Goal: Task Accomplishment & Management: Use online tool/utility

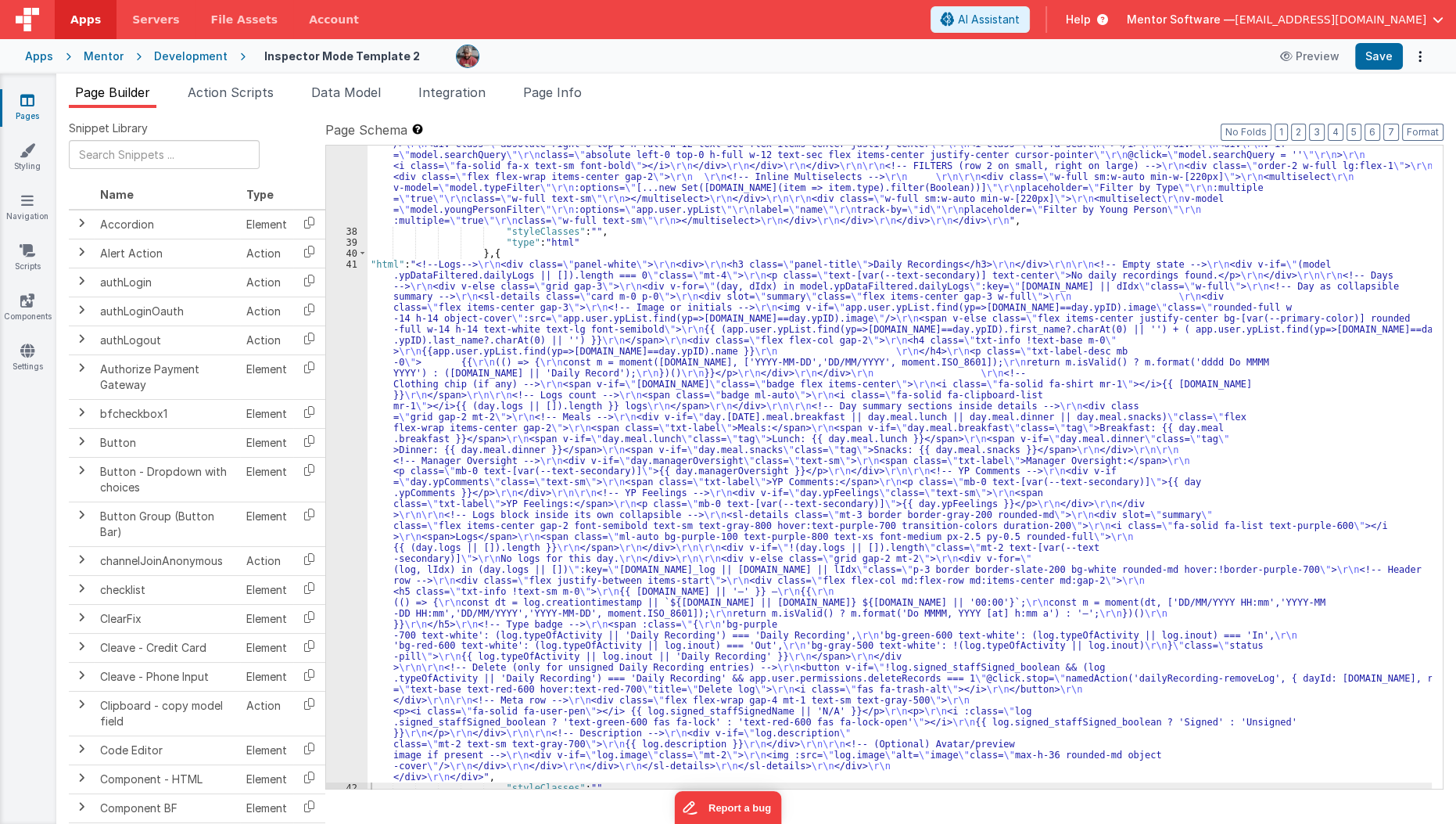
scroll to position [791, 0]
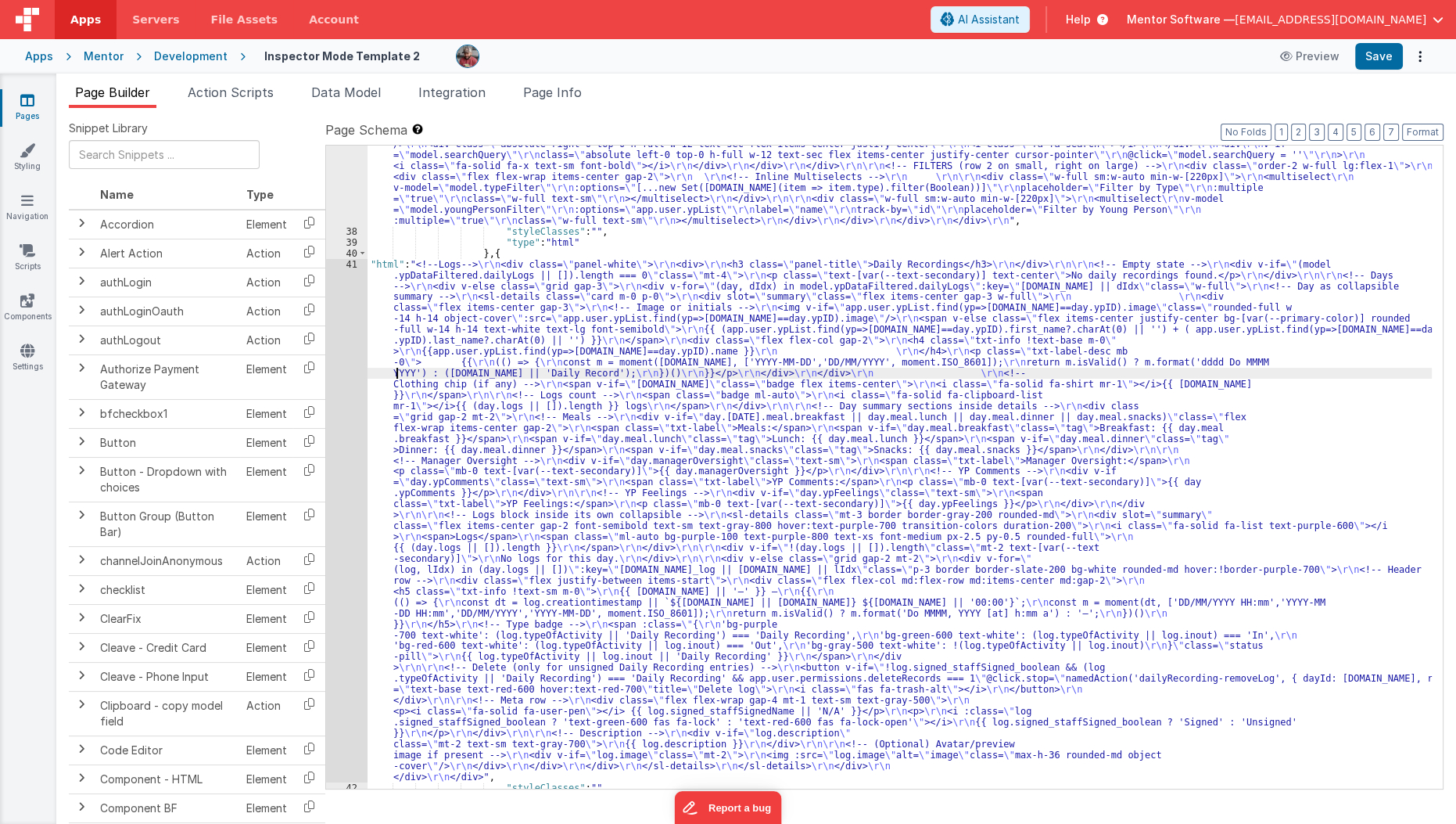
click at [396, 374] on div ""html" : "<div class= \" flex flex-col lg:flex-row items-stretch lg:items-cente…" at bounding box center [899, 493] width 1065 height 774
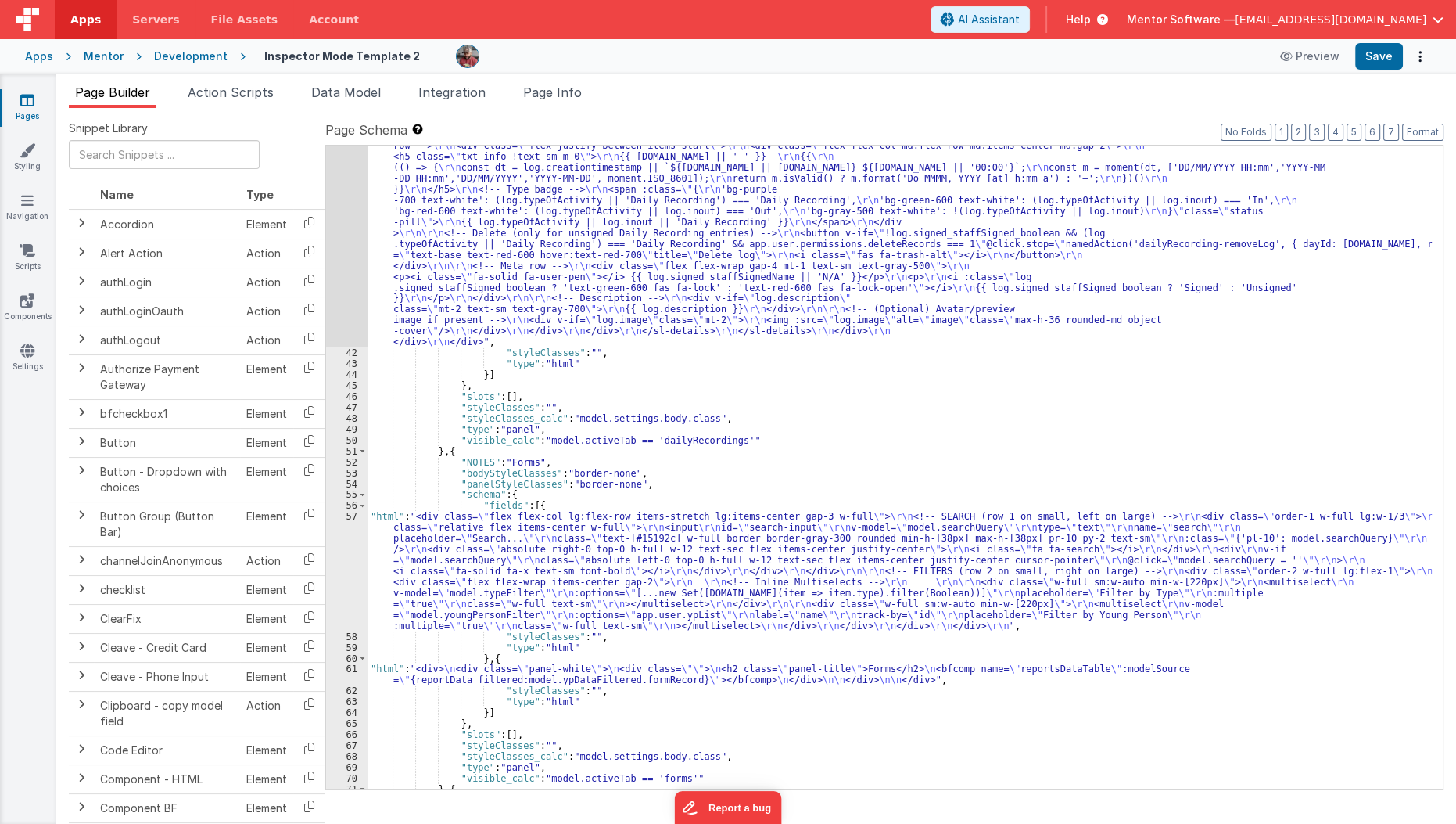
scroll to position [1225, 0]
click at [464, 221] on div ""html" : "<!--Logs--> \r\n <div class= \" panel-white \" > \r\n <div> \r\n <h3 …" at bounding box center [899, 413] width 1065 height 1178
click at [336, 248] on div "41" at bounding box center [347, 86] width 41 height 523
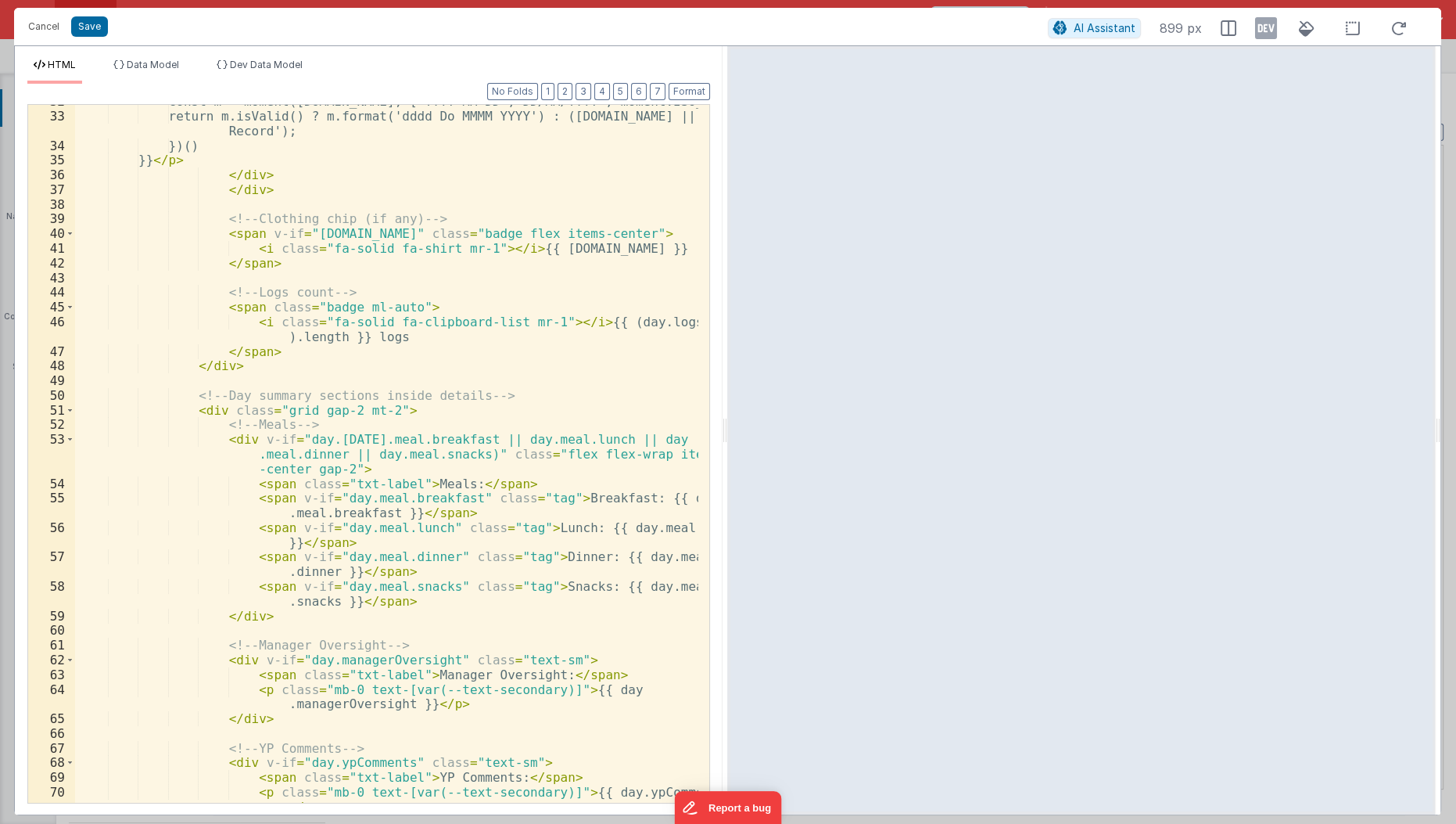
scroll to position [584, 0]
click at [398, 482] on div "const m = moment(day.date, ['YYYY-MM-DD','DD/MM/YYYY', moment.ISO_8601]); retur…" at bounding box center [387, 465] width 625 height 743
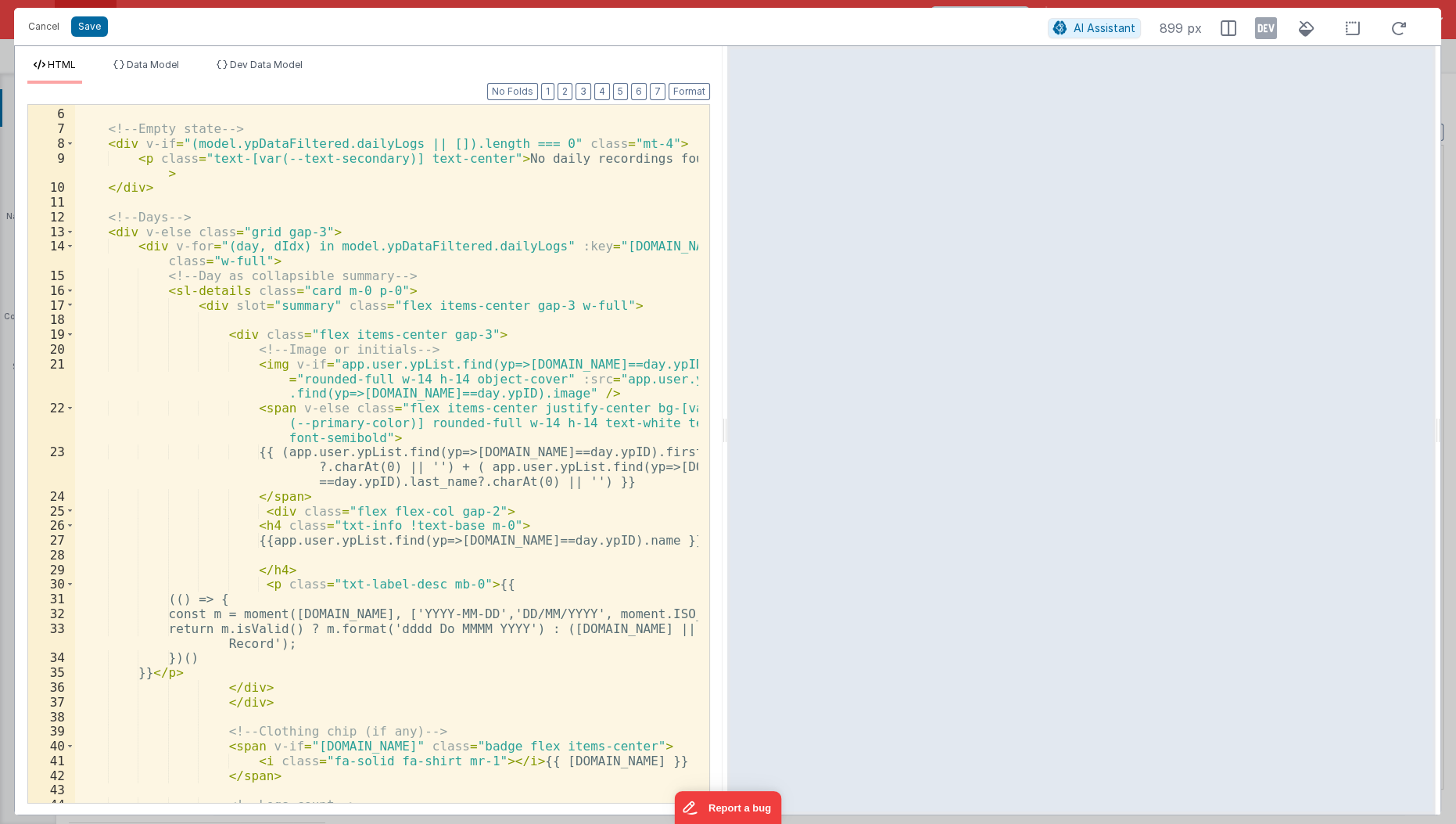
scroll to position [71, 0]
click at [459, 512] on div "</ div > <!-- Empty state --> < div v-if = "(model.ypDataFiltered.dailyLogs || …" at bounding box center [387, 457] width 625 height 729
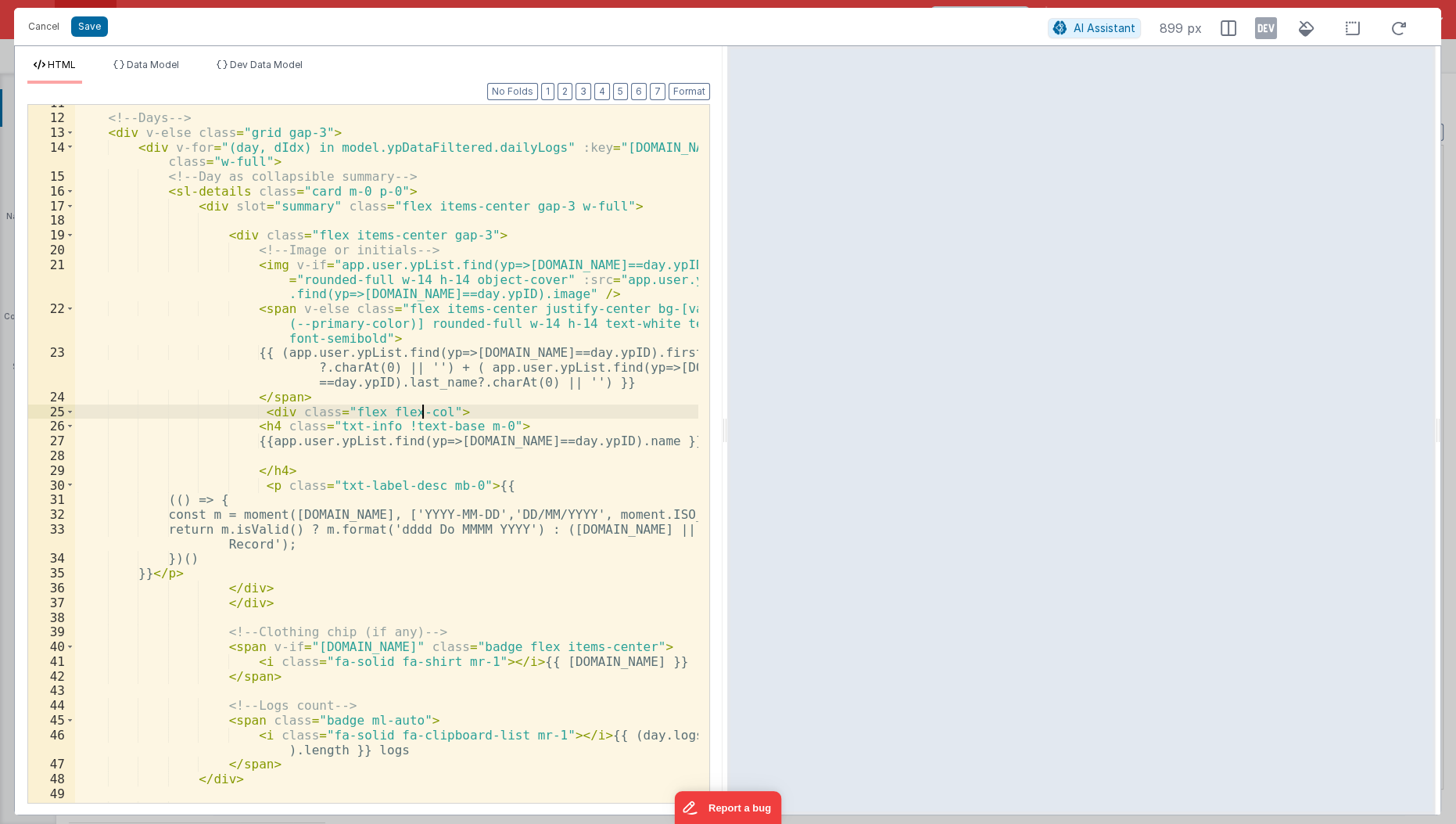
scroll to position [434, 0]
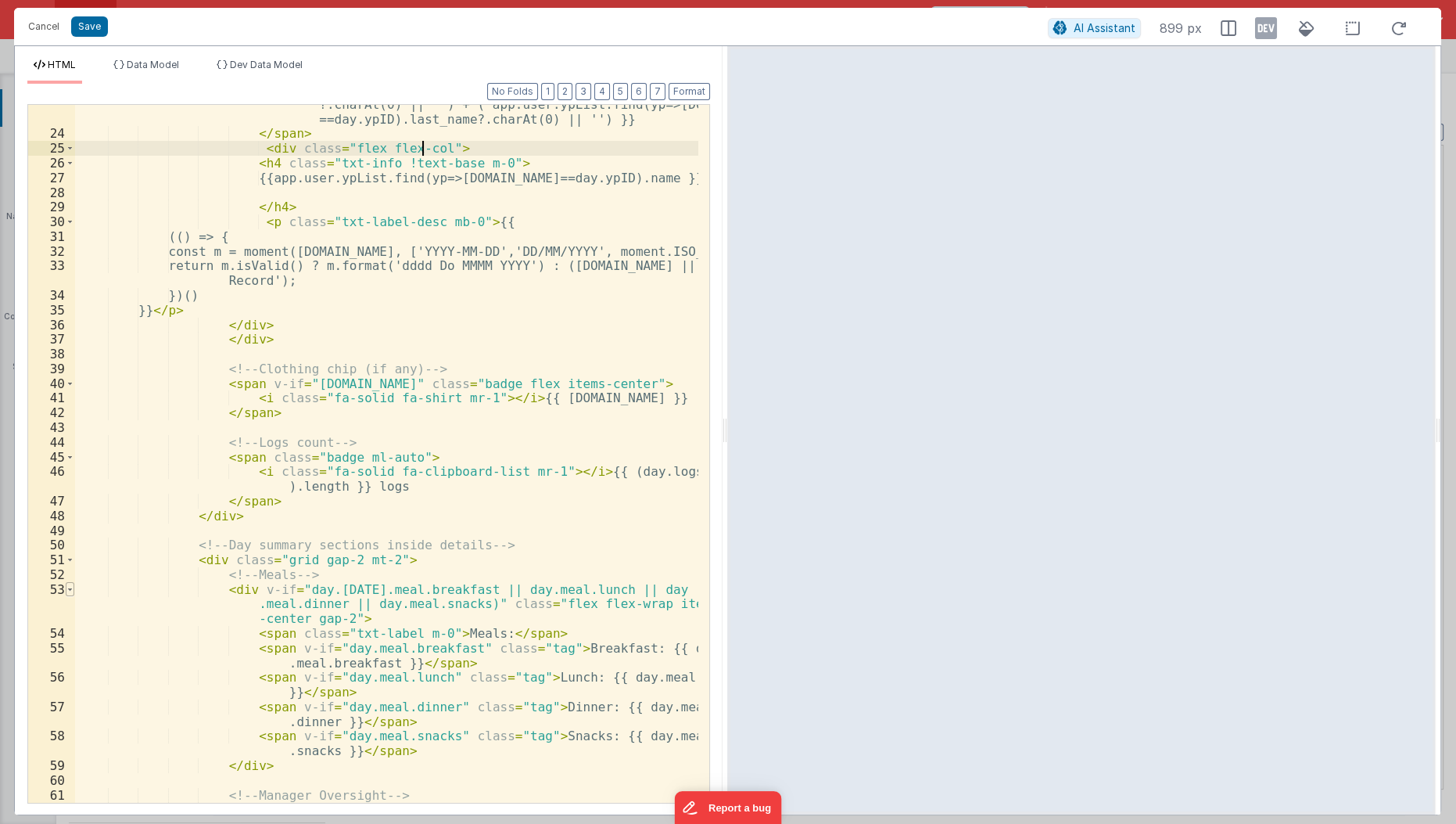
click at [70, 587] on span at bounding box center [70, 589] width 9 height 15
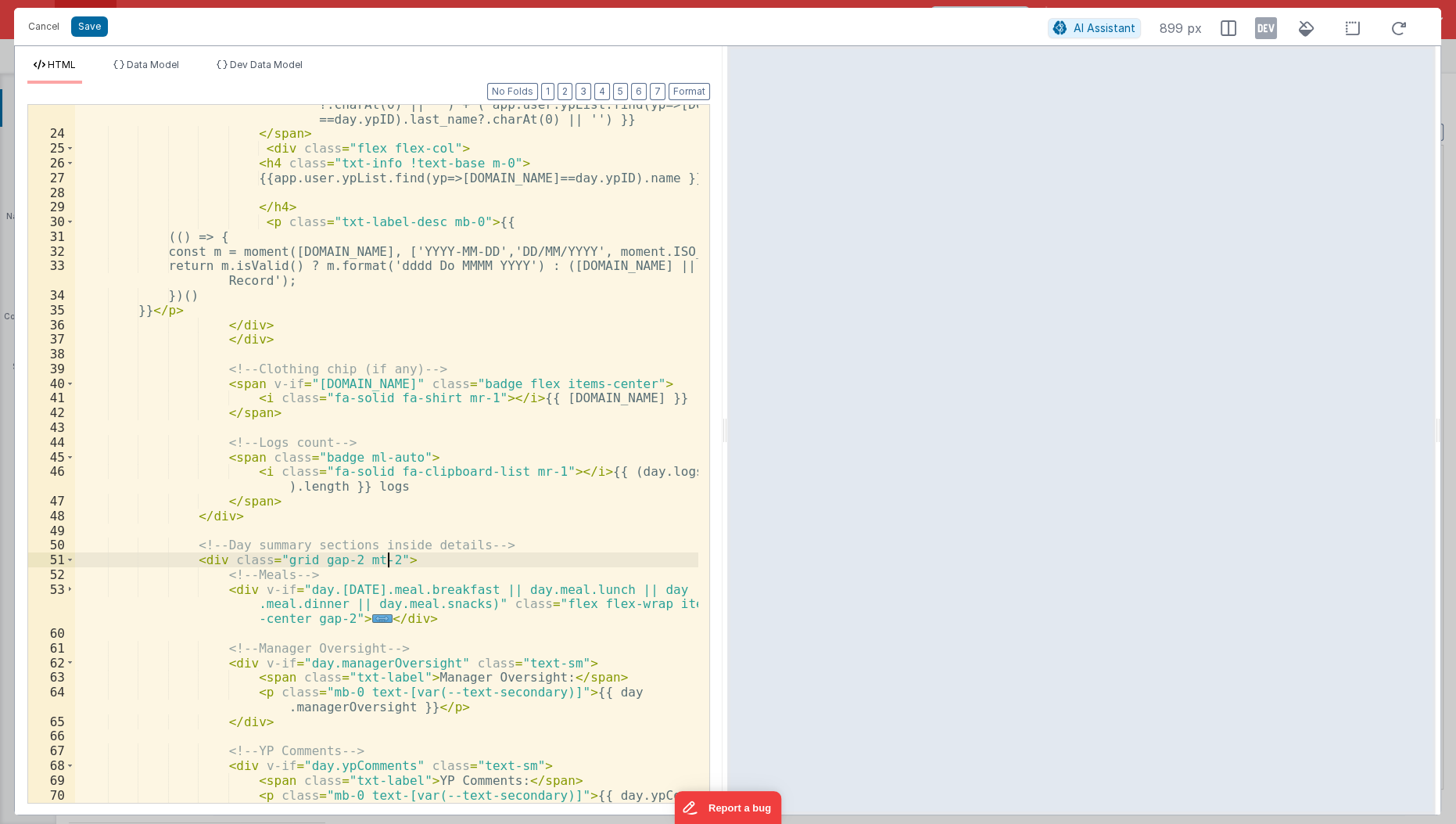
click at [440, 559] on div "{{ (app.user.ypList.find(yp=>yp.id==day.ypID).first_name ?.charAt(0) || '') + (…" at bounding box center [387, 468] width 625 height 773
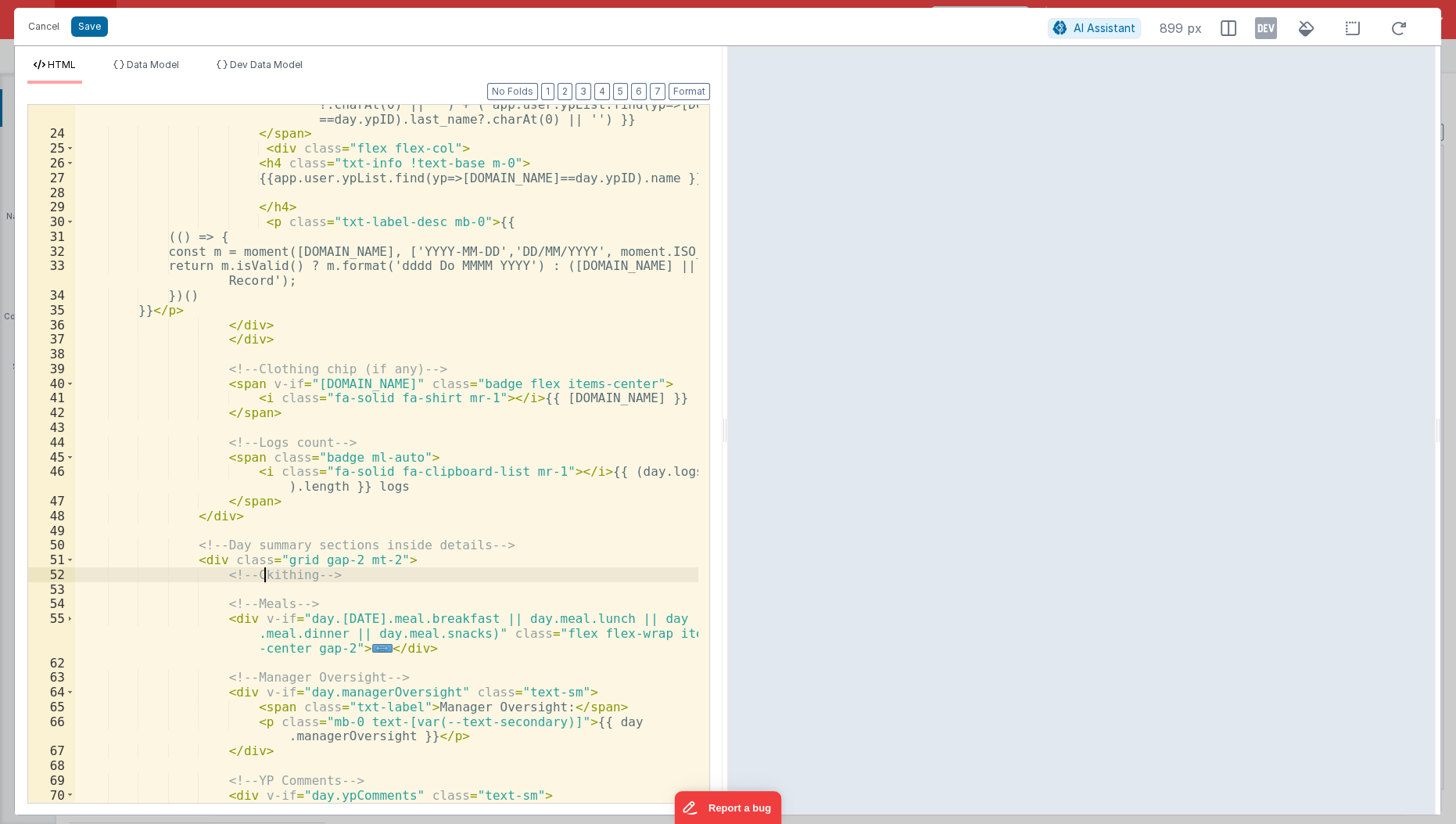
click at [261, 579] on div "{{ (app.user.ypList.find(yp=>yp.id==day.ypID).first_name ?.charAt(0) || '') + (…" at bounding box center [387, 460] width 625 height 758
click at [197, 615] on div "{{ (app.user.ypList.find(yp=>yp.id==day.ypID).first_name ?.charAt(0) || '') + (…" at bounding box center [387, 460] width 625 height 758
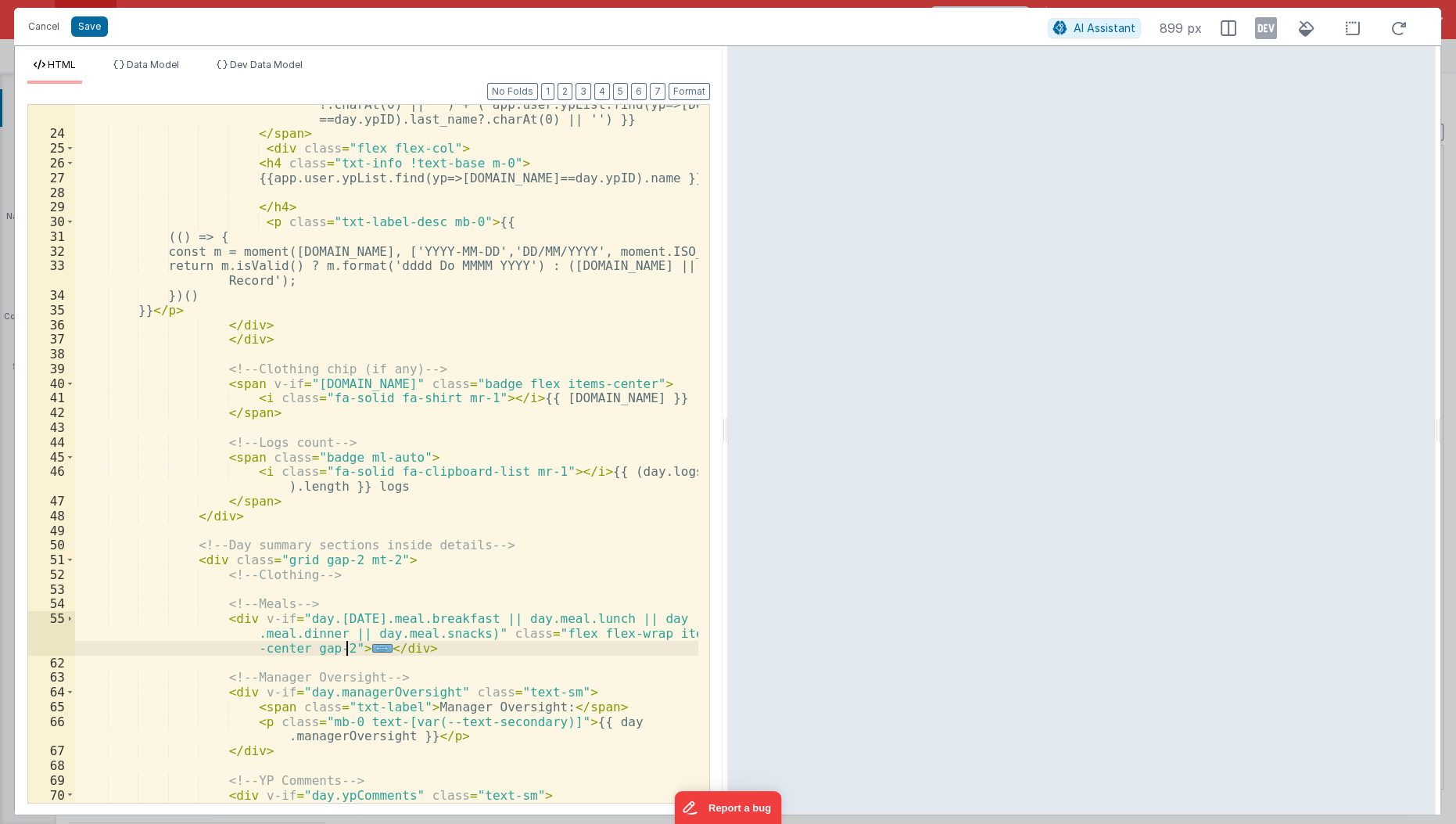
click at [372, 651] on span "..." at bounding box center [382, 648] width 21 height 9
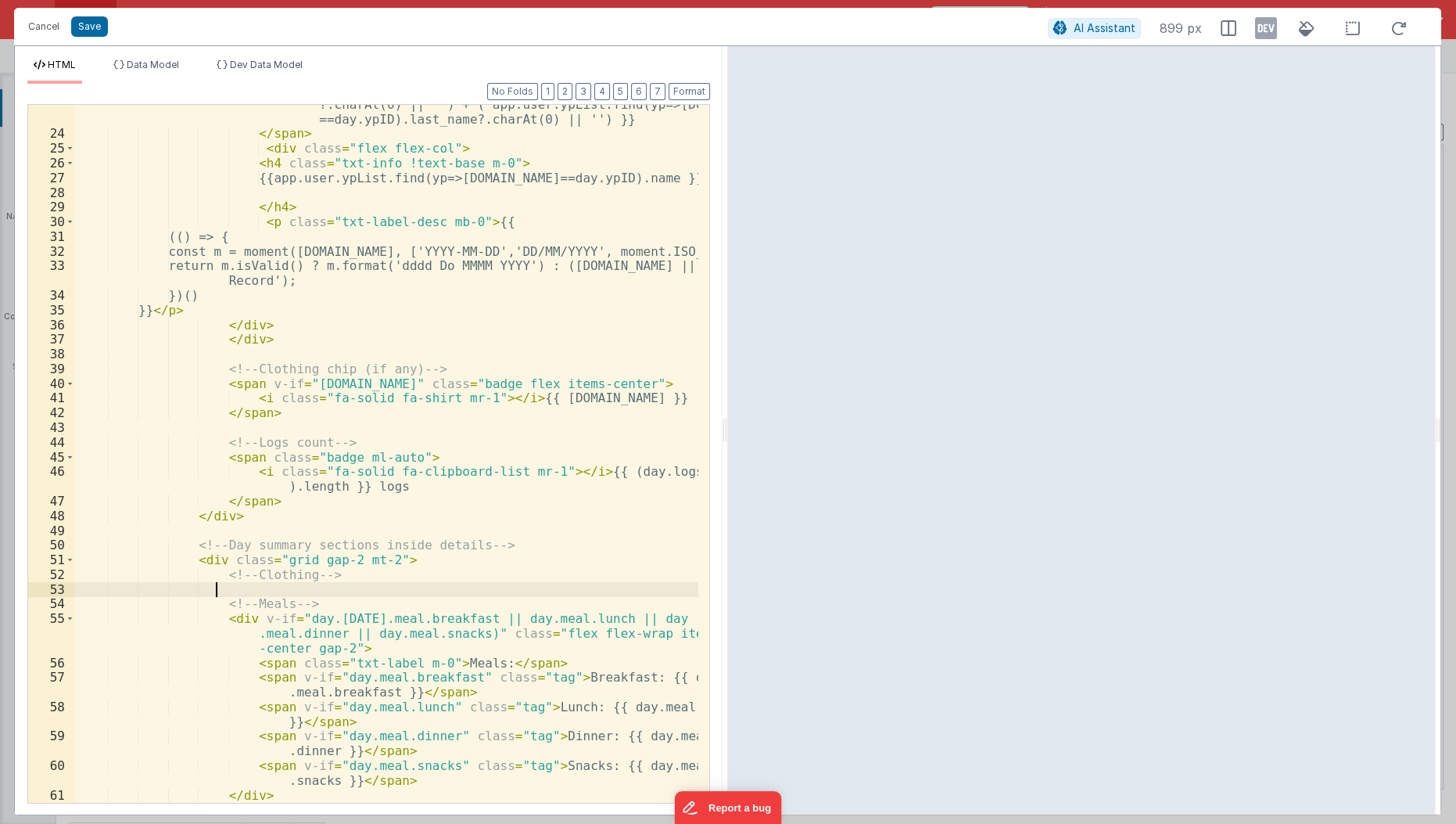
click at [307, 593] on div "{{ (app.user.ypList.find(yp=>yp.id==day.ypID).first_name ?.charAt(0) || '') + (…" at bounding box center [387, 460] width 625 height 758
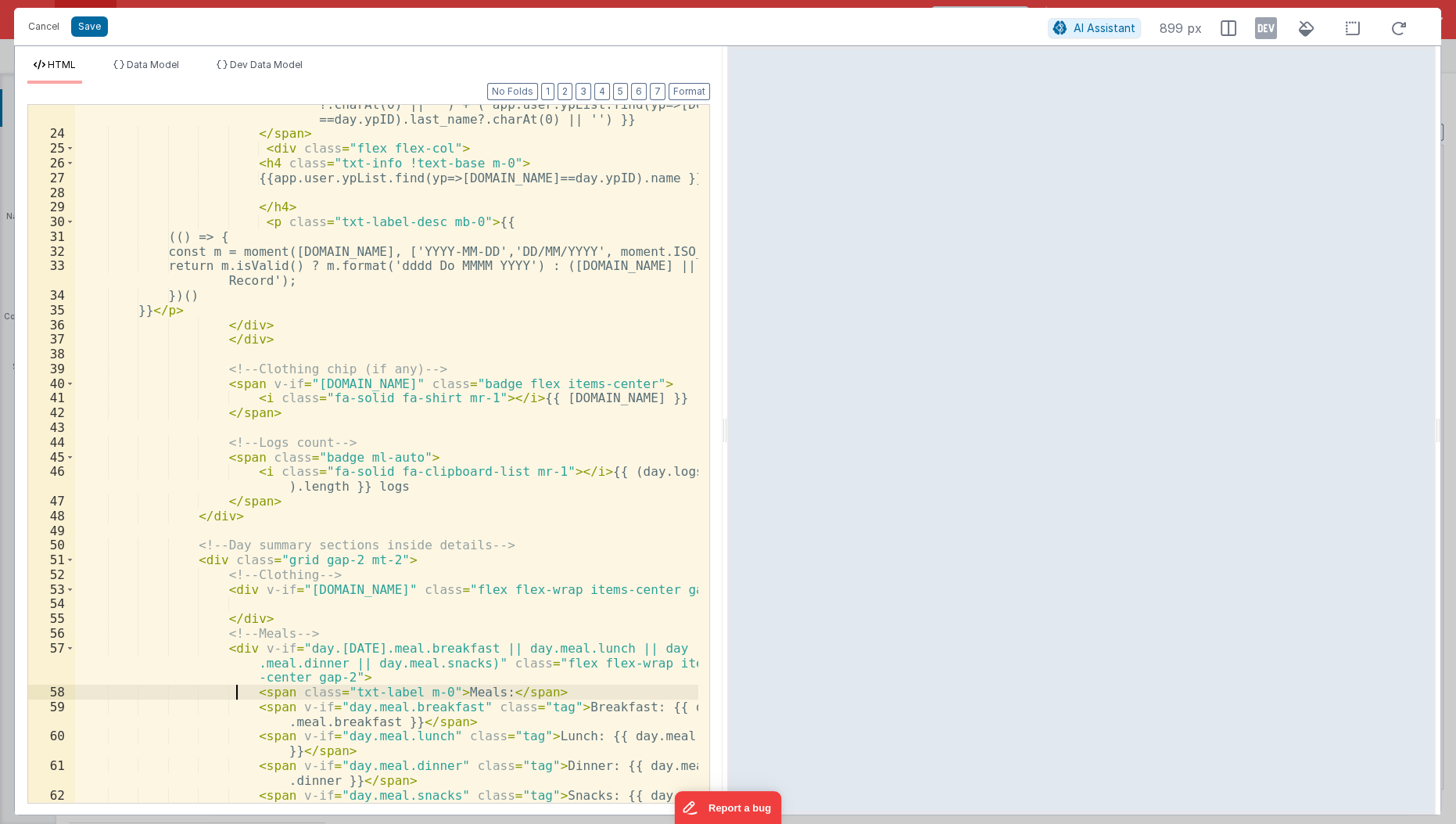
click at [235, 691] on div "{{ (app.user.ypList.find(yp=>yp.id==day.ypID).first_name ?.charAt(0) || '') + (…" at bounding box center [387, 468] width 625 height 773
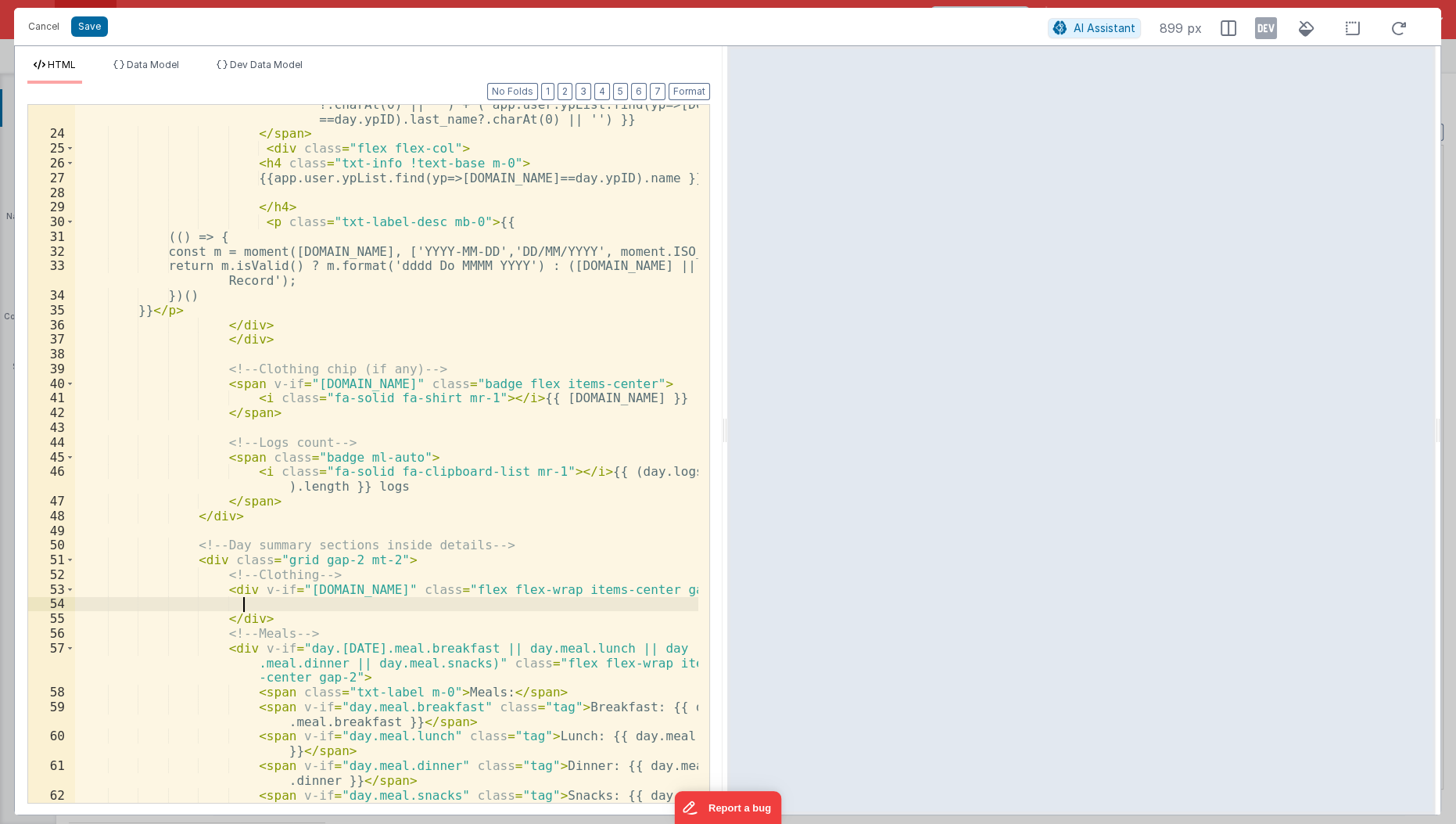
click at [256, 605] on div "{{ (app.user.ypList.find(yp=>yp.id==day.ypID).first_name ?.charAt(0) || '') + (…" at bounding box center [387, 468] width 625 height 773
click at [455, 596] on div "{{ (app.user.ypList.find(yp=>yp.id==day.ypID).first_name ?.charAt(0) || '') + (…" at bounding box center [387, 468] width 625 height 773
click at [578, 599] on div "{{ (app.user.ypList.find(yp=>yp.id==day.ypID).first_name ?.charAt(0) || '') + (…" at bounding box center [387, 468] width 625 height 773
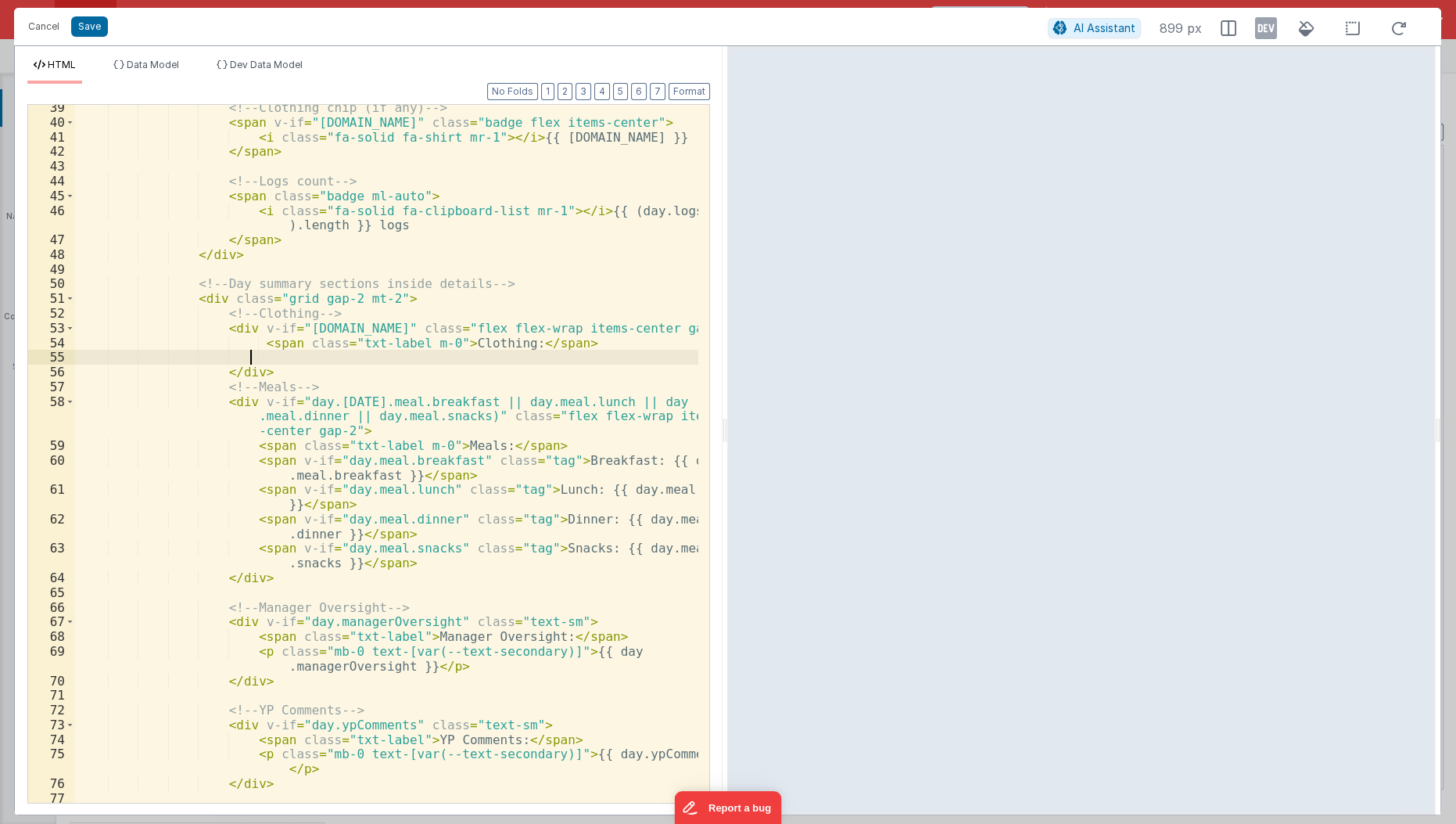
scroll to position [696, 0]
click at [354, 651] on div "<!-- Clothing chip (if any) --> < span v-if = "day.clothing" class = "badge fle…" at bounding box center [387, 465] width 625 height 729
click at [374, 650] on div "<!-- Clothing chip (if any) --> < span v-if = "day.clothing" class = "badge fle…" at bounding box center [387, 465] width 625 height 729
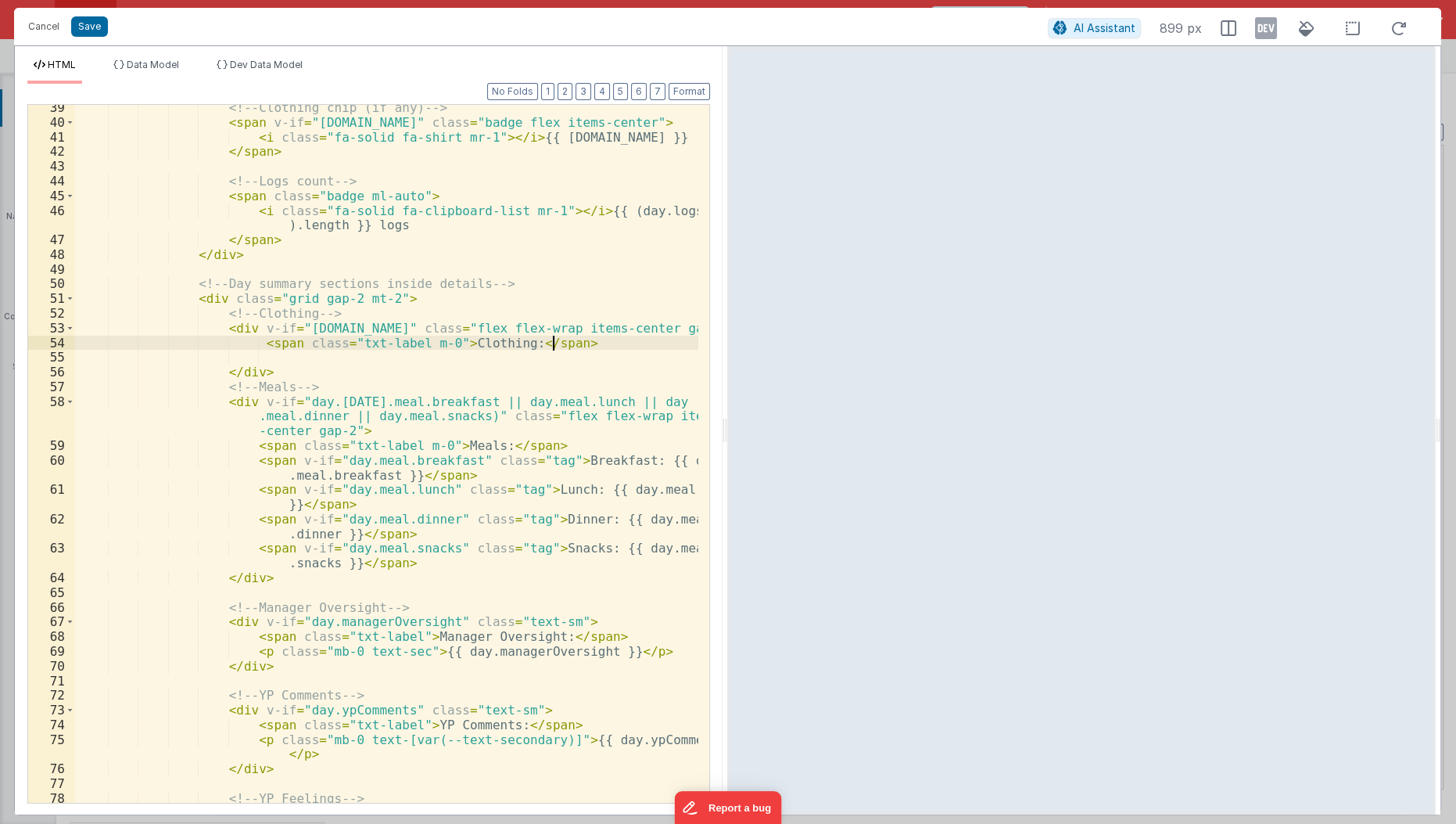
click at [593, 340] on div "<!-- Clothing chip (if any) --> < span v-if = "day.clothing" class = "badge fle…" at bounding box center [387, 465] width 625 height 729
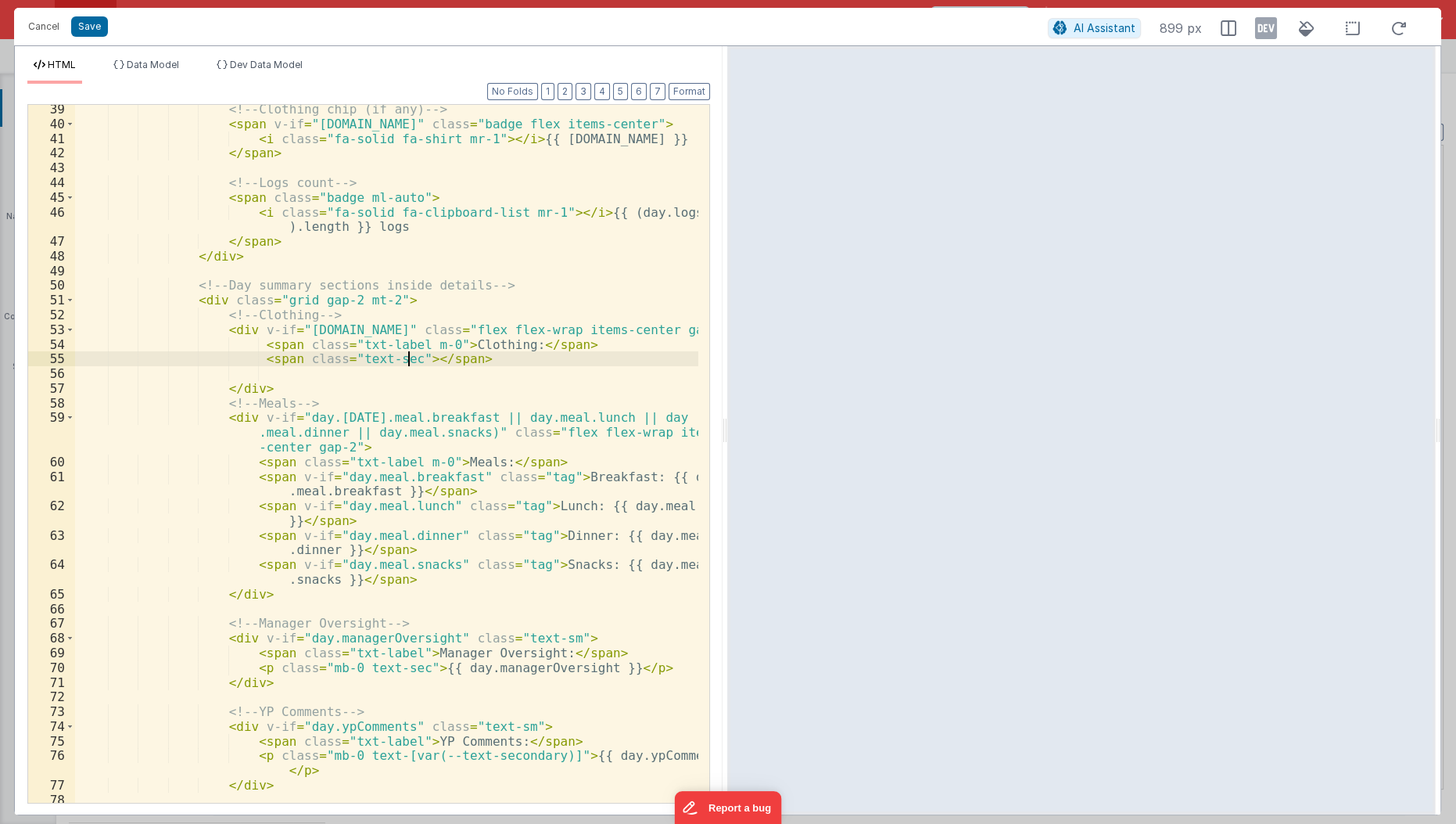
scroll to position [684, 0]
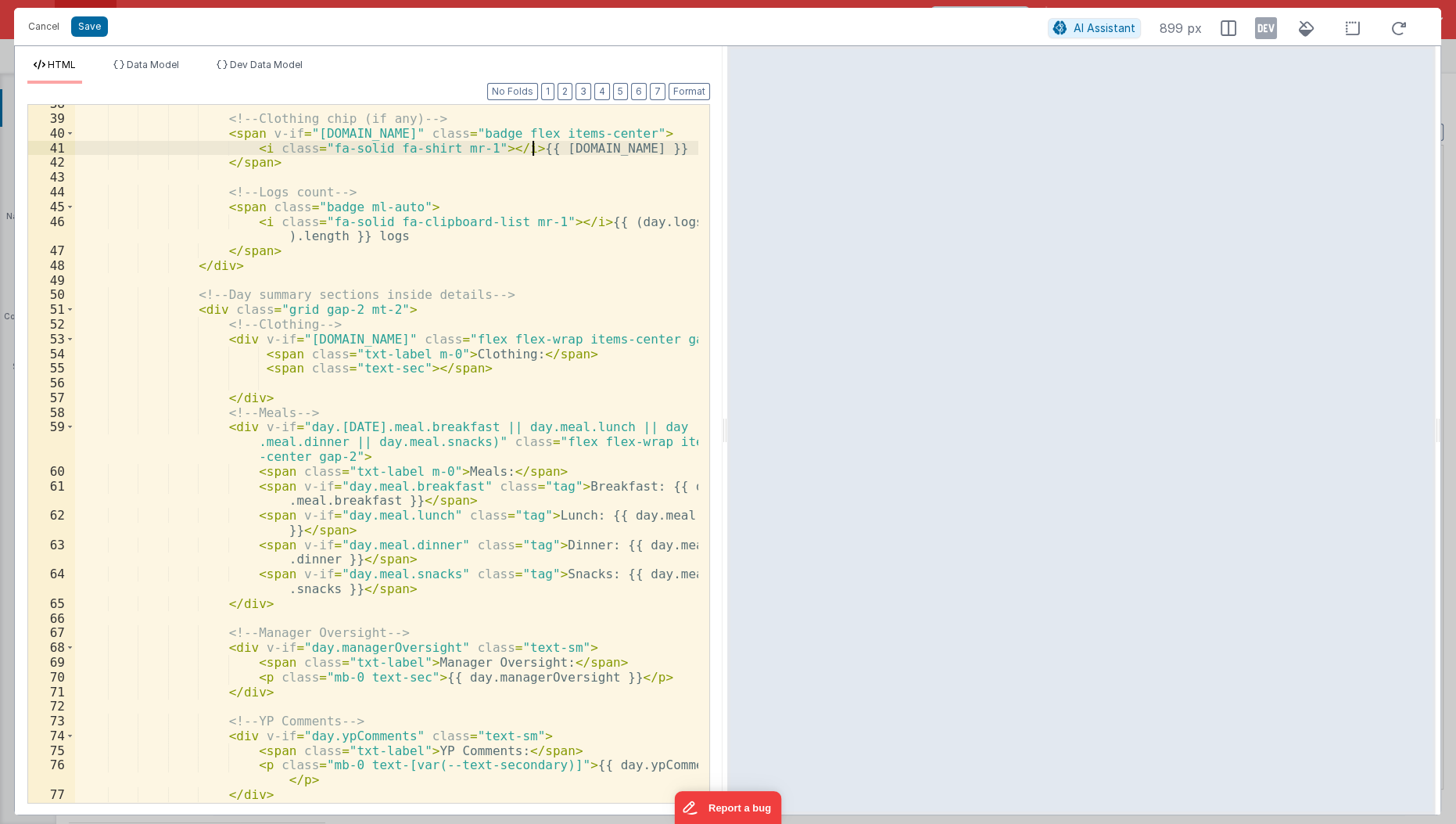
click at [530, 152] on div "<!-- Clothing chip (if any) --> < span v-if = "day.clothing" class = "badge fle…" at bounding box center [387, 461] width 625 height 729
click at [408, 362] on div "<!-- Clothing chip (if any) --> < span v-if = "day.clothing" class = "badge fle…" at bounding box center [387, 461] width 625 height 729
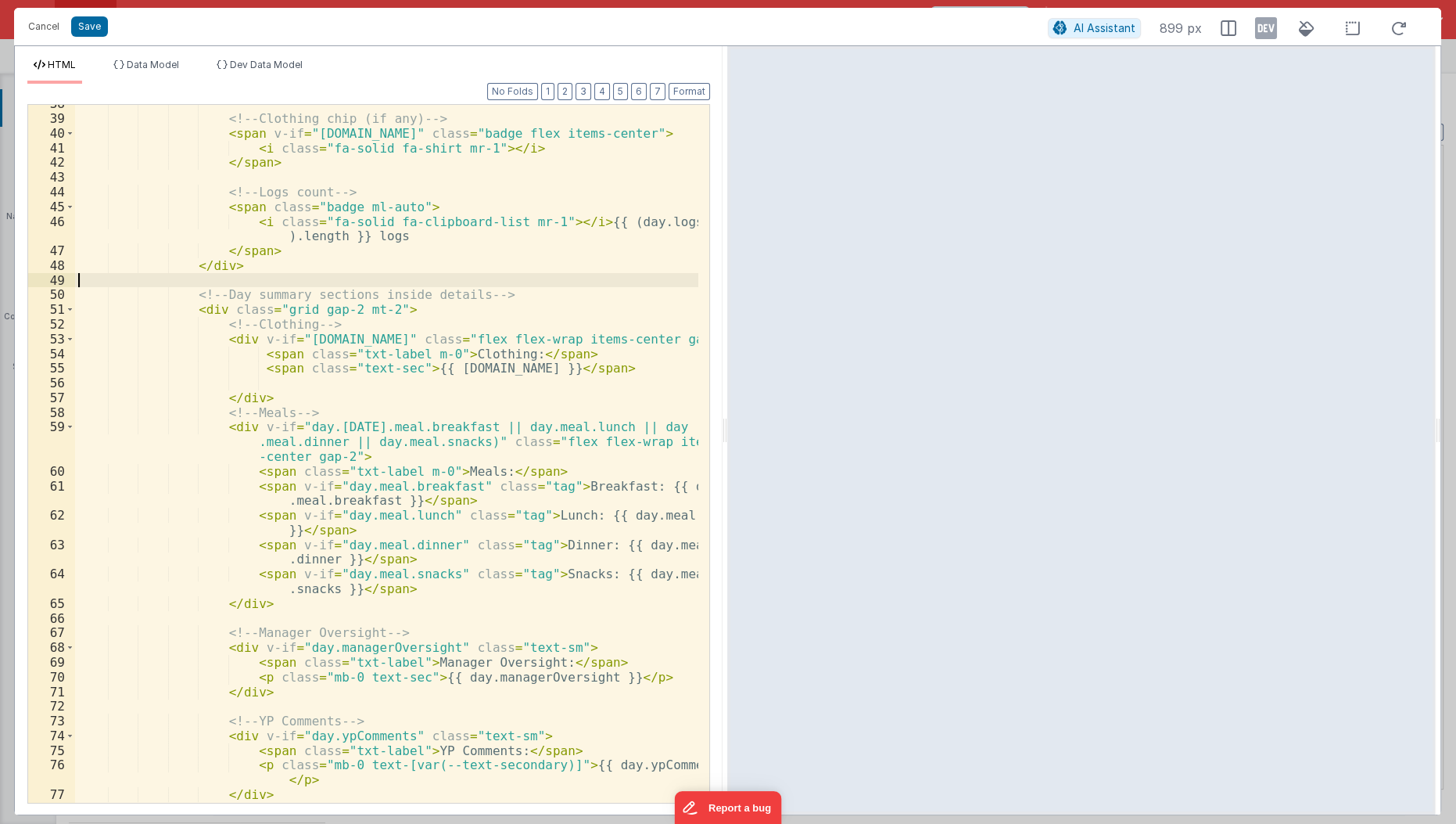
click at [419, 285] on div "<!-- Clothing chip (if any) --> < span v-if = "day.clothing" class = "badge fle…" at bounding box center [387, 461] width 625 height 729
click at [327, 226] on div "<!-- Clothing chip (if any) --> < span v-if = "day.clothing" class = "badge fle…" at bounding box center [387, 461] width 625 height 729
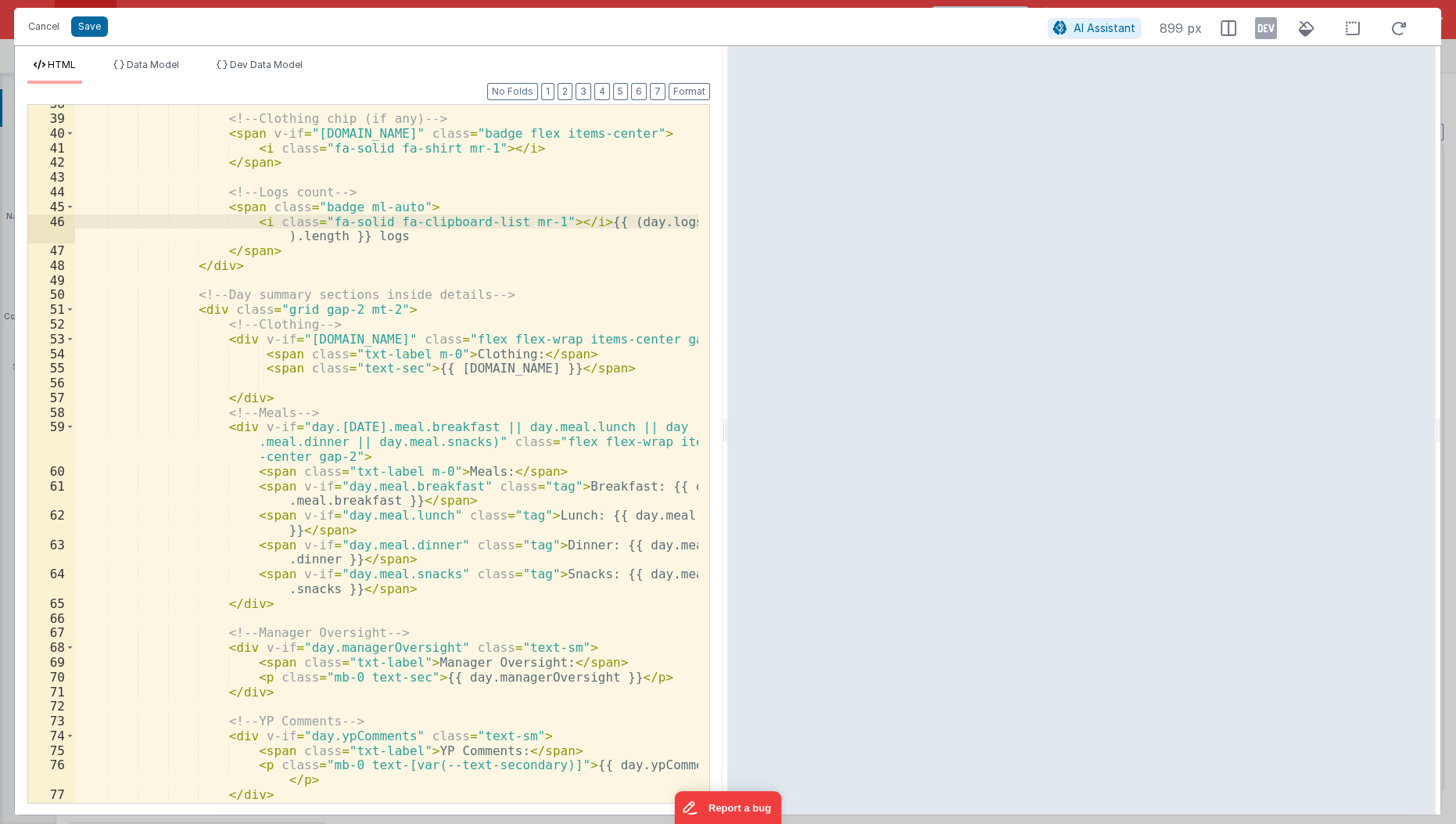
click at [327, 226] on div "<!-- Clothing chip (if any) --> < span v-if = "day.clothing" class = "badge fle…" at bounding box center [387, 461] width 625 height 729
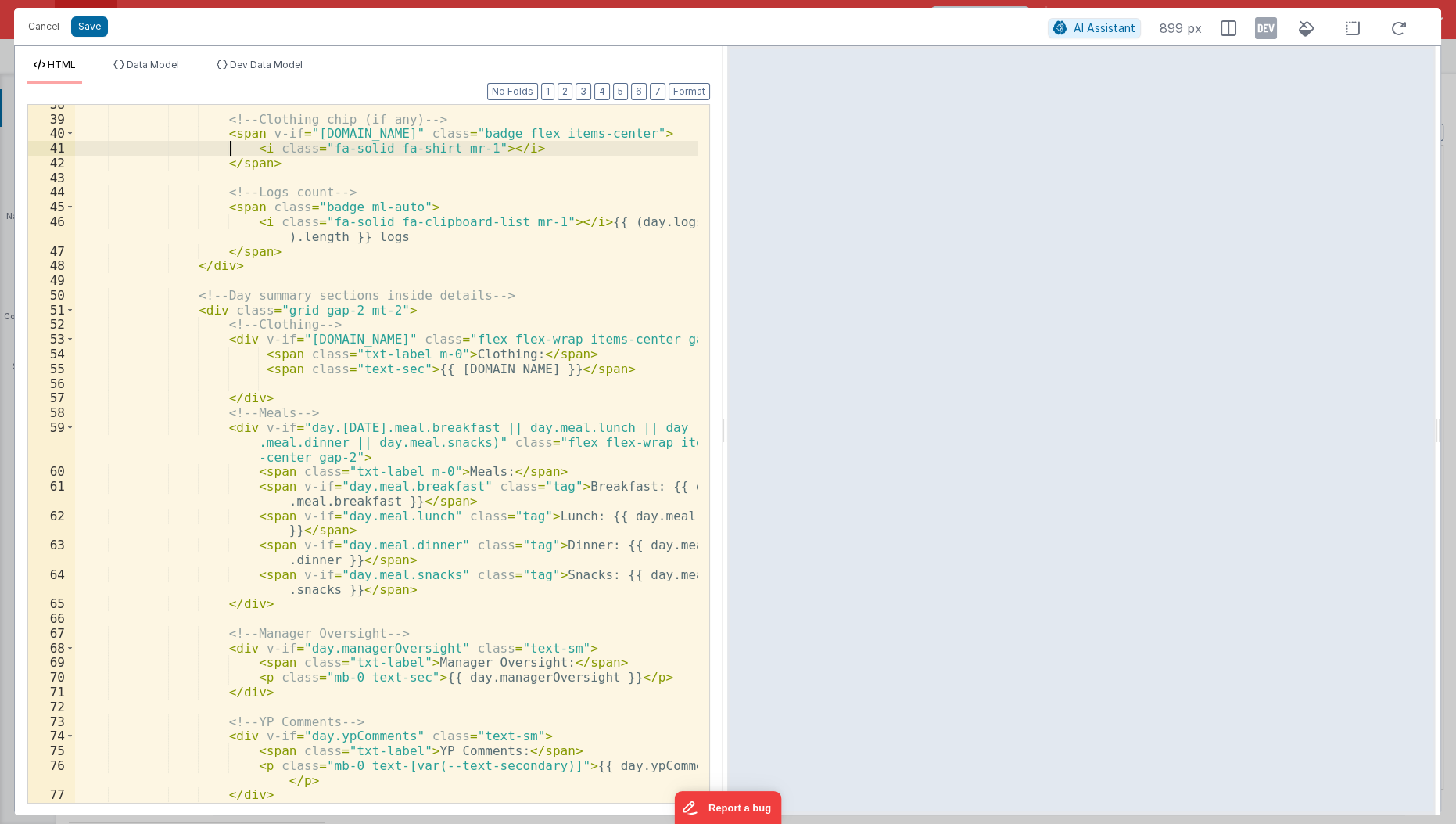
click at [232, 145] on div "<!-- Clothing chip (if any) --> < span v-if = "day.clothing" class = "badge fle…" at bounding box center [387, 461] width 625 height 729
click at [431, 469] on div "<!-- Clothing chip (if any) --> < span v-if = "day.clothing" class = "badge fle…" at bounding box center [387, 461] width 625 height 729
click at [437, 355] on div "<!-- Clothing chip (if any) --> < span v-if = "day.clothing" class = "badge fle…" at bounding box center [387, 461] width 625 height 729
paste textarea
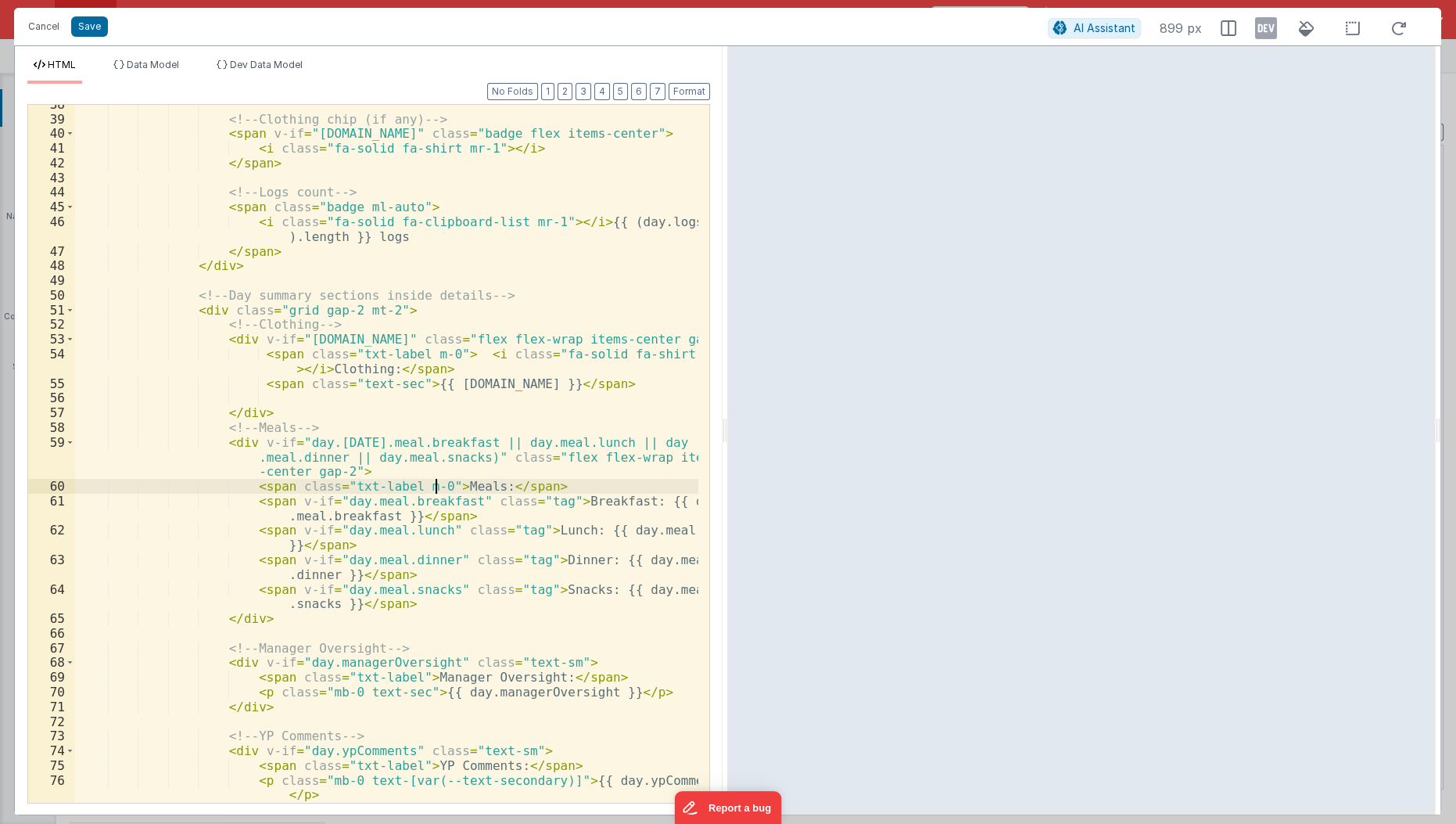
click at [437, 490] on div "<!-- Clothing chip (if any) --> < span v-if = "day.clothing" class = "badge fle…" at bounding box center [387, 461] width 625 height 729
paste textarea
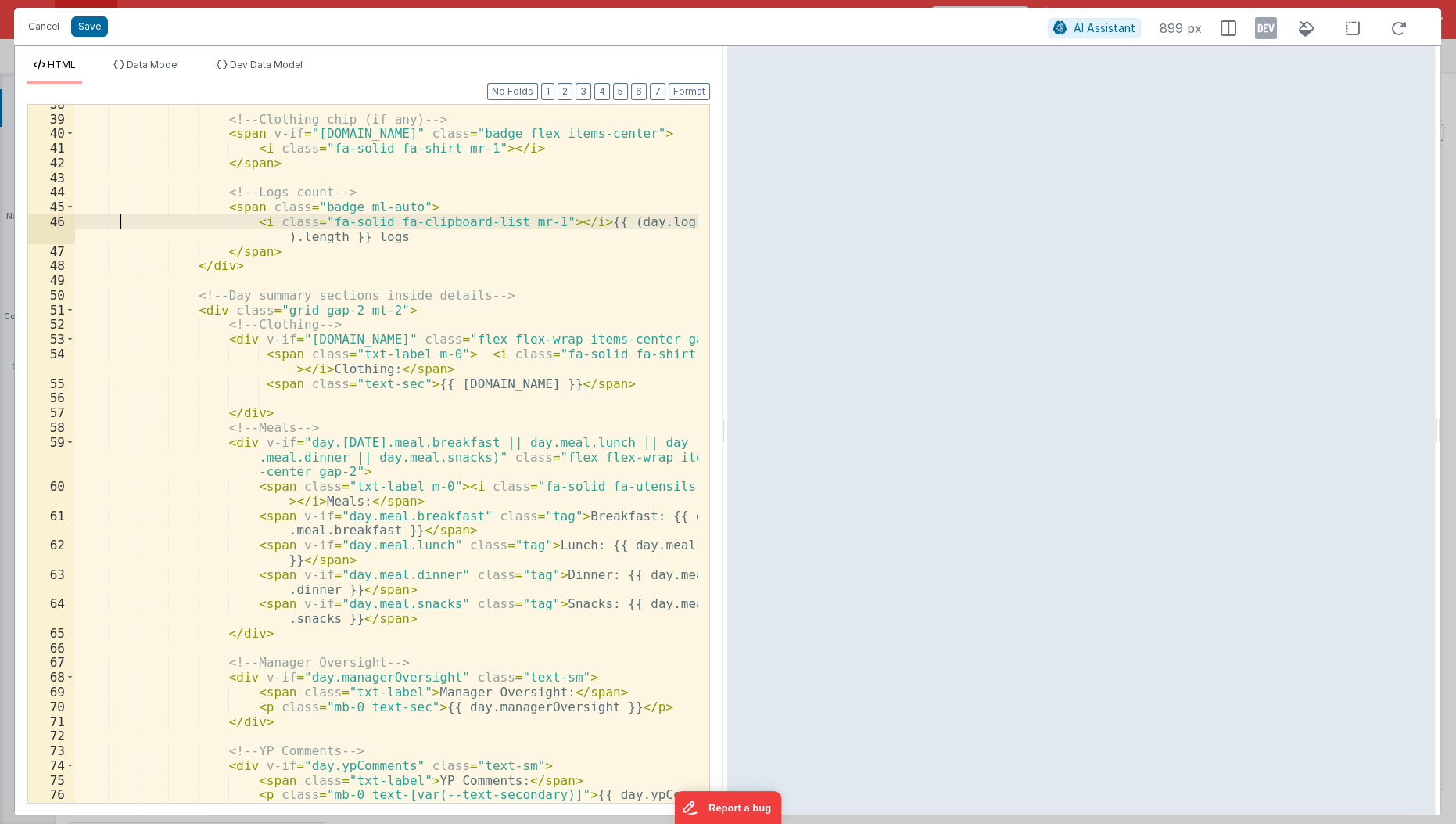
click at [122, 216] on div "<!-- Clothing chip (if any) --> < span v-if = "day.clothing" class = "badge fle…" at bounding box center [387, 468] width 625 height 743
click at [94, 25] on button "Save" at bounding box center [89, 27] width 36 height 21
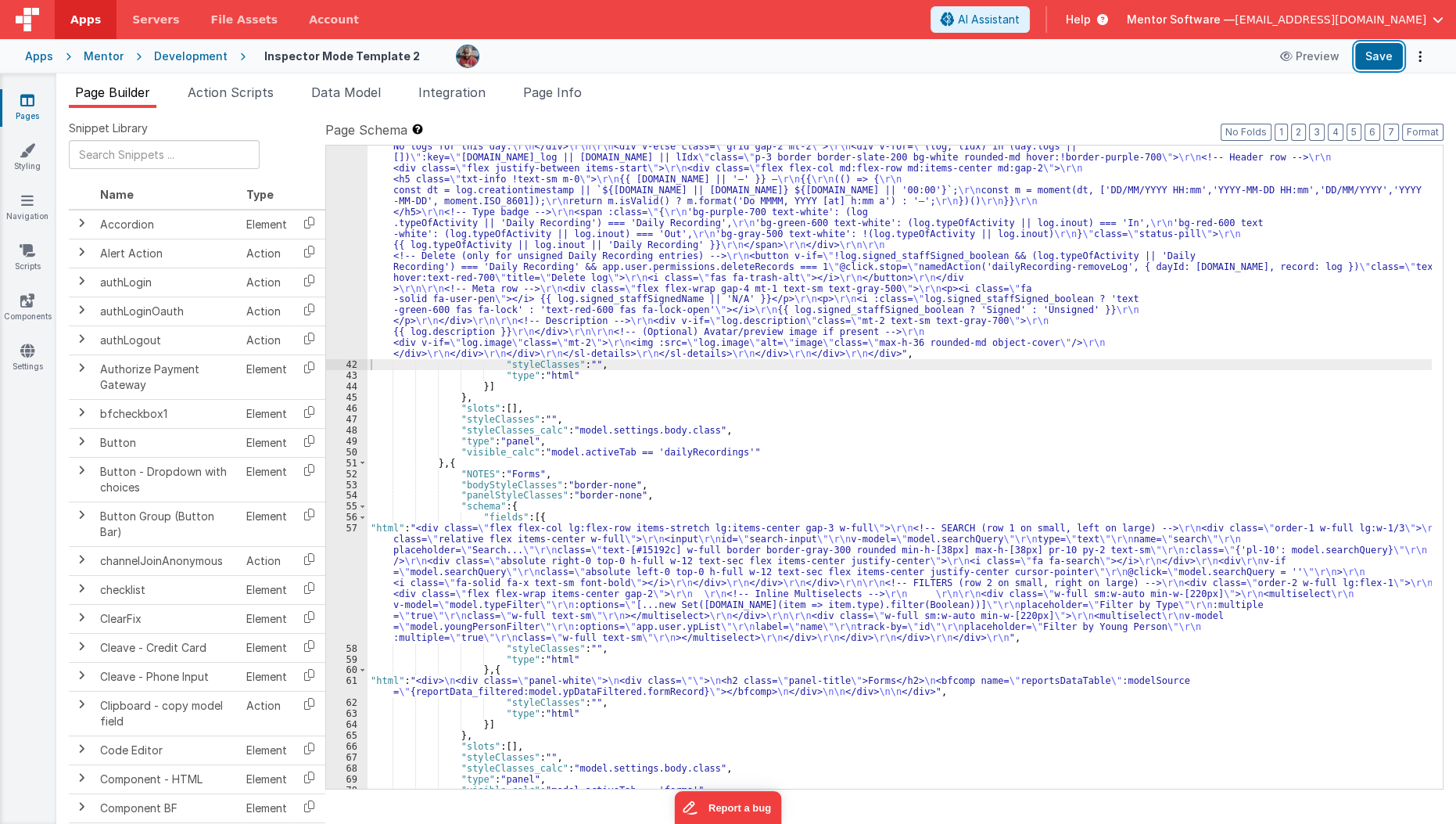
click at [1385, 59] on button "Save" at bounding box center [1378, 56] width 47 height 27
click at [499, 271] on div ""html" : "<!--Logs--> \r\n <div class= \" panel-white \" > \r\n <div> \r\n <h3 …" at bounding box center [899, 419] width 1065 height 1189
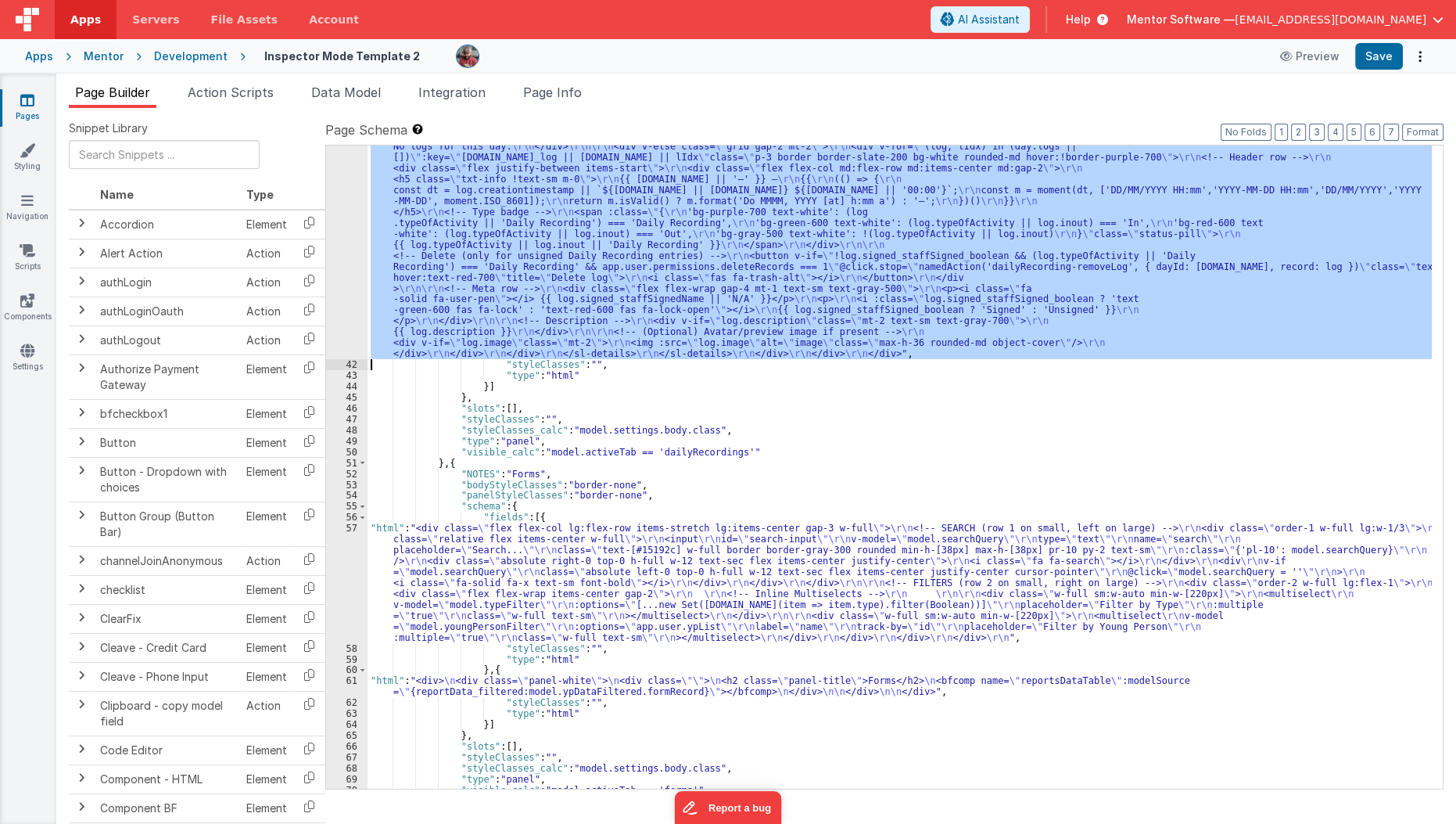
click at [347, 290] on div "41" at bounding box center [347, 92] width 41 height 534
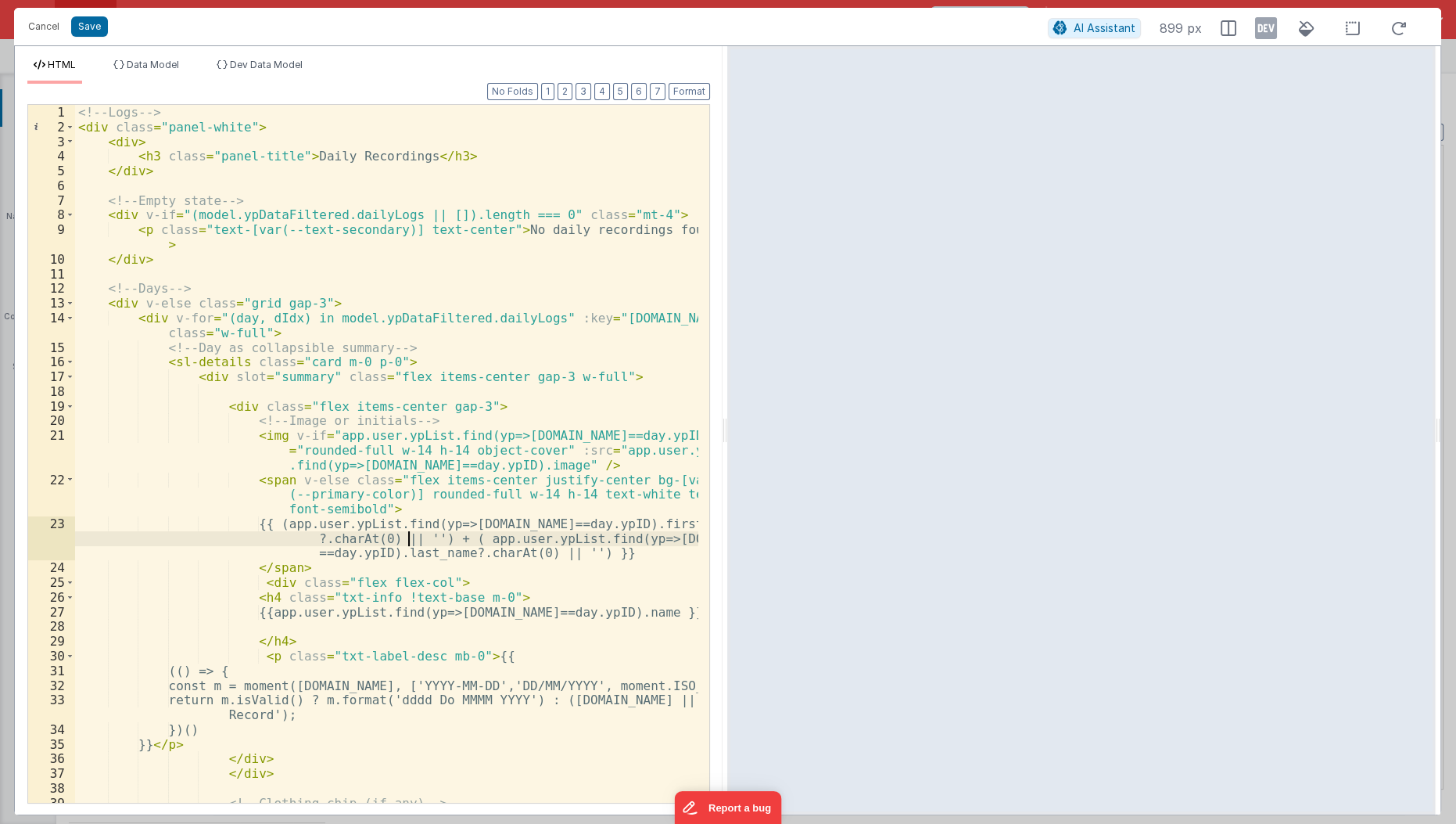
click at [406, 533] on div "<!-- Logs --> < div class = "panel-white" > < div > < h3 class = "panel-title" …" at bounding box center [387, 469] width 625 height 729
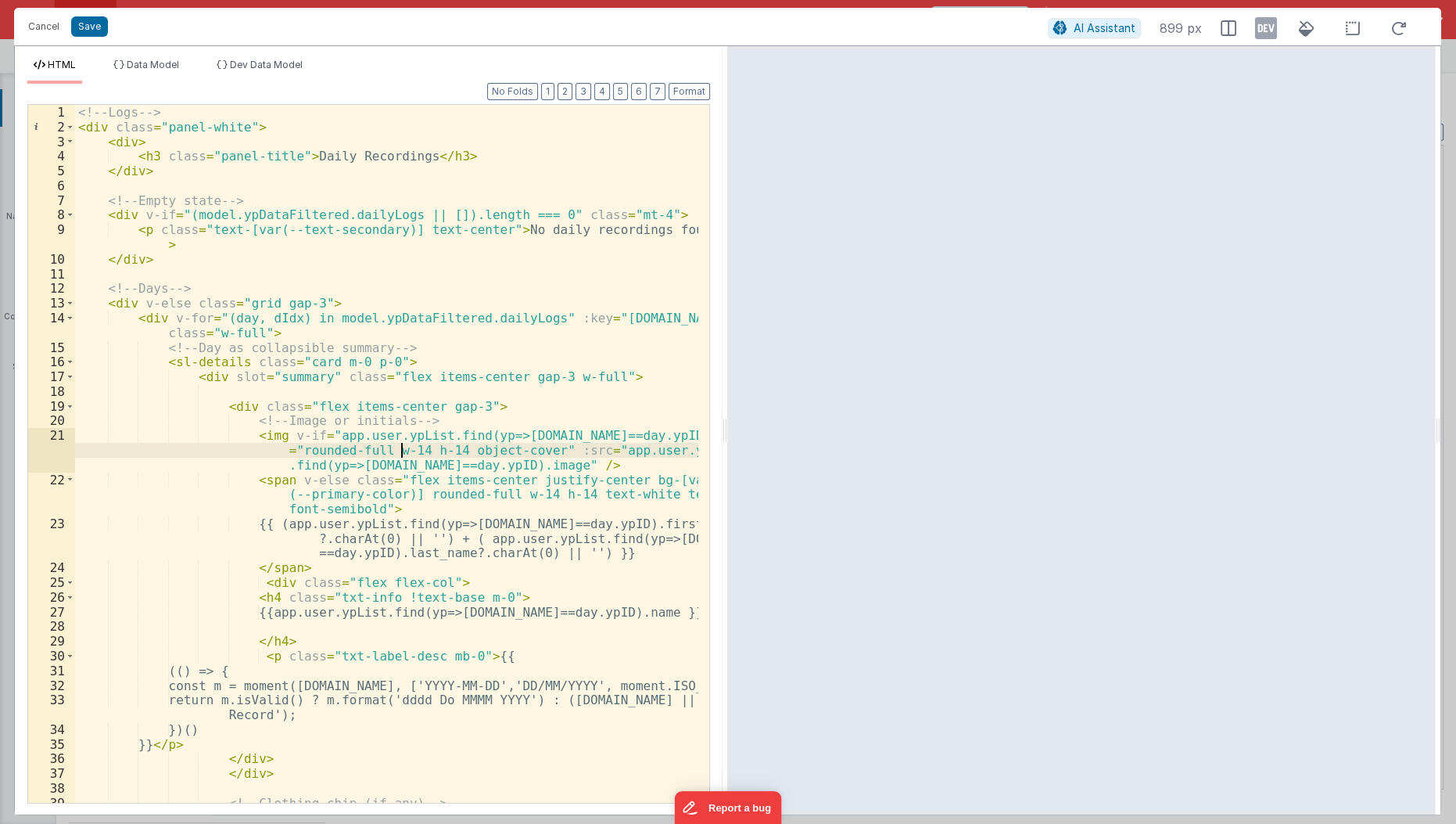
click at [400, 445] on div "<!-- Logs --> < div class = "panel-white" > < div > < h3 class = "panel-title" …" at bounding box center [387, 469] width 625 height 729
click at [433, 453] on div "<!-- Logs --> < div class = "panel-white" > < div > < h3 class = "panel-title" …" at bounding box center [387, 469] width 625 height 729
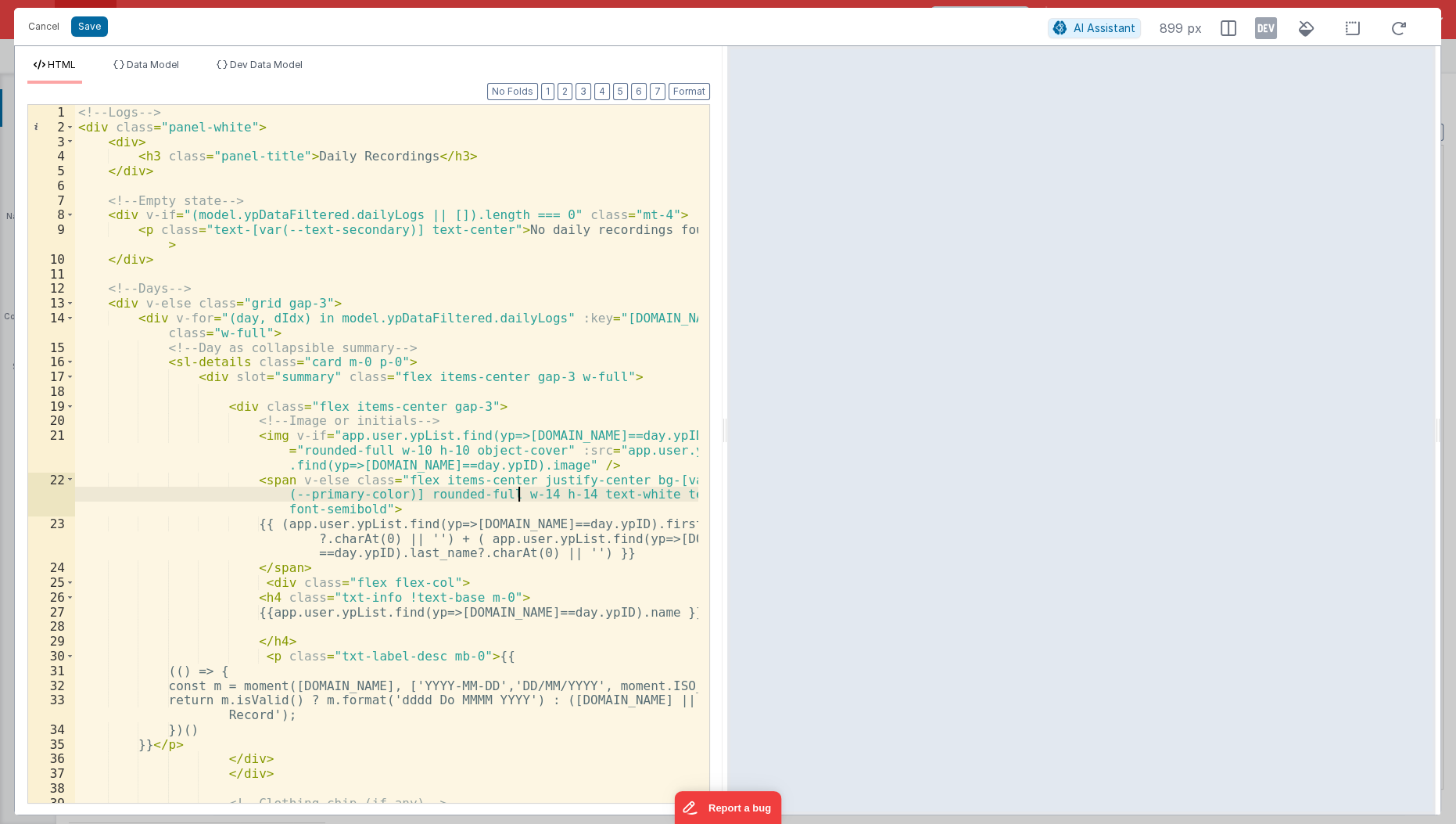
click at [517, 494] on div "<!-- Logs --> < div class = "panel-white" > < div > < h3 class = "panel-title" …" at bounding box center [387, 469] width 625 height 729
click at [674, 496] on div "<!-- Logs --> < div class = "panel-white" > < div > < h3 class = "panel-title" …" at bounding box center [387, 469] width 625 height 729
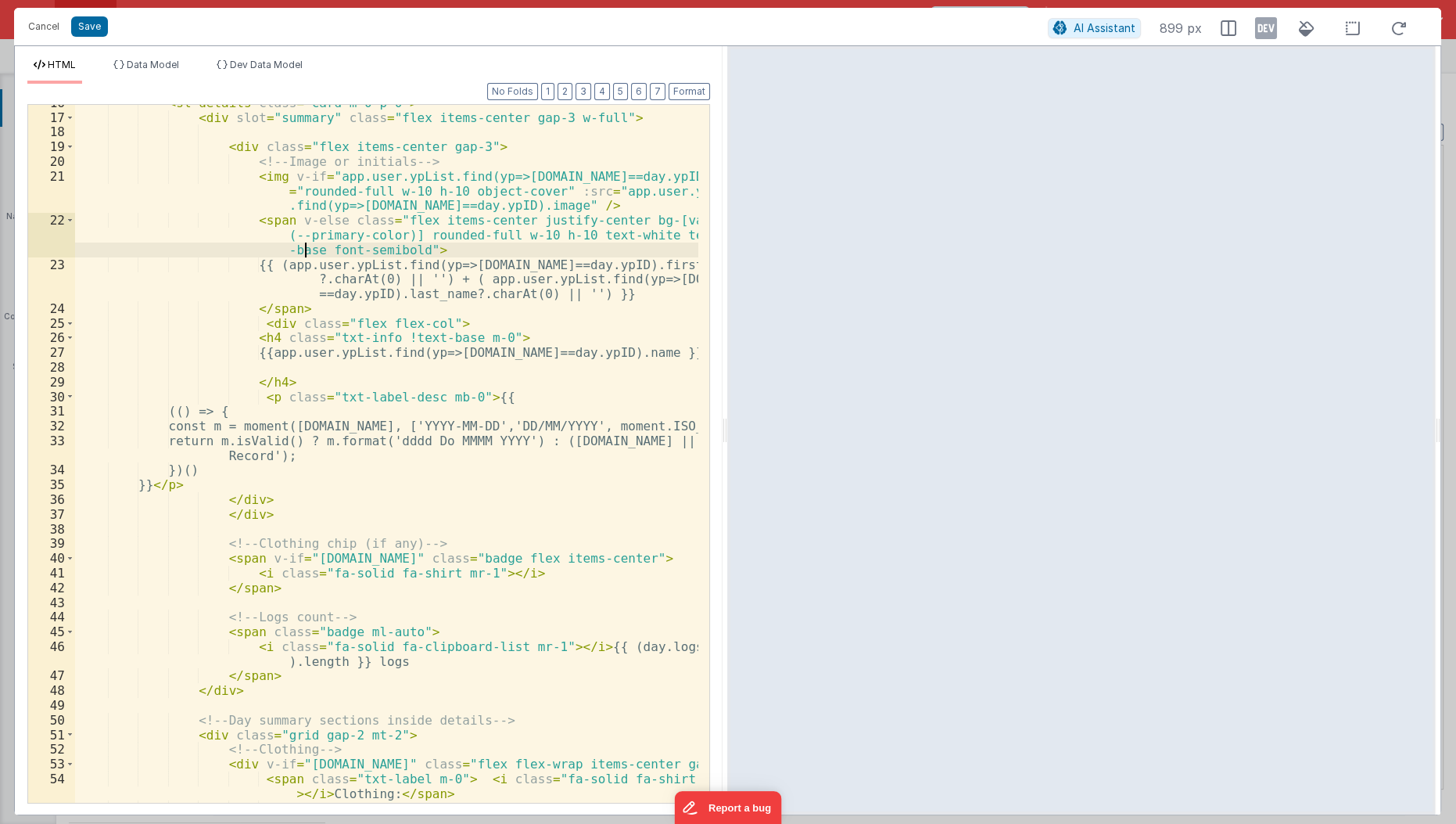
scroll to position [259, 0]
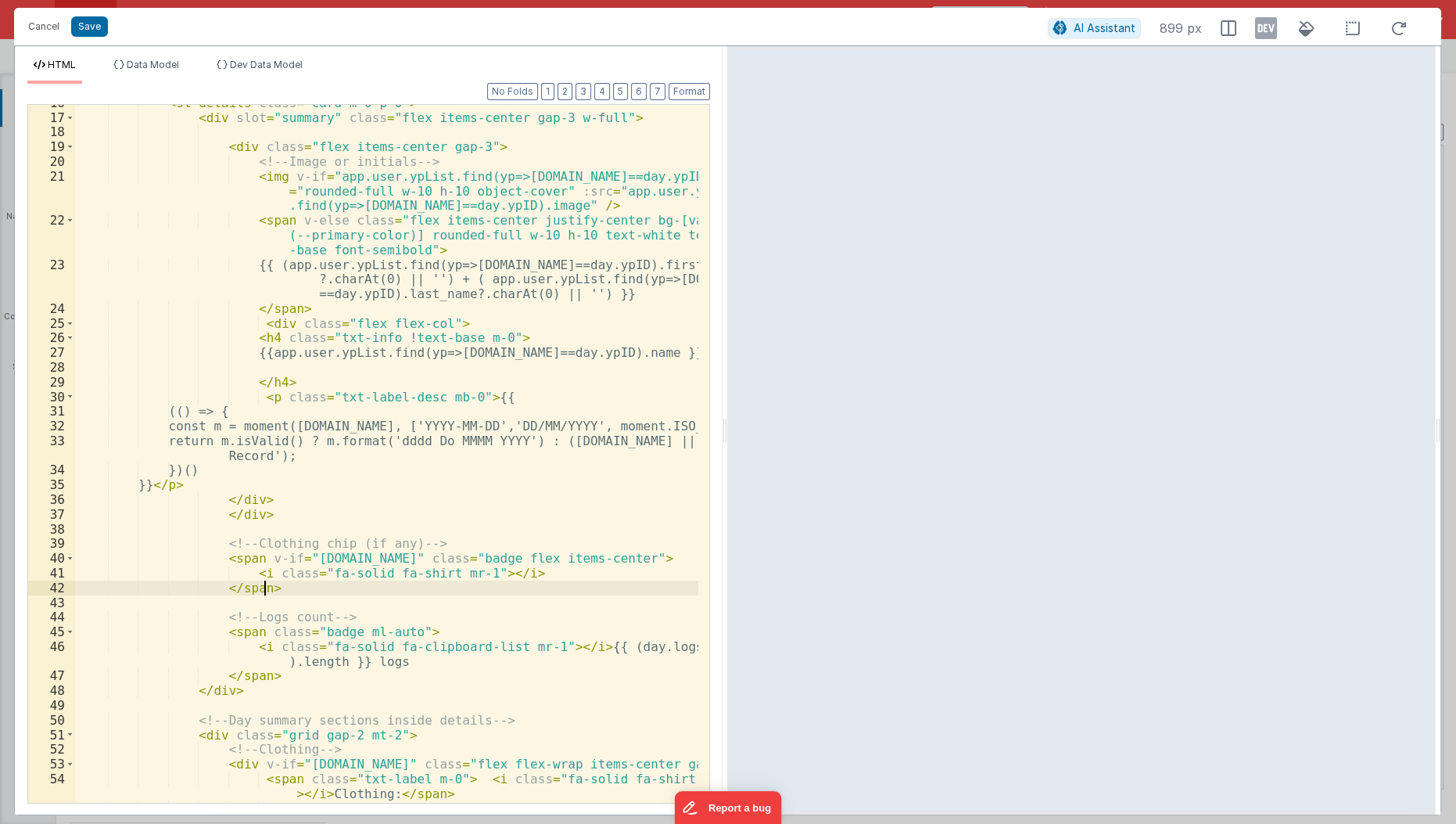
click at [309, 585] on div "< sl-details class = "card m-0 p-0" > < div slot = "summary" class = "flex item…" at bounding box center [387, 460] width 625 height 729
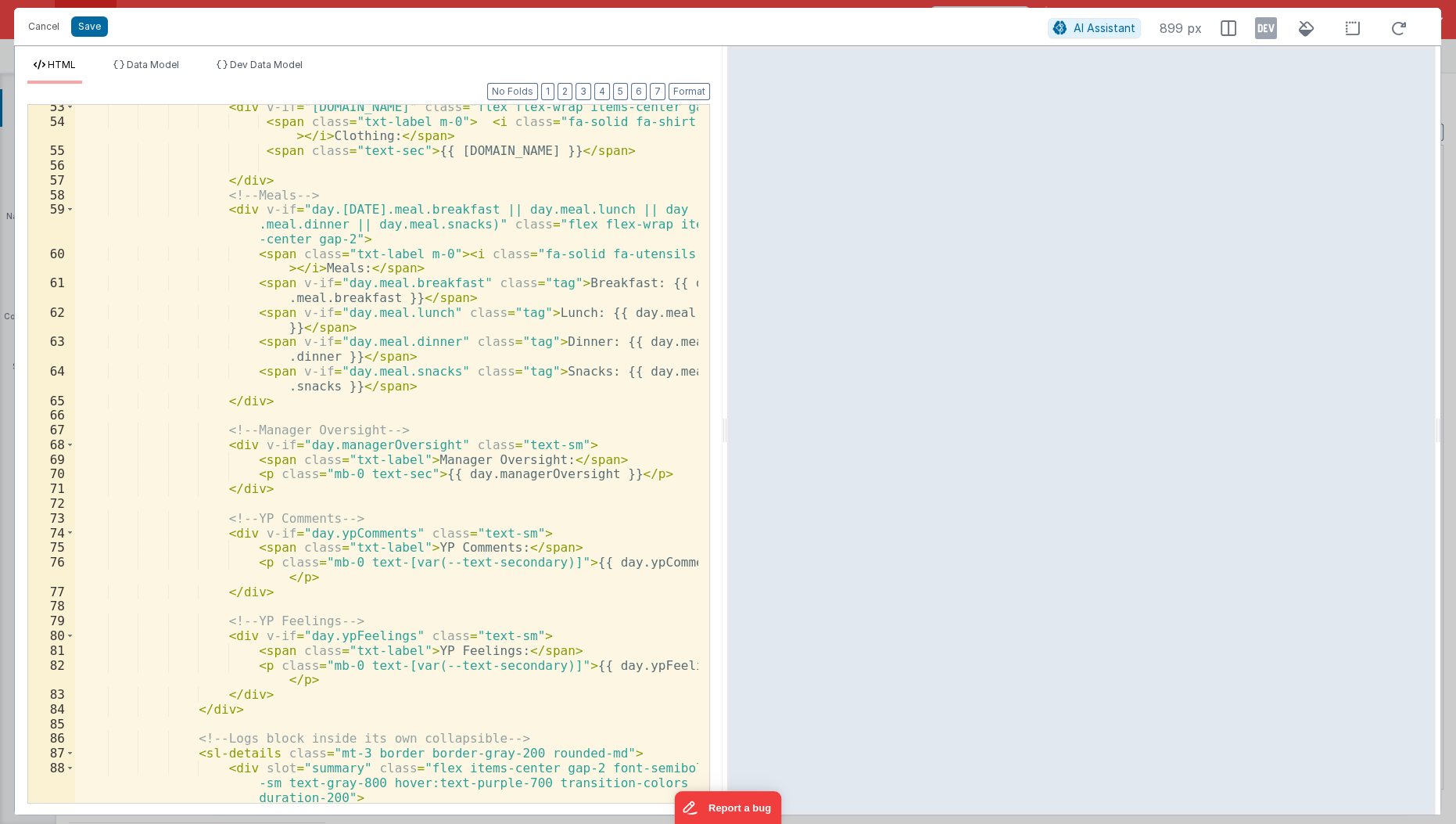
scroll to position [1042, 0]
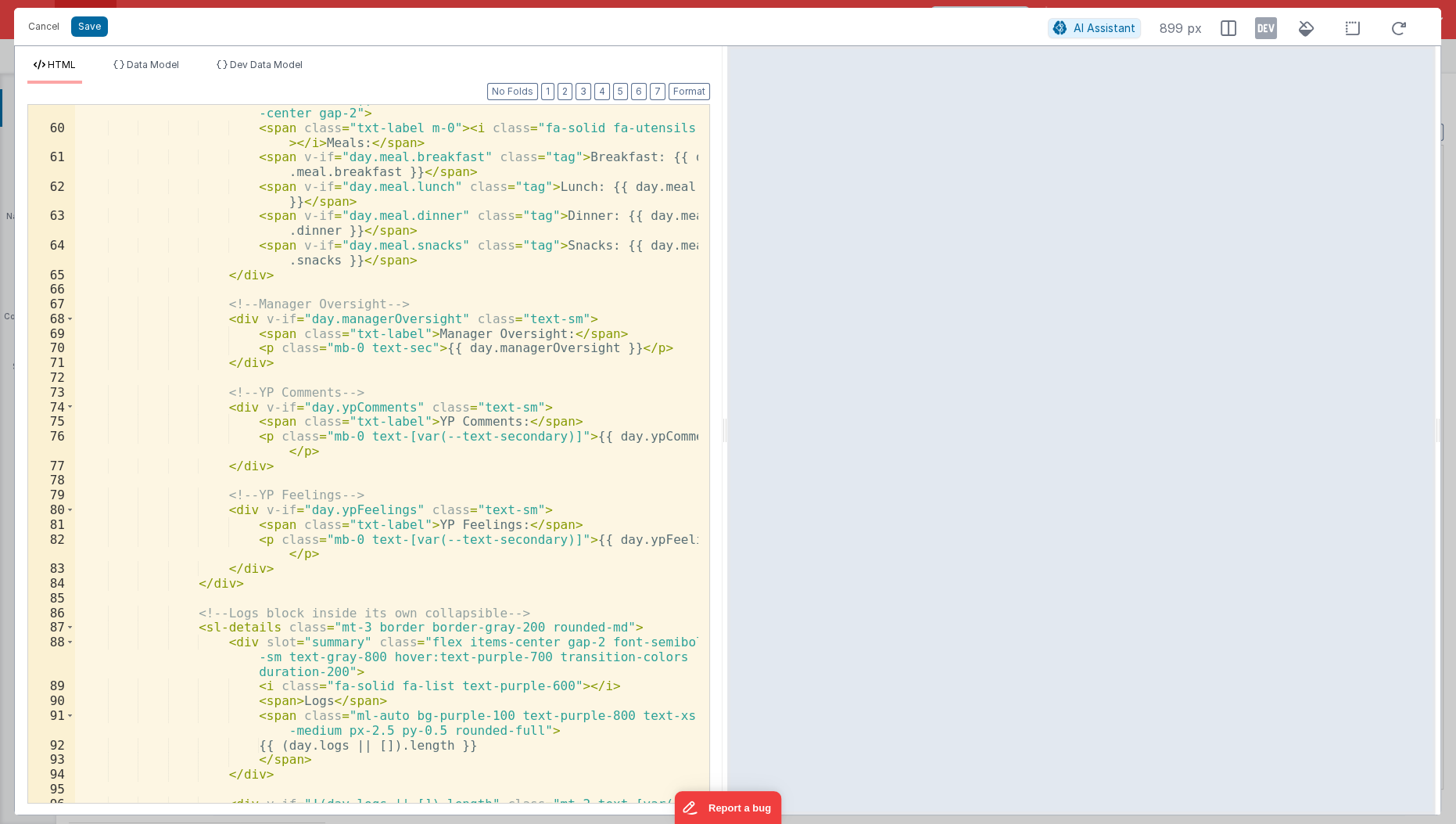
click at [250, 514] on div "< div v-if = "day.meal && (day.meal.breakfast || day.meal.lunch || day .meal.di…" at bounding box center [387, 462] width 625 height 773
click at [670, 540] on div "< div v-if = "day.meal && (day.meal.breakfast || day.meal.lunch || day .meal.di…" at bounding box center [387, 462] width 625 height 773
click at [400, 407] on div "< div v-if = "day.meal && (day.meal.breakfast || day.meal.lunch || day .meal.di…" at bounding box center [387, 462] width 625 height 773
click at [673, 435] on div "< div v-if = "day.meal && (day.meal.breakfast || day.meal.lunch || day .meal.di…" at bounding box center [387, 462] width 625 height 773
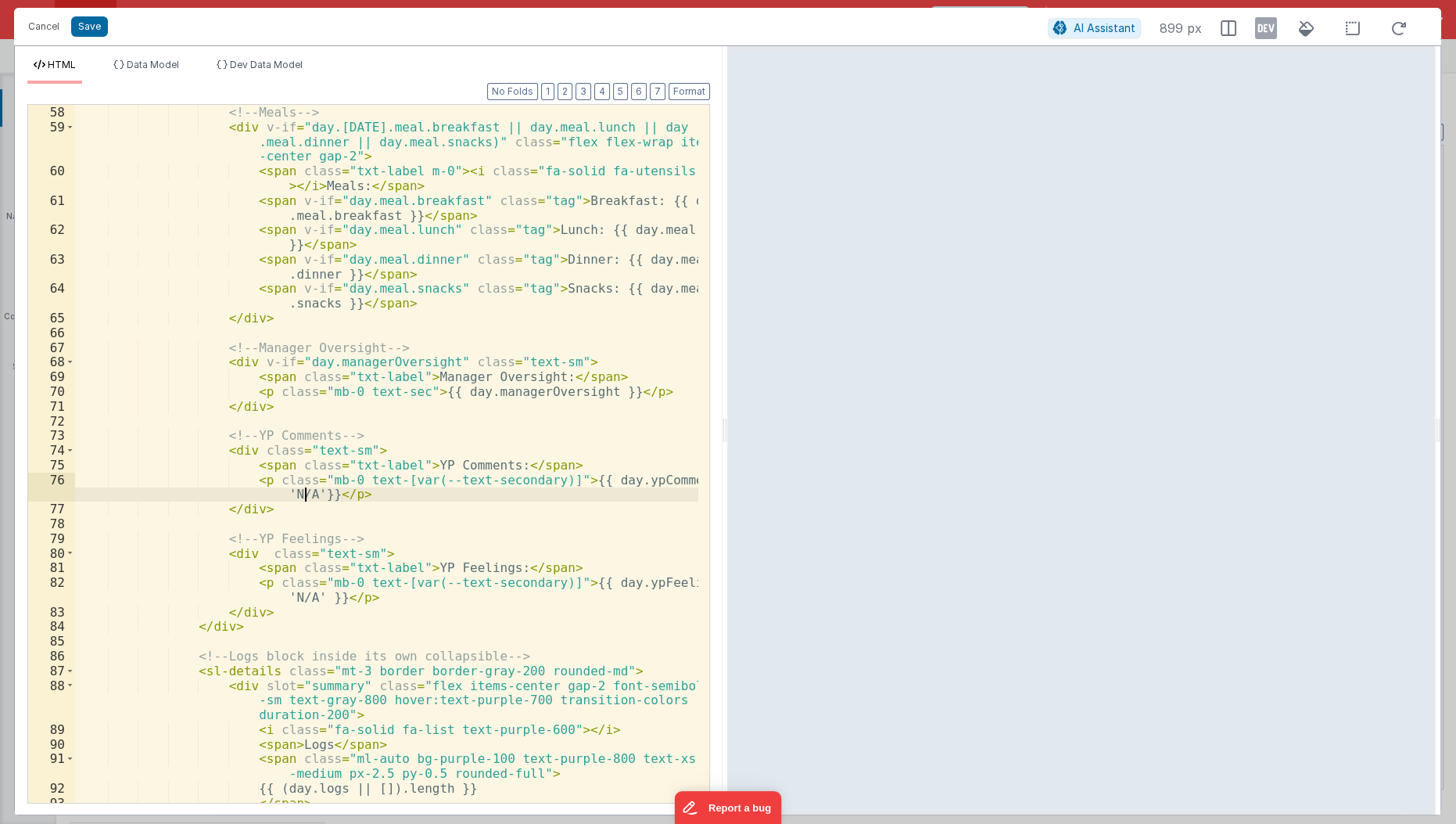
scroll to position [996, 0]
click at [430, 364] on div "</ div > <!-- Meals --> < div v-if = "day.meal && (day.meal.breakfast || day.me…" at bounding box center [387, 458] width 625 height 729
click at [436, 360] on div "</ div > <!-- Meals --> < div v-if = "day.meal && (day.meal.breakfast || day.me…" at bounding box center [387, 458] width 625 height 729
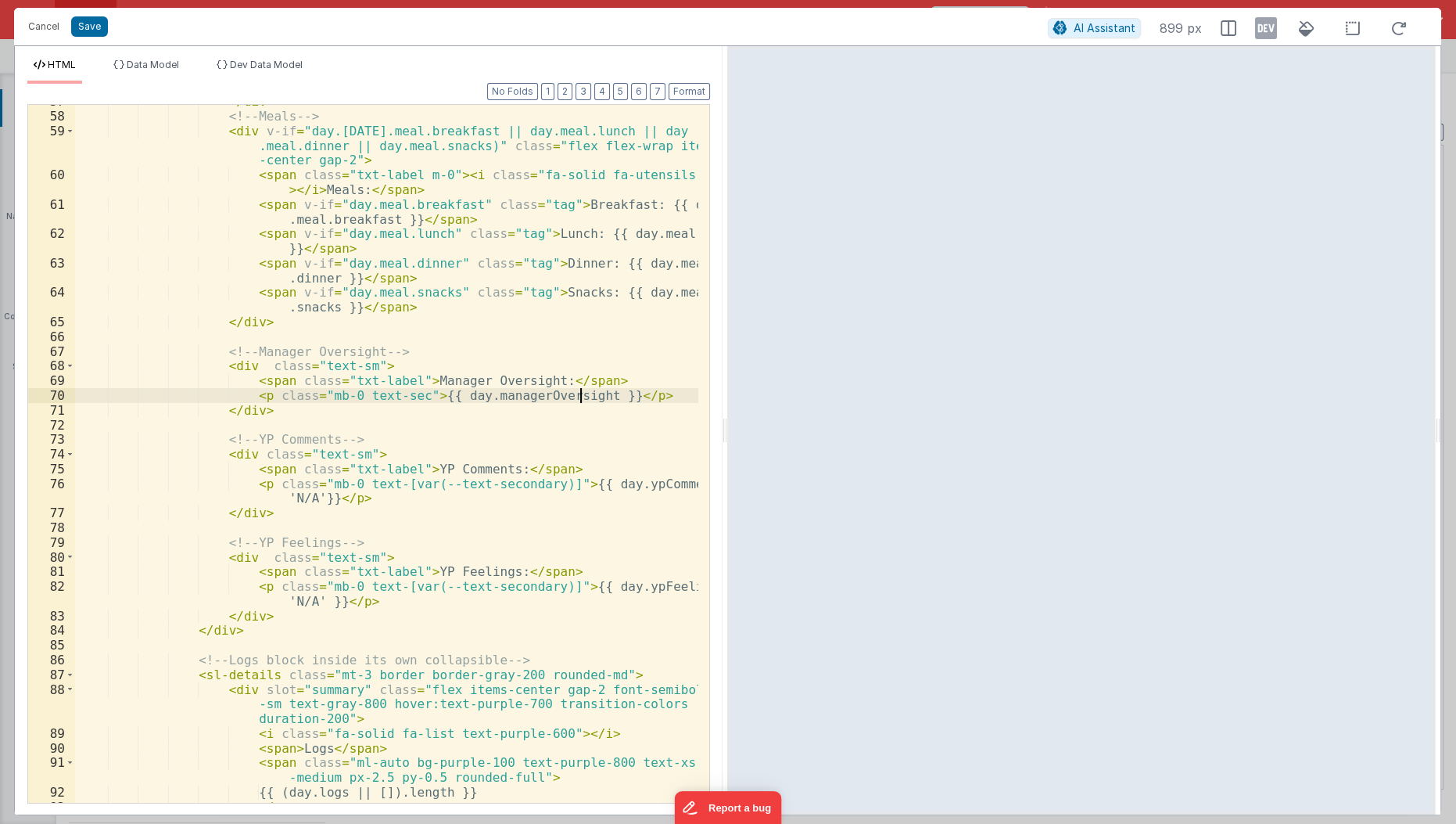
click at [577, 398] on div "</ div > <!-- Meals --> < div v-if = "day.meal && (day.meal.breakfast || day.me…" at bounding box center [387, 458] width 625 height 729
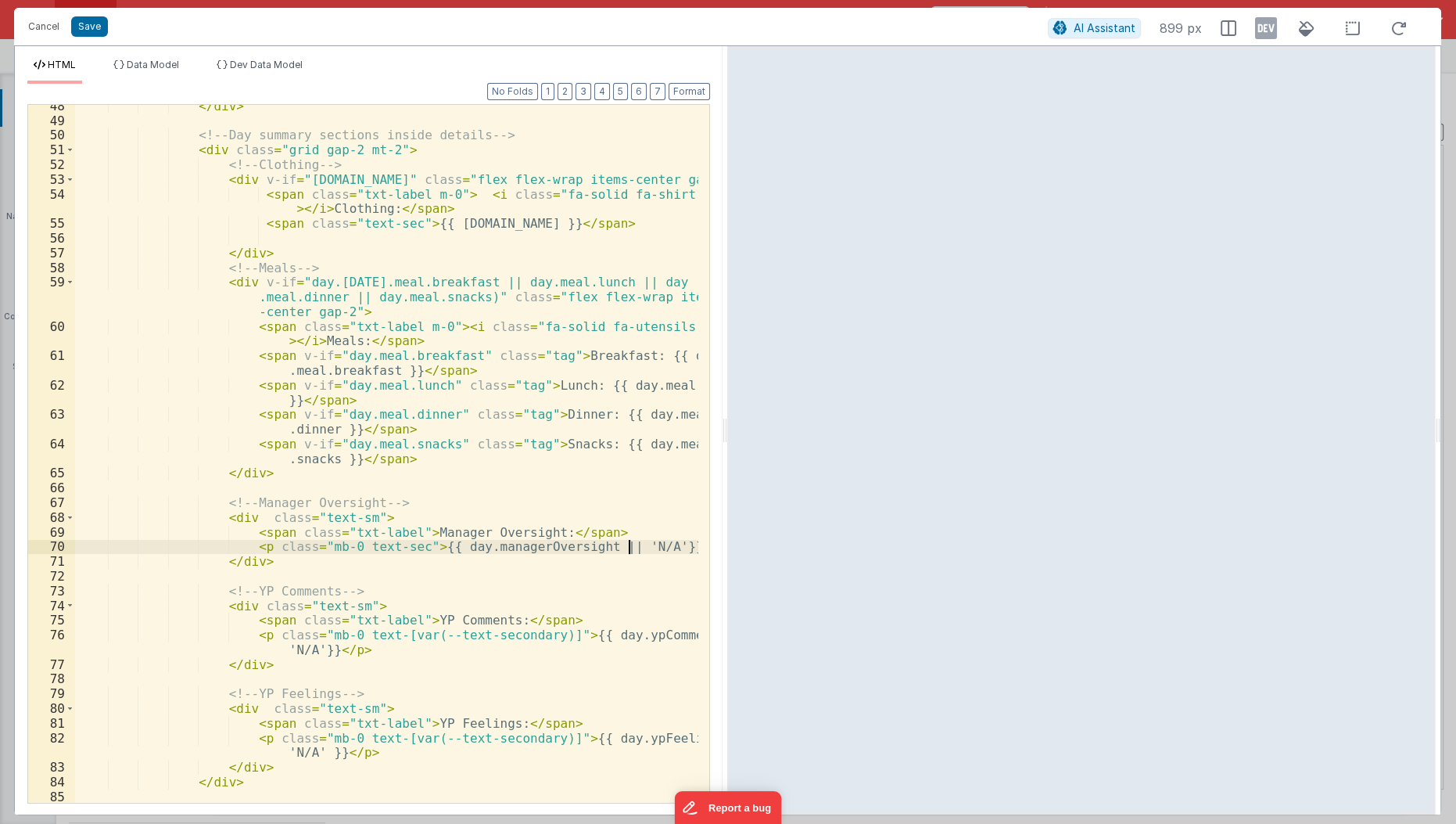
scroll to position [844, 0]
click at [472, 294] on div "</ div > <!-- Day summary sections inside details --> < div class = "grid gap-2…" at bounding box center [387, 463] width 625 height 729
click at [451, 317] on div "</ div > <!-- Day summary sections inside details --> < div class = "grid gap-2…" at bounding box center [387, 463] width 625 height 729
click at [373, 288] on div "</ div > <!-- Day summary sections inside details --> < div class = "grid gap-2…" at bounding box center [387, 463] width 625 height 729
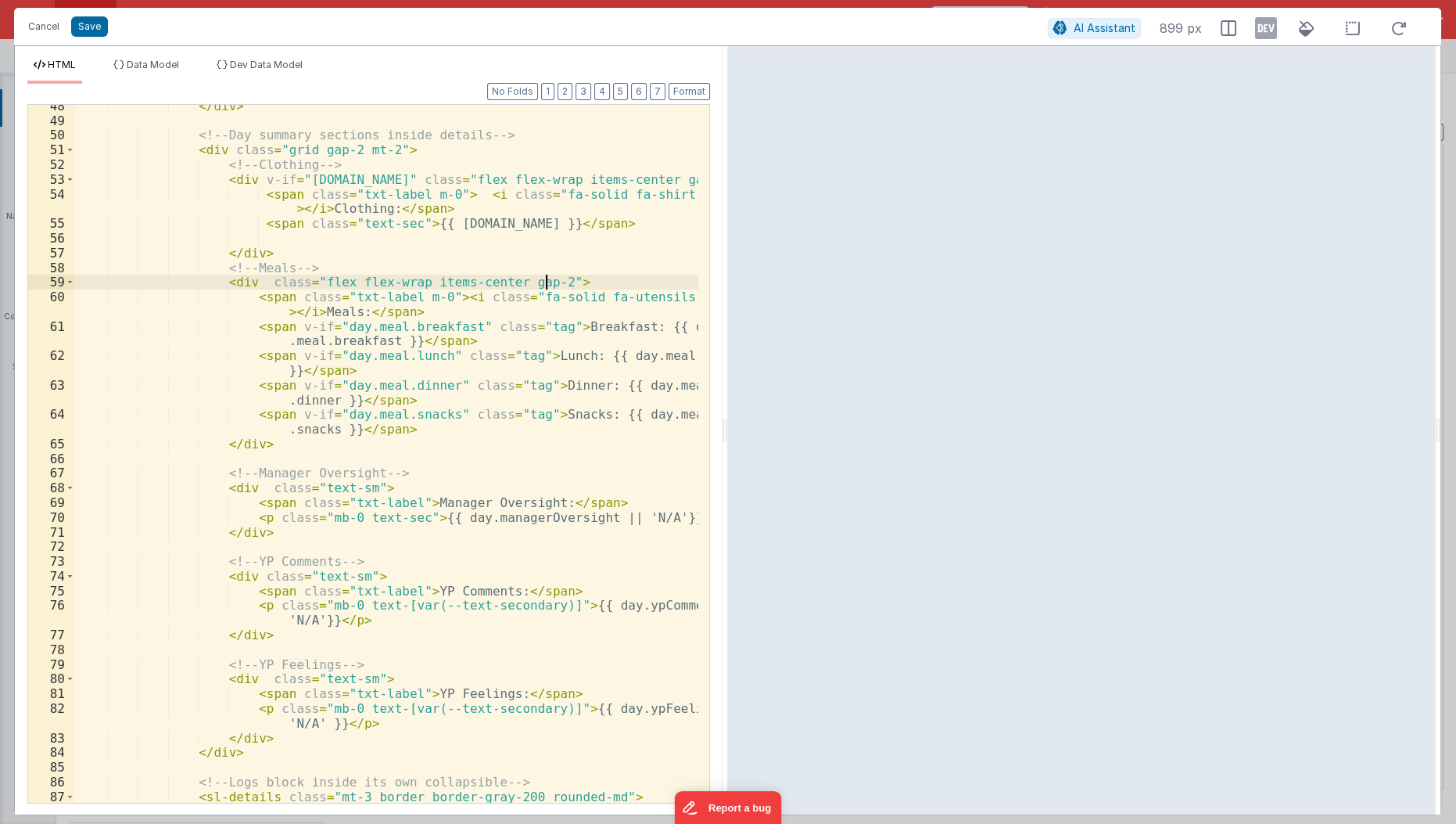
click at [563, 287] on div "</ div > <!-- Day summary sections inside details --> < div class = "grid gap-2…" at bounding box center [387, 477] width 625 height 758
click at [384, 281] on div "</ div > <!-- Day summary sections inside details --> < div class = "grid gap-2…" at bounding box center [387, 477] width 625 height 758
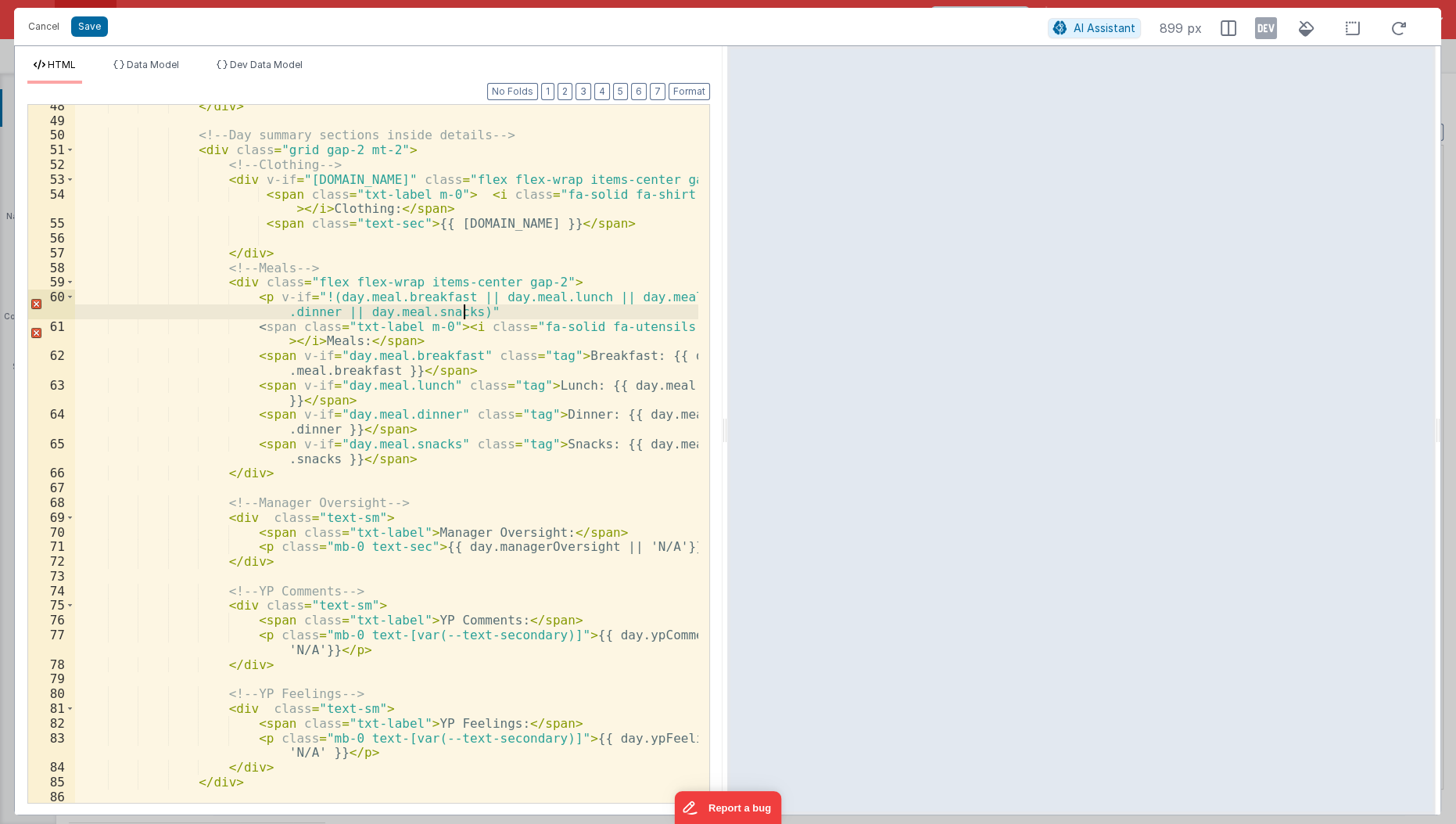
click at [474, 309] on div "</ div > <!-- Day summary sections inside details --> < div class = "grid gap-2…" at bounding box center [387, 463] width 625 height 729
click at [479, 317] on div "</ div > <!-- Day summary sections inside details --> < div class = "grid gap-2…" at bounding box center [387, 463] width 625 height 729
click at [479, 298] on div "</ div > <!-- Day summary sections inside details --> < div class = "grid gap-2…" at bounding box center [387, 463] width 625 height 729
click at [468, 316] on div "</ div > <!-- Day summary sections inside details --> < div class = "grid gap-2…" at bounding box center [387, 463] width 625 height 729
click at [553, 306] on div "</ div > <!-- Day summary sections inside details --> < div class = "grid gap-2…" at bounding box center [387, 463] width 625 height 729
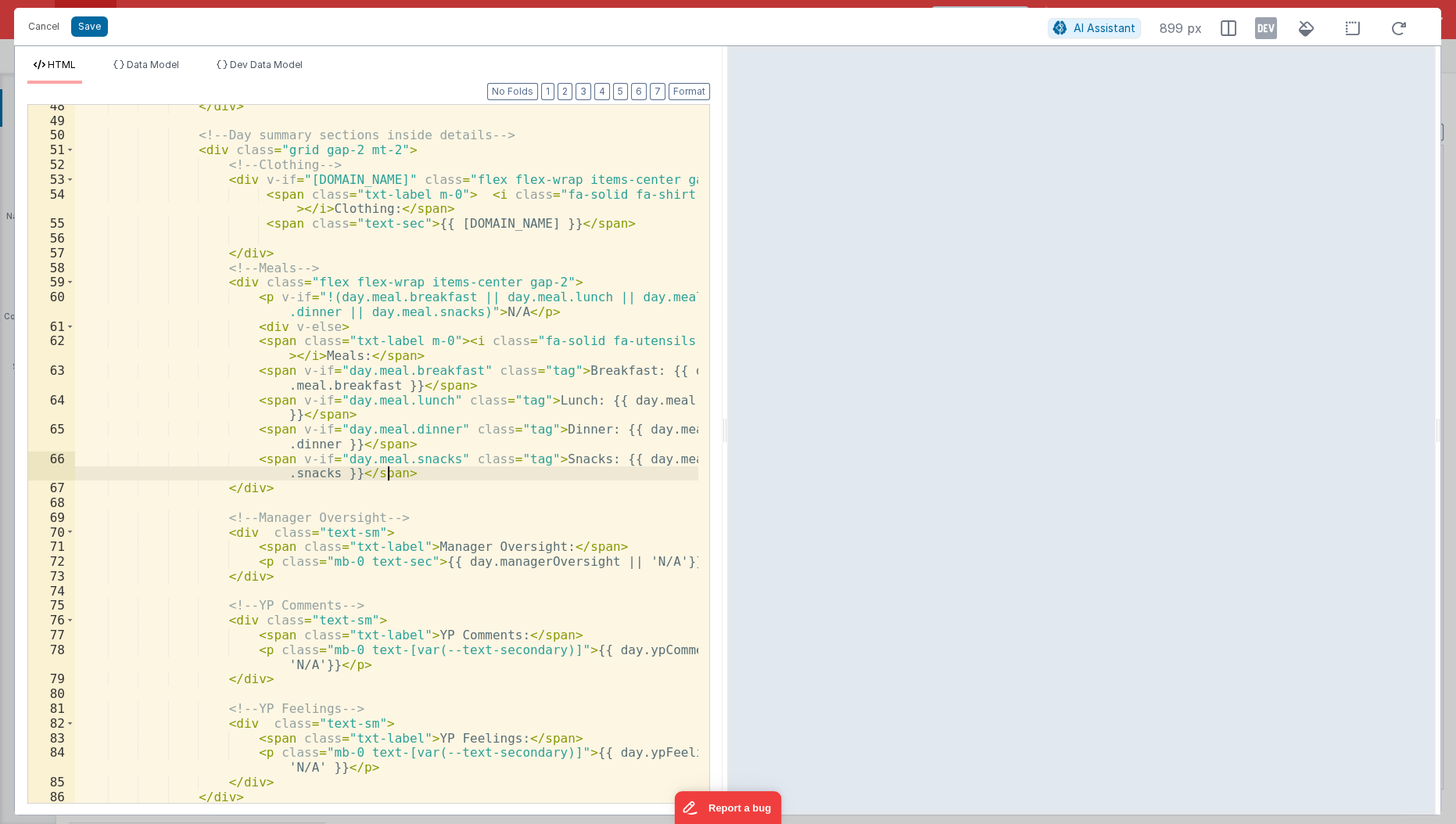
click at [448, 476] on div "</ div > <!-- Day summary sections inside details --> < div class = "grid gap-2…" at bounding box center [387, 463] width 625 height 729
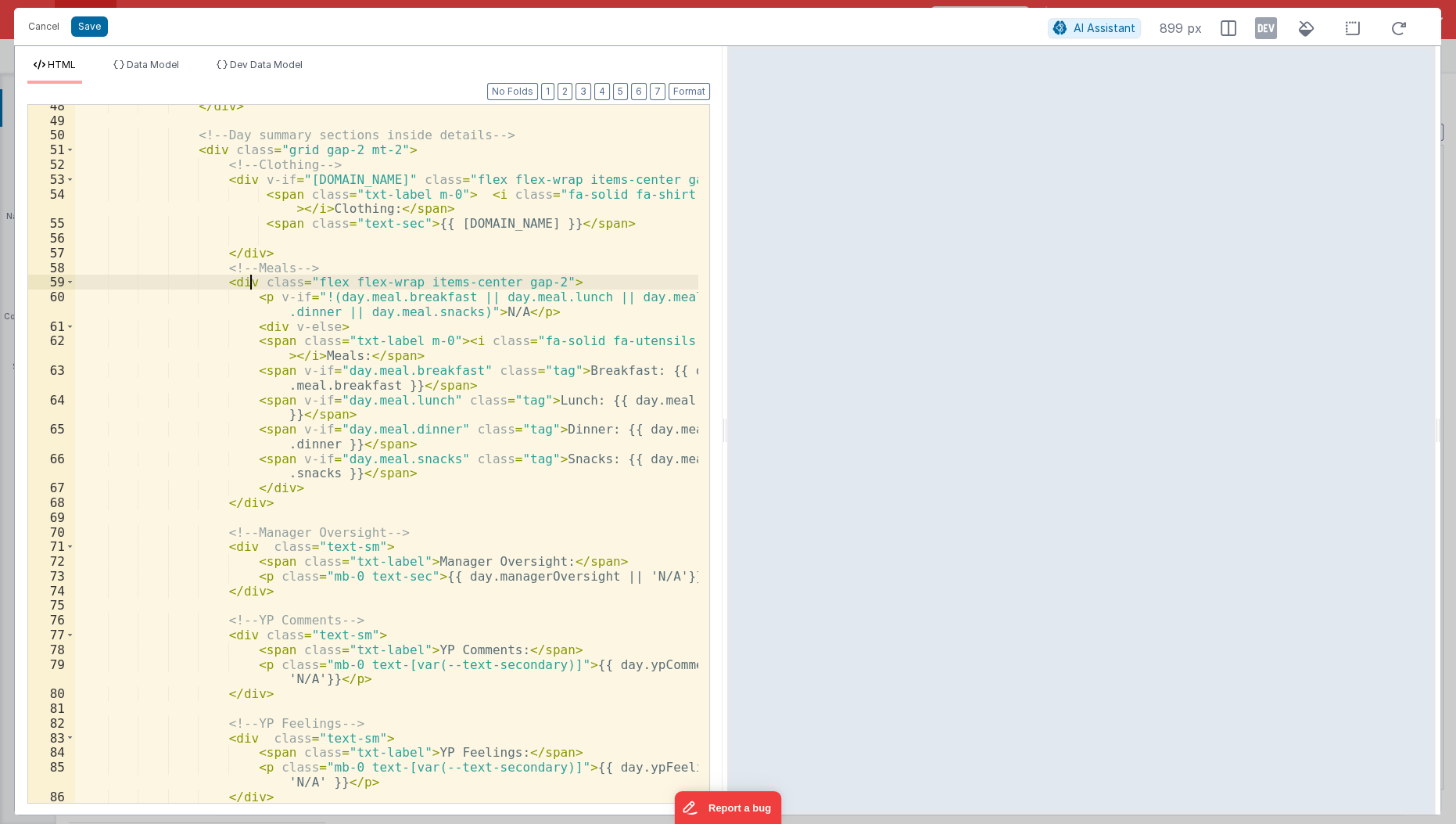
click at [249, 285] on div "</ div > <!-- Day summary sections inside details --> < div class = "grid gap-2…" at bounding box center [387, 463] width 625 height 729
click at [242, 293] on div "</ div > <!-- Day summary sections inside details --> < div class = "grid gap-2…" at bounding box center [387, 463] width 625 height 729
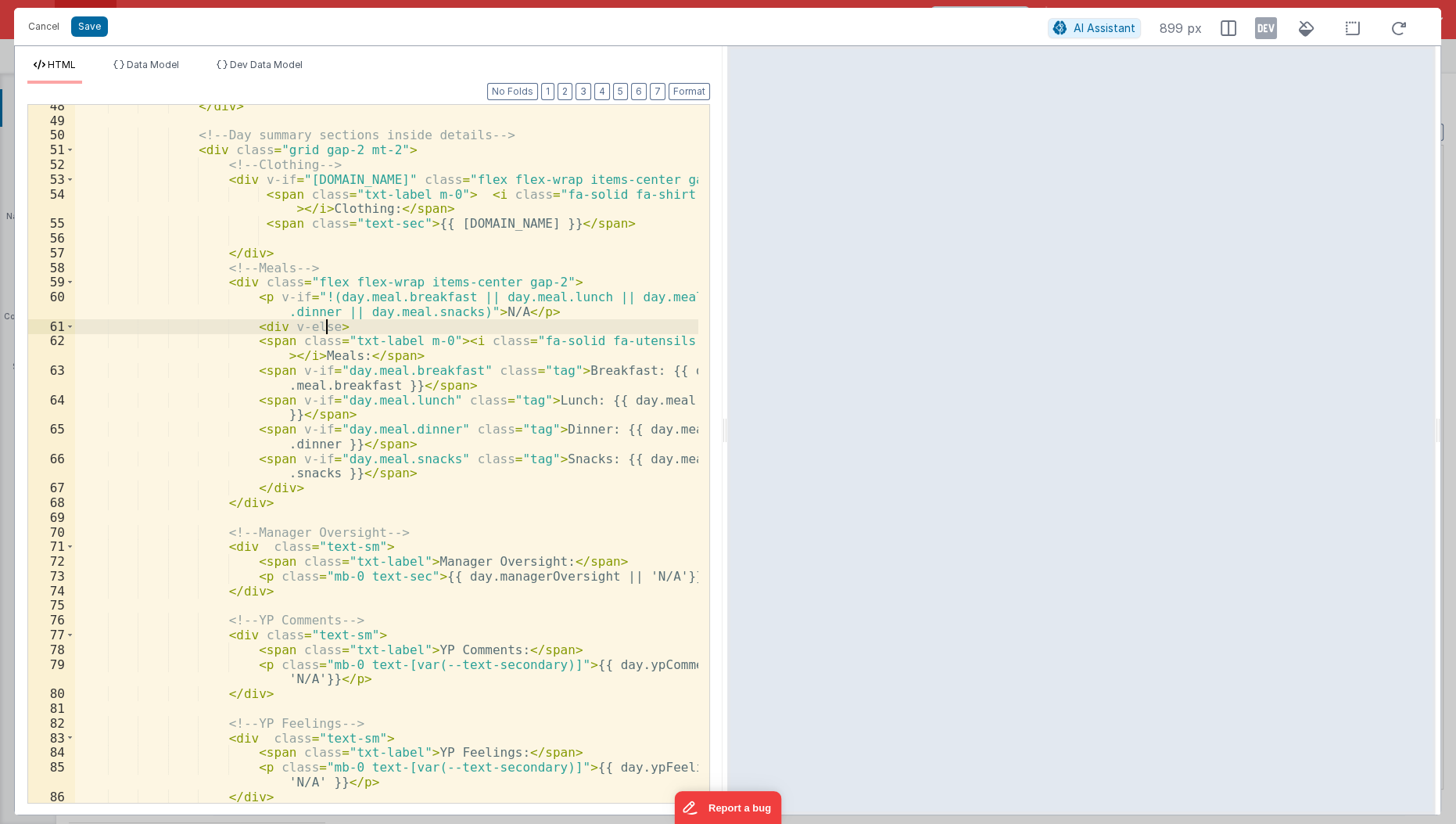
click at [336, 330] on div "</ div > <!-- Day summary sections inside details --> < div class = "grid gap-2…" at bounding box center [387, 463] width 625 height 729
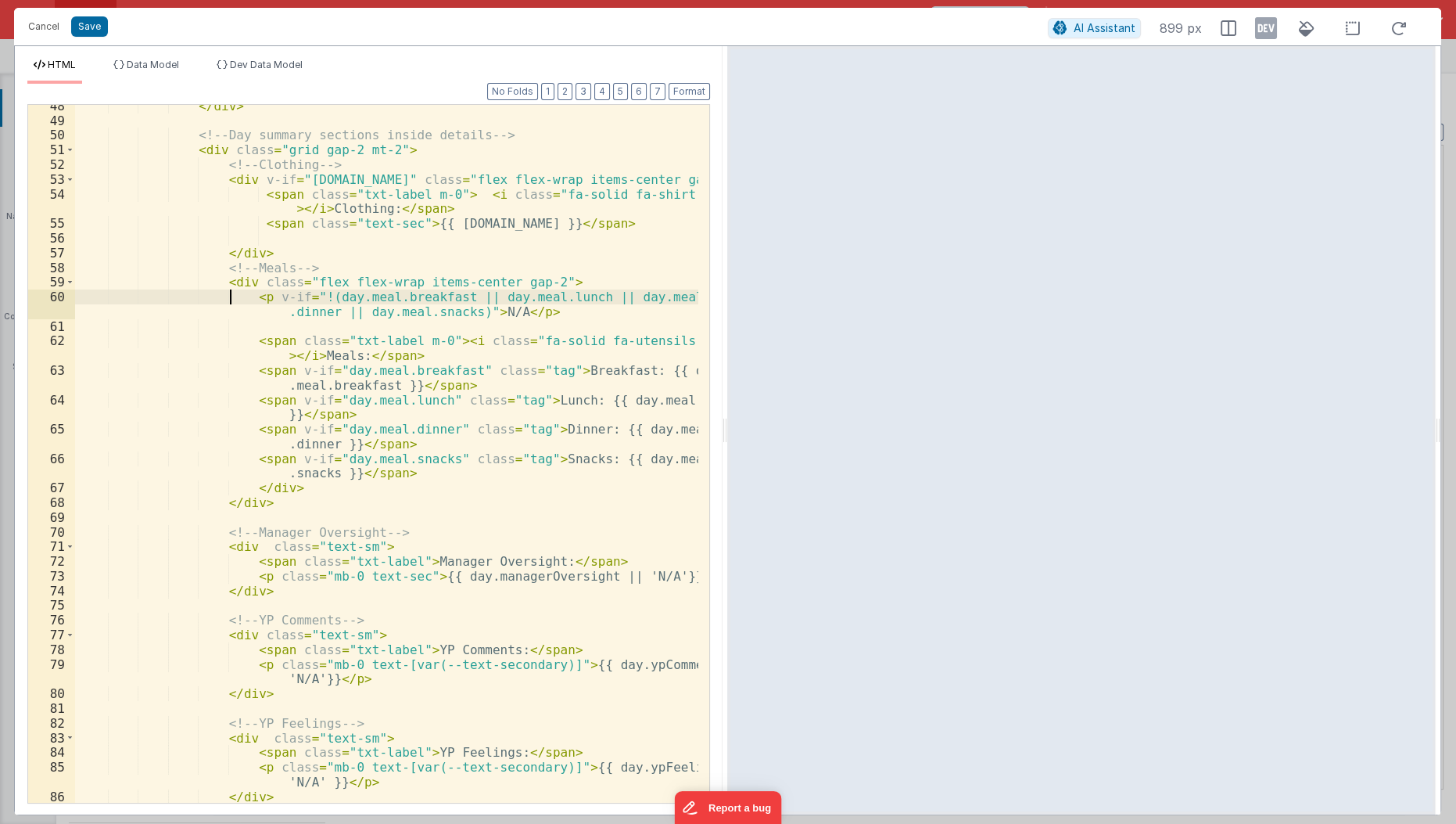
click at [232, 292] on div "</ div > <!-- Day summary sections inside details --> < div class = "grid gap-2…" at bounding box center [387, 463] width 625 height 729
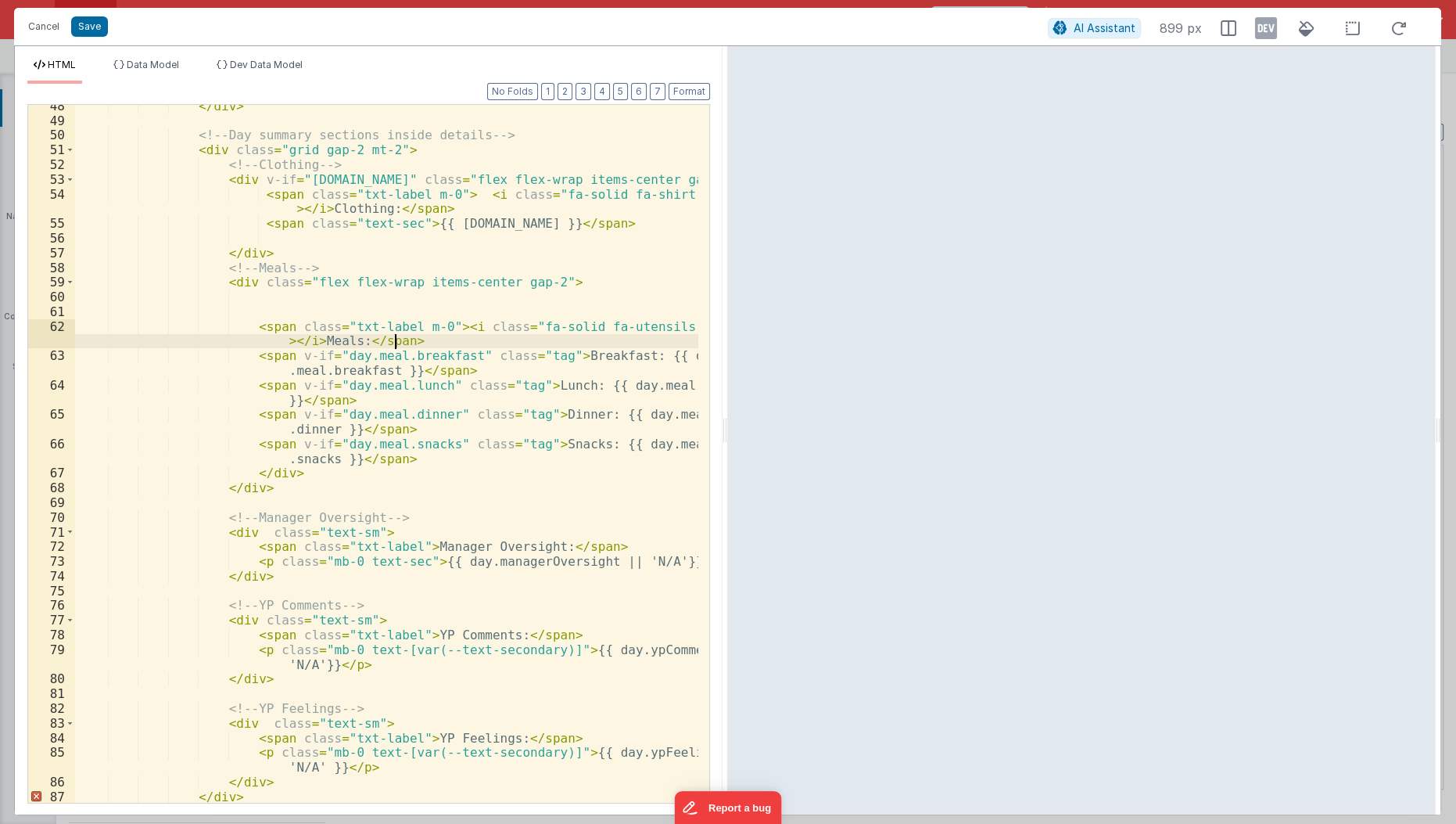
click at [437, 343] on div "</ div > <!-- Day summary sections inside details --> < div class = "grid gap-2…" at bounding box center [387, 463] width 625 height 729
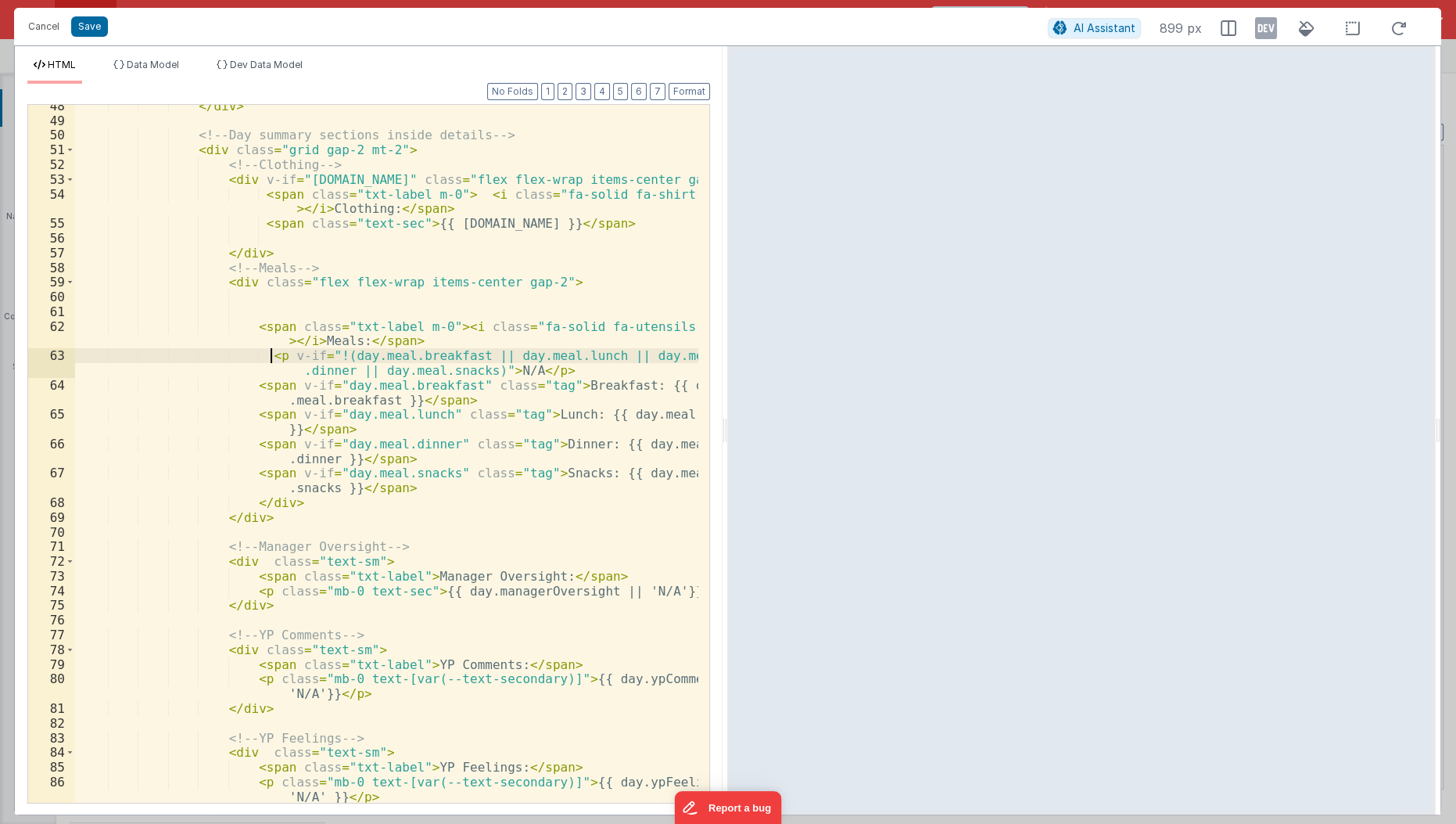
click at [271, 355] on div "</ div > <!-- Day summary sections inside details --> < div class = "grid gap-2…" at bounding box center [387, 463] width 625 height 729
click at [517, 370] on div "</ div > <!-- Day summary sections inside details --> < div class = "grid gap-2…" at bounding box center [387, 463] width 625 height 729
click at [307, 365] on div "</ div > <!-- Day summary sections inside details --> < div class = "grid gap-2…" at bounding box center [387, 463] width 625 height 729
click at [299, 357] on div "</ div > <!-- Day summary sections inside details --> < div class = "grid gap-2…" at bounding box center [387, 463] width 625 height 729
click at [474, 370] on div "</ div > <!-- Day summary sections inside details --> < div class = "grid gap-2…" at bounding box center [387, 463] width 625 height 729
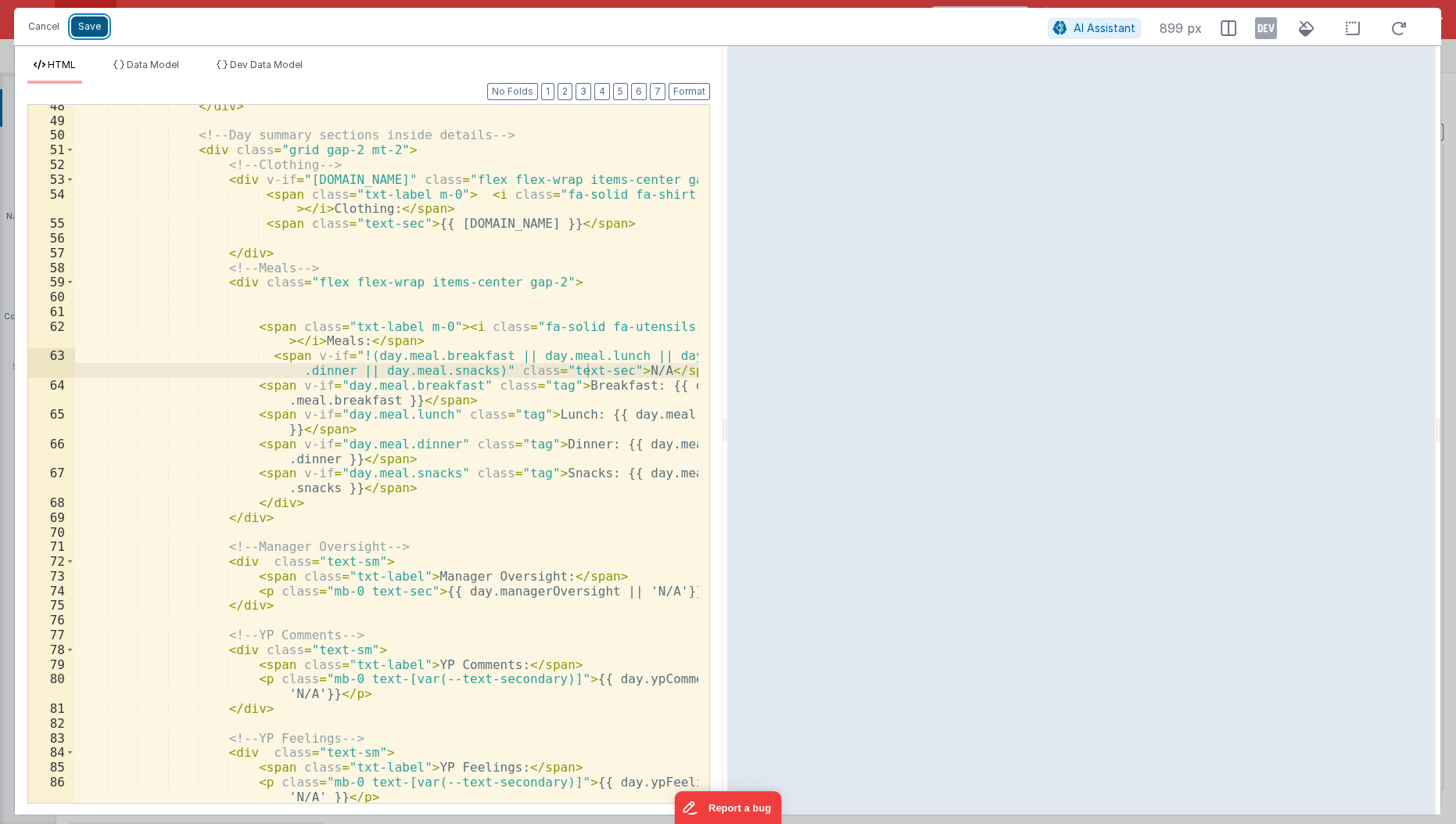
click at [99, 28] on button "Save" at bounding box center [89, 27] width 36 height 21
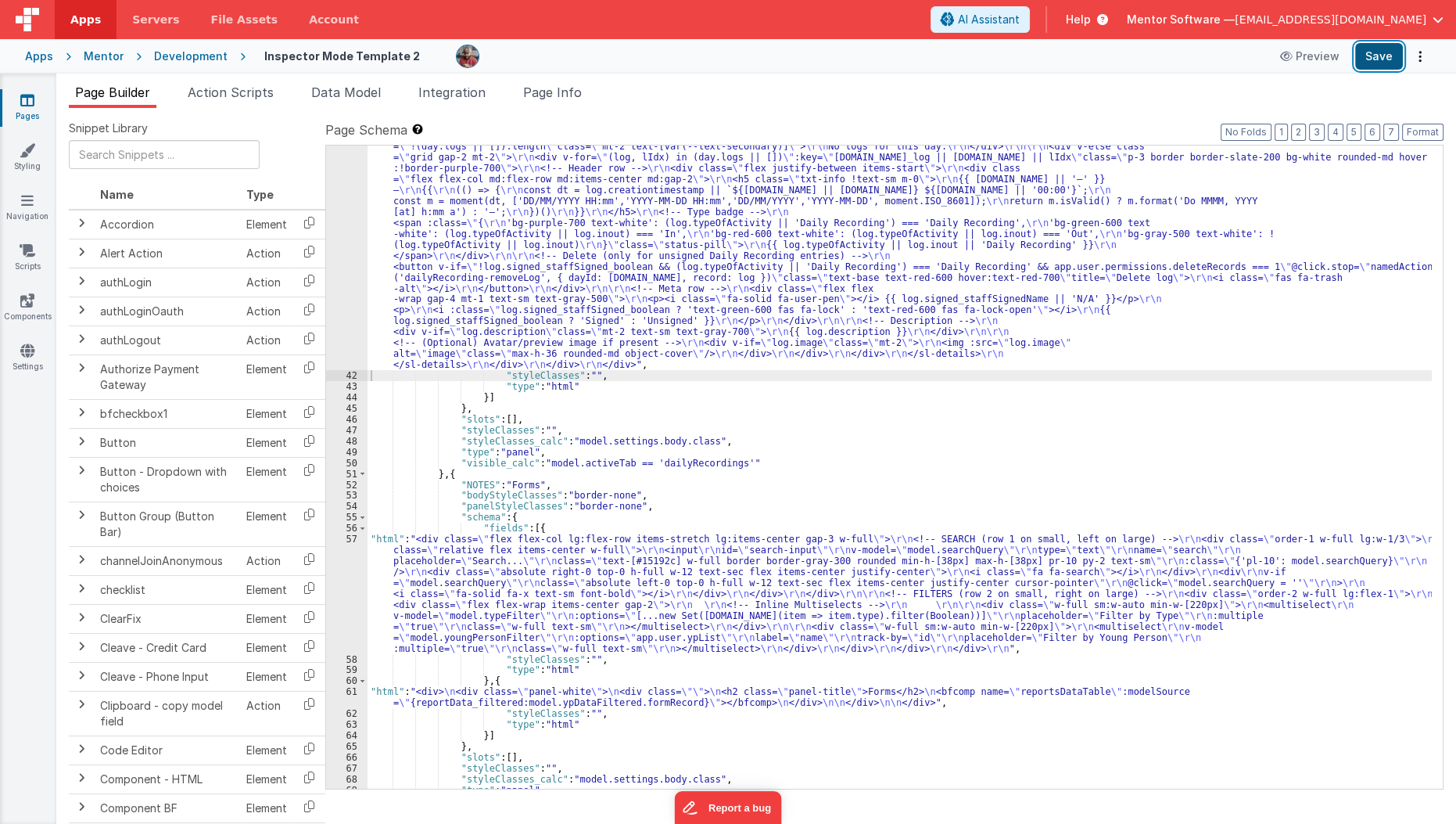
click at [1389, 47] on button "Save" at bounding box center [1378, 56] width 47 height 27
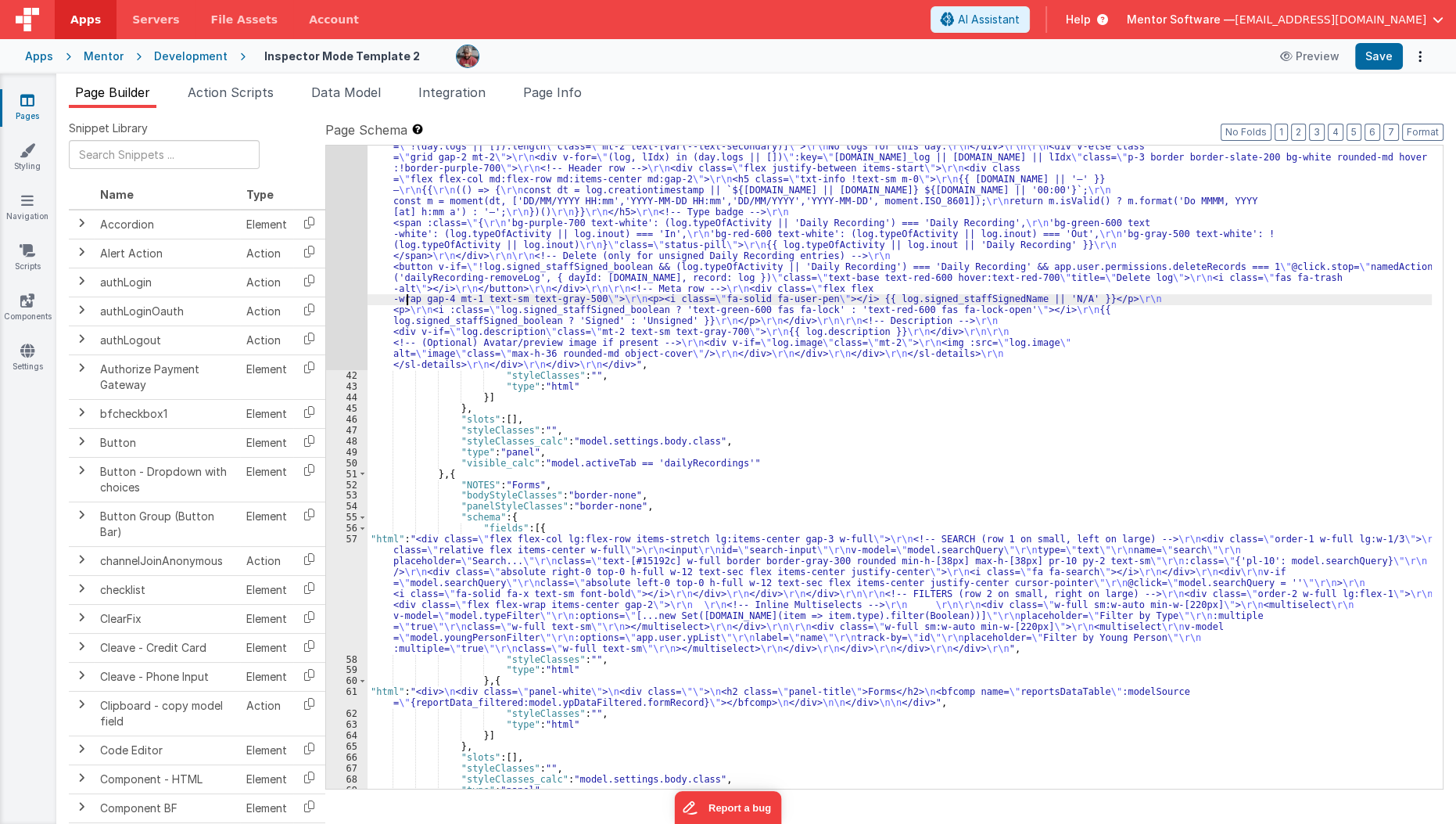
click at [407, 302] on div ""html" : "<!--Logs--> \r\n <div class= \" panel-white \" > \r\n <div> \r\n <h3 …" at bounding box center [899, 424] width 1065 height 1200
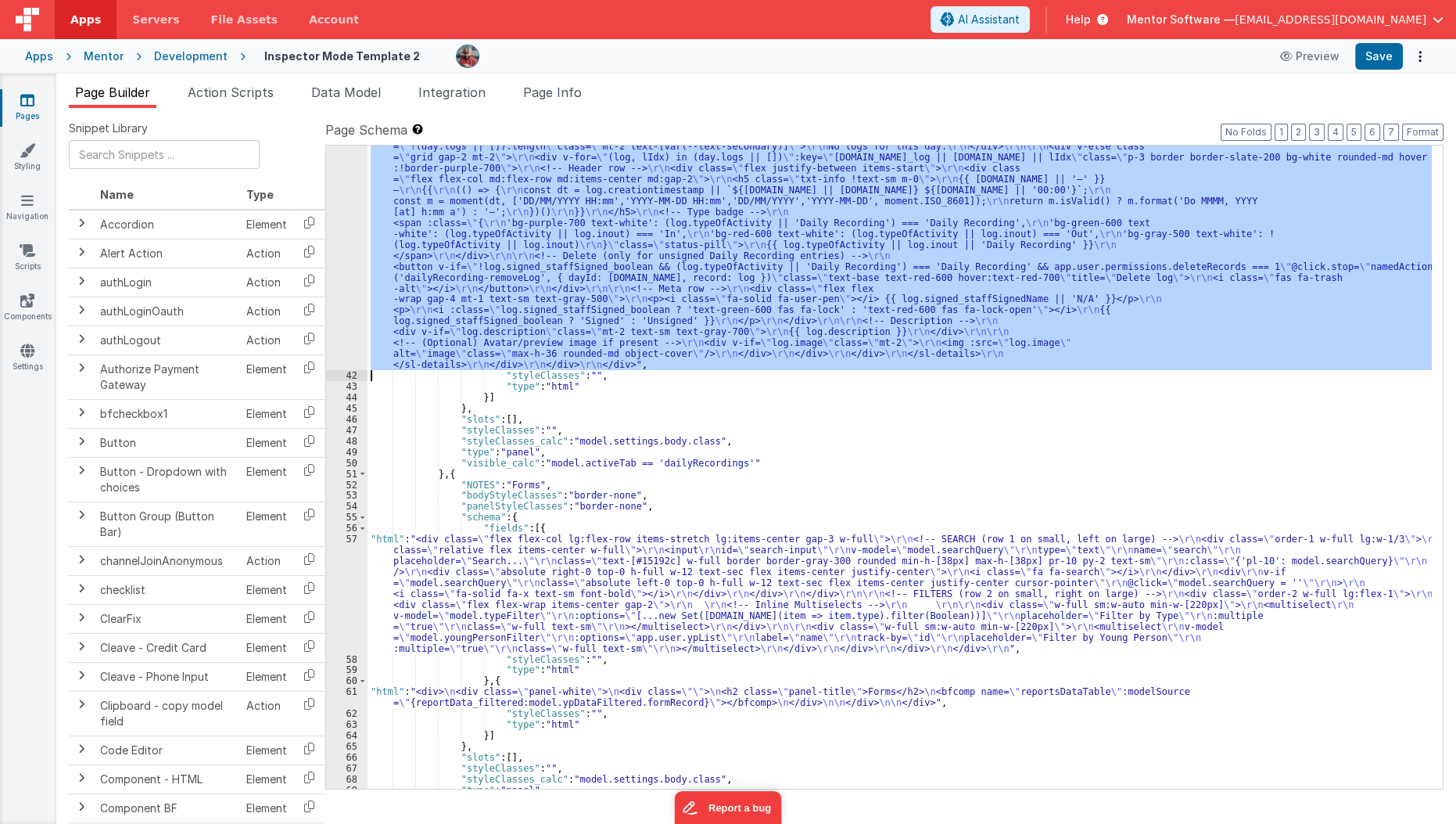
click at [332, 324] on div "41" at bounding box center [347, 97] width 41 height 545
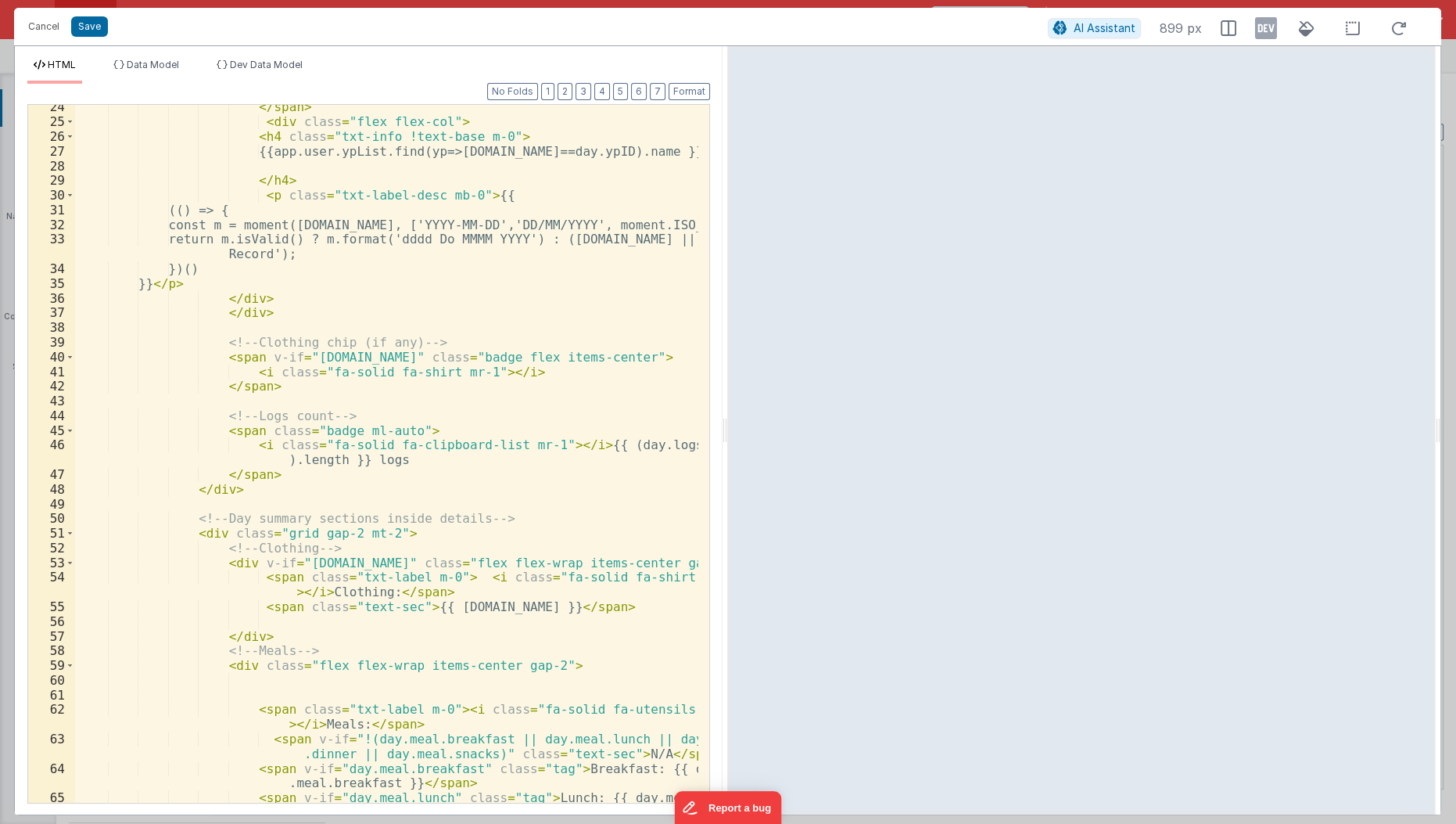
scroll to position [461, 0]
click at [516, 407] on div "</ span > < div class = "flex flex-col" > < h4 class = "txt-info !text-base m-0…" at bounding box center [387, 469] width 625 height 743
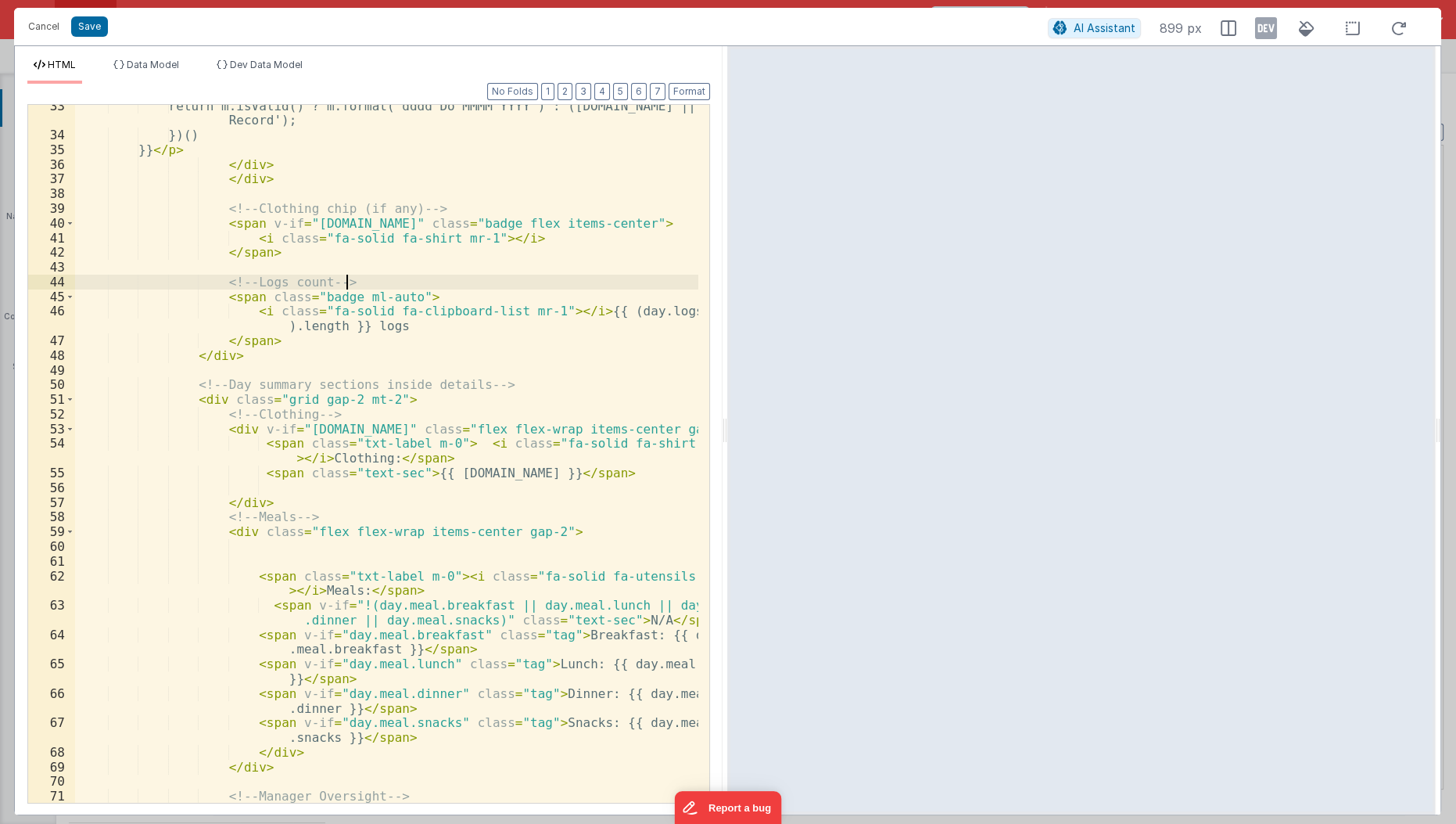
scroll to position [597, 0]
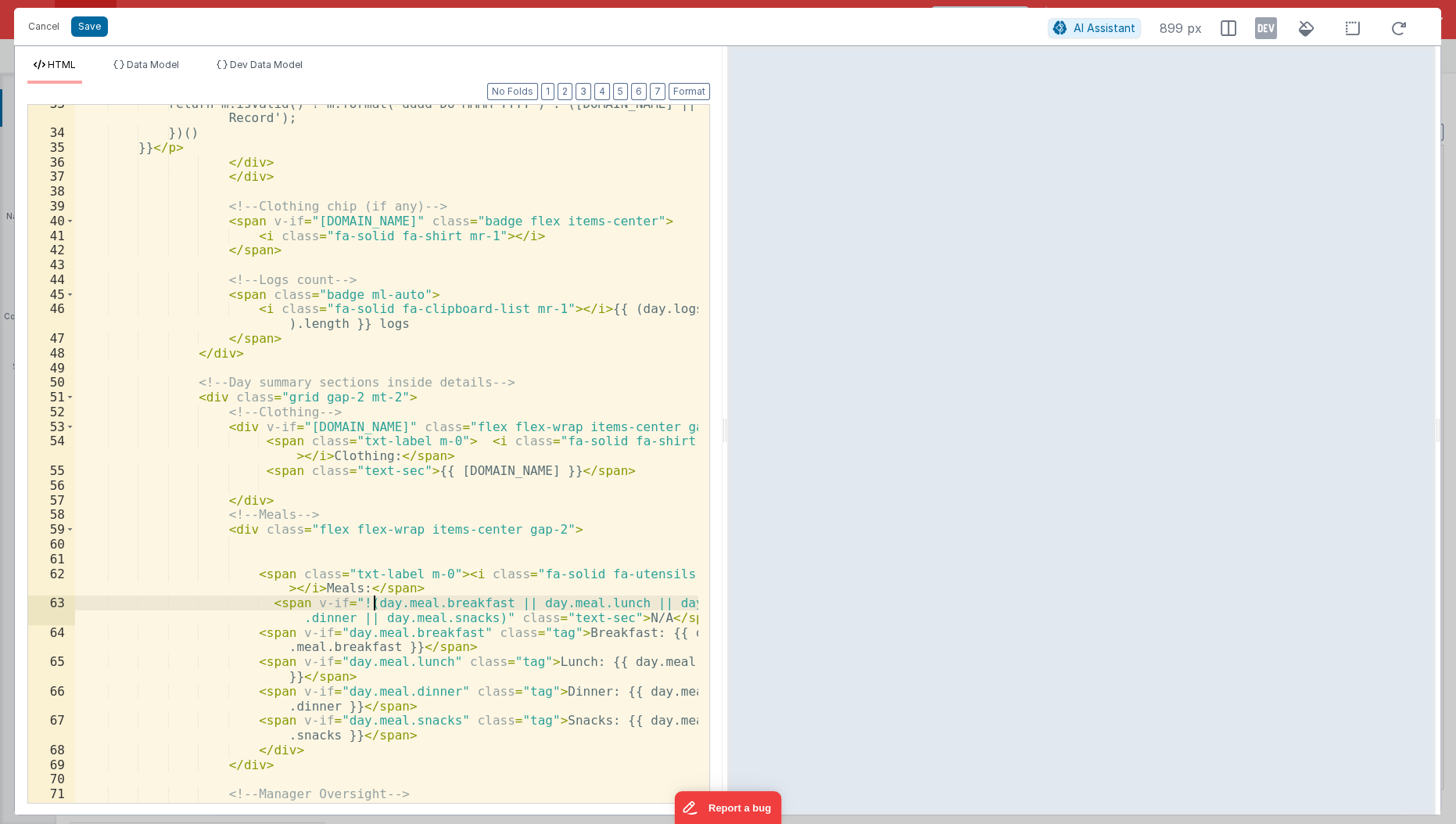
click at [371, 605] on div "return m.isValid() ? m.format('dddd Do MMMM YYYY') : (day.date || 'Daily Record…" at bounding box center [387, 468] width 625 height 743
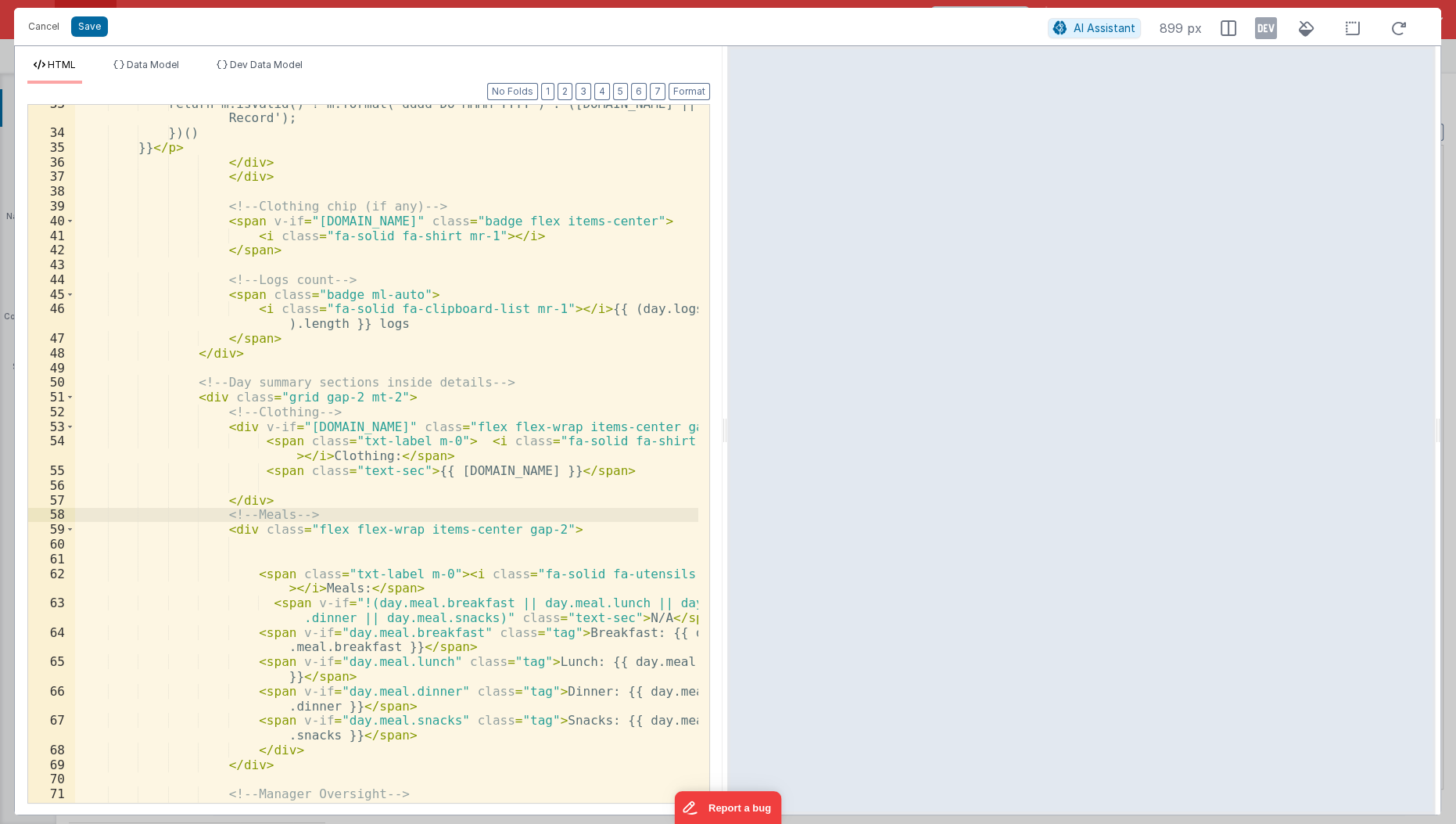
drag, startPoint x: 207, startPoint y: 520, endPoint x: 287, endPoint y: 777, distance: 269.2
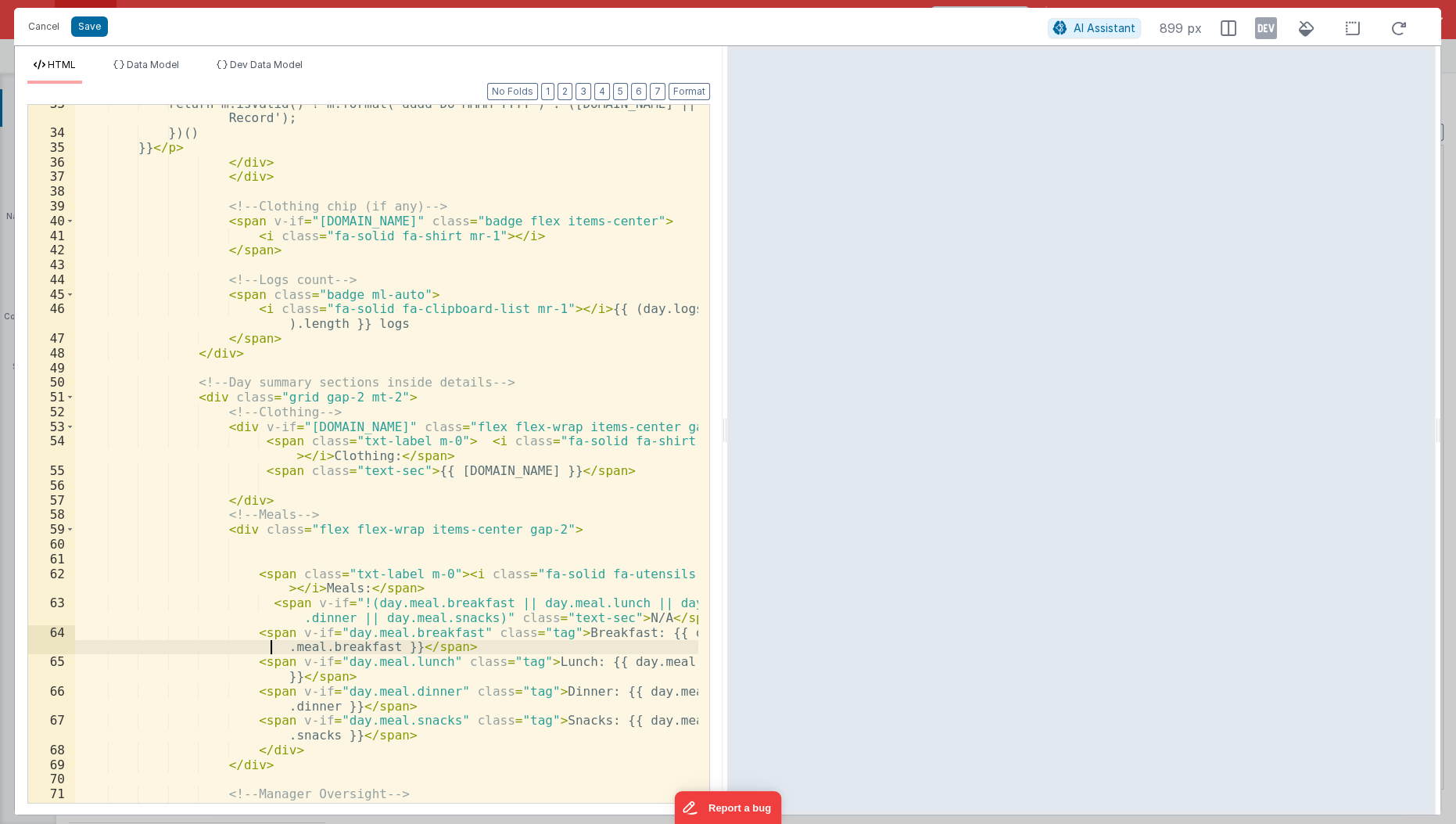
drag, startPoint x: 287, startPoint y: 777, endPoint x: 210, endPoint y: 651, distance: 147.7
click at [210, 651] on div "return m.isValid() ? m.format('dddd Do MMMM YYYY') : (day.date || 'Daily Record…" at bounding box center [387, 468] width 625 height 743
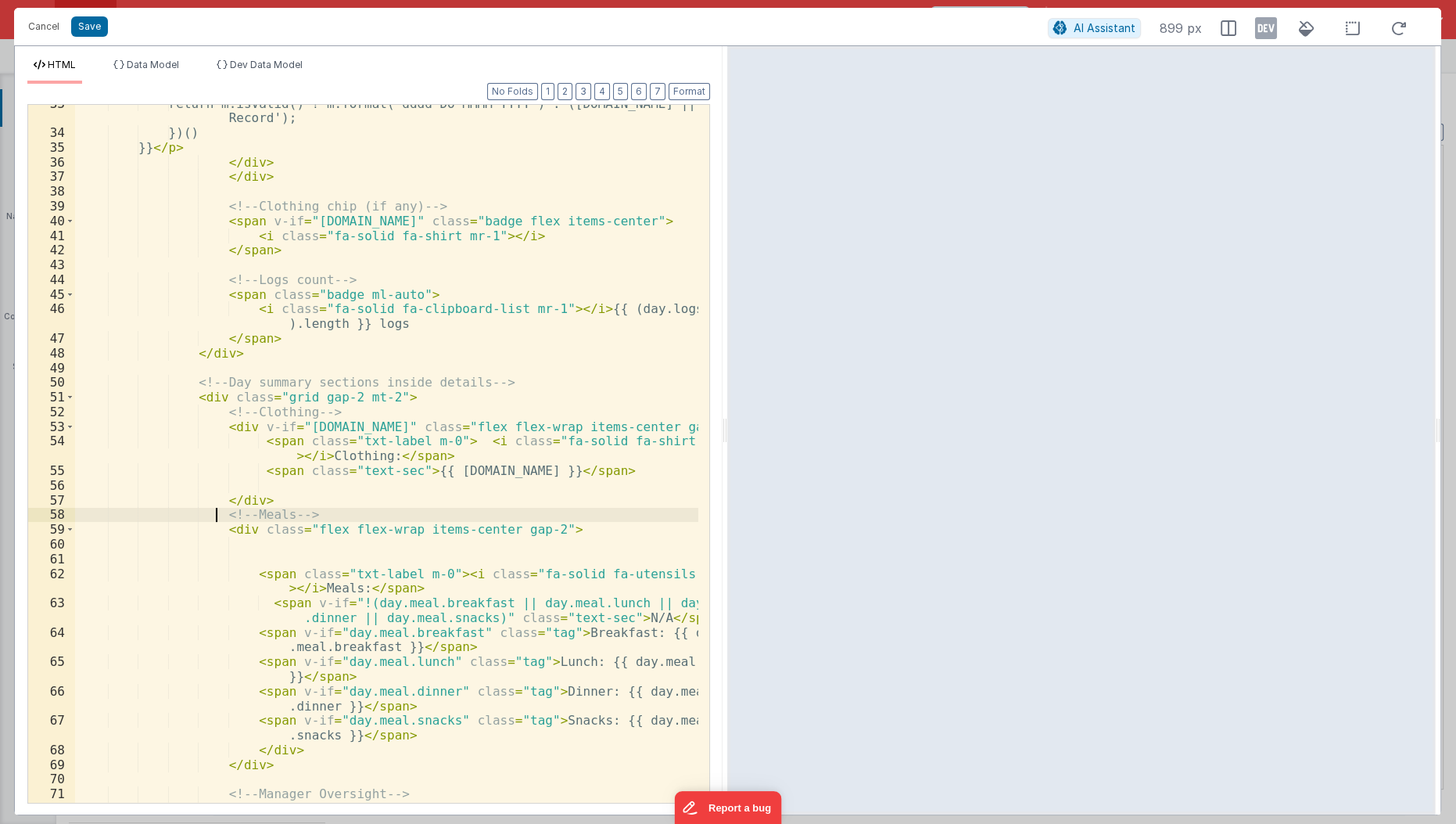
click at [218, 514] on div "return m.isValid() ? m.format('dddd Do MMMM YYYY') : (day.date || 'Daily Record…" at bounding box center [387, 468] width 625 height 743
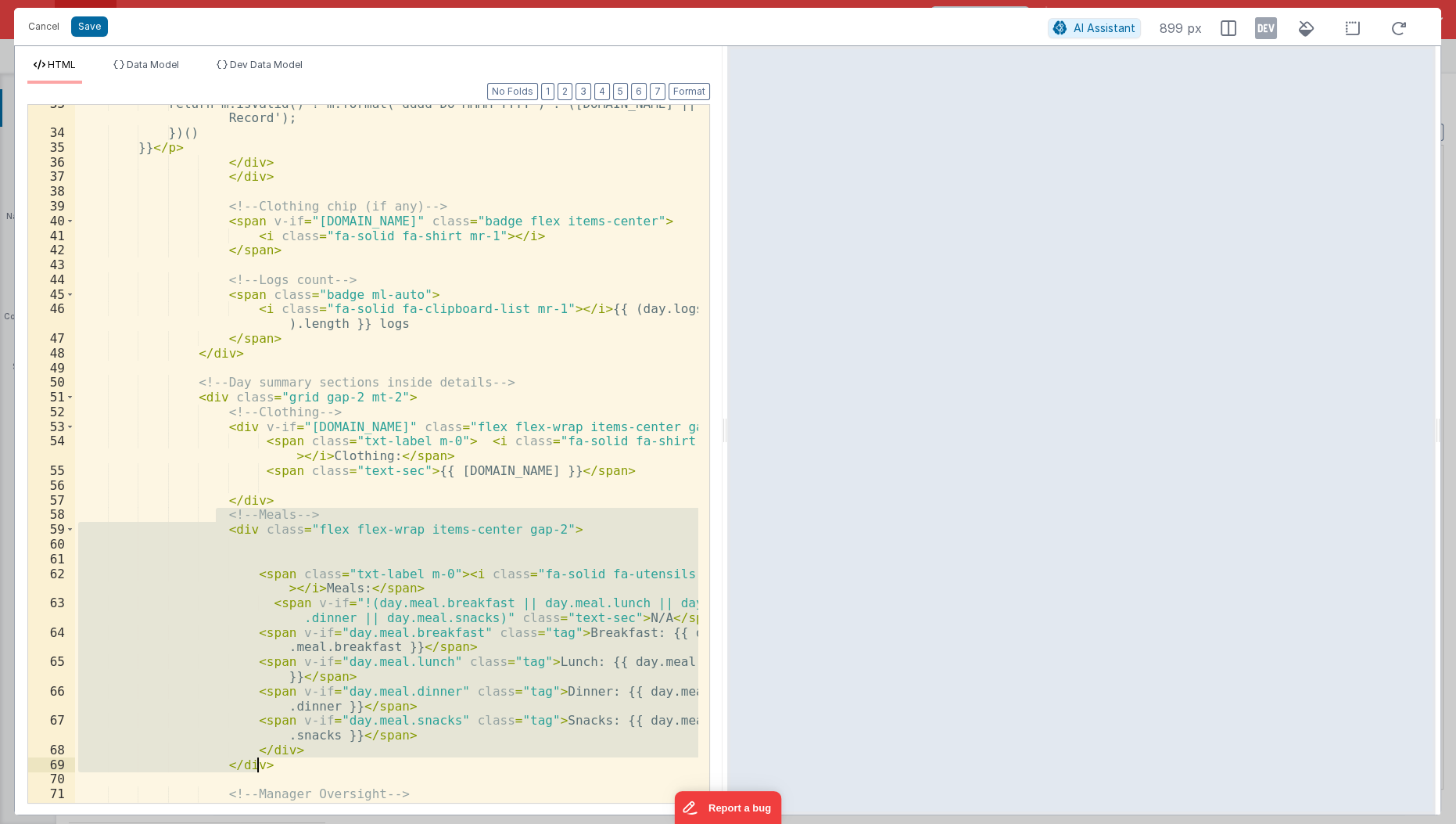
click at [335, 556] on div "return m.isValid() ? m.format('dddd Do MMMM YYYY') : (day.date || 'Daily Record…" at bounding box center [386, 453] width 624 height 698
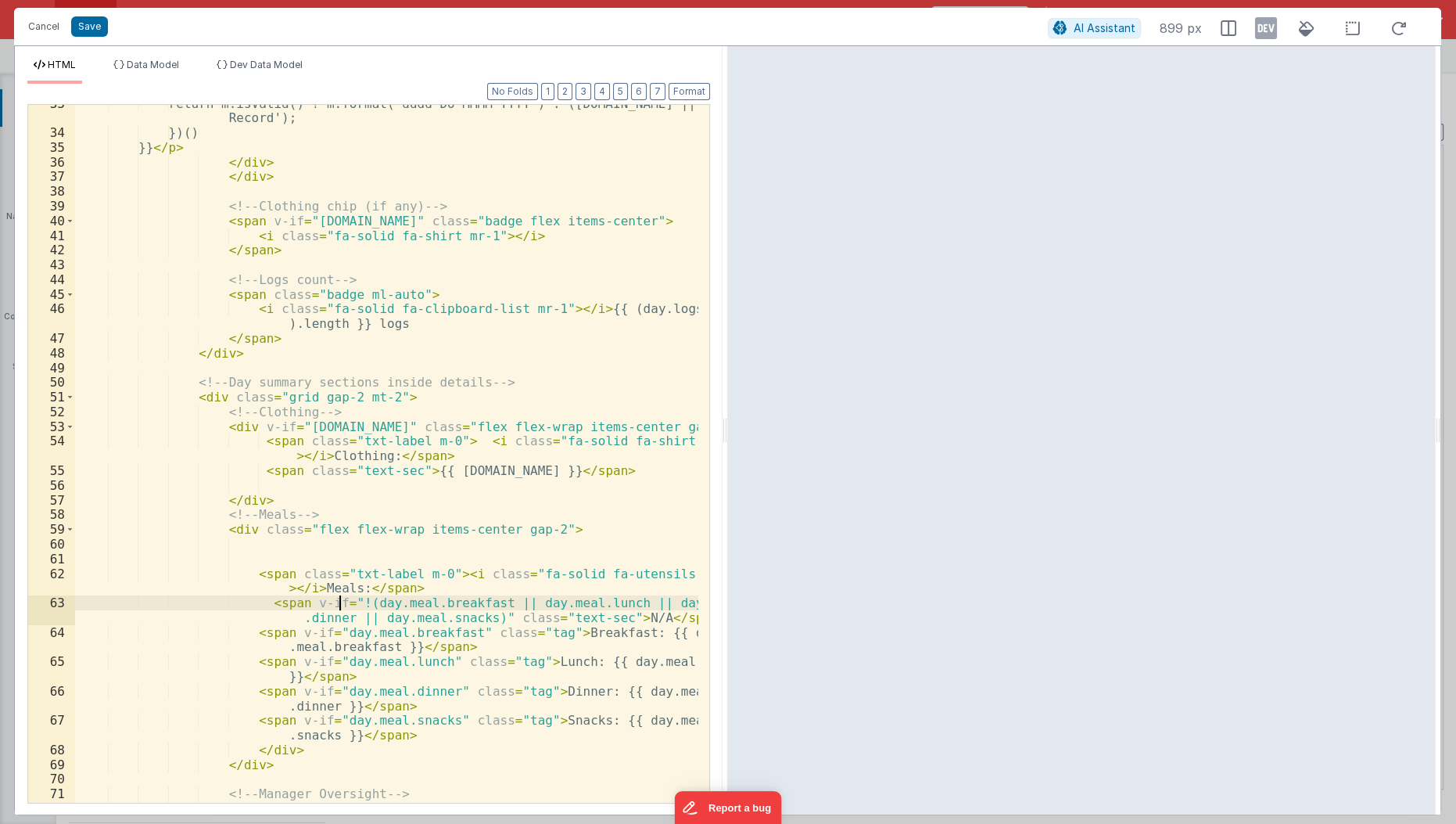
click at [341, 605] on div "return m.isValid() ? m.format('dddd Do MMMM YYYY') : (day.date || 'Daily Record…" at bounding box center [387, 468] width 625 height 743
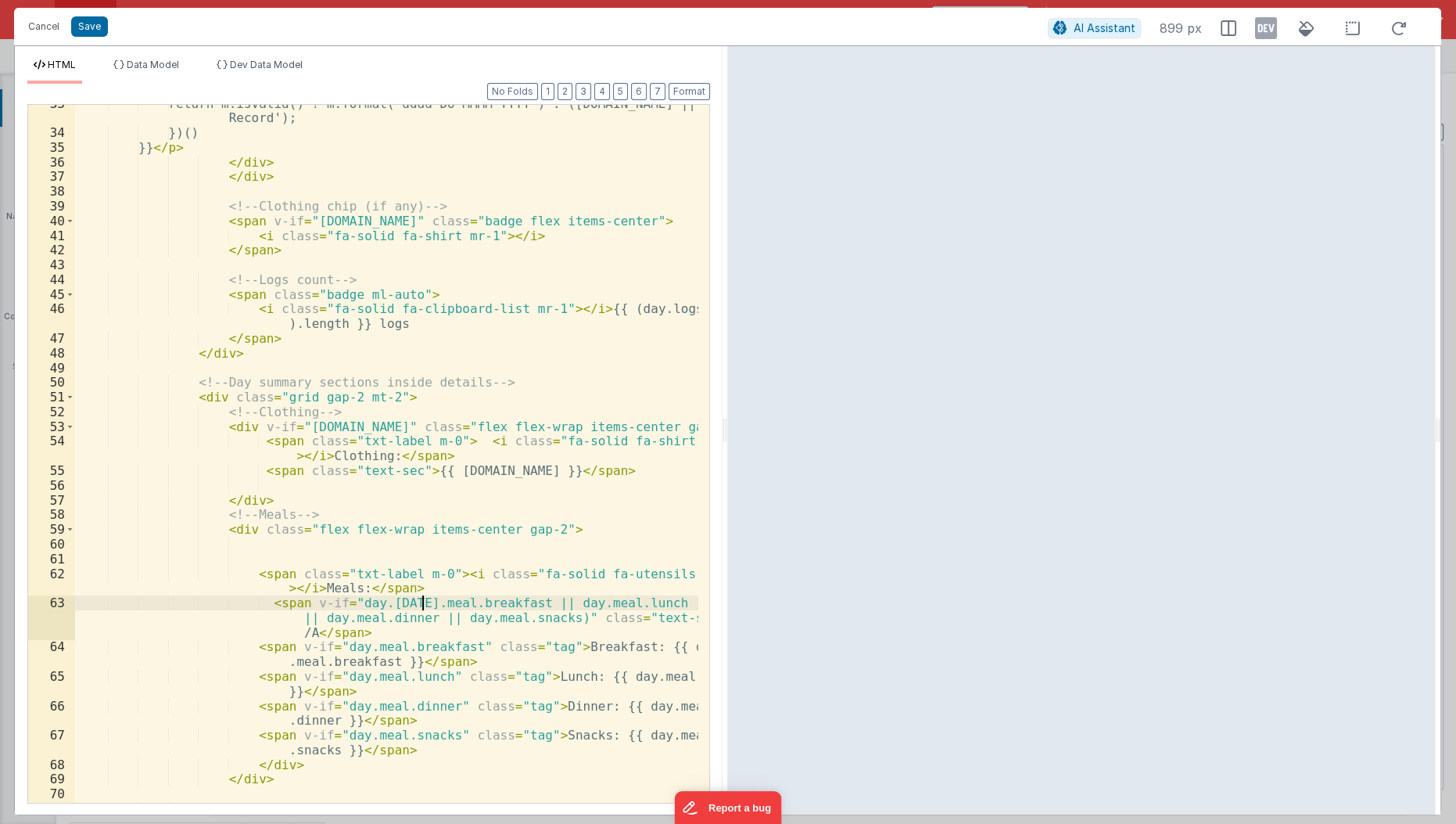
click at [420, 599] on div "return m.isValid() ? m.format('dddd Do MMMM YYYY') : (day.date || 'Daily Record…" at bounding box center [387, 468] width 625 height 743
click at [339, 612] on div "return m.isValid() ? m.format('dddd Do MMMM YYYY') : (day.date || 'Daily Record…" at bounding box center [387, 468] width 625 height 743
click at [341, 604] on div "return m.isValid() ? m.format('dddd Do MMMM YYYY') : (day.date || 'Daily Record…" at bounding box center [387, 468] width 625 height 743
click at [408, 605] on div "return m.isValid() ? m.format('dddd Do MMMM YYYY') : (day.date || 'Daily Record…" at bounding box center [387, 468] width 625 height 743
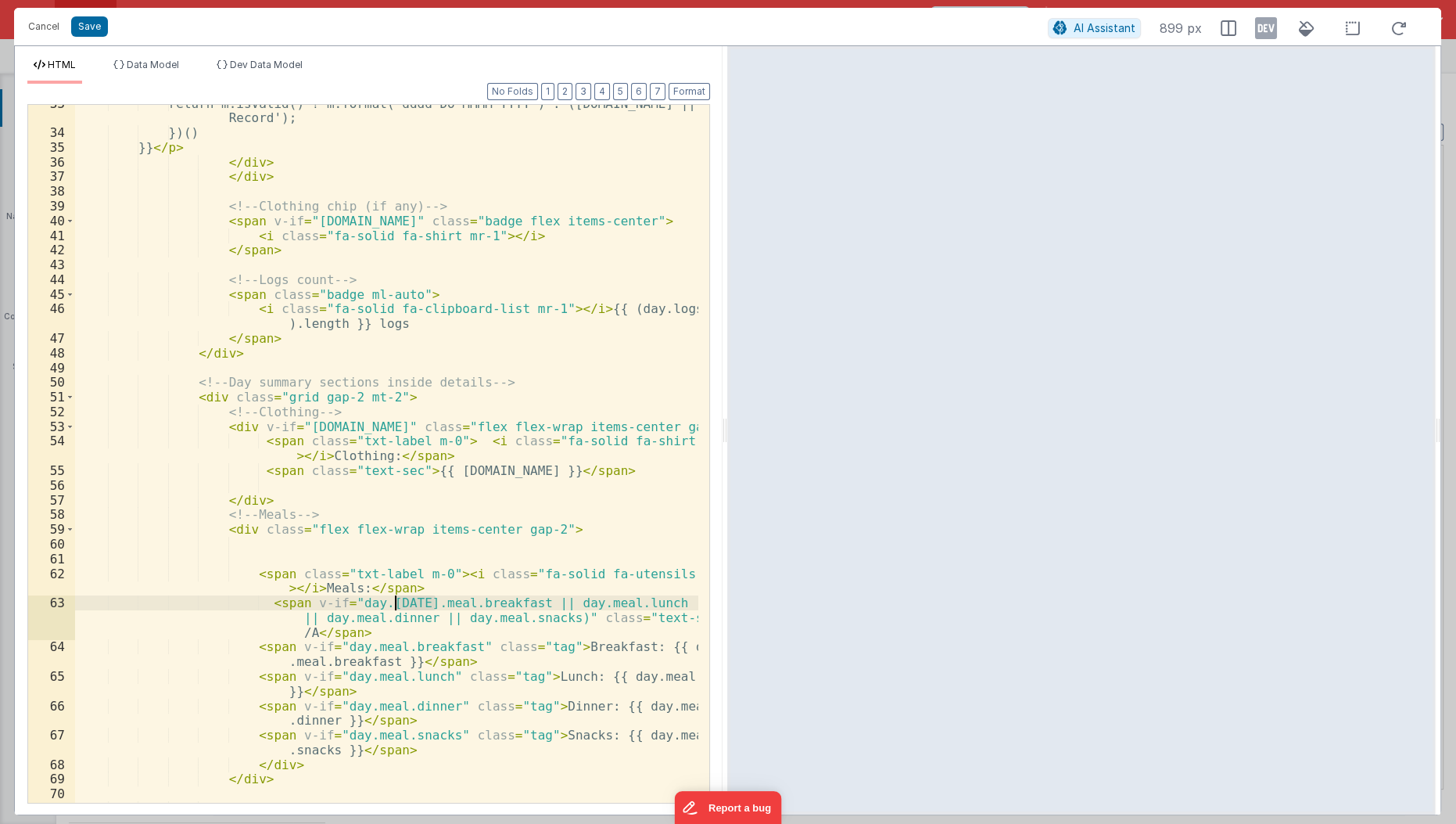
click at [412, 605] on div "return m.isValid() ? m.format('dddd Do MMMM YYYY') : (day.date || 'Daily Record…" at bounding box center [386, 453] width 624 height 698
click at [87, 32] on button "Save" at bounding box center [89, 27] width 36 height 21
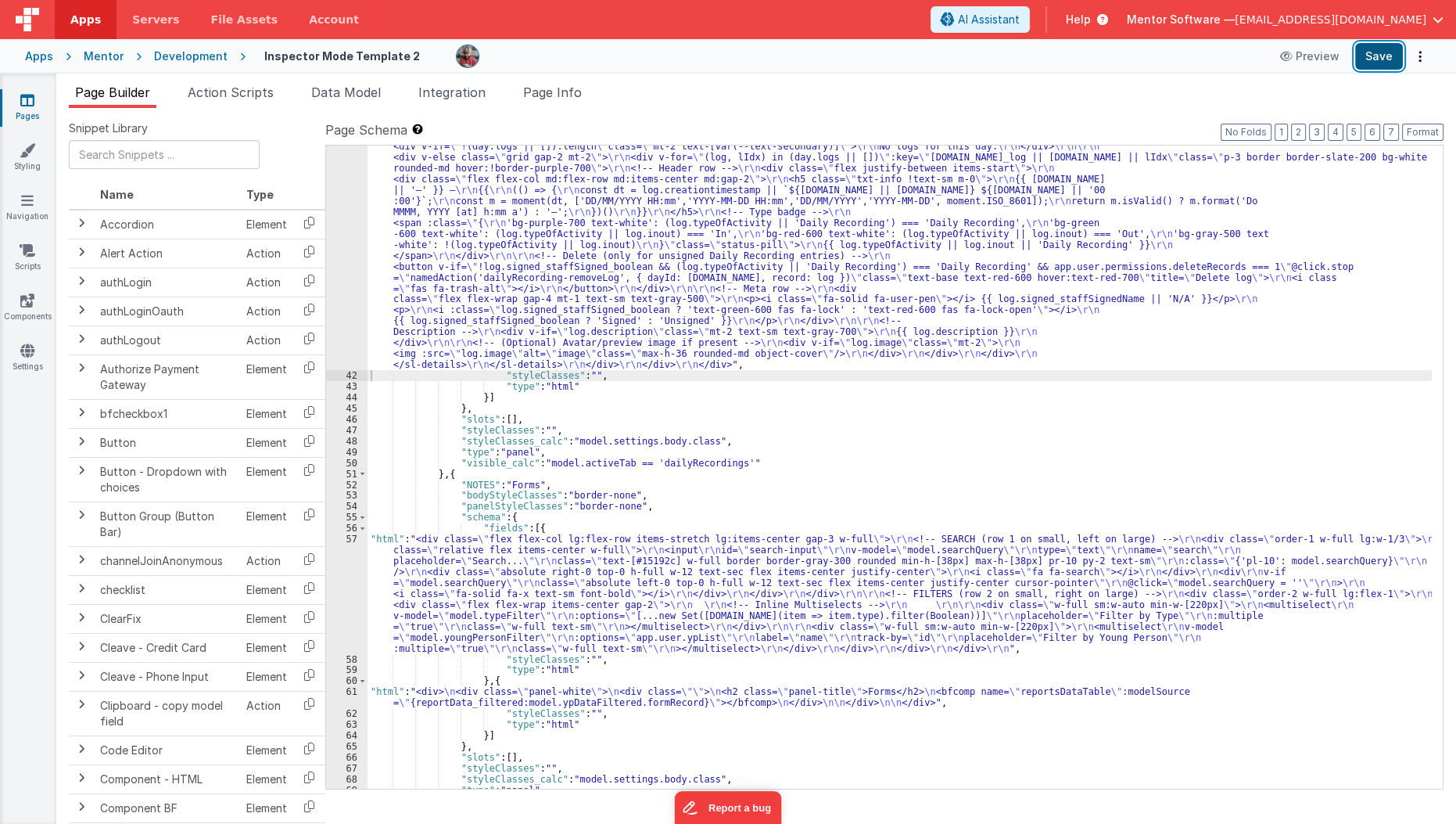
click at [1386, 47] on button "Save" at bounding box center [1378, 56] width 47 height 27
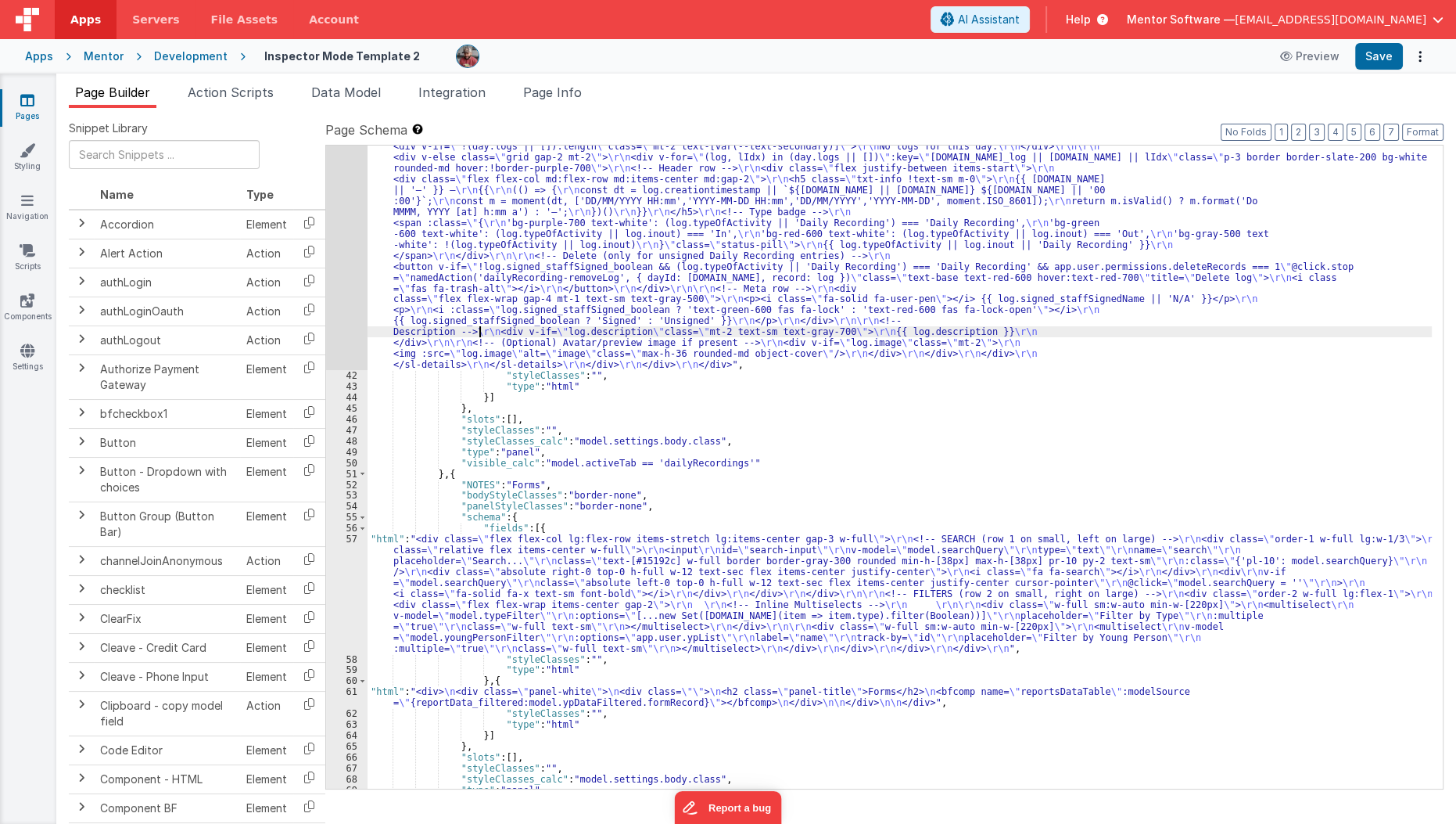
click at [480, 325] on div ""html" : "<!--Logs--> \r\n <div class= \" panel-white \" > \r\n <div> \r\n <h3 …" at bounding box center [899, 424] width 1065 height 1200
click at [331, 319] on div "41" at bounding box center [347, 97] width 41 height 545
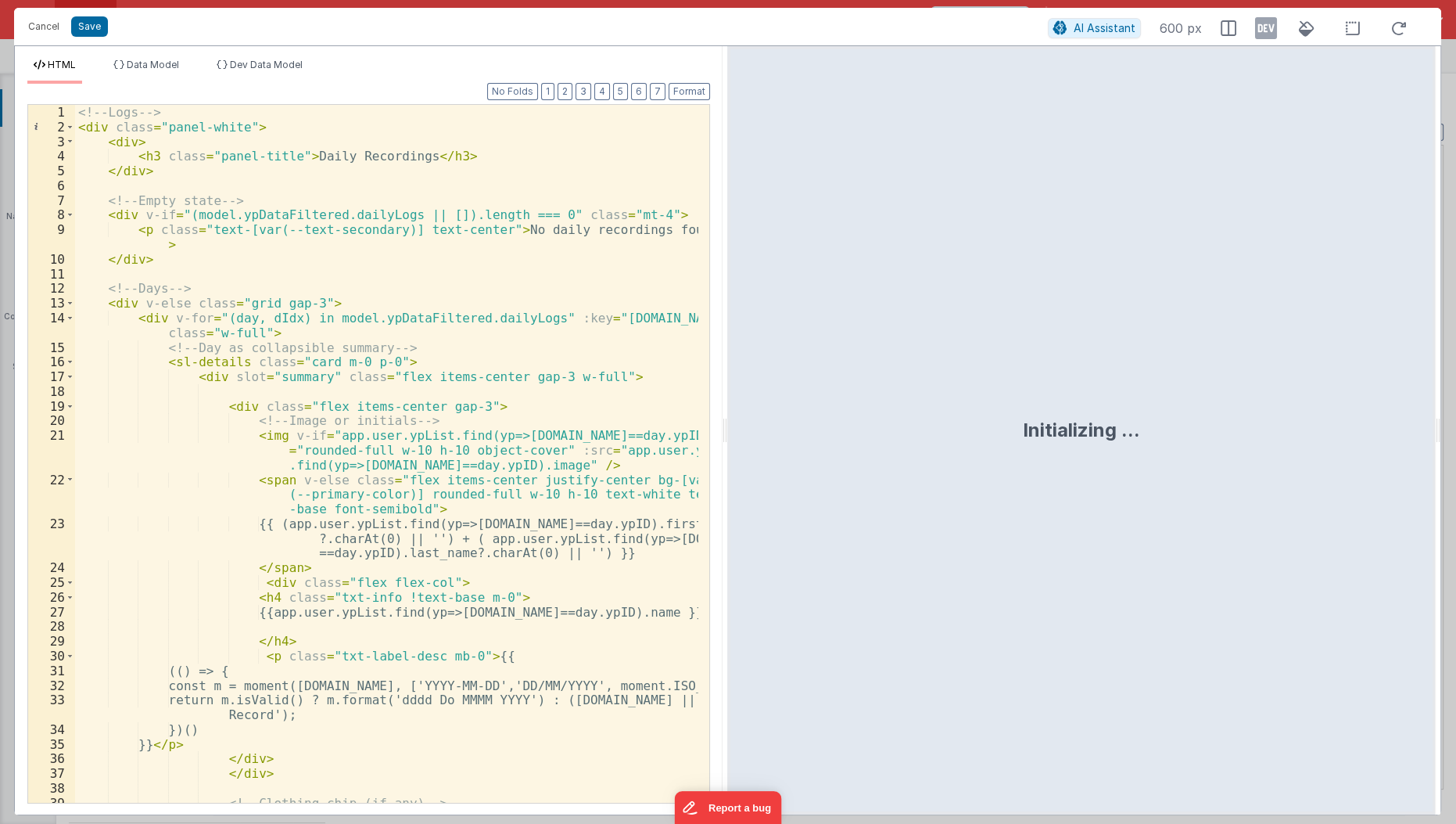
click at [343, 434] on div "<!-- Logs --> < div class = "panel-white" > < div > < h3 class = "panel-title" …" at bounding box center [387, 469] width 625 height 729
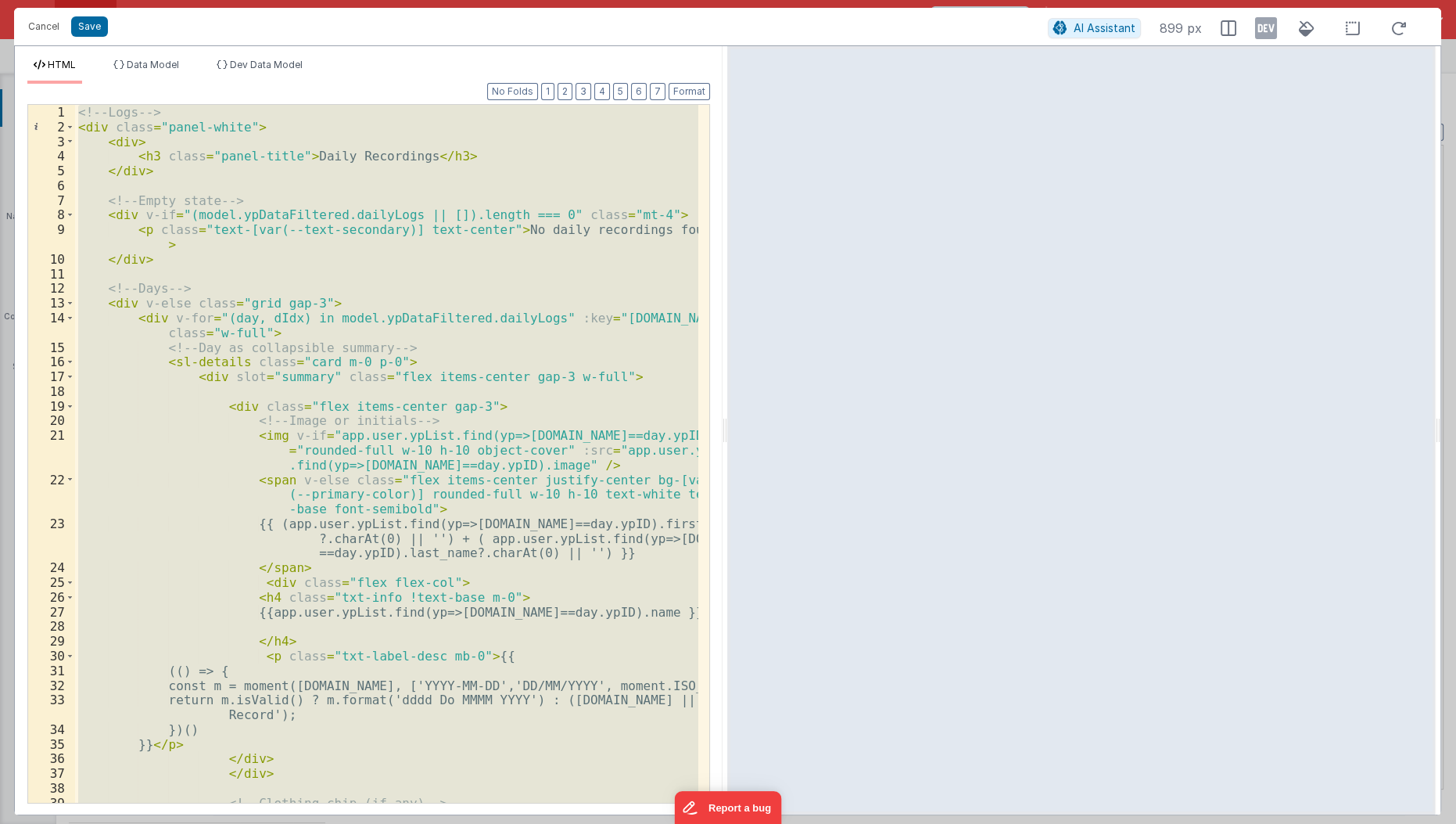
click at [310, 342] on div "<!-- Logs --> < div class = "panel-white" > < div > < h3 class = "panel-title" …" at bounding box center [386, 453] width 624 height 698
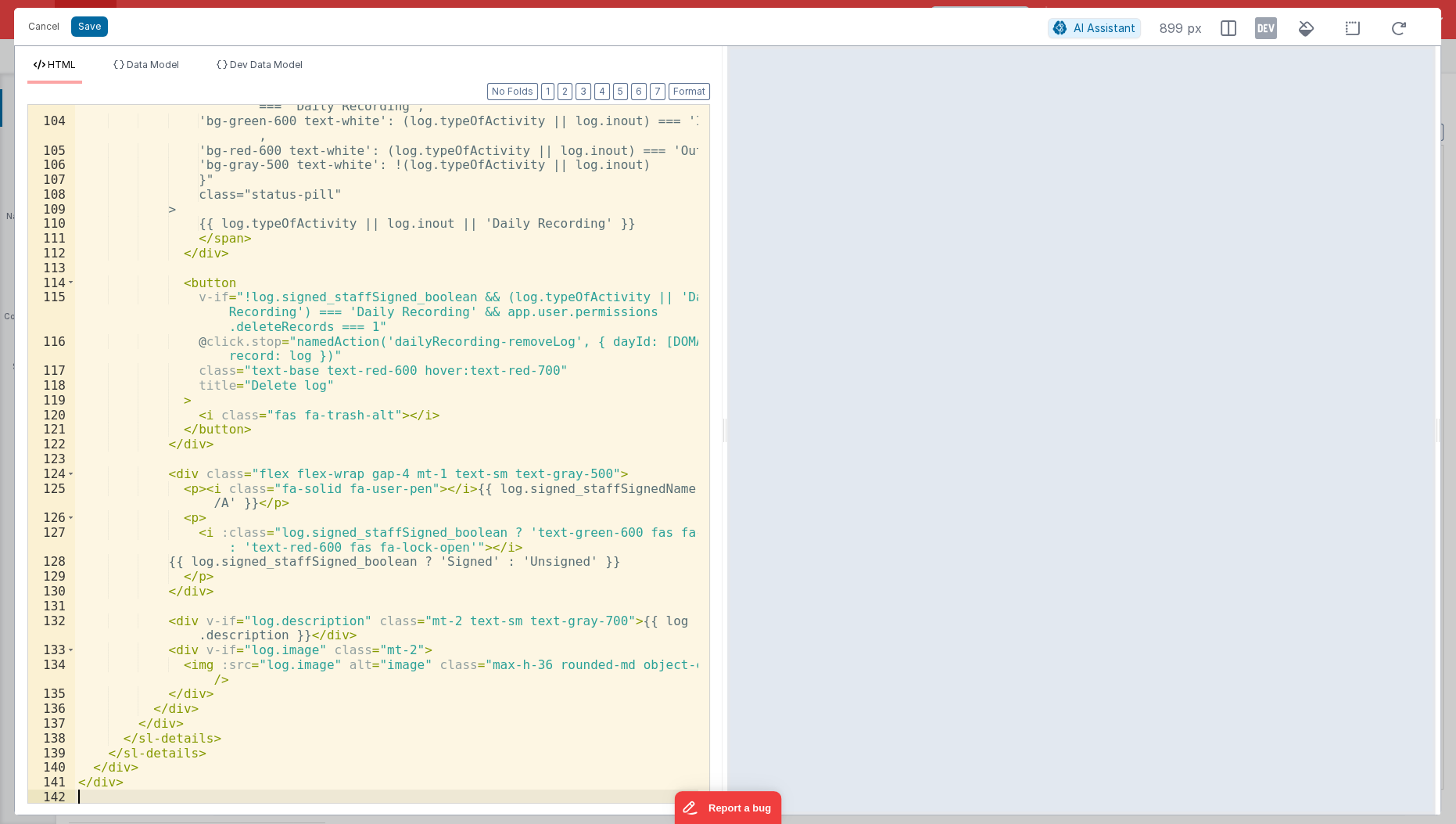
scroll to position [1682, 0]
click at [103, 32] on button "Save" at bounding box center [89, 27] width 36 height 21
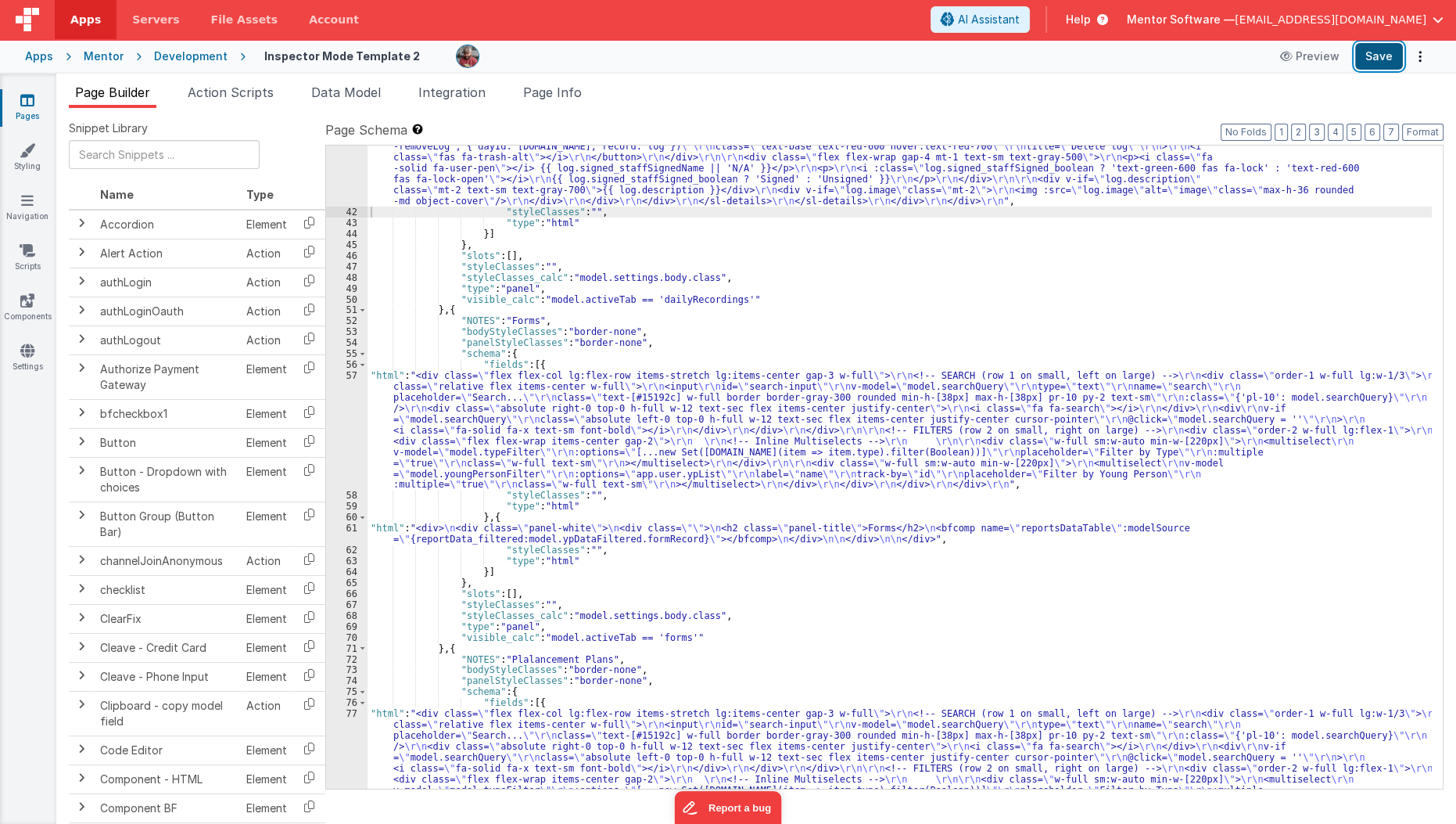
click at [1357, 58] on button "Save" at bounding box center [1378, 56] width 47 height 27
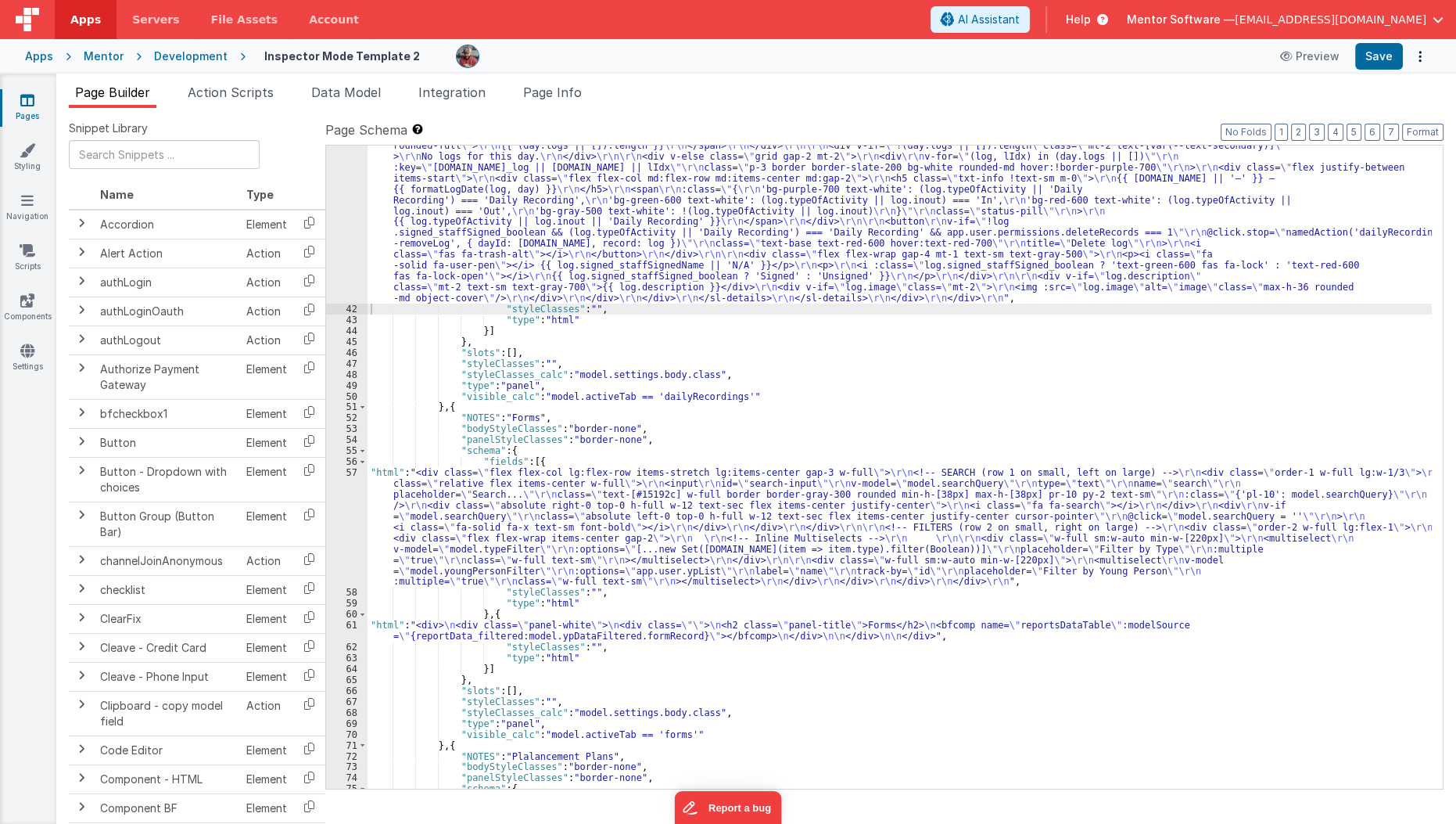
scroll to position [1067, 0]
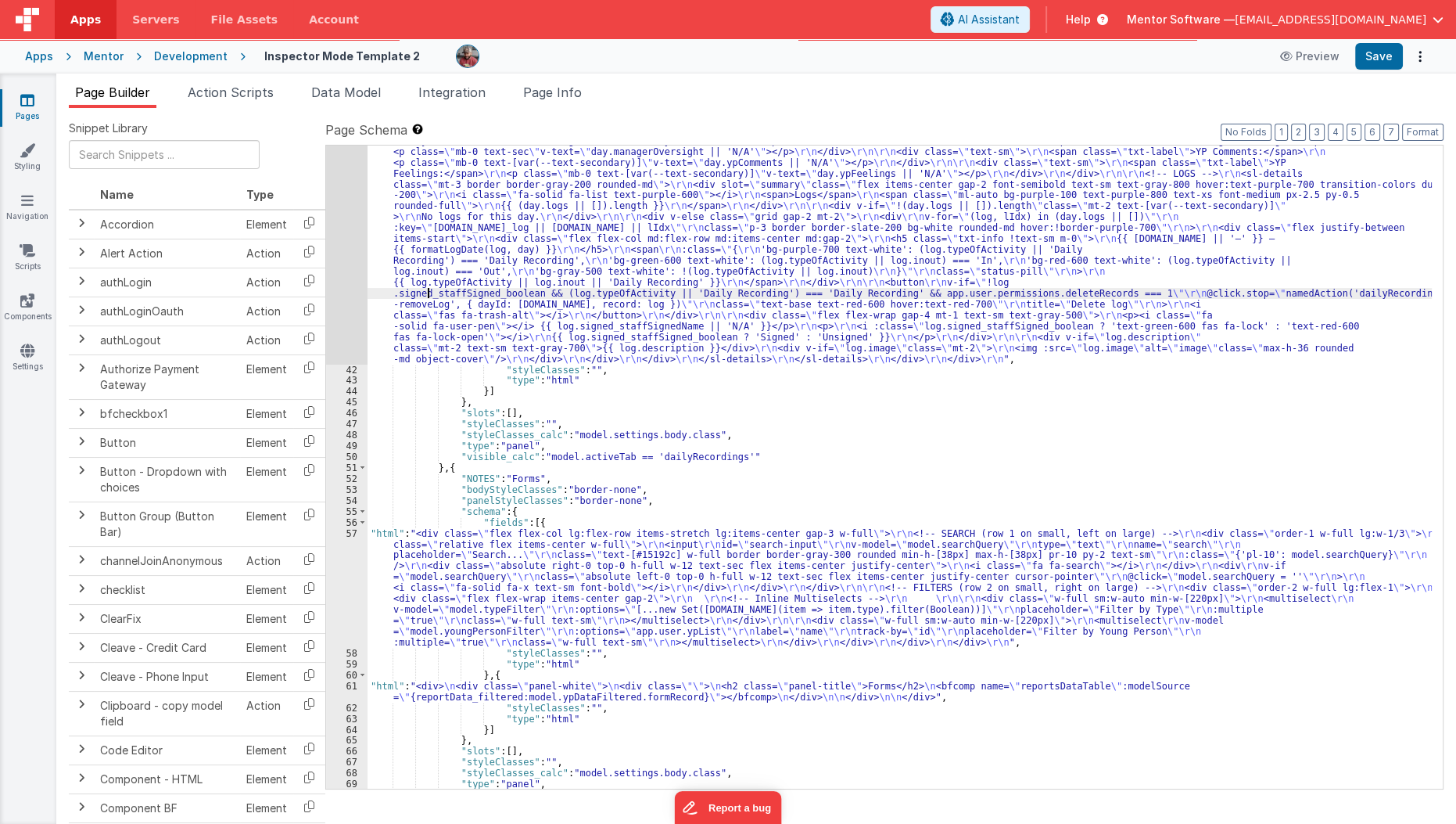
click at [426, 297] on div ""html" : "<!--Logs--> \r\n <div class= \" panel-white \" > \r\n <div><h3 class=…" at bounding box center [899, 501] width 1065 height 1036
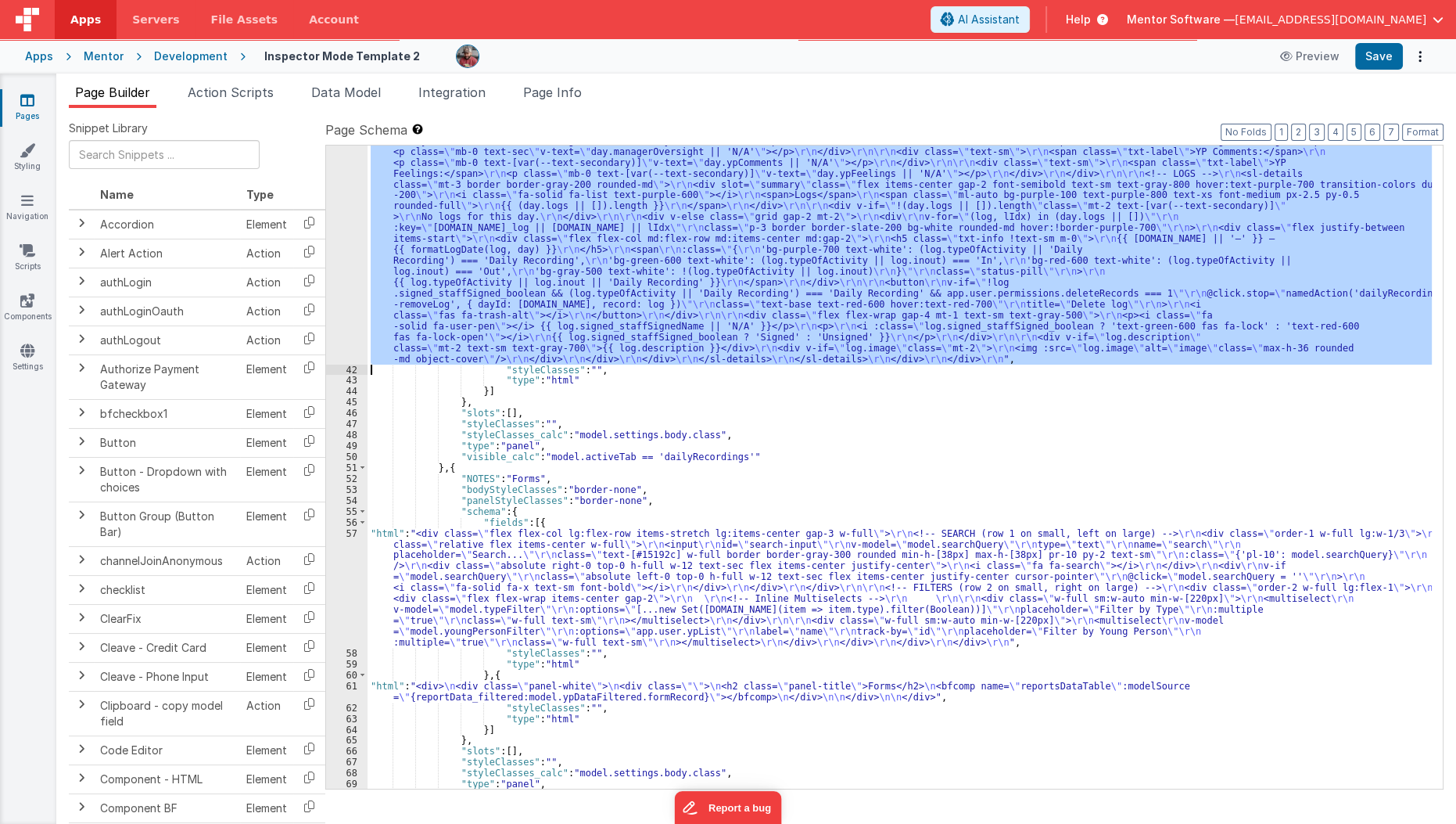
click at [340, 277] on div "41" at bounding box center [347, 173] width 41 height 381
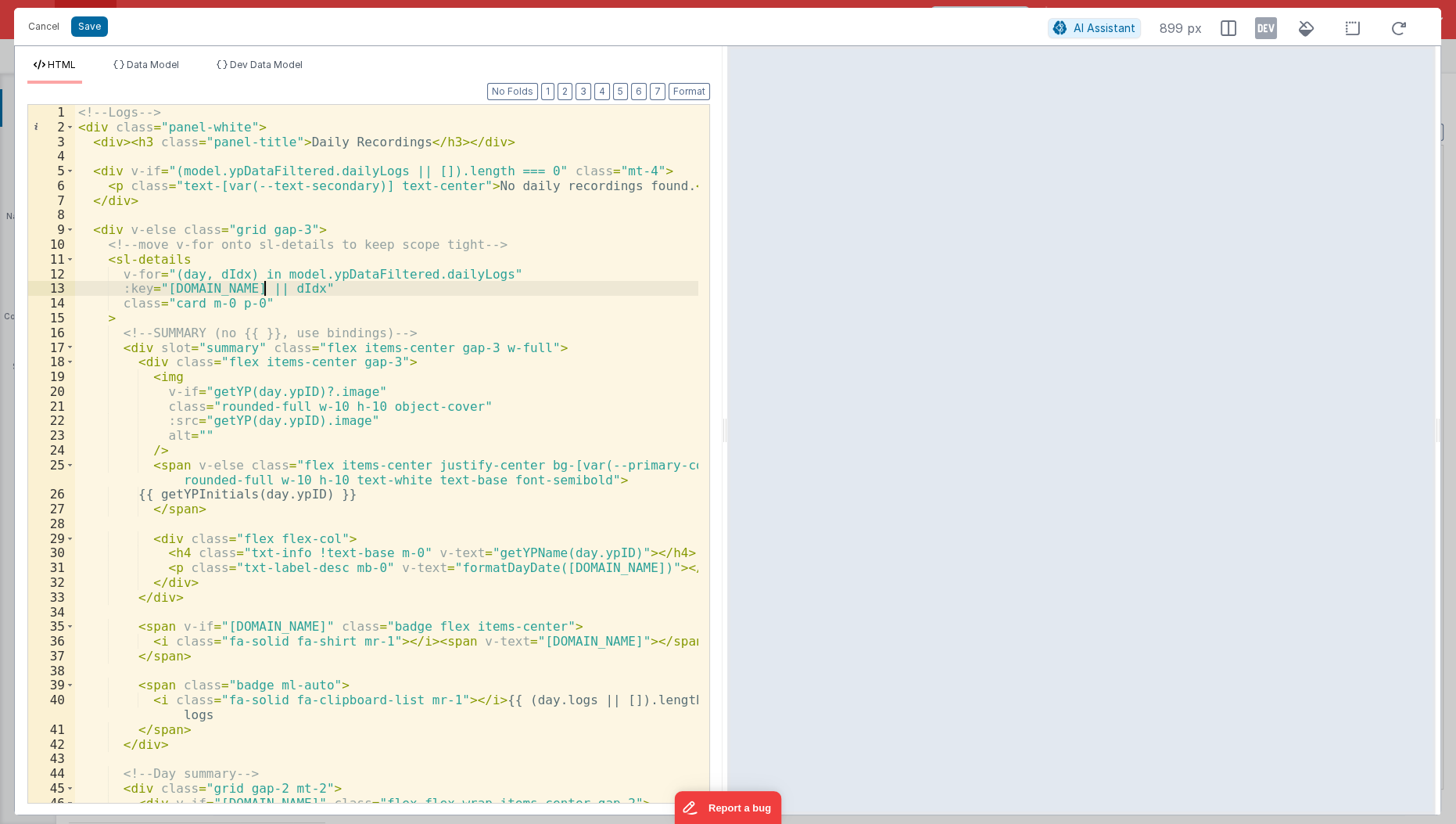
click at [369, 288] on div "<!-- Logs --> < div class = "panel-white" > < div > < h3 class = "panel-title" …" at bounding box center [387, 476] width 625 height 743
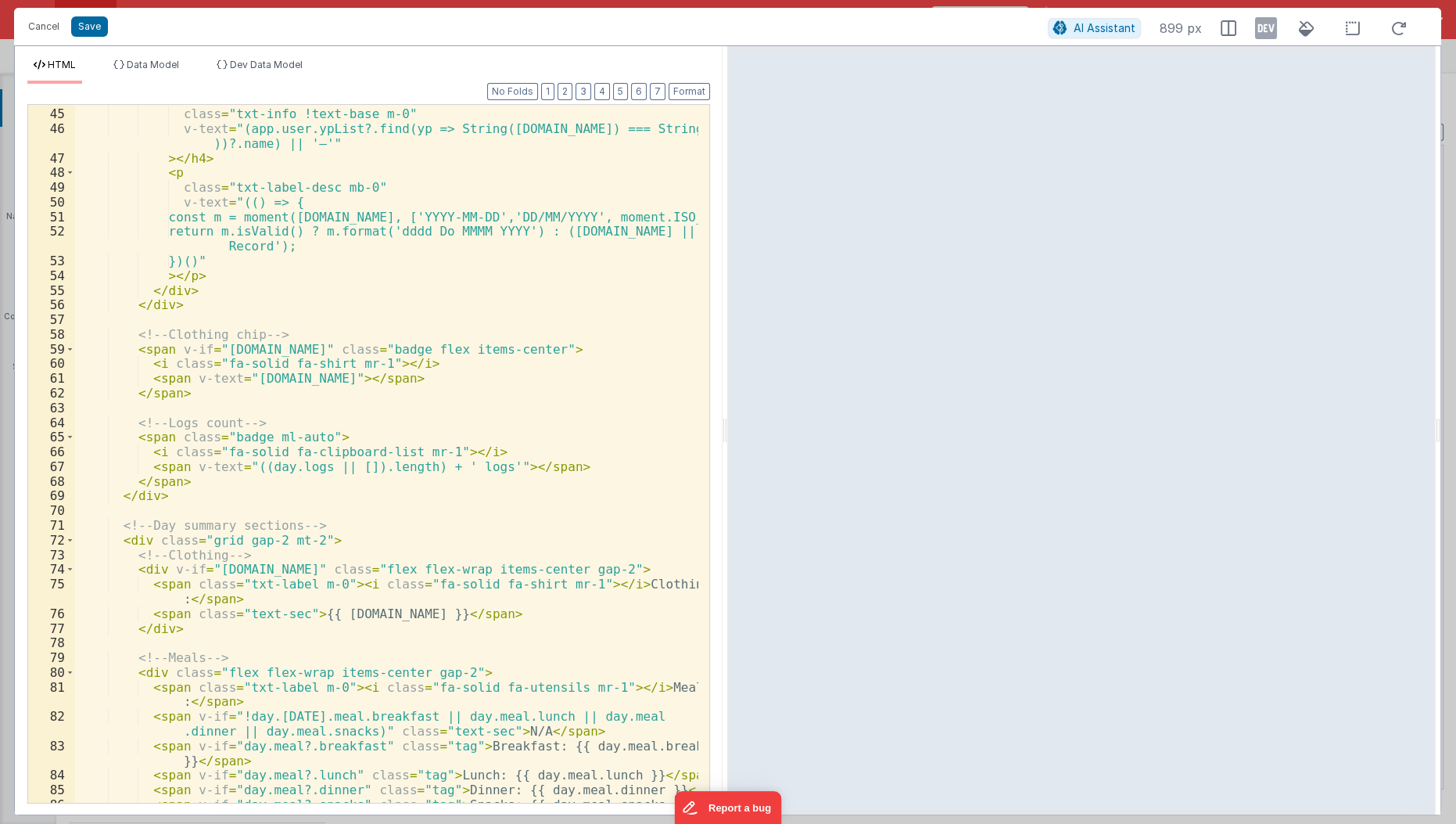
scroll to position [0, 0]
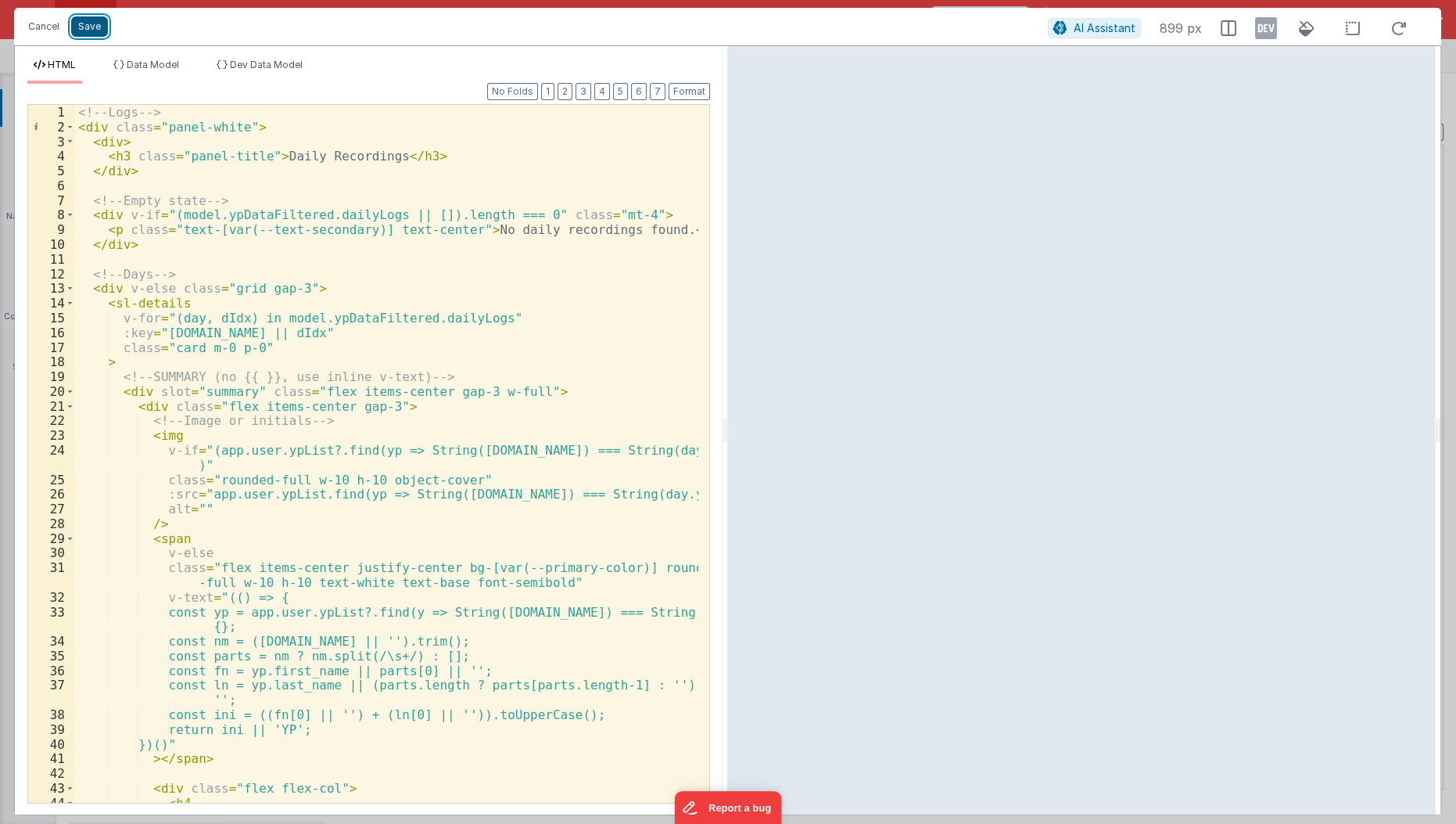
click at [91, 29] on button "Save" at bounding box center [89, 27] width 36 height 21
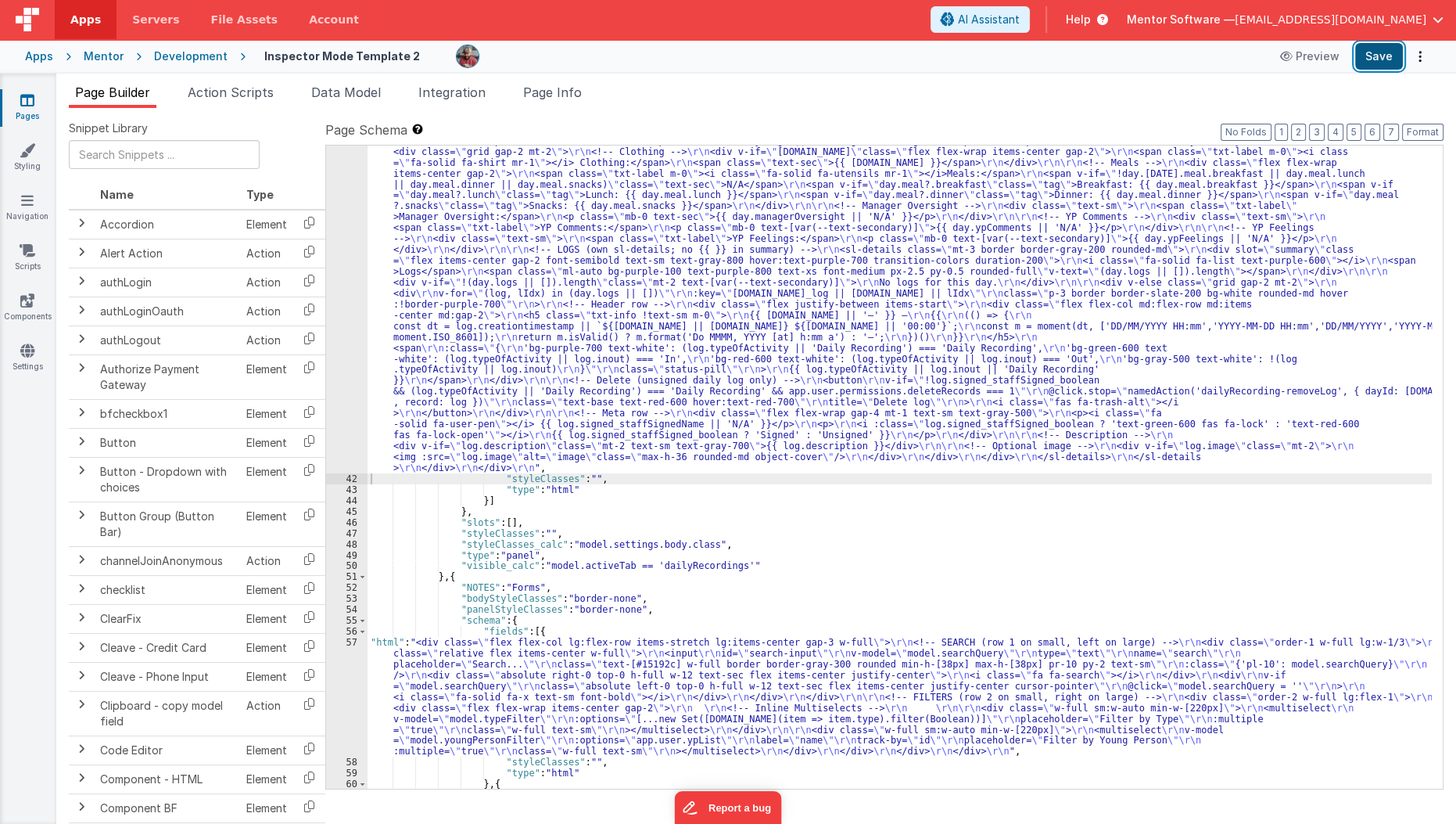
click at [1379, 60] on button "Save" at bounding box center [1378, 56] width 47 height 27
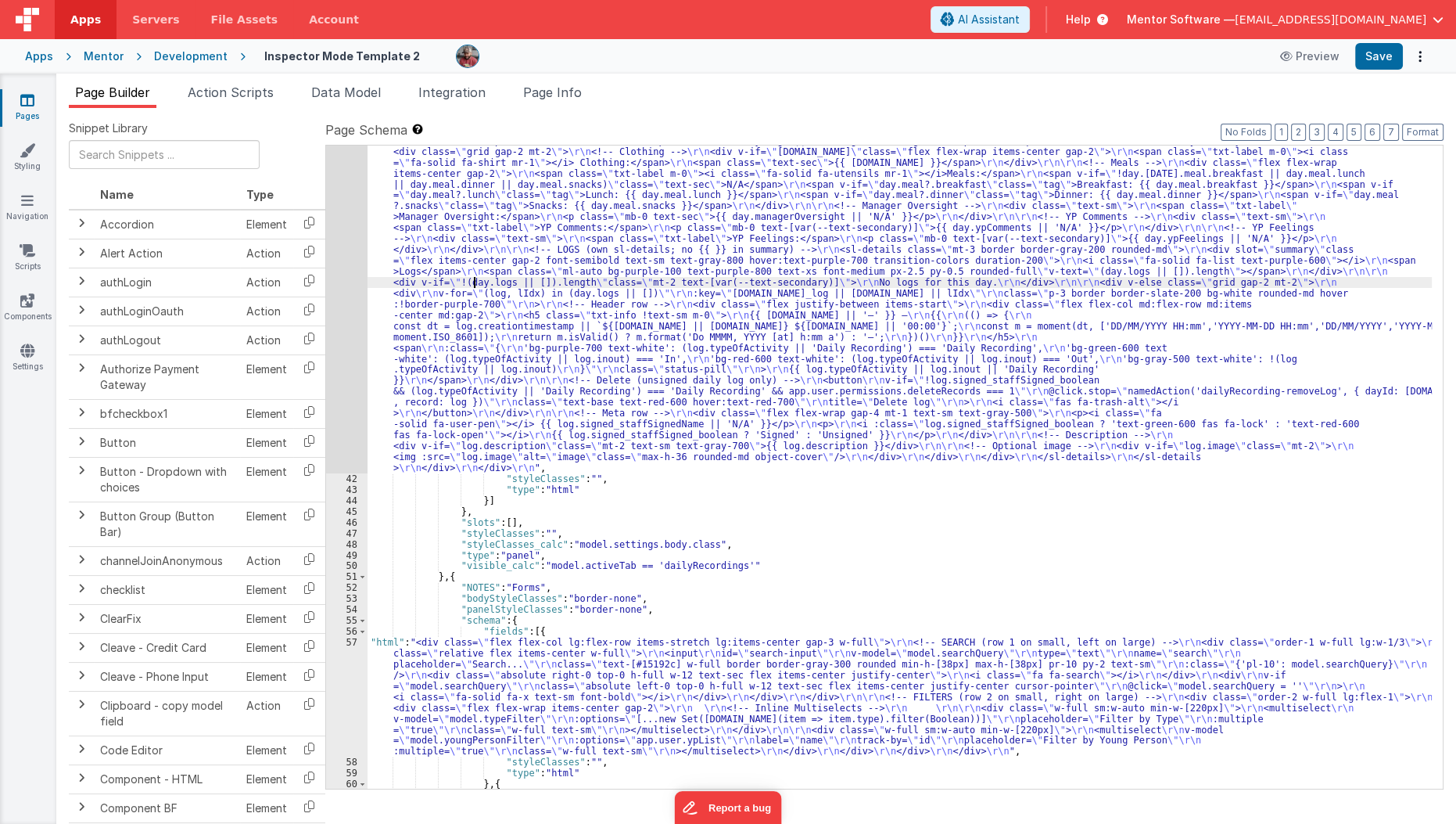
click at [476, 283] on div ""html" : "<!--Logs--> \r\n <div class= \" panel-white \" > \r\n <div> \r\n <h3 …" at bounding box center [899, 555] width 1065 height 1144
click at [347, 339] on div "41" at bounding box center [347, 229] width 41 height 491
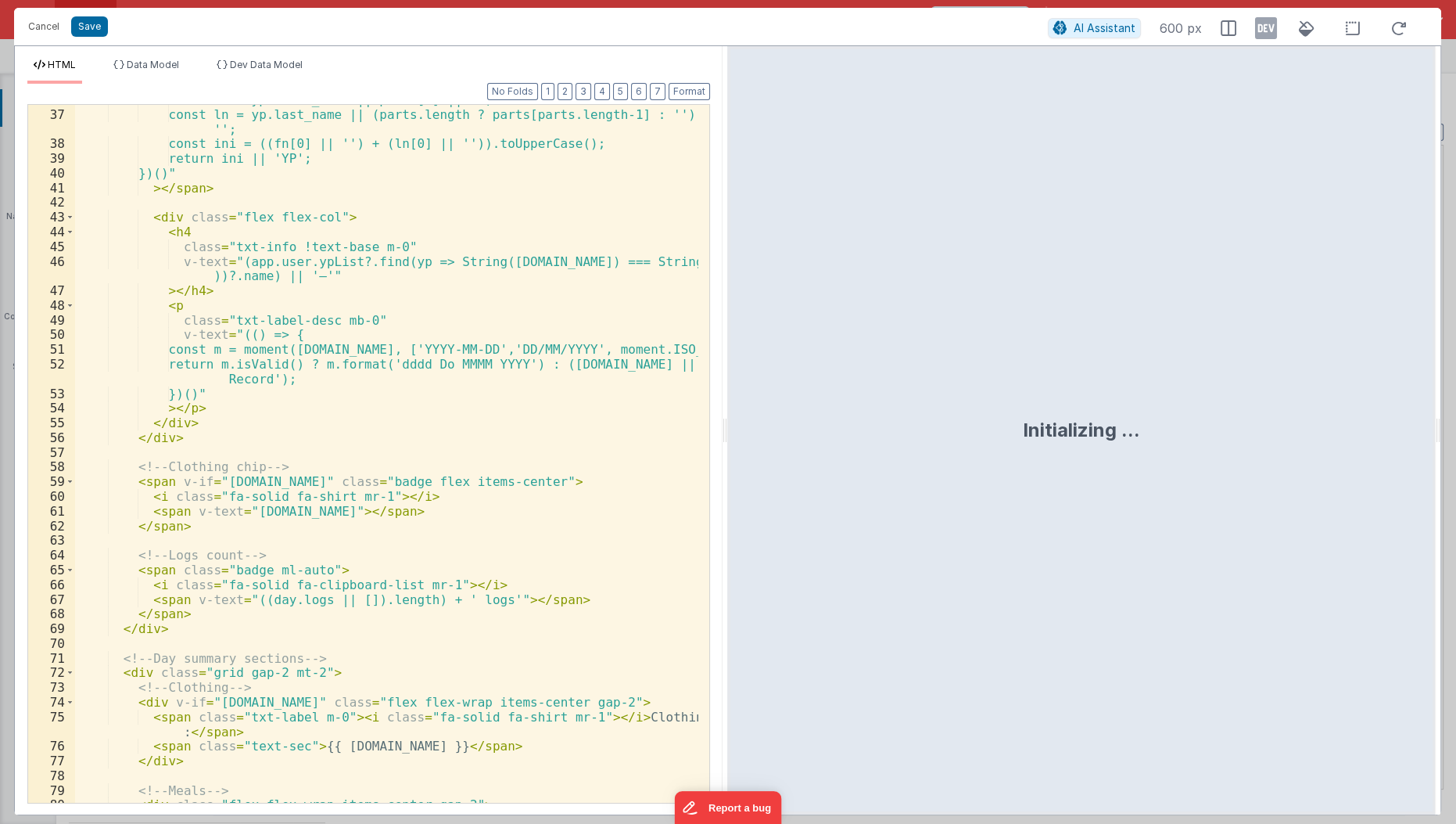
scroll to position [730, 0]
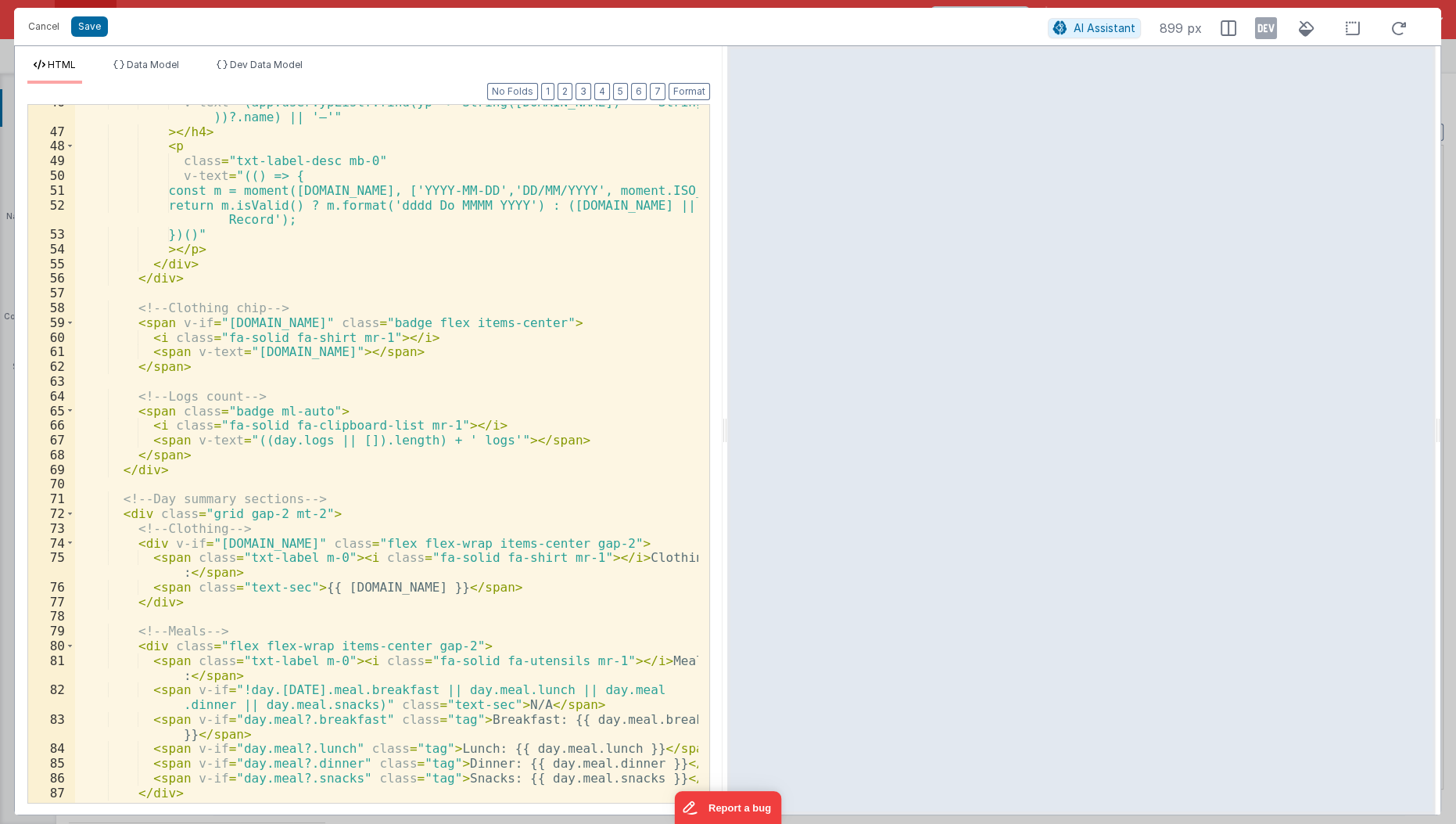
click at [119, 305] on div "v-text = "(app.user.ypList?.find(yp => String(yp.id) === String(day.ypID ))?.na…" at bounding box center [387, 466] width 625 height 743
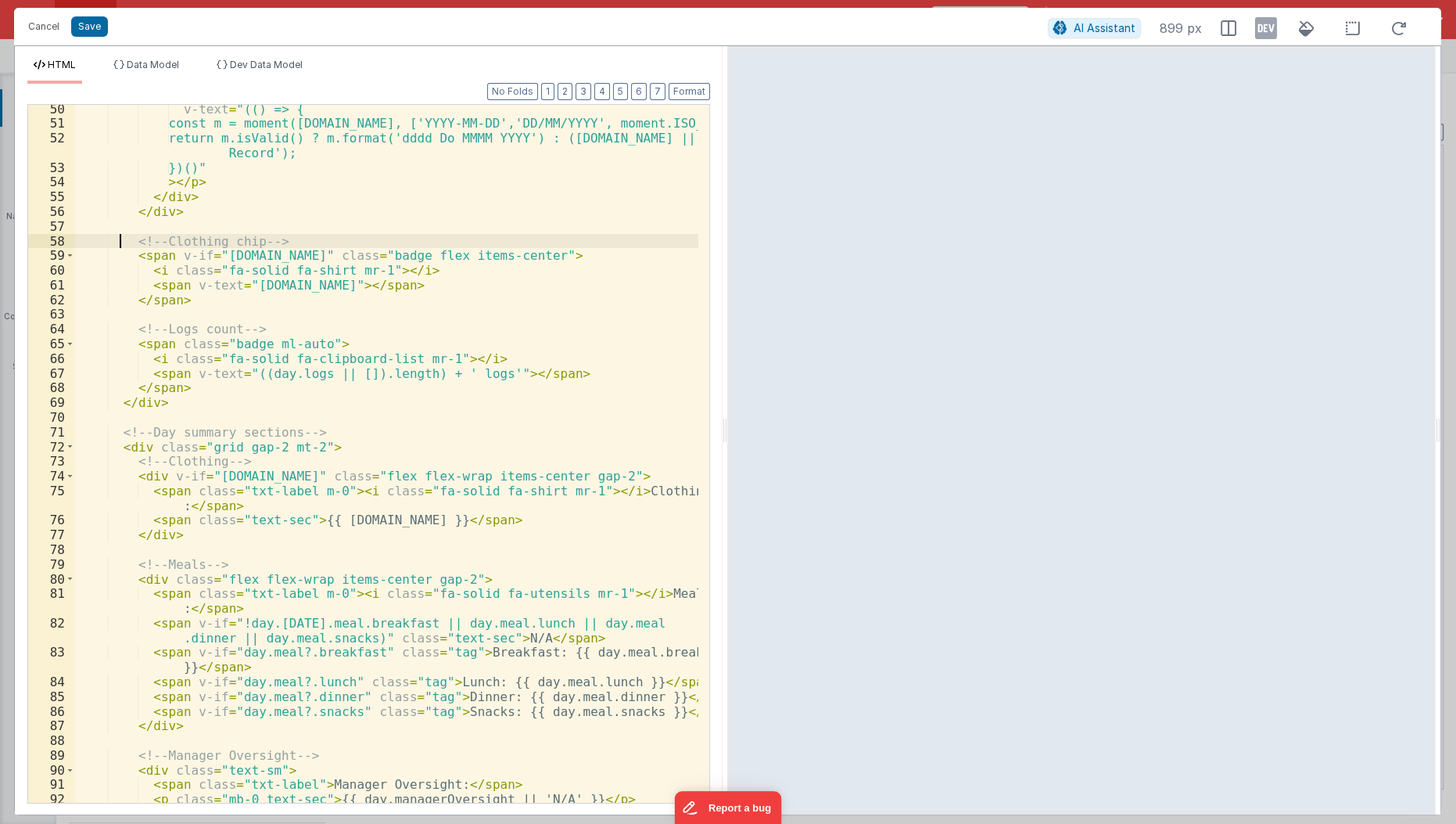
scroll to position [796, 0]
click at [170, 472] on div "v-text = "(() => { const m = moment(day.date, ['YYYY-MM-DD','DD/MM/YYYY', momen…" at bounding box center [387, 466] width 625 height 729
click at [414, 515] on div "v-text = "(() => { const m = moment(day.date, ['YYYY-MM-DD','DD/MM/YYYY', momen…" at bounding box center [387, 466] width 625 height 729
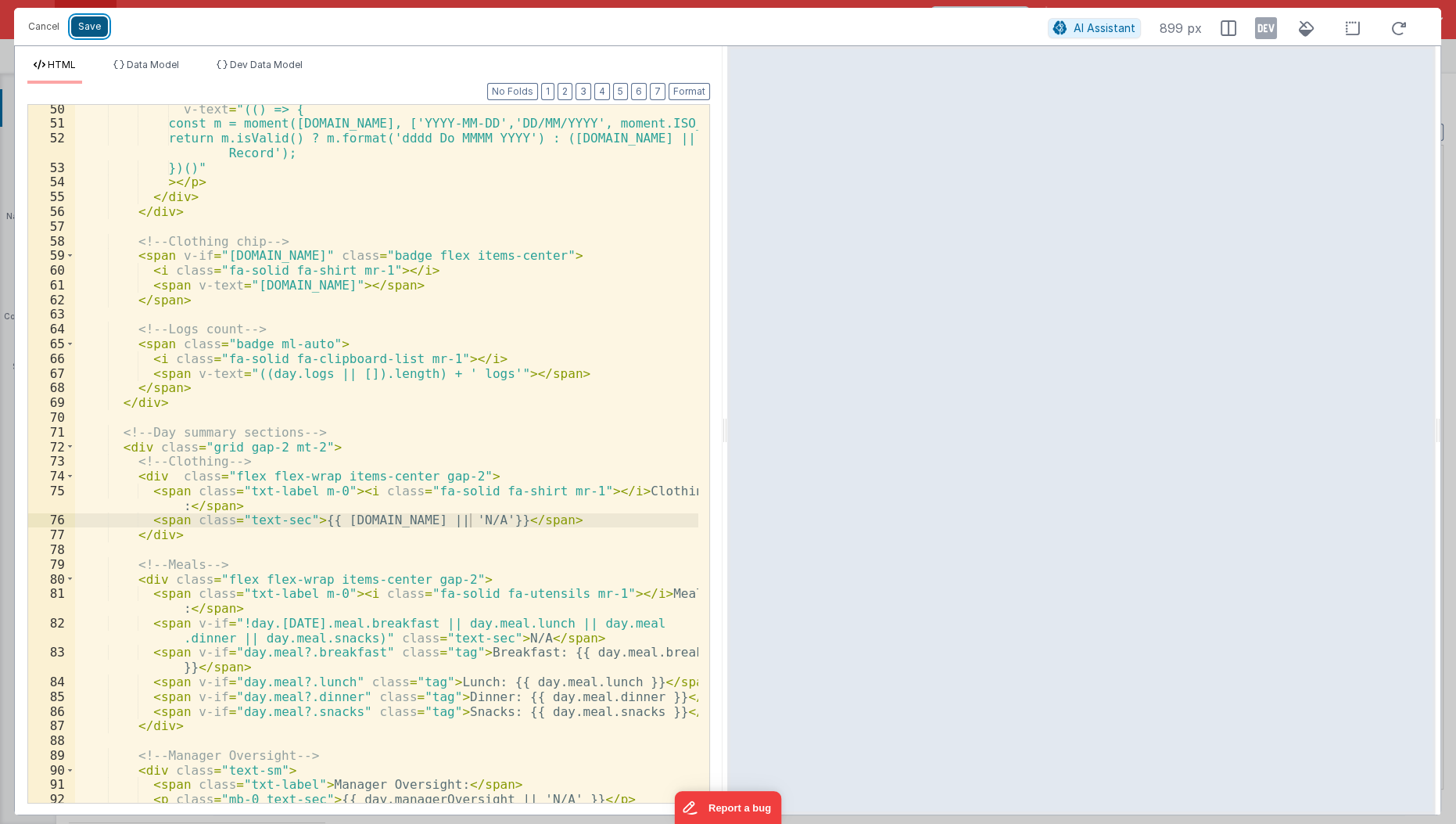
click at [93, 25] on button "Save" at bounding box center [89, 27] width 36 height 21
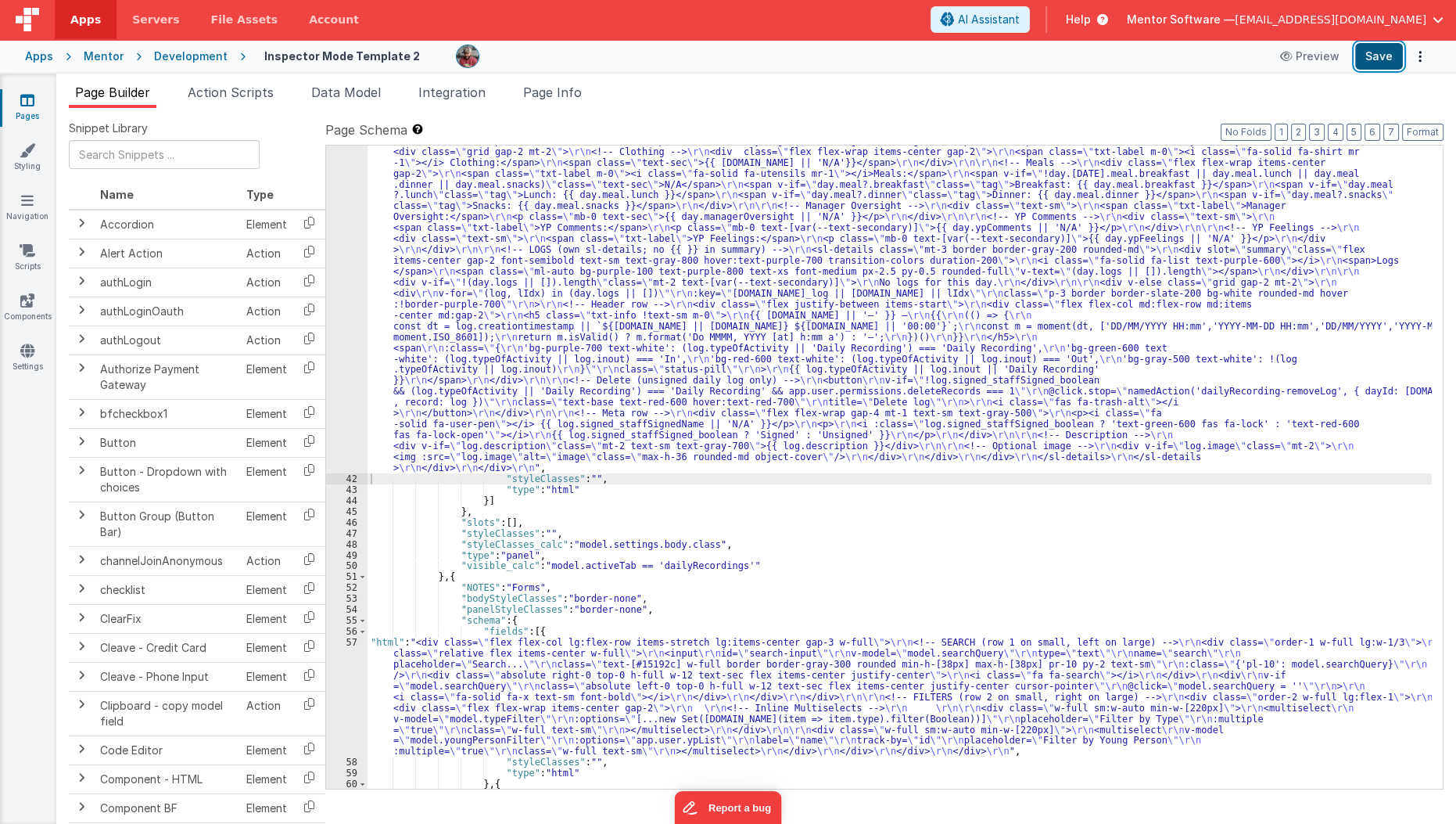
click at [1389, 65] on button "Save" at bounding box center [1378, 56] width 47 height 27
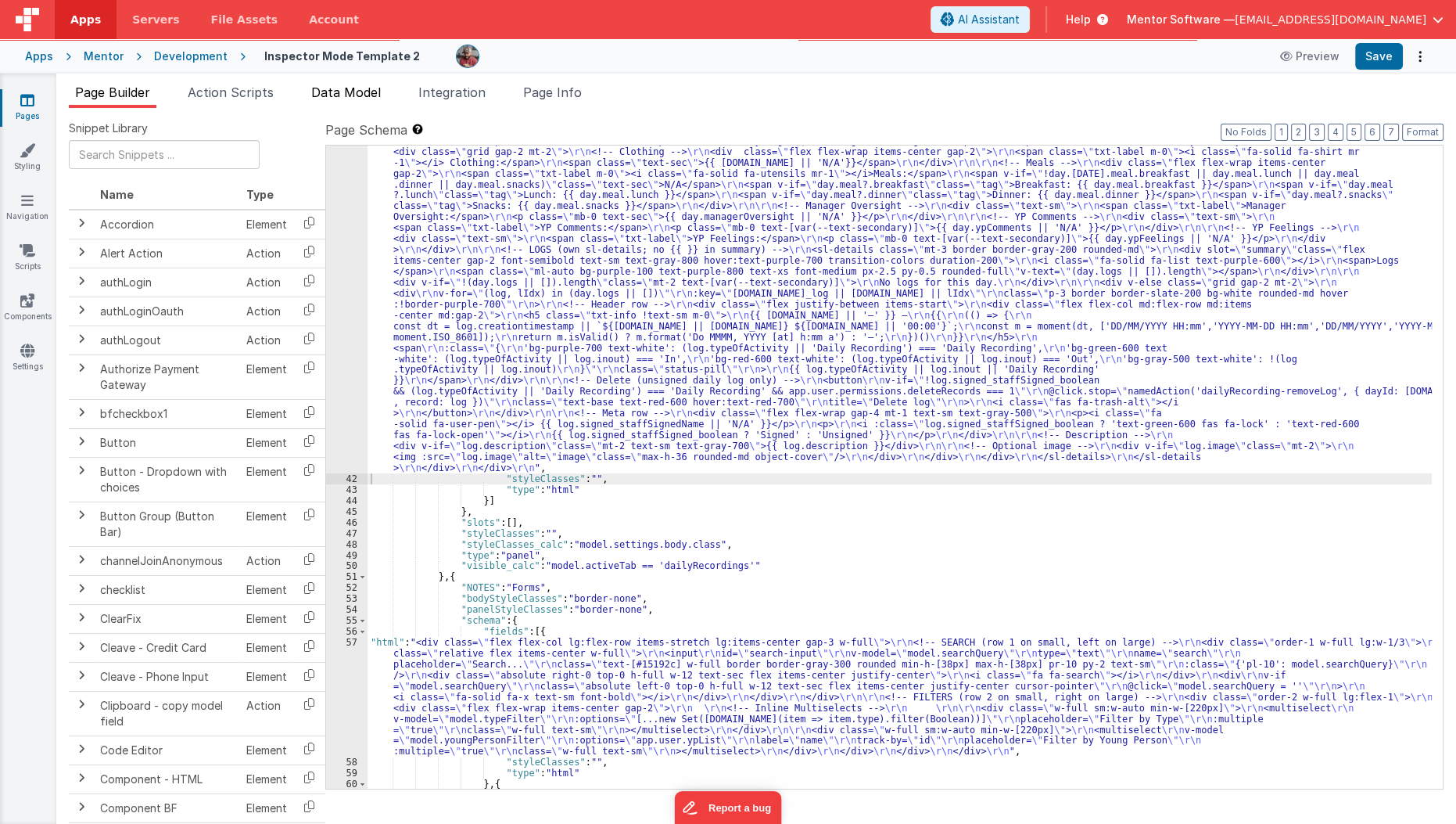
click at [341, 97] on span "Data Model" at bounding box center [346, 93] width 70 height 16
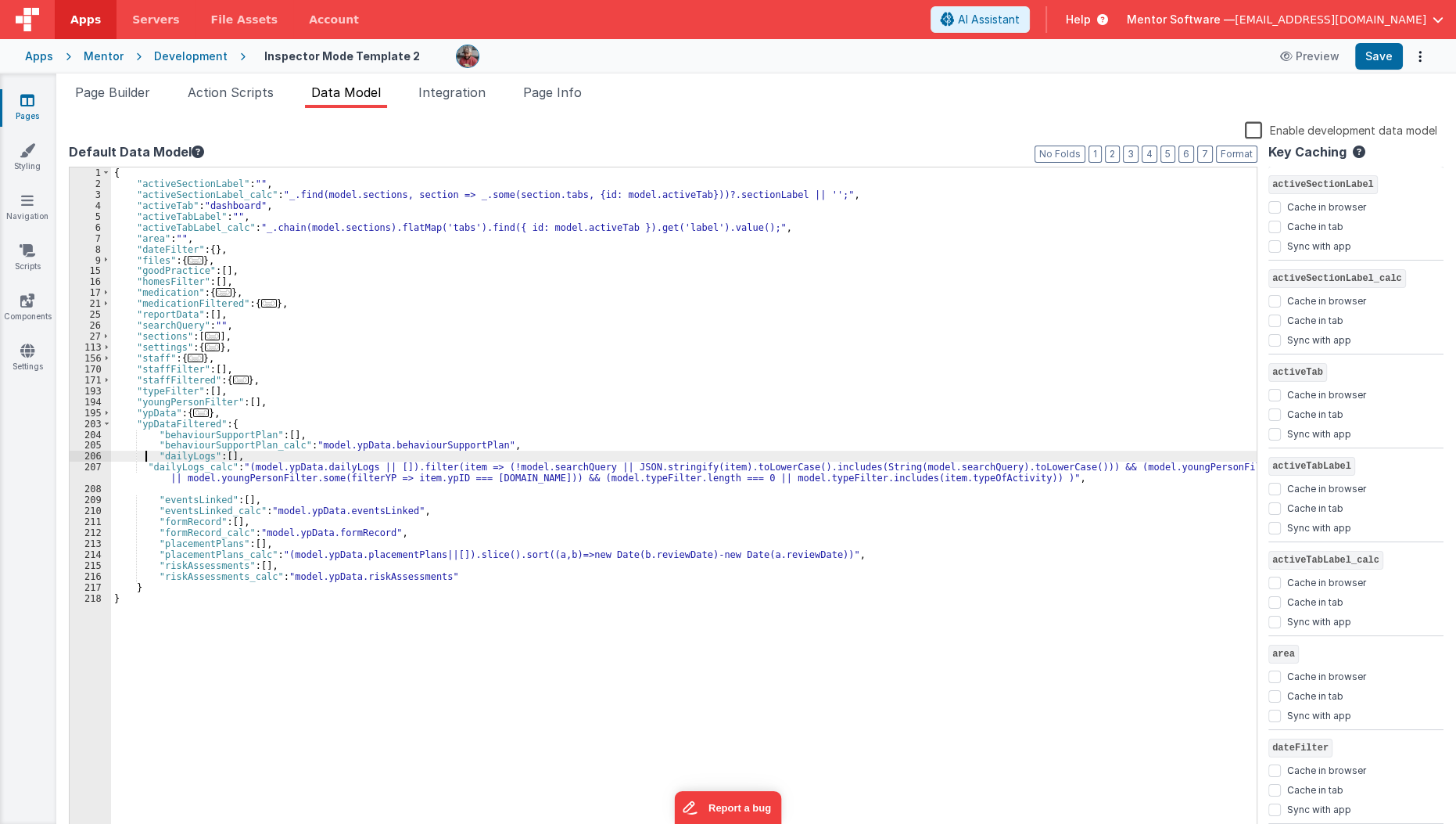
click at [144, 451] on div "{ "activeSectionLabel" : "" , "activeSectionLabel_calc" : "_.find(model.section…" at bounding box center [685, 514] width 1147 height 692
click at [139, 462] on div "{ "activeSectionLabel" : "" , "activeSectionLabel_calc" : "_.find(model.section…" at bounding box center [685, 514] width 1147 height 692
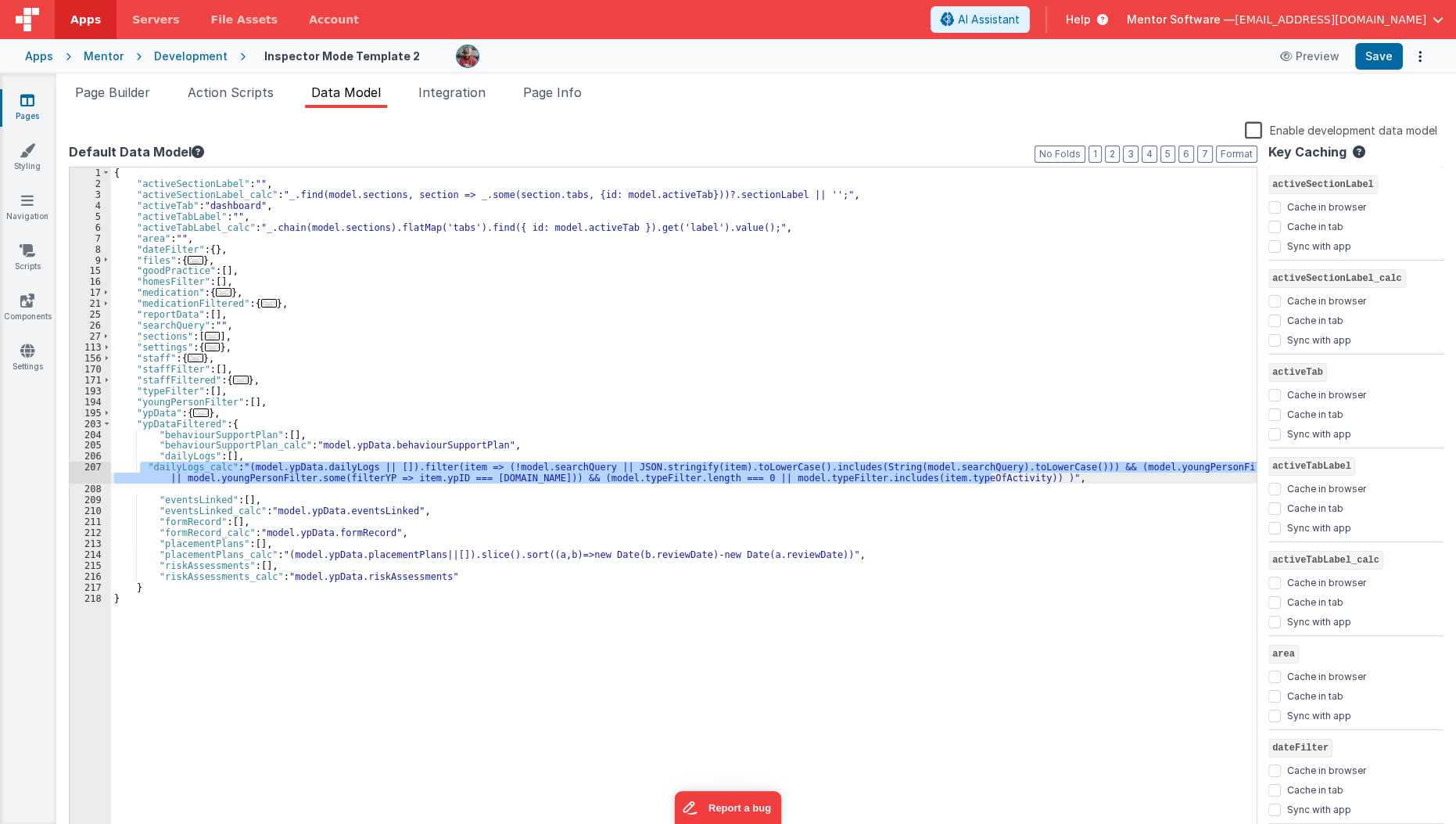
paste textarea
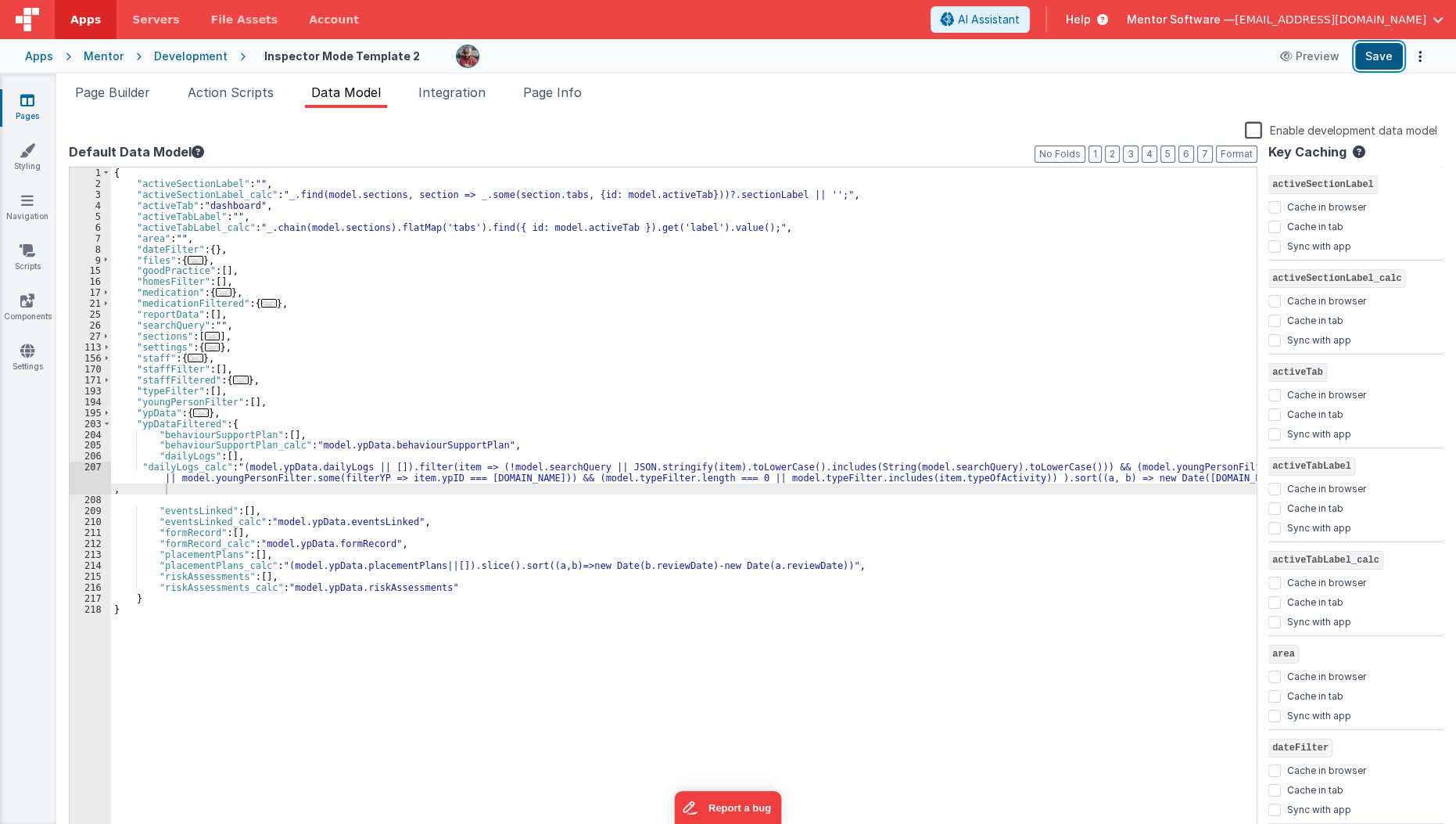
click at [1386, 55] on button "Save" at bounding box center [1378, 56] width 47 height 27
drag, startPoint x: 114, startPoint y: 109, endPoint x: 124, endPoint y: 101, distance: 12.8
click at [114, 109] on div "Snippet Library Name Type Accordion Element Alert Action Action authLogin Actio…" at bounding box center [756, 479] width 1400 height 741
click at [124, 101] on li "Page Builder" at bounding box center [112, 95] width 88 height 25
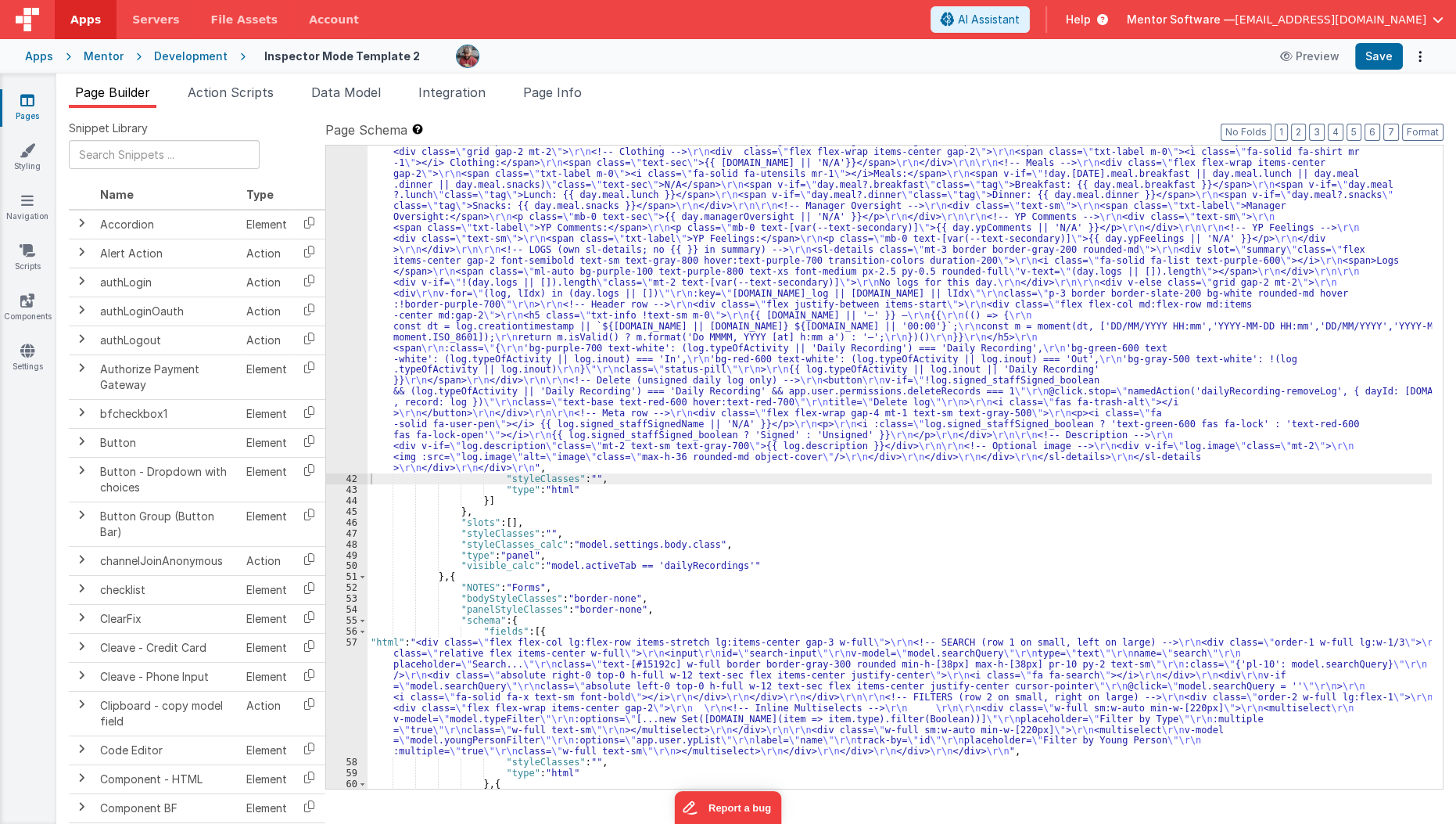
click at [445, 261] on div ""html" : "<!--Logs--> \r\n <div class= \" panel-white \" > \r\n <div> \r\n <h3 …" at bounding box center [899, 555] width 1065 height 1144
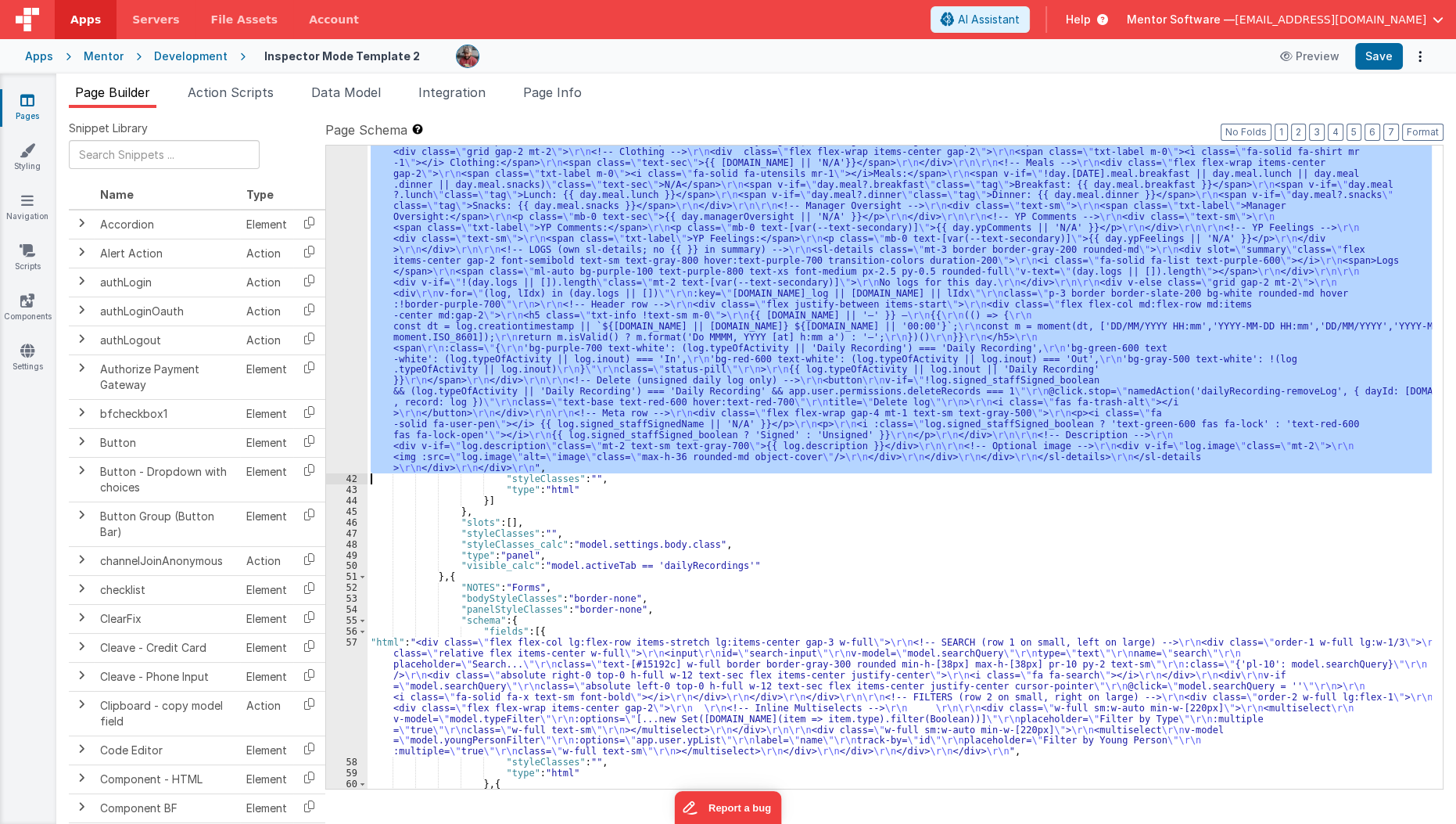
click at [339, 298] on div "41" at bounding box center [347, 229] width 41 height 491
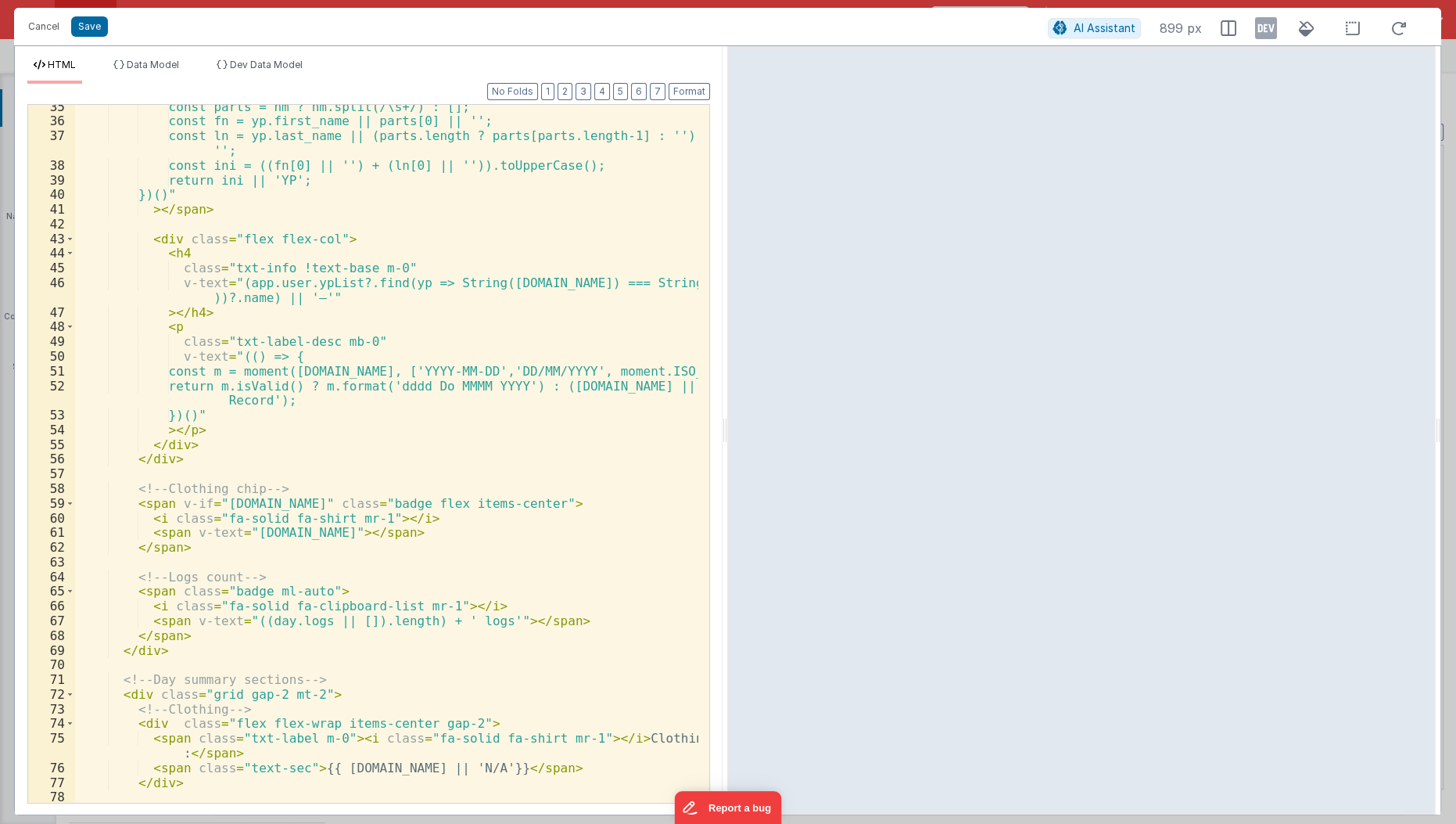
scroll to position [664, 0]
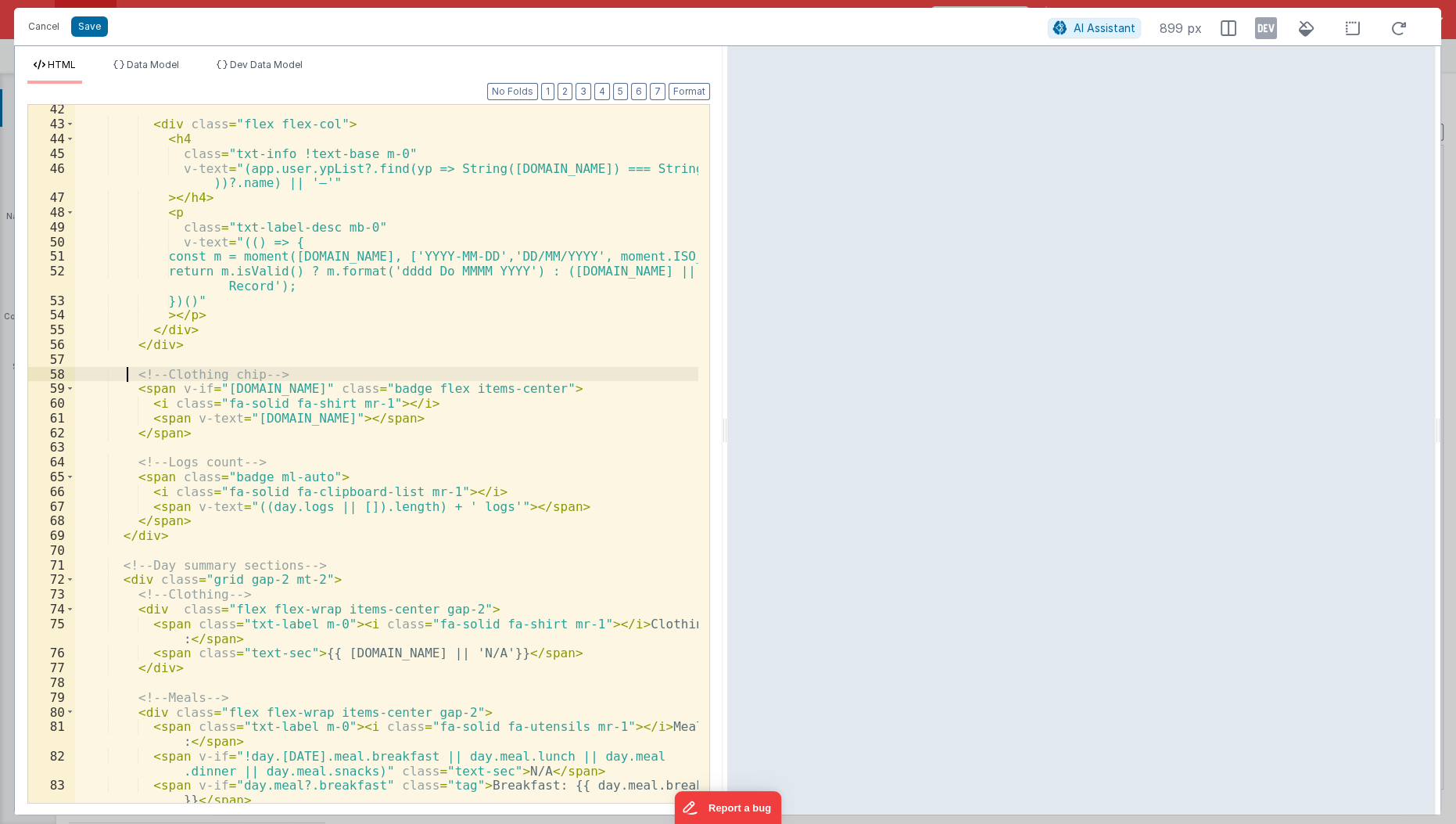
click at [124, 376] on div "< div class = "flex flex-col" > < h4 class = "txt-info !text-base m-0" v-text =…" at bounding box center [387, 466] width 625 height 729
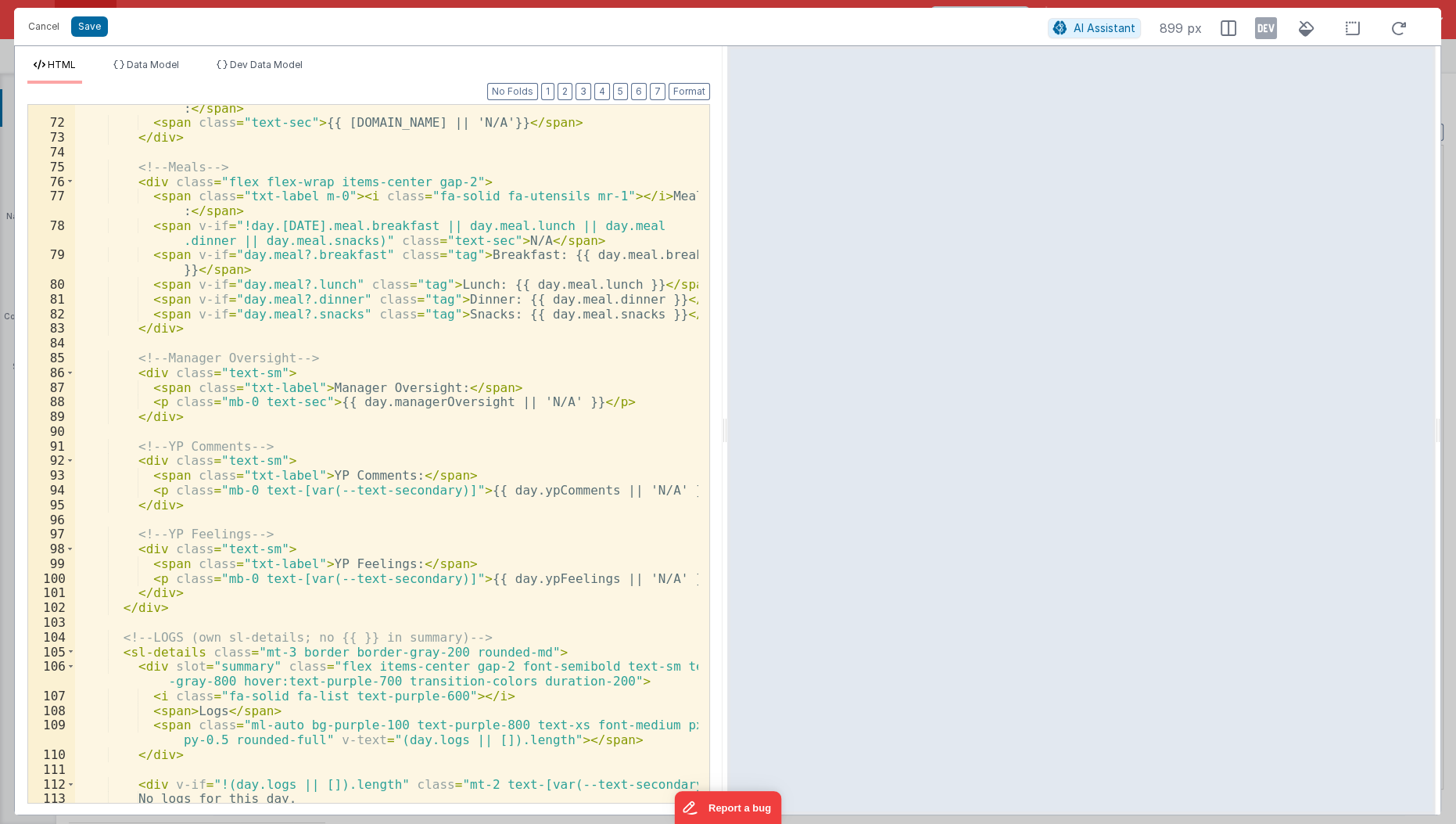
scroll to position [1140, 0]
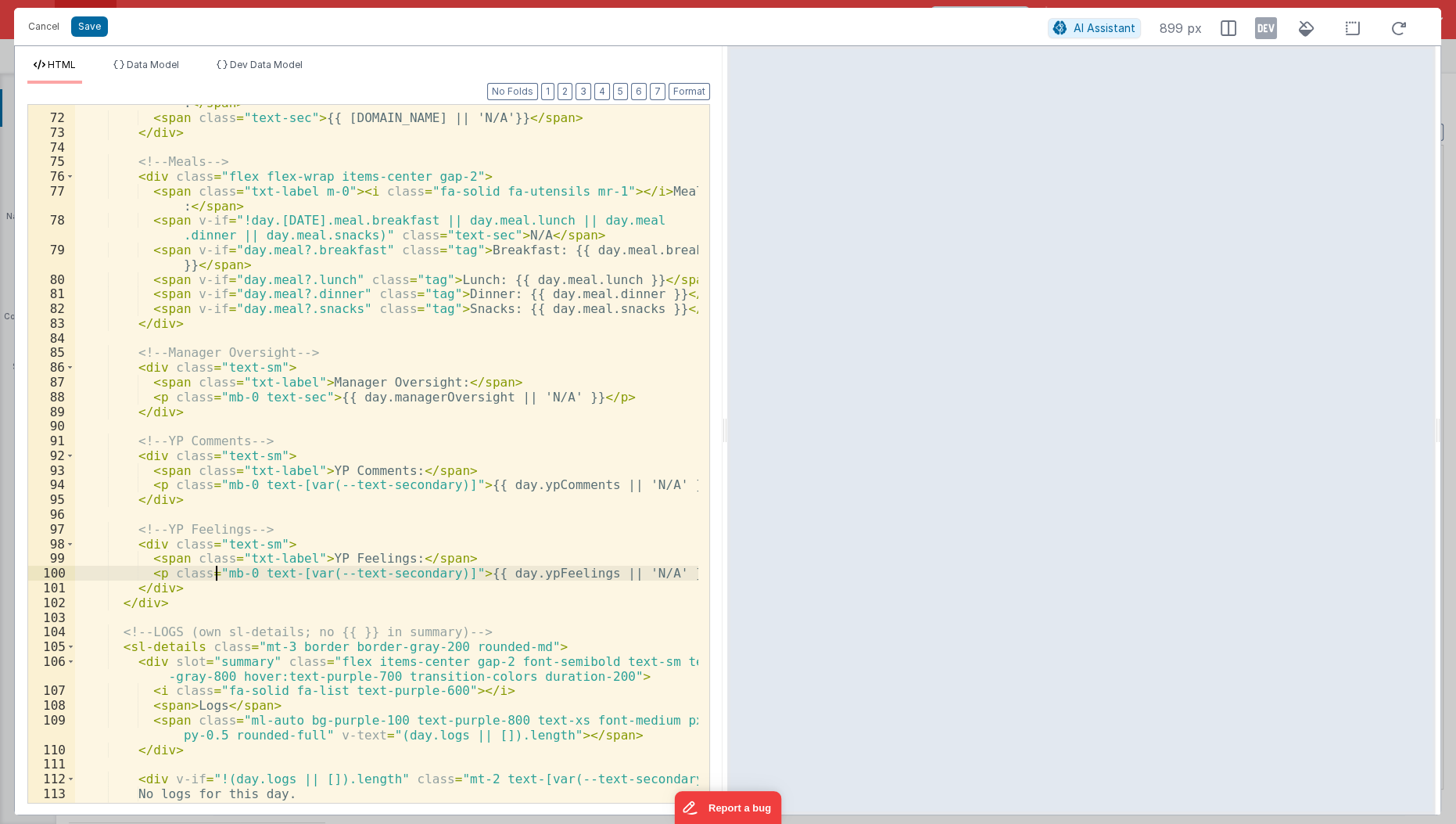
click at [215, 577] on div "< span class = "txt-label m-0" > < i class = "fa-solid fa-shirt mr-1" > </ i > …" at bounding box center [387, 452] width 625 height 743
click at [232, 395] on div "< span class = "txt-label m-0" > < i class = "fa-solid fa-shirt mr-1" > </ i > …" at bounding box center [387, 452] width 625 height 743
click at [220, 396] on div "< span class = "txt-label m-0" > < i class = "fa-solid fa-shirt mr-1" > </ i > …" at bounding box center [387, 452] width 625 height 743
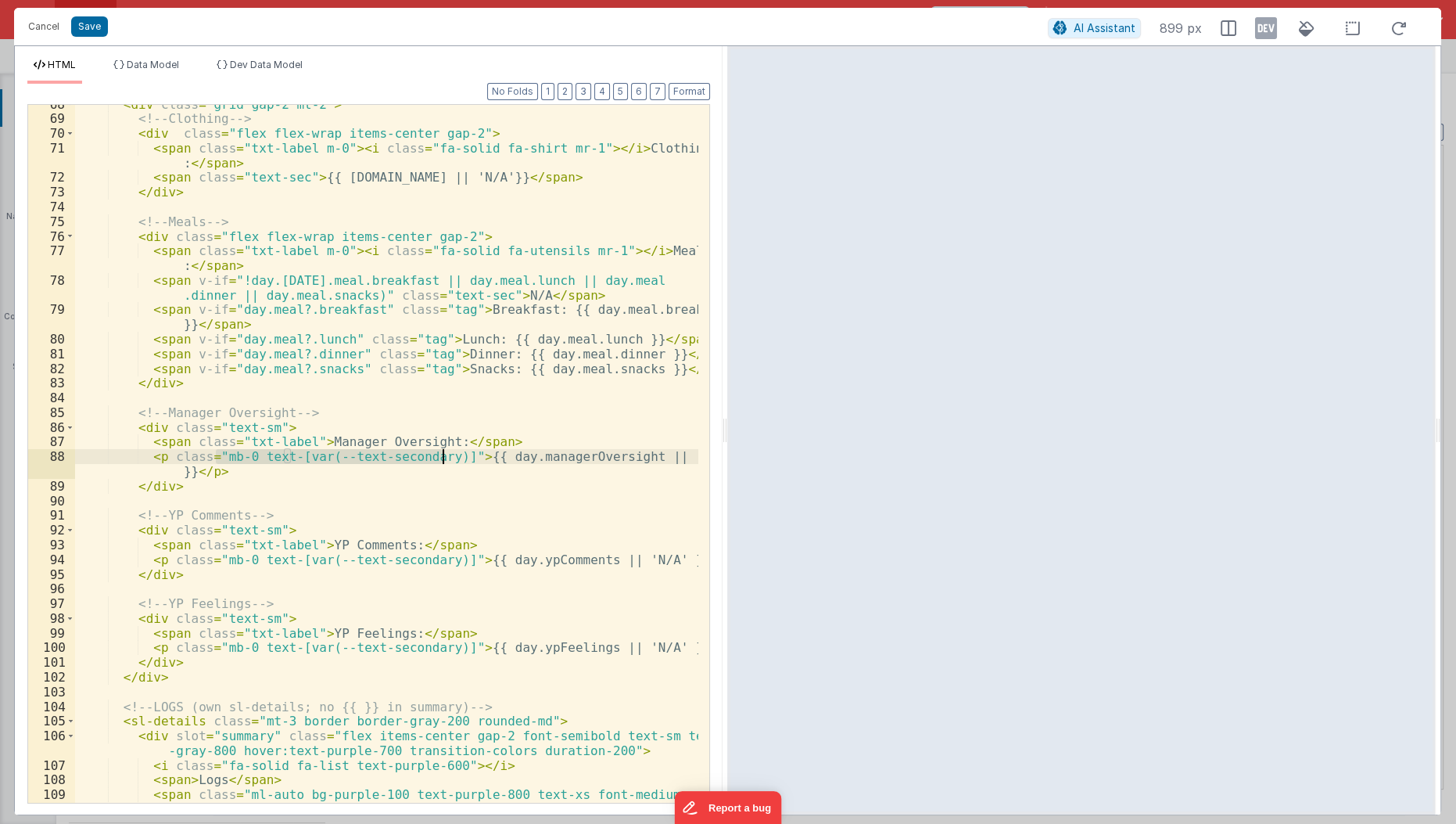
scroll to position [1073, 0]
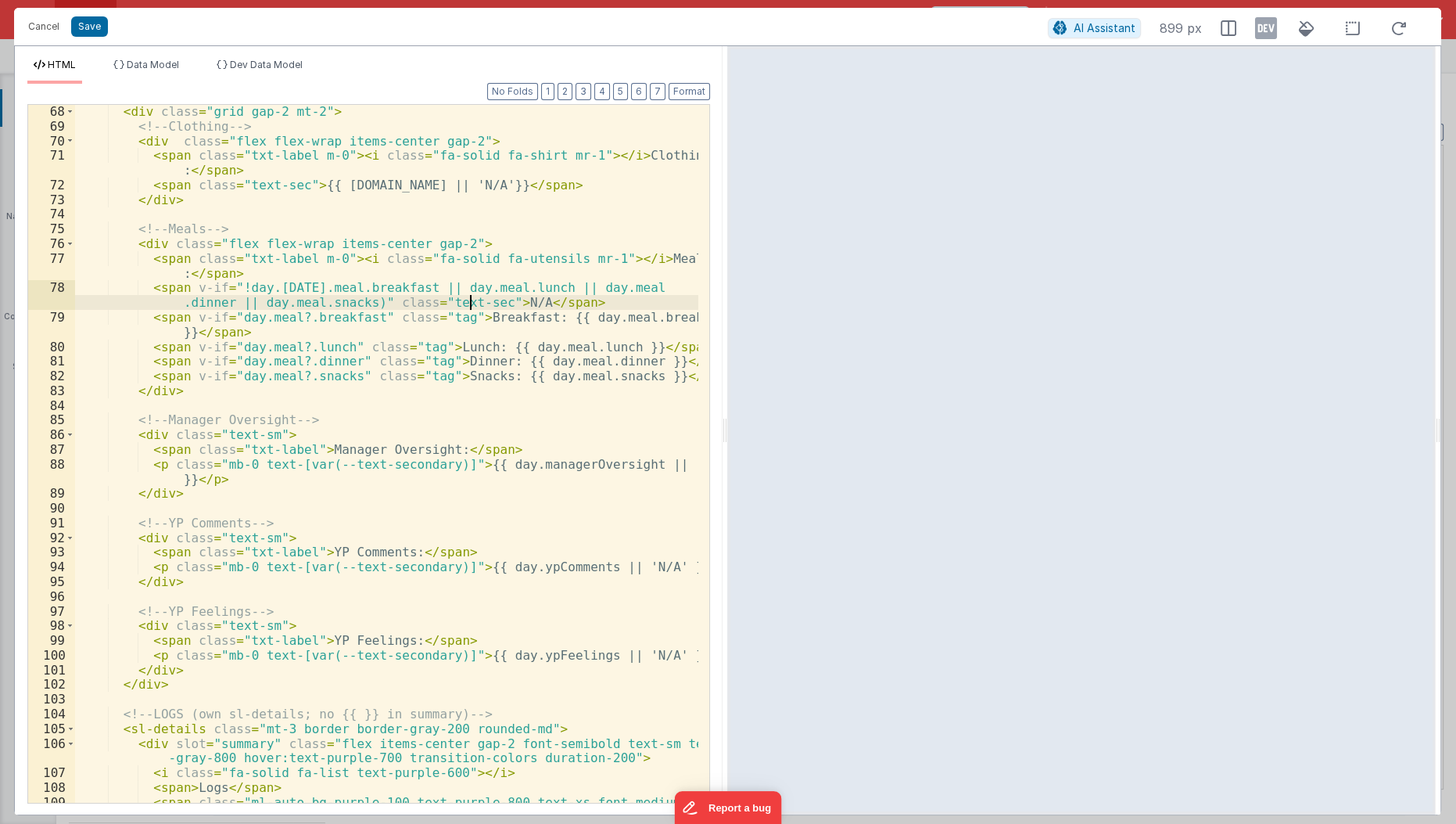
click at [473, 304] on div "< div class = "grid gap-2 mt-2" > <!-- Clothing --> < div class = "flex flex-wr…" at bounding box center [387, 476] width 625 height 743
click at [481, 312] on div "< div class = "grid gap-2 mt-2" > <!-- Clothing --> < div class = "flex flex-wr…" at bounding box center [387, 476] width 625 height 743
click at [286, 187] on div "< div class = "grid gap-2 mt-2" > <!-- Clothing --> < div class = "flex flex-wr…" at bounding box center [387, 476] width 625 height 743
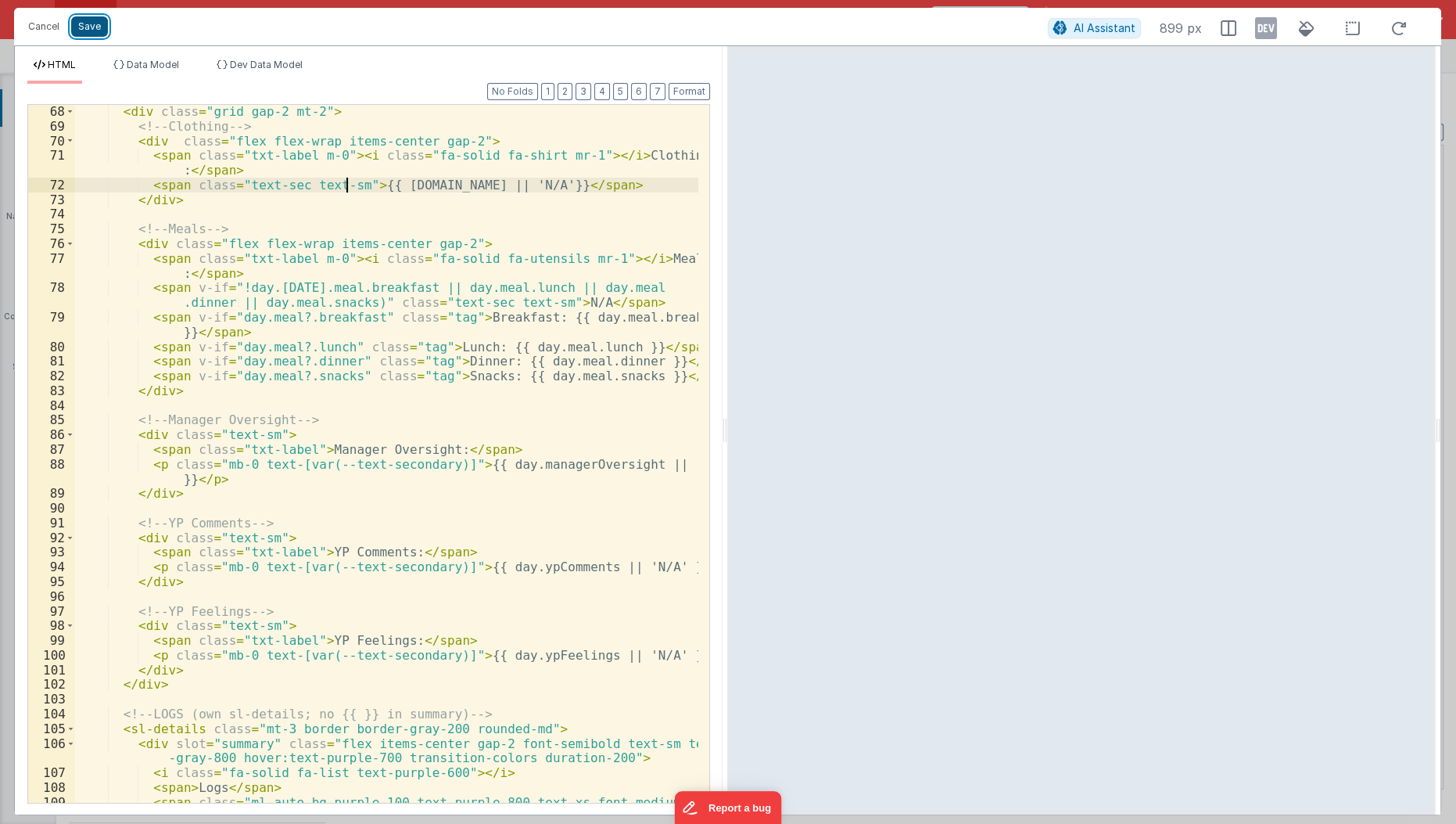
click at [88, 20] on button "Save" at bounding box center [89, 27] width 36 height 21
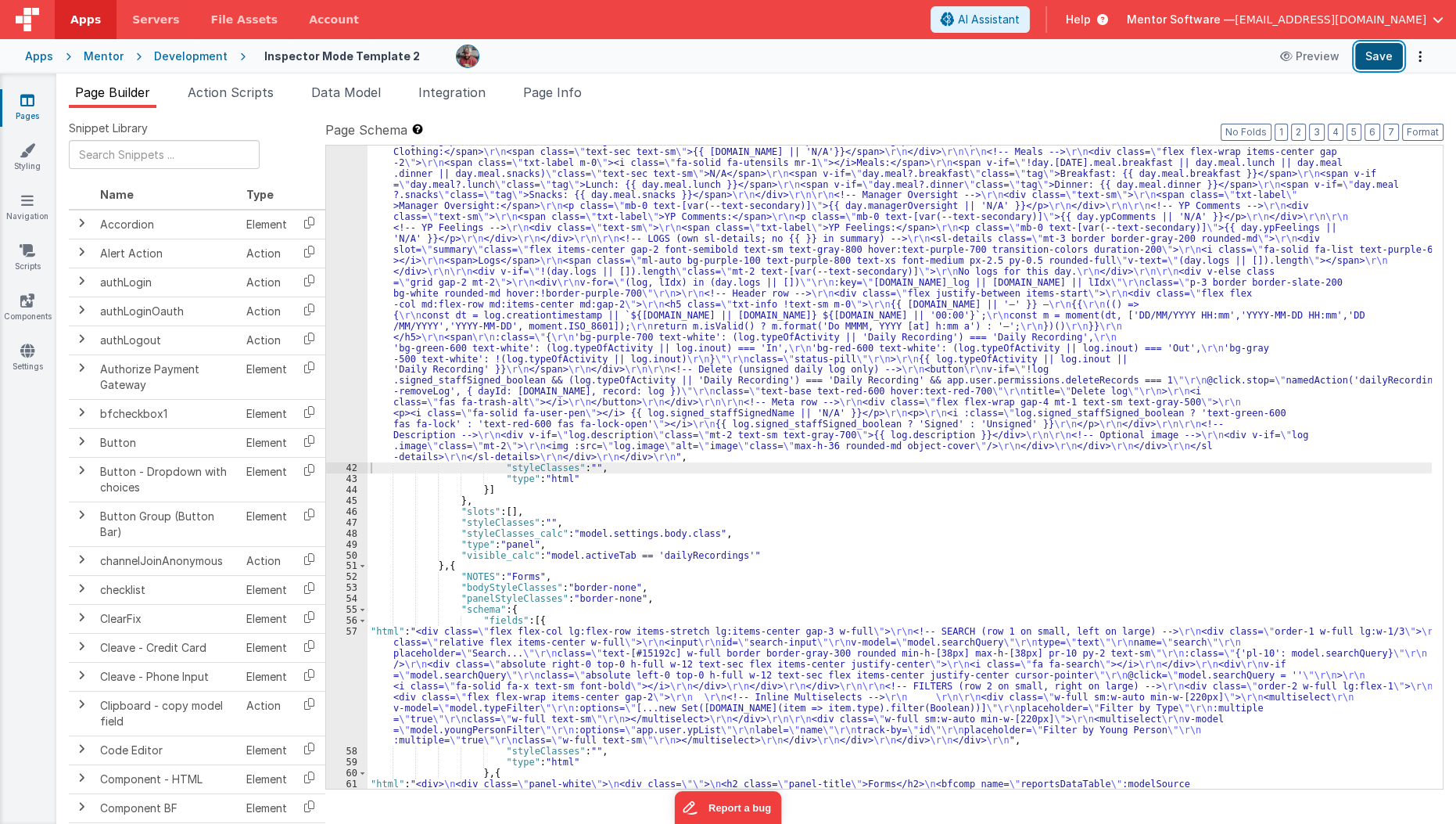
click at [1379, 61] on button "Save" at bounding box center [1378, 56] width 47 height 27
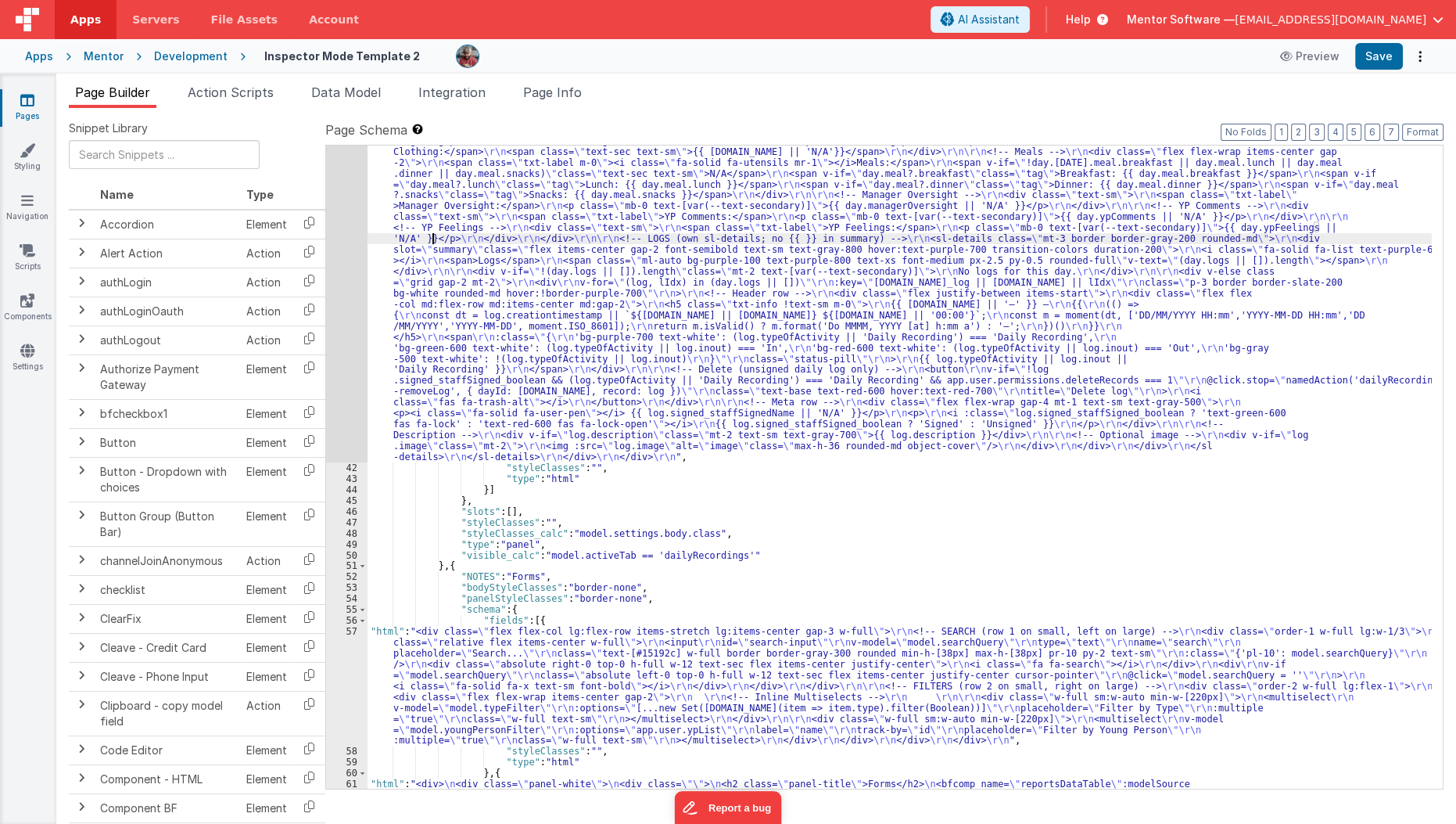
click at [431, 239] on div ""html" : "<!--Logs--> \r\n <div class= \" panel-white \" > \r\n <div> \r\n <h3 …" at bounding box center [899, 555] width 1065 height 1144
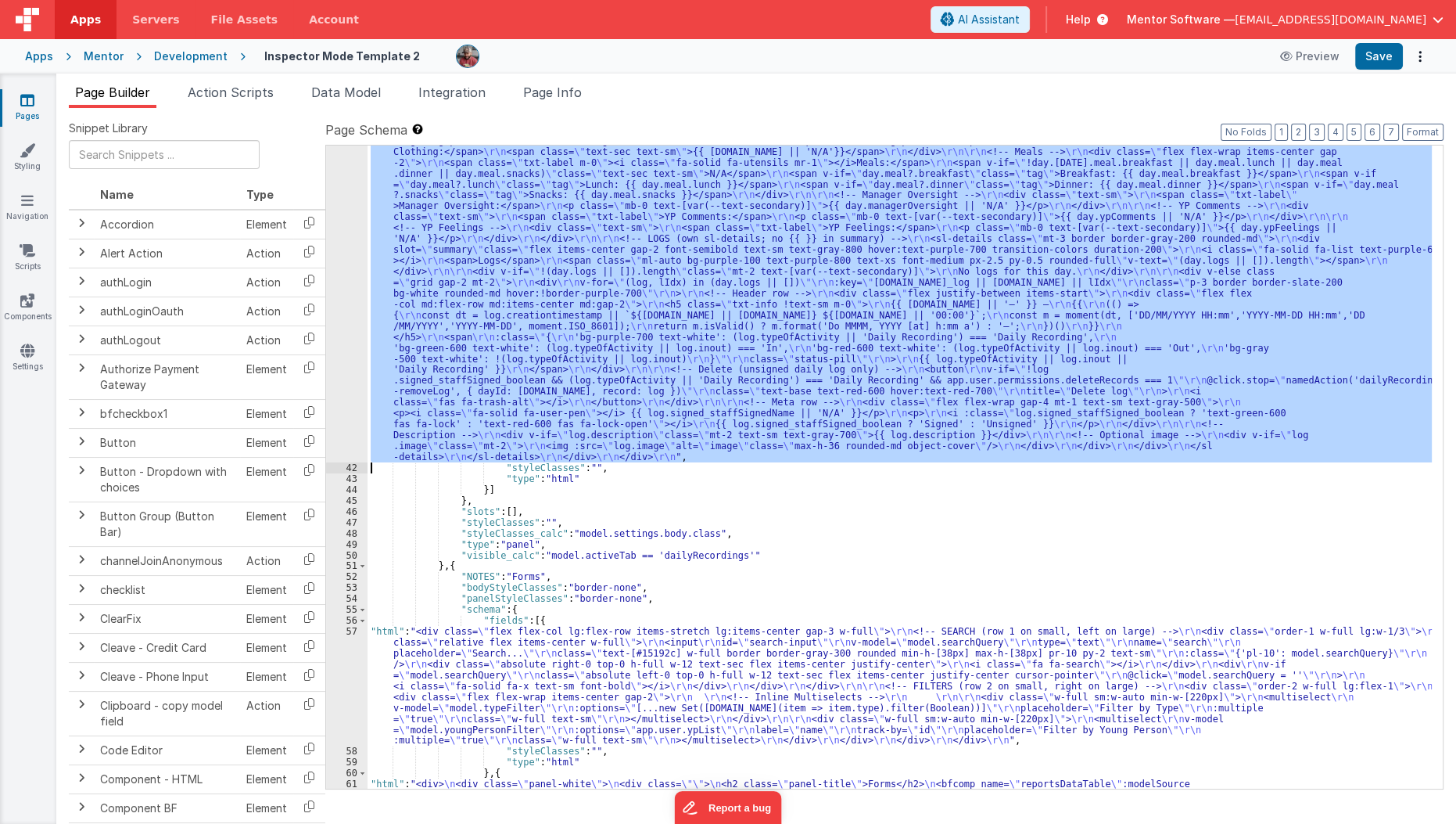
click at [348, 260] on div "41" at bounding box center [347, 223] width 41 height 480
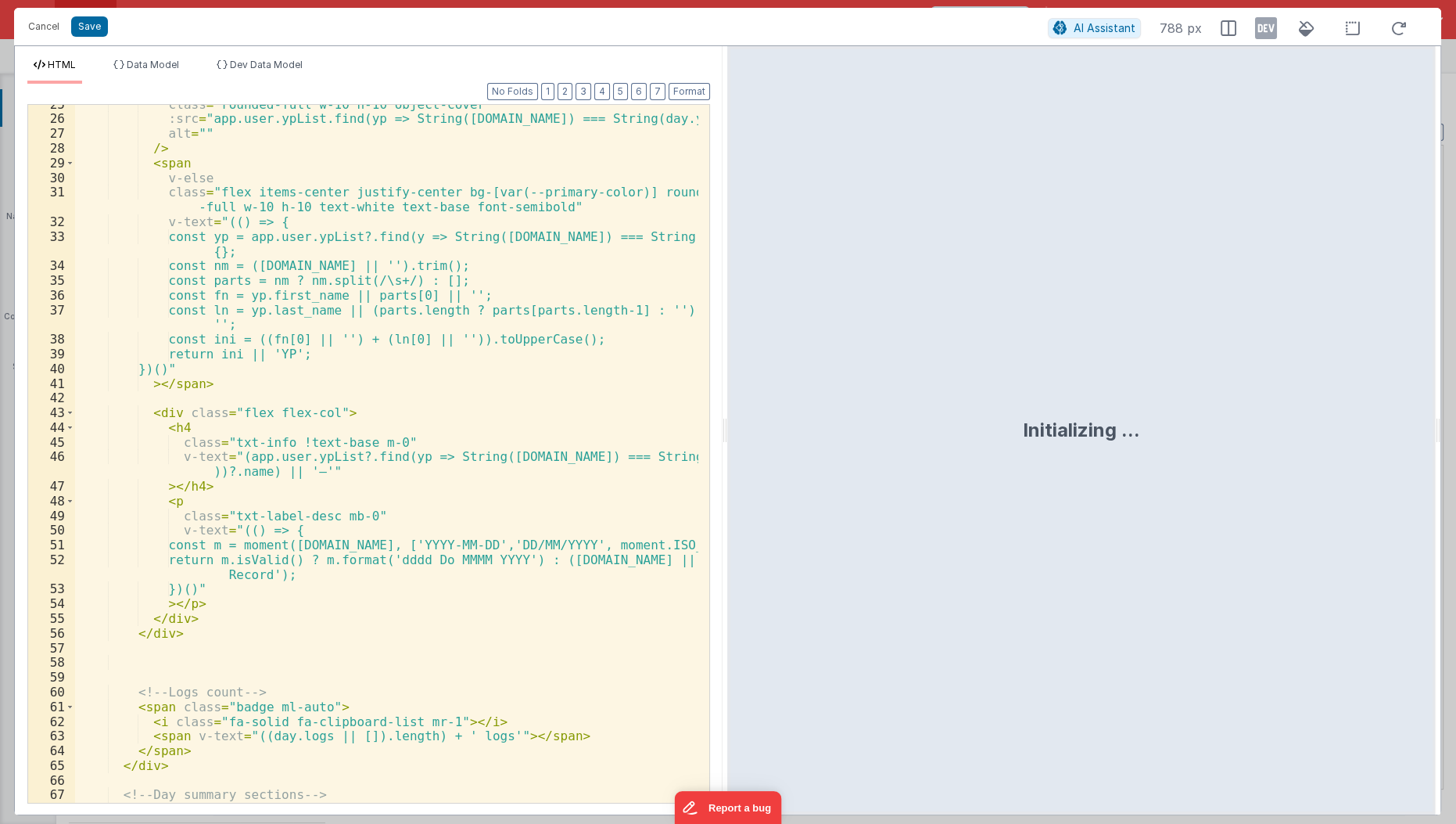
scroll to position [405, 0]
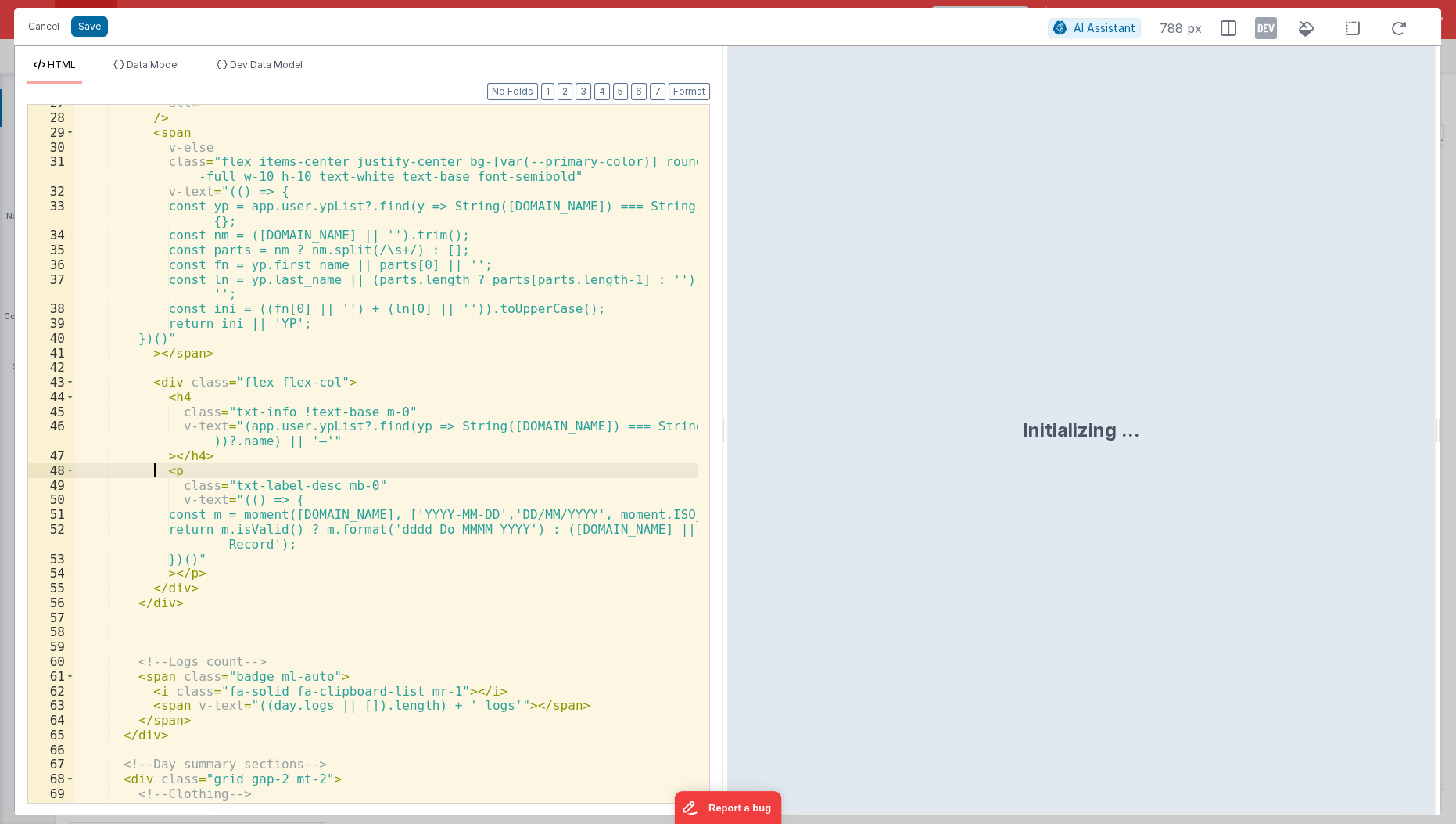
click at [157, 473] on div "alt = "" /> < span v-else class = "flex items-center justify-center bg-[var(--p…" at bounding box center [387, 460] width 625 height 729
click at [146, 480] on div "alt = "" /> < span v-else class = "flex items-center justify-center bg-[var(--p…" at bounding box center [387, 460] width 625 height 729
click at [151, 464] on div "alt = "" /> < span v-else class = "flex items-center justify-center bg-[var(--p…" at bounding box center [387, 460] width 625 height 729
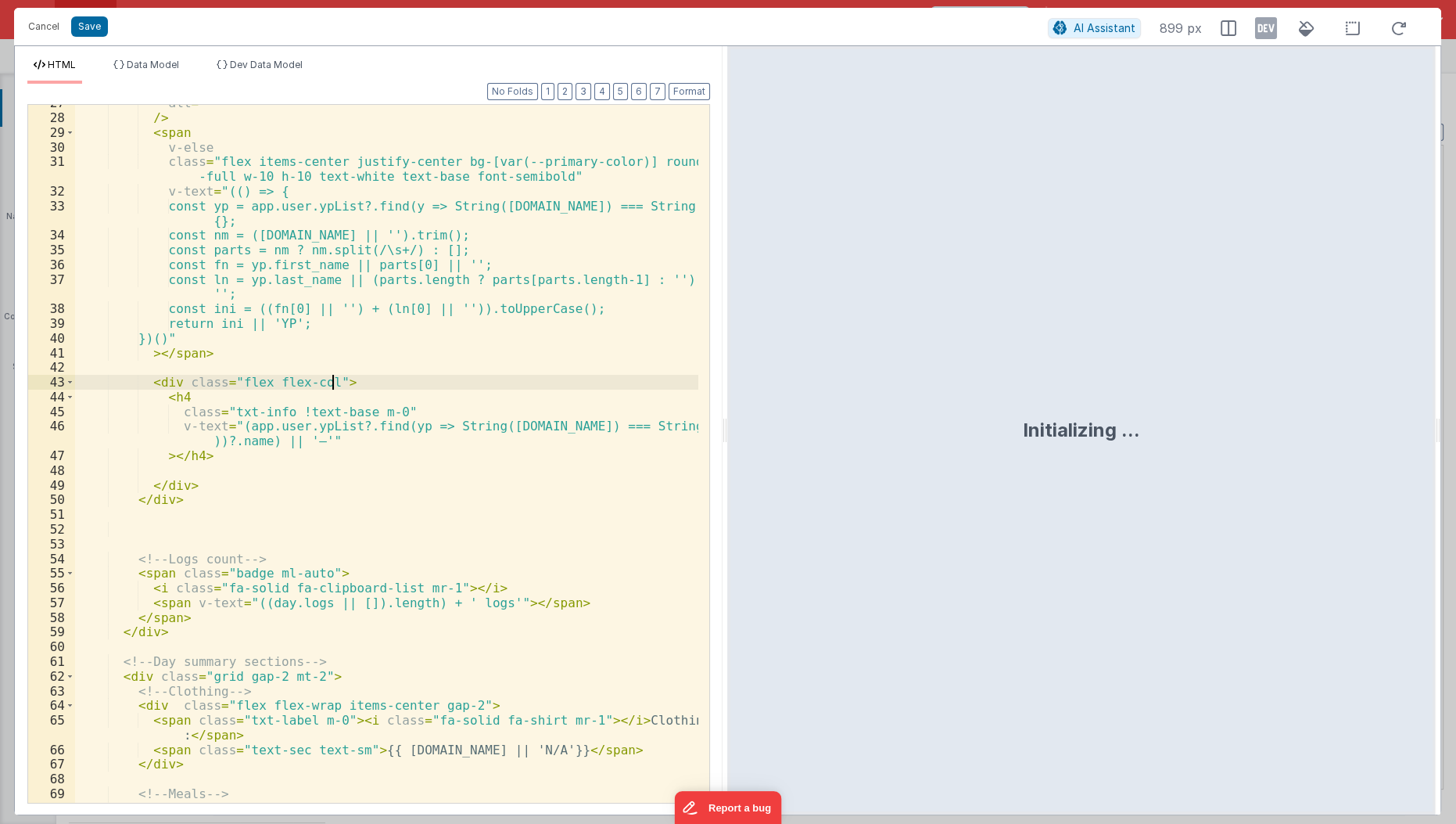
click at [357, 379] on div "alt = "" /> < span v-else class = "flex items-center justify-center bg-[var(--p…" at bounding box center [387, 460] width 625 height 729
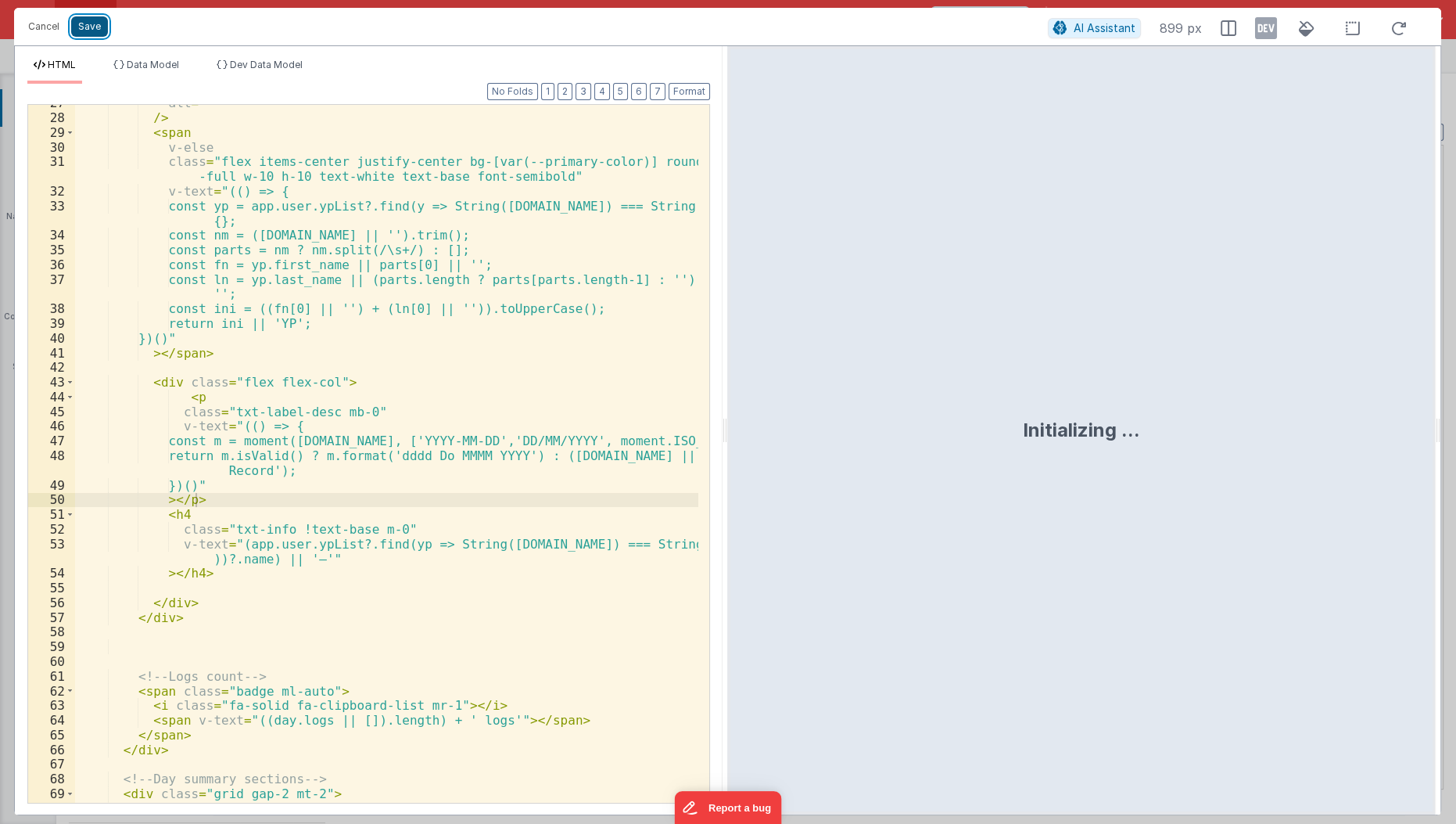
click at [86, 23] on button "Save" at bounding box center [89, 27] width 36 height 21
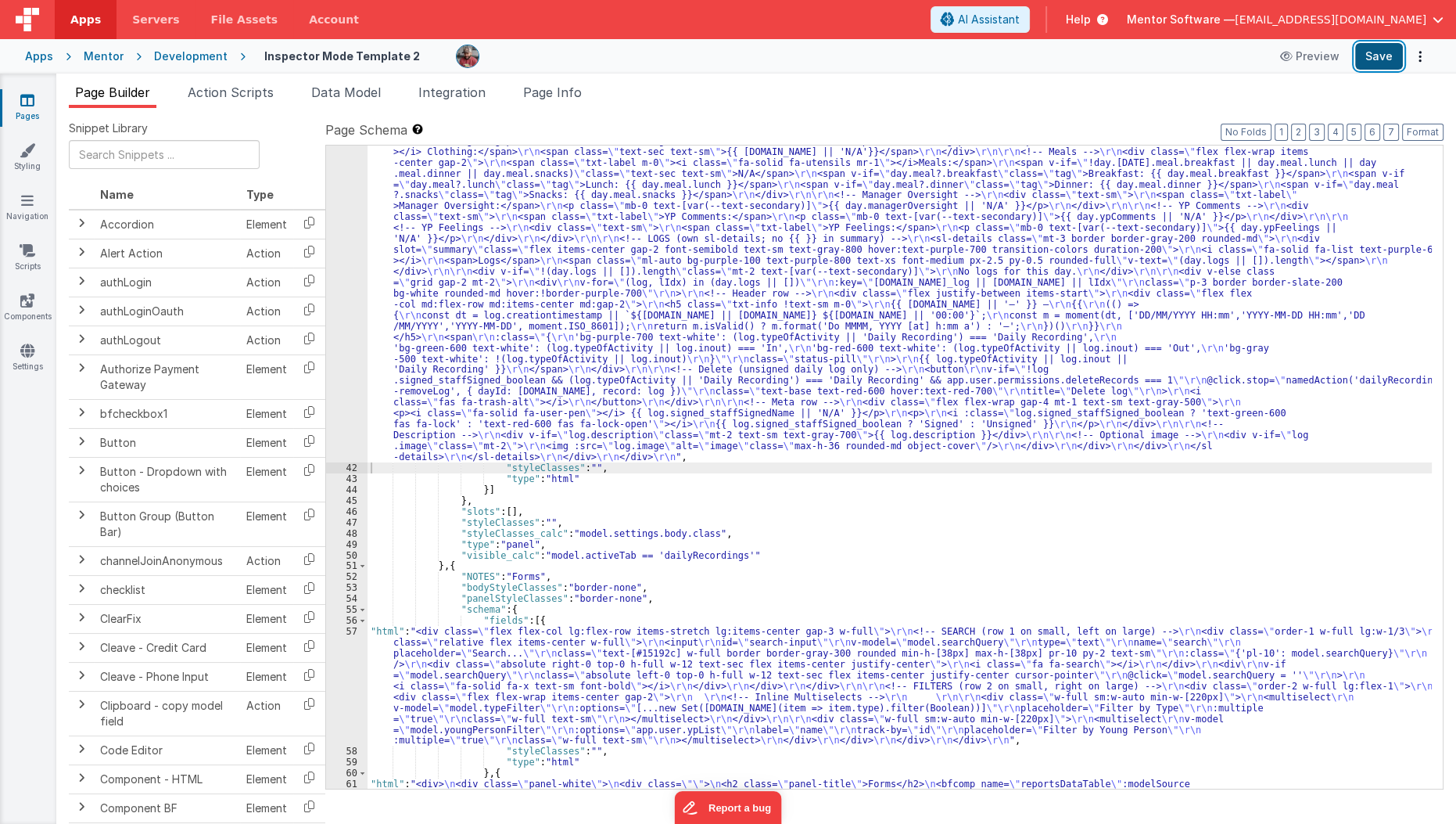
click at [1382, 69] on button "Save" at bounding box center [1378, 56] width 47 height 27
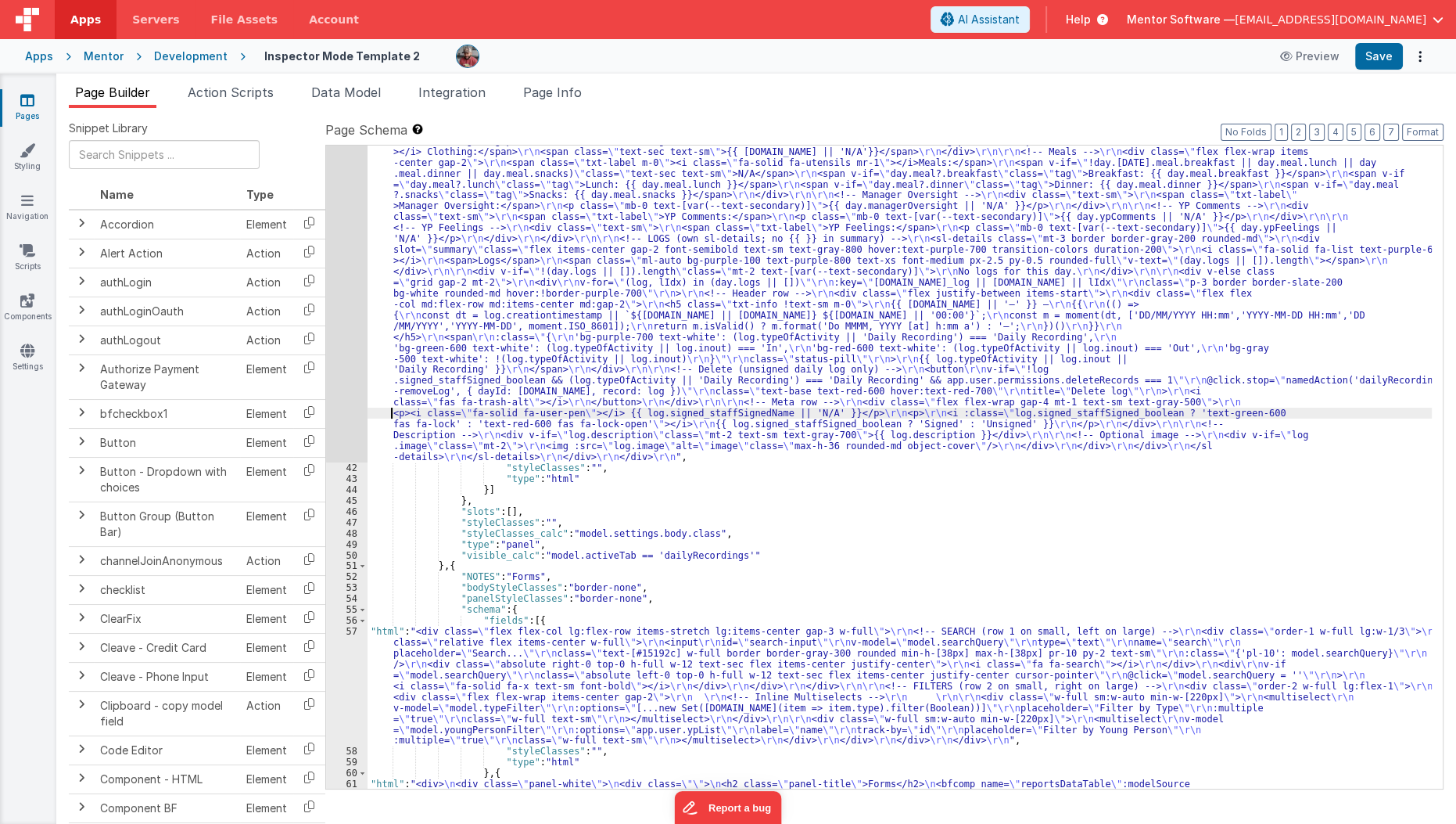
click at [390, 415] on div ""html" : "<!--Logs--> \r\n <div class= \" panel-white \" > \r\n <div> \r\n <h3 …" at bounding box center [899, 555] width 1065 height 1144
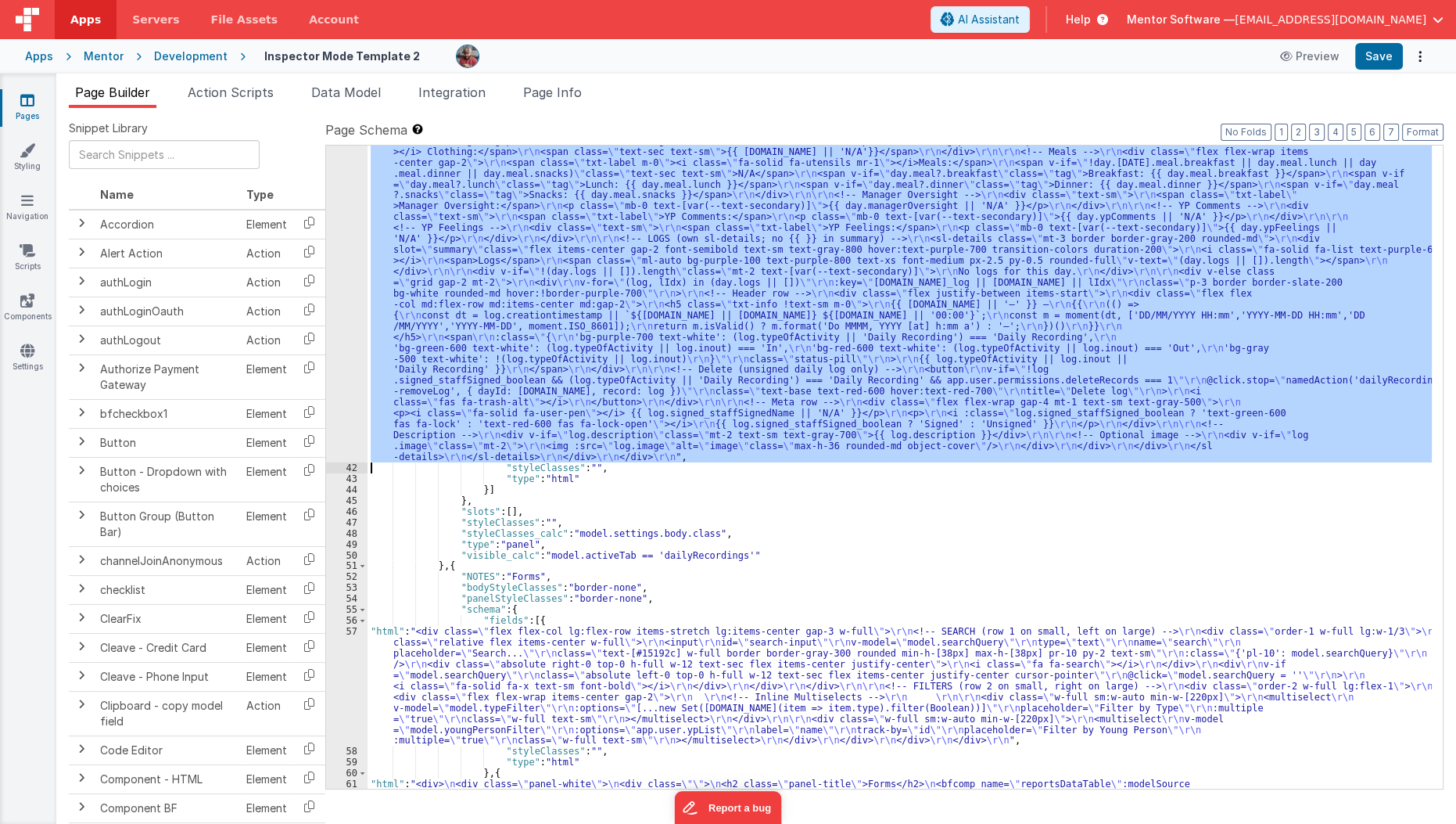
click at [347, 425] on div "41" at bounding box center [347, 223] width 41 height 480
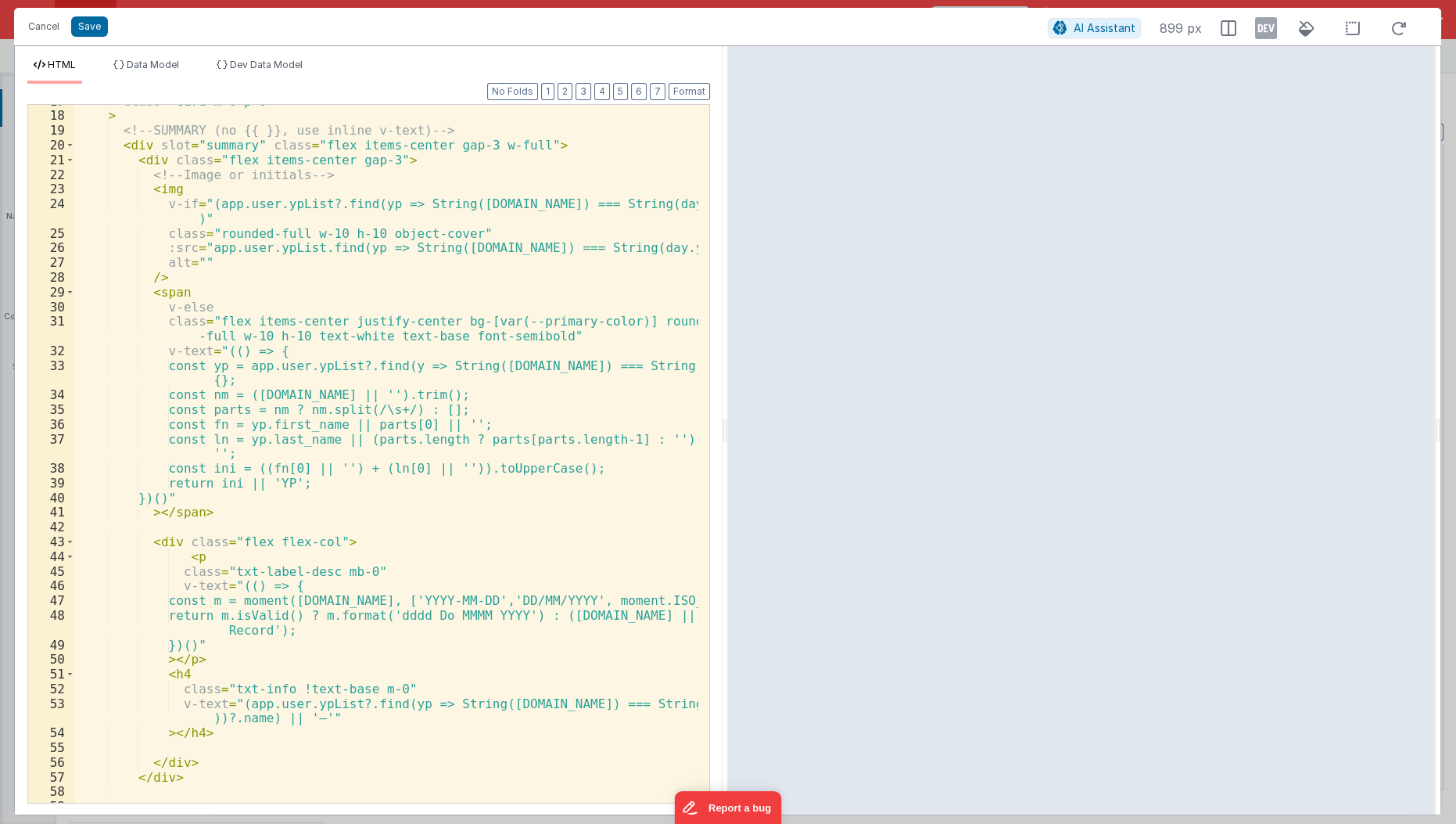
scroll to position [370, 0]
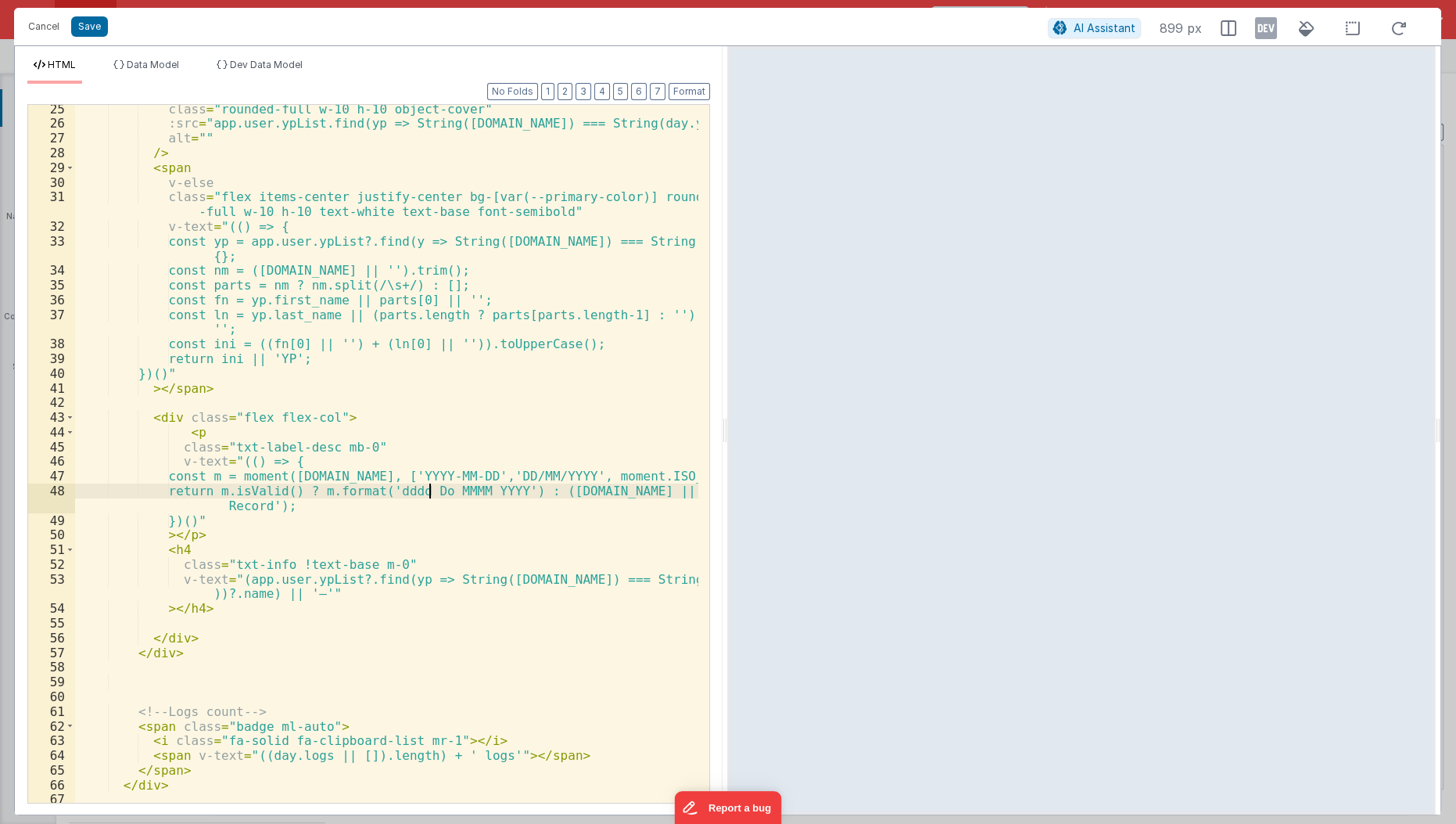
click at [427, 494] on div "class = "rounded-full w-10 h-10 object-cover" :src = "app.user.ypList.find(yp =…" at bounding box center [387, 466] width 625 height 729
click at [99, 21] on button "Save" at bounding box center [89, 27] width 36 height 21
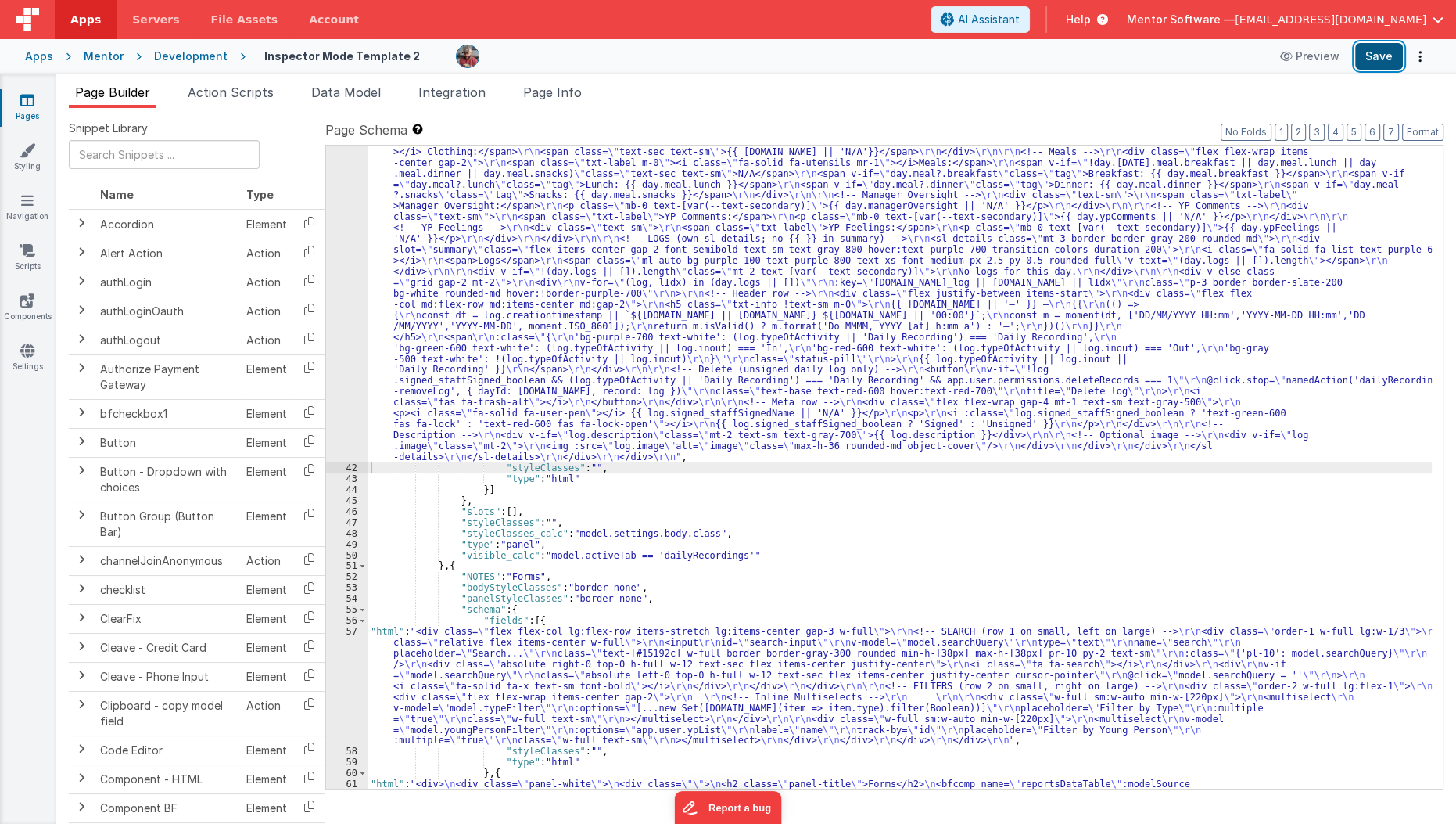
click at [1366, 51] on button "Save" at bounding box center [1378, 56] width 47 height 27
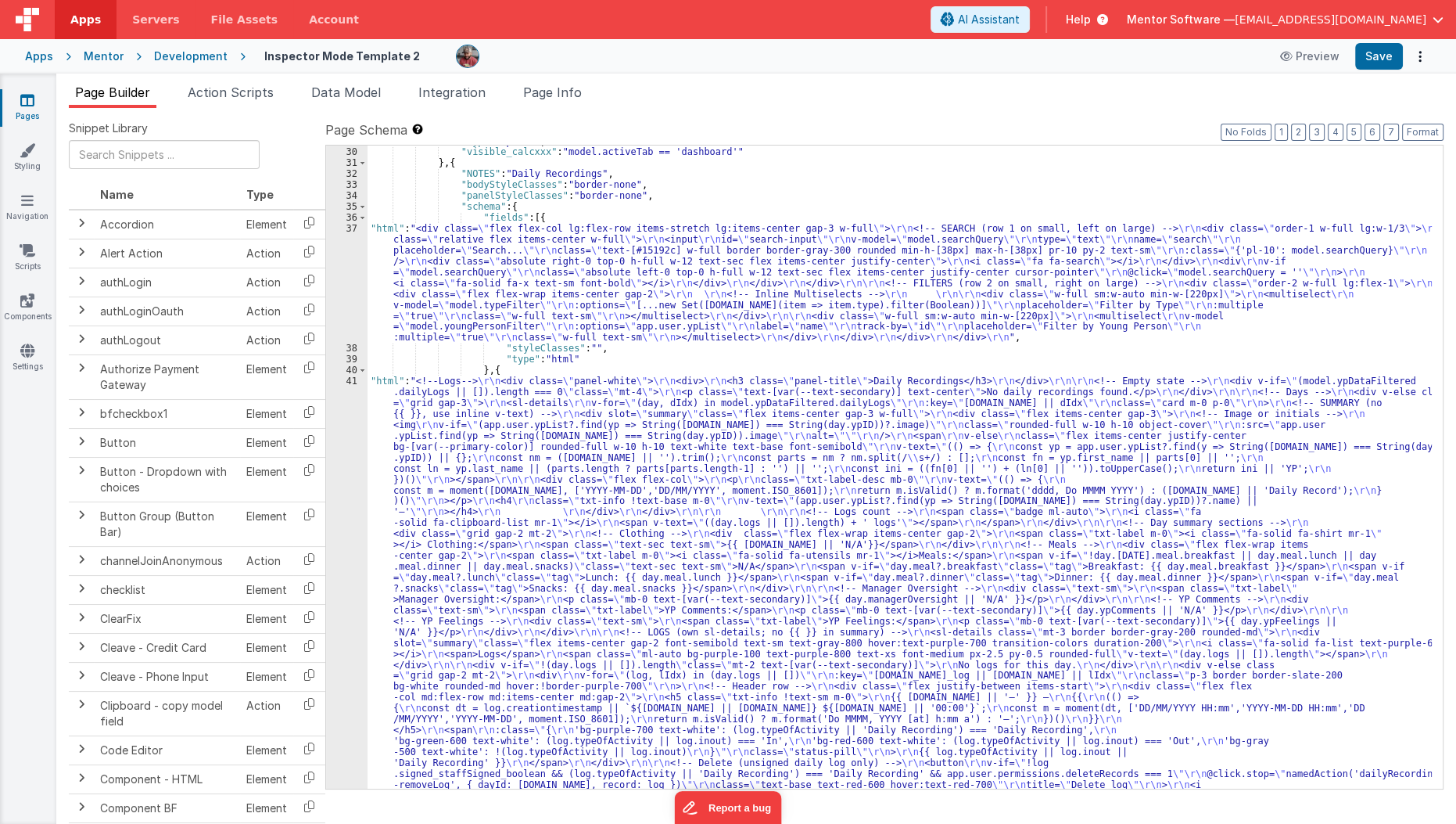
scroll to position [662, 0]
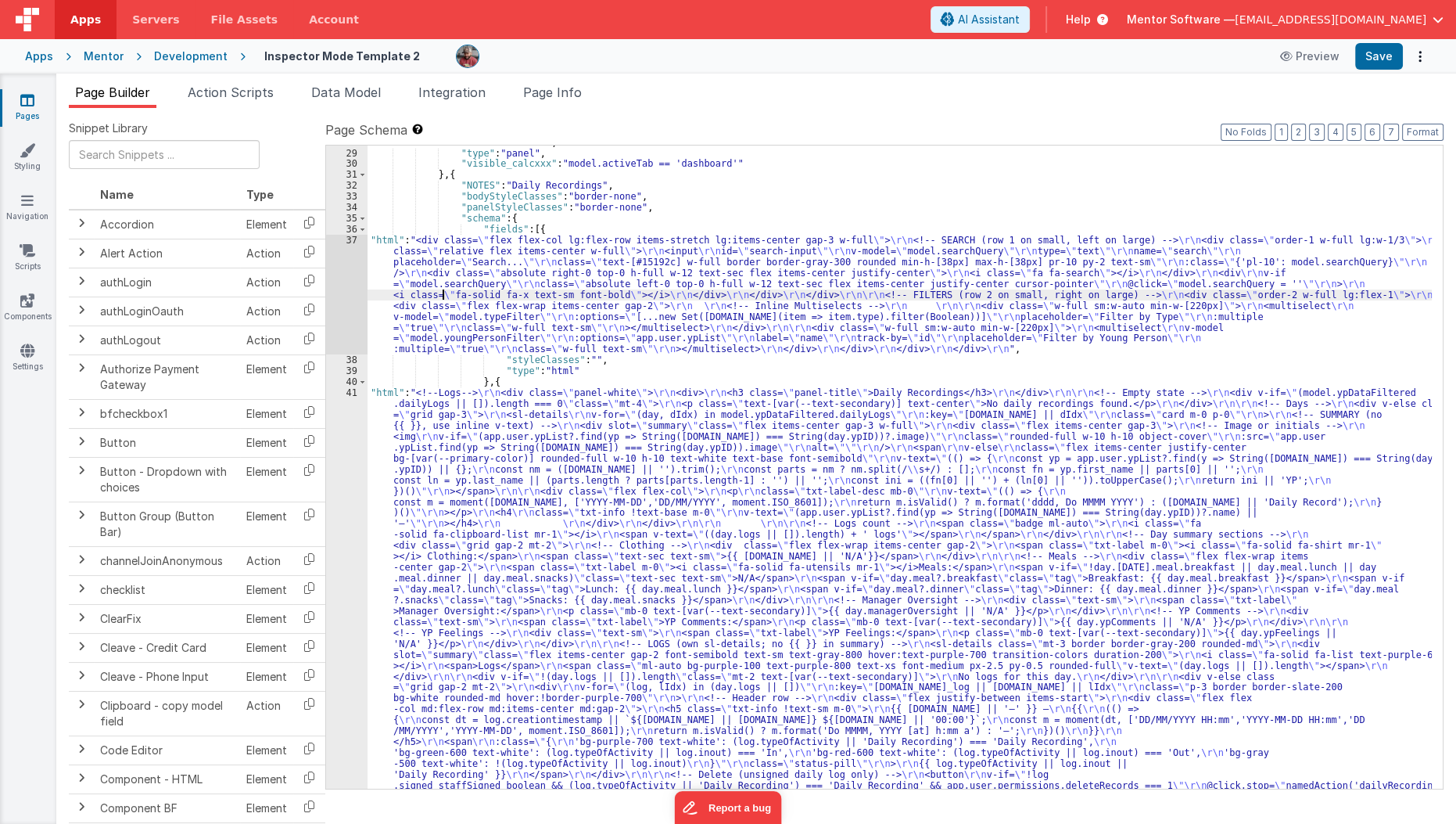
click at [445, 298] on div ""styleClasses_calc" : "model.activeTab=='dashboard'? 'w-full m-0 px-4 py-3 sm:p…" at bounding box center [899, 698] width 1065 height 1144
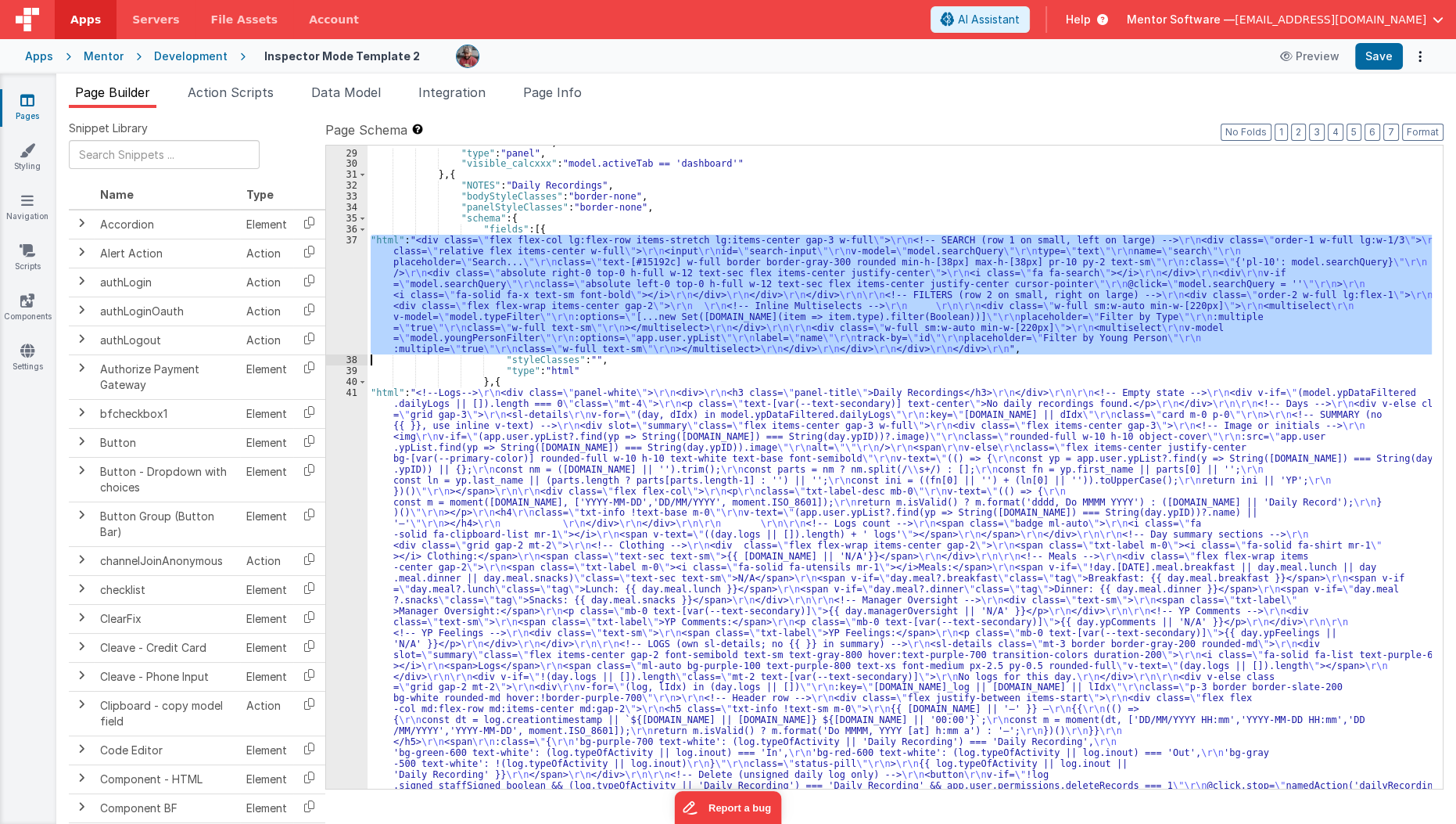
click at [340, 325] on div "37" at bounding box center [347, 294] width 41 height 119
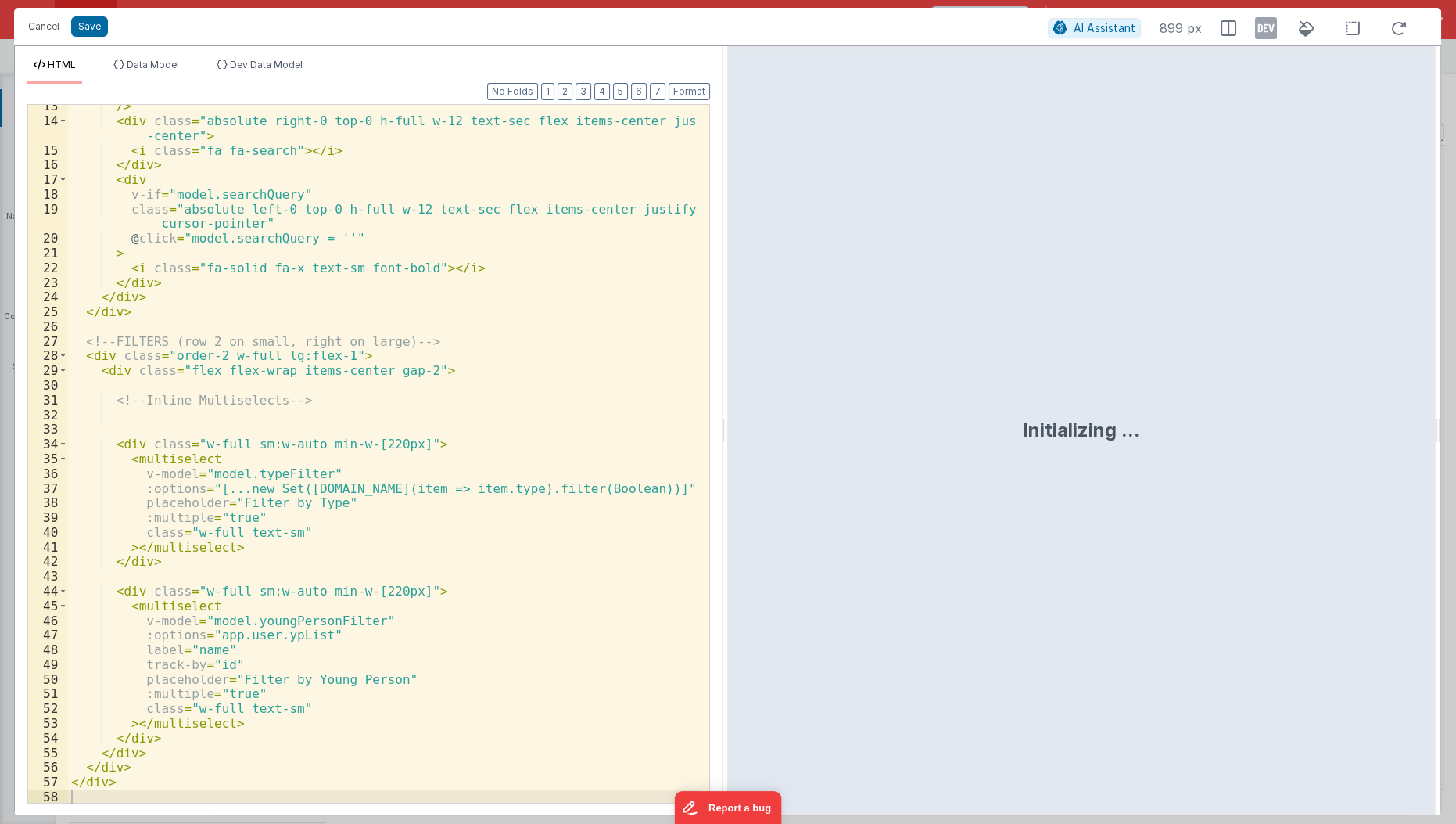
scroll to position [197, 0]
click at [112, 440] on div "/> < div class = "absolute right-0 top-0 h-full w-12 text-sec flex items-center…" at bounding box center [383, 463] width 631 height 729
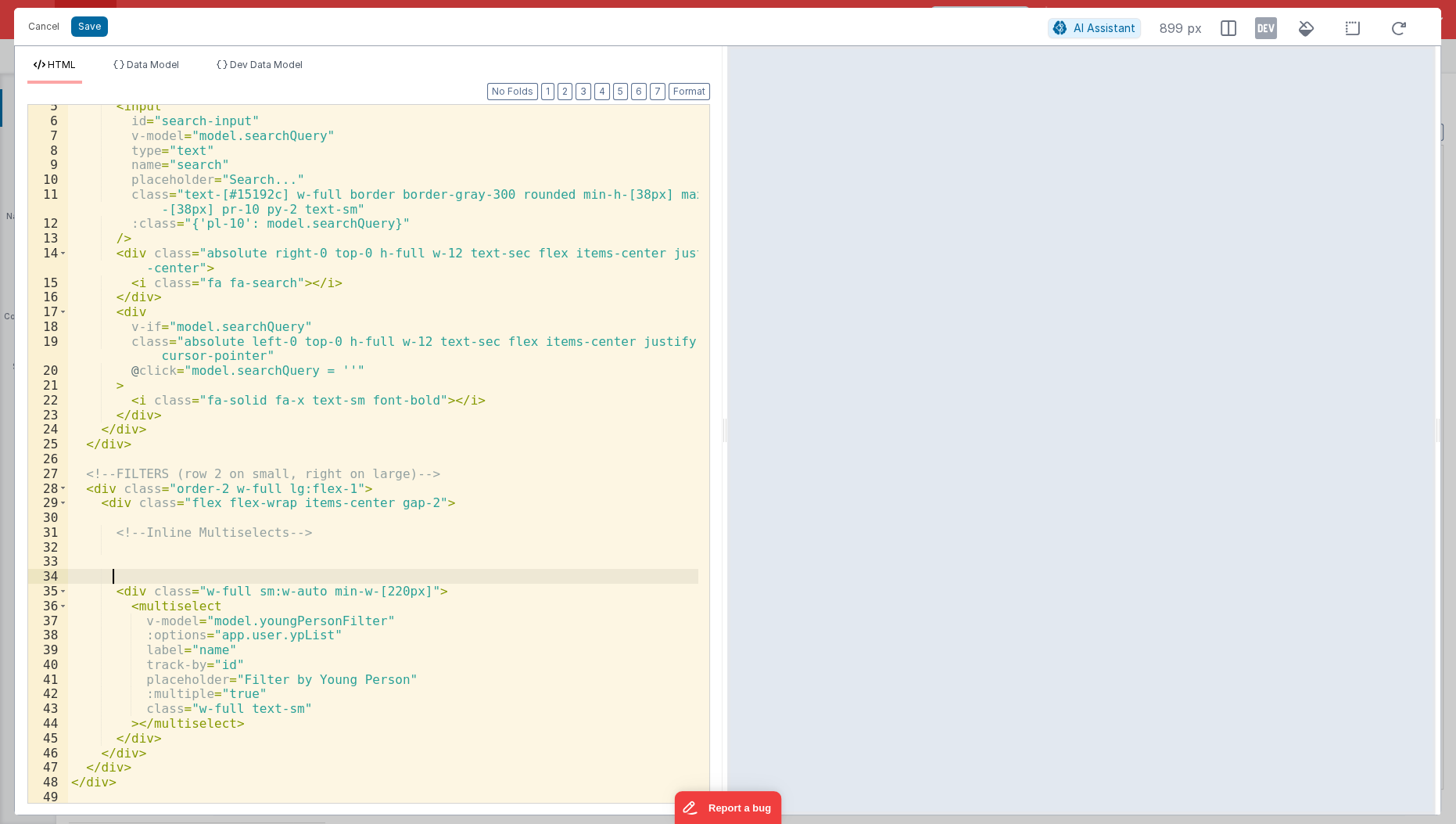
scroll to position [65, 0]
click at [84, 22] on button "Save" at bounding box center [89, 27] width 36 height 21
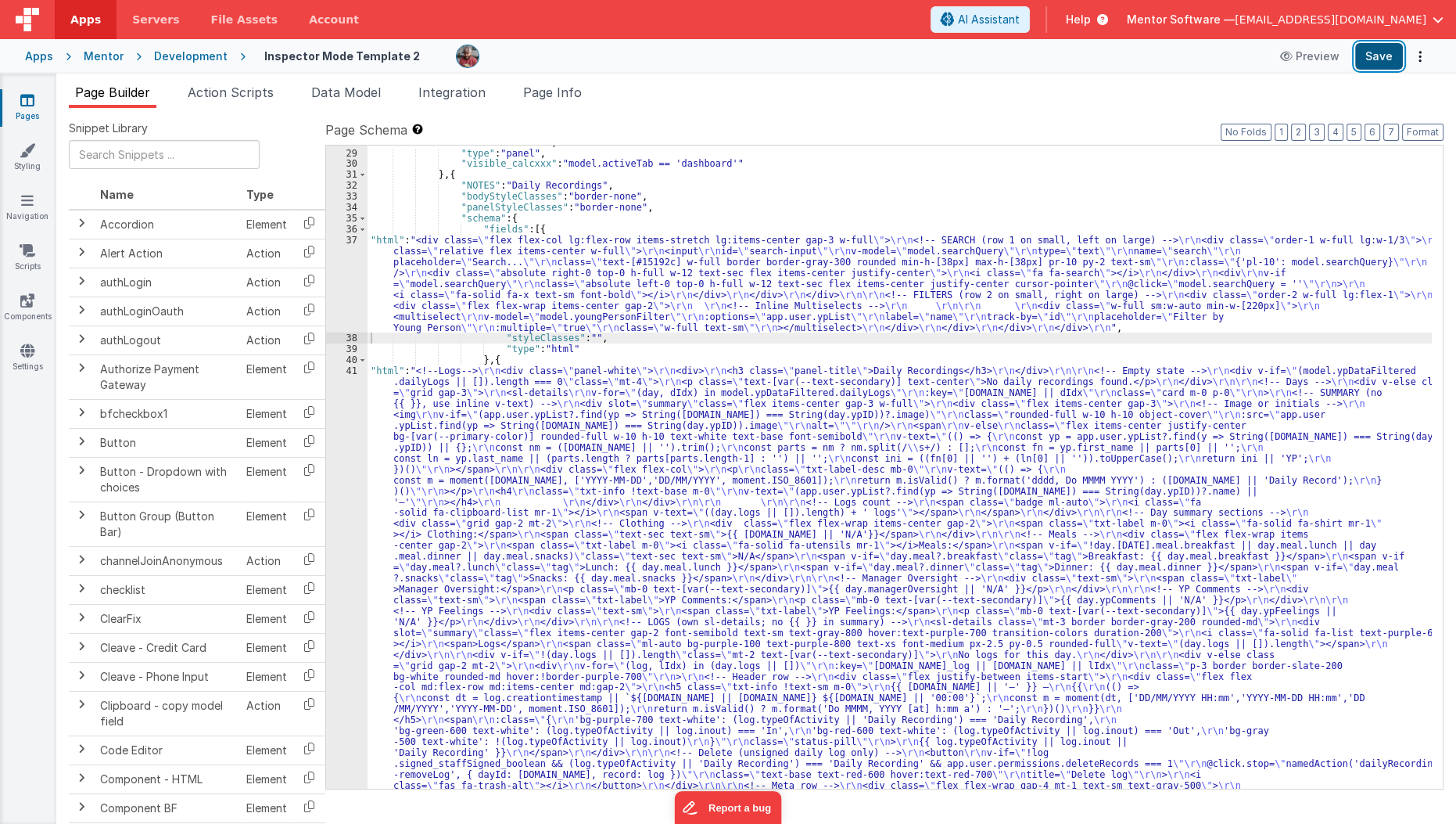
click at [1384, 60] on button "Save" at bounding box center [1378, 56] width 47 height 27
click at [452, 265] on div ""styleClasses_calc" : "model.activeTab=='dashboard'? 'w-full m-0 px-4 py-3 sm:p…" at bounding box center [899, 698] width 1065 height 1144
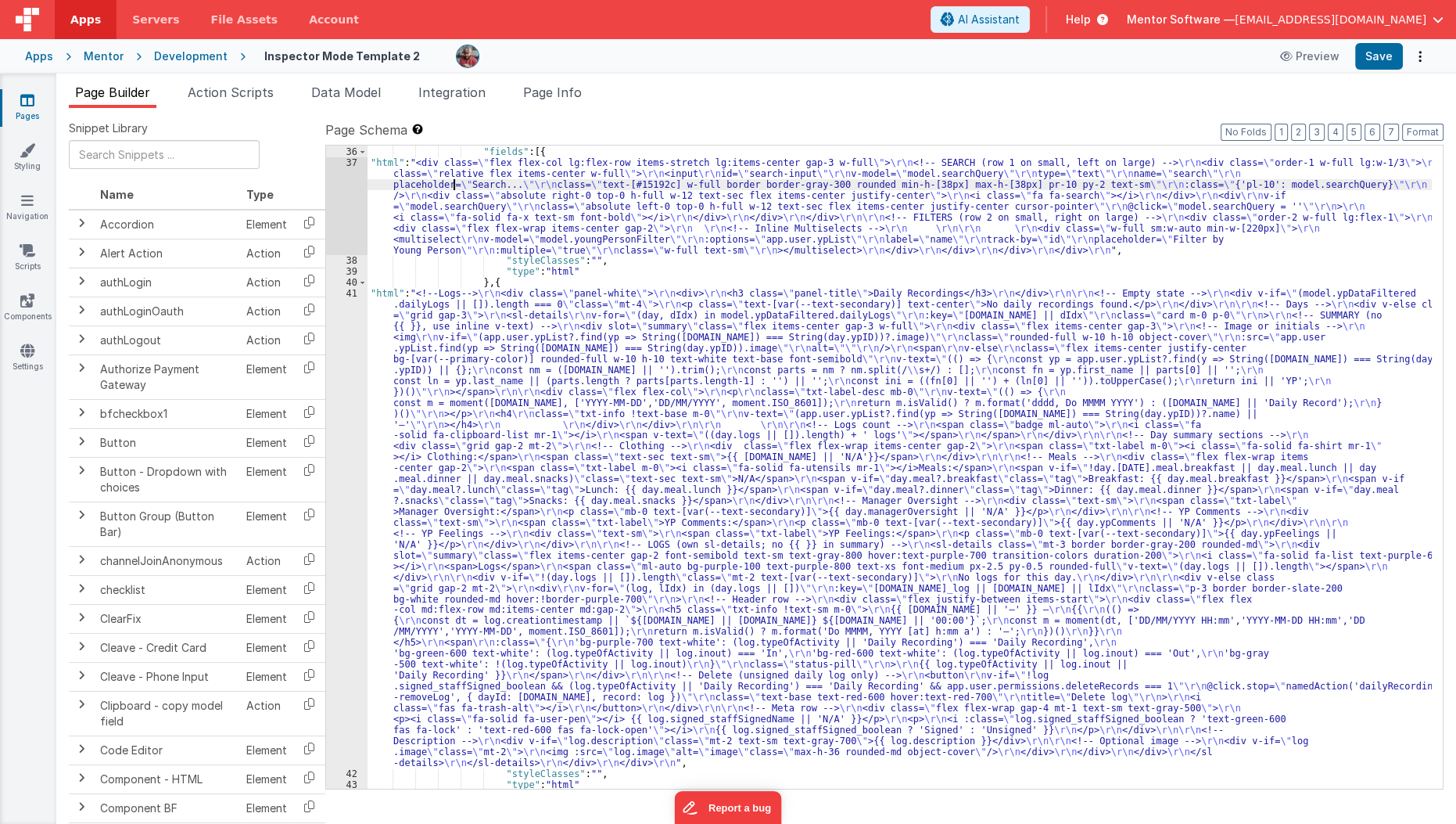
scroll to position [742, 0]
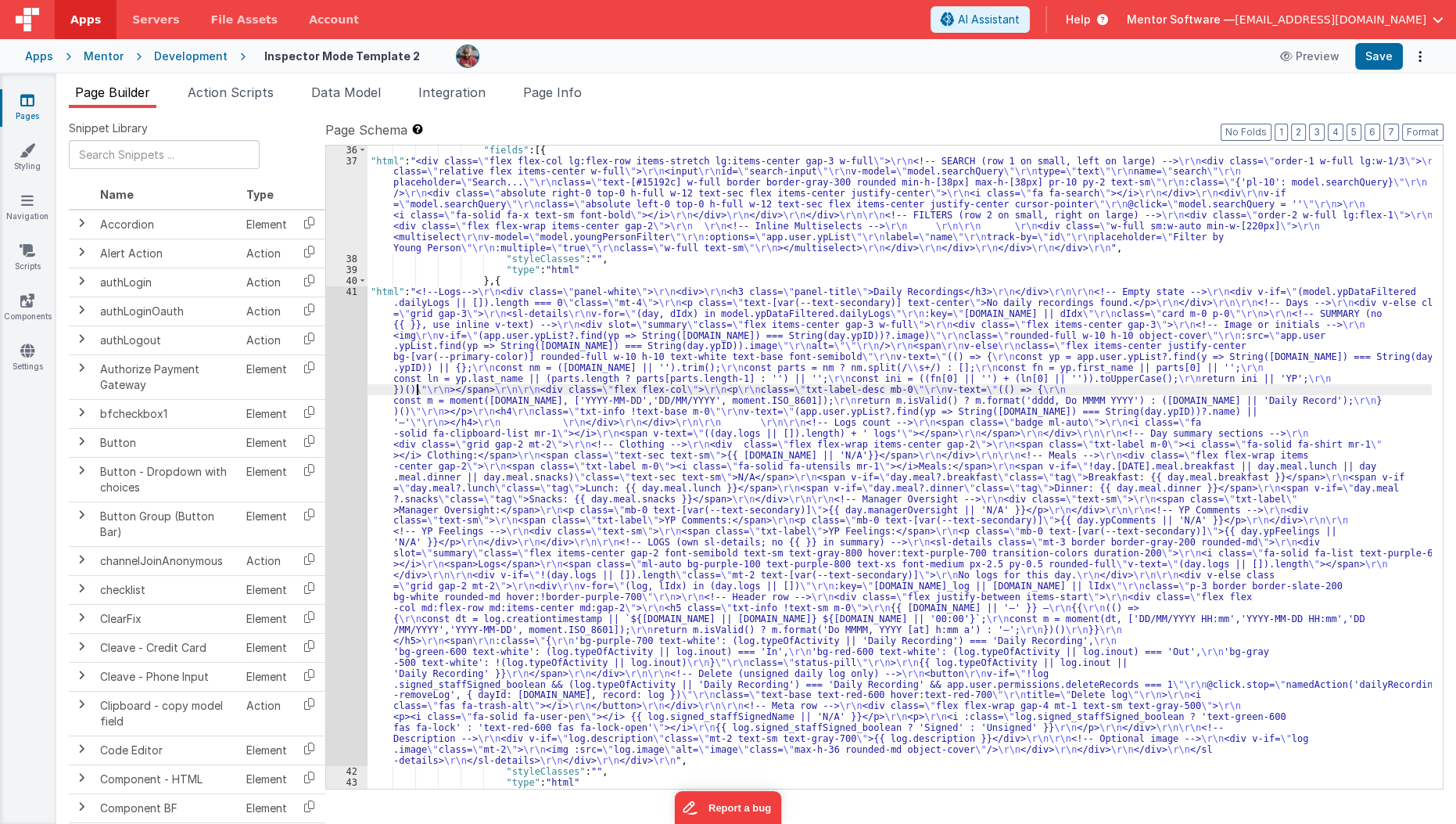
click at [415, 384] on div ""fields" : [{ "html" : "<div class= \" flex flex-col lg:flex-row items-stretch …" at bounding box center [899, 477] width 1065 height 665
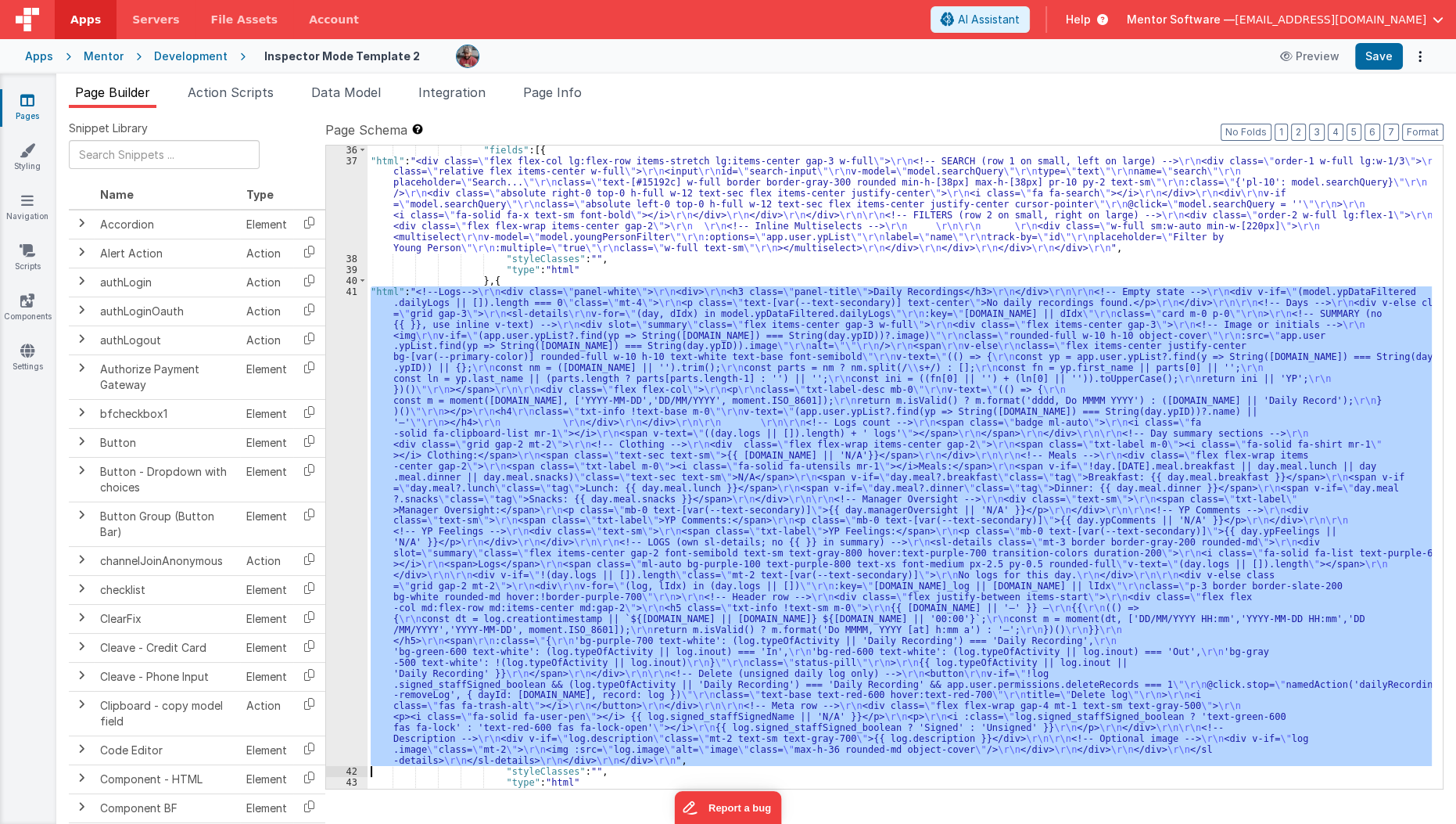
click at [336, 422] on div "41" at bounding box center [347, 525] width 41 height 480
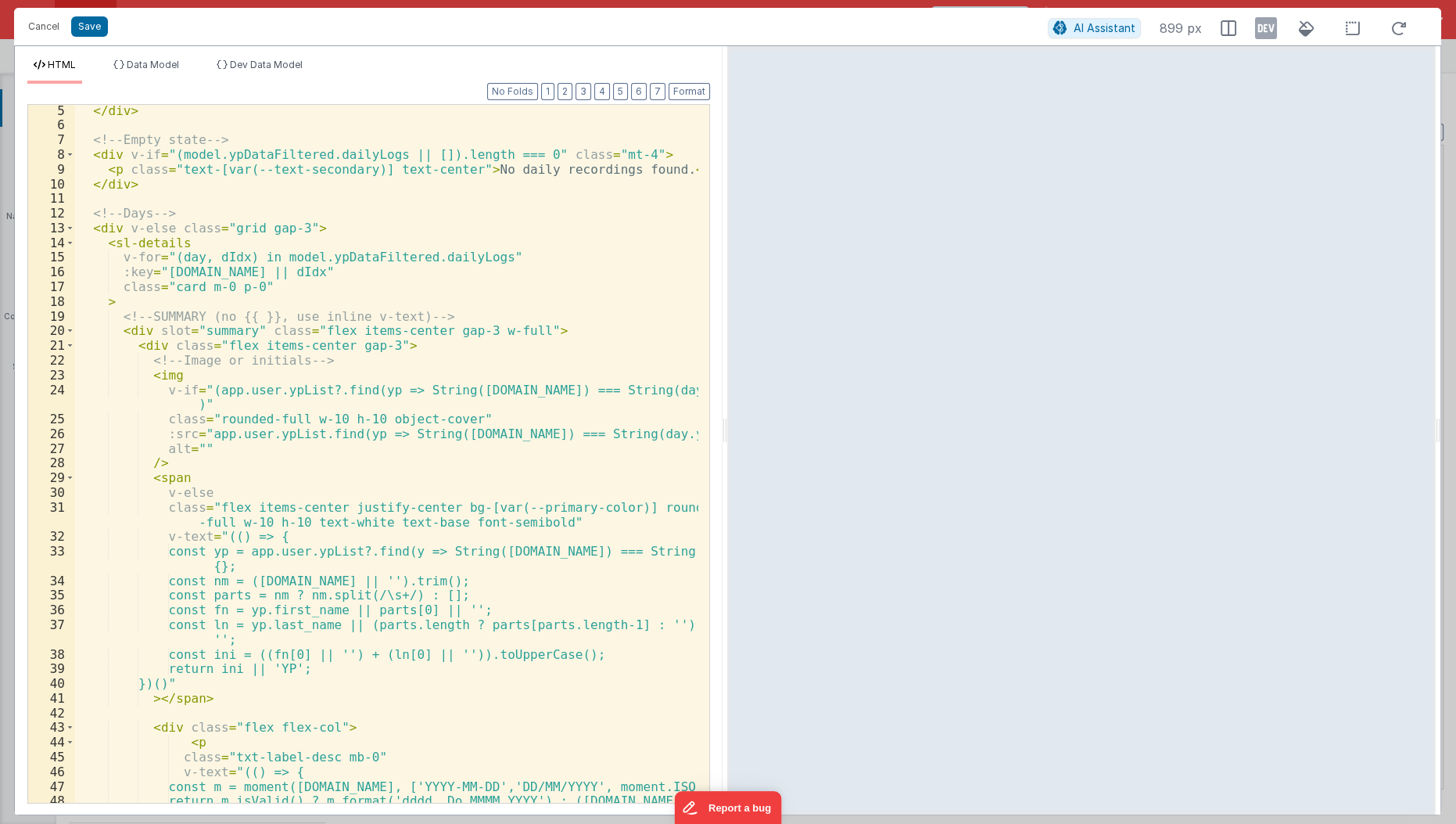
scroll to position [0, 0]
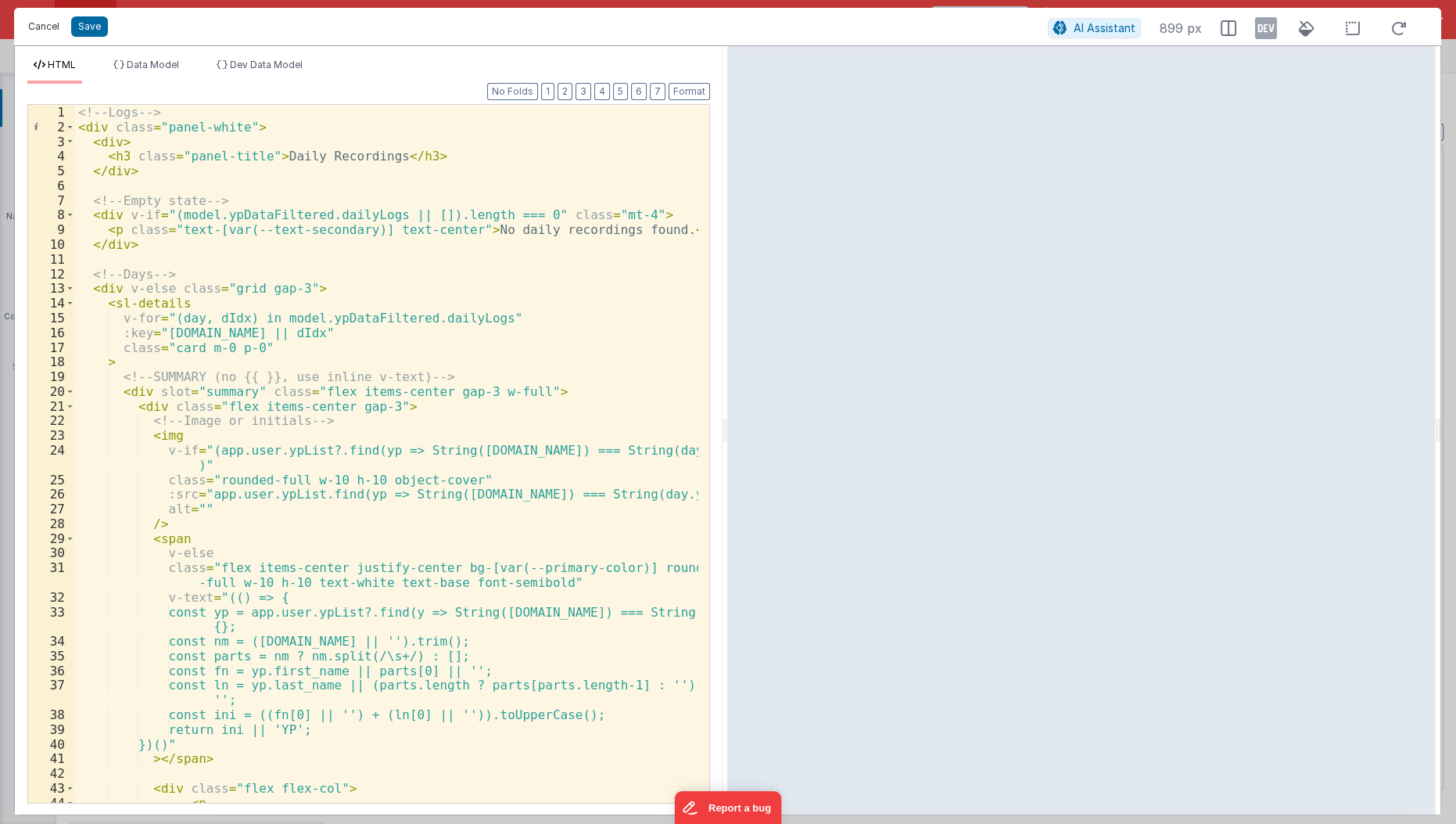
click at [59, 29] on button "Cancel" at bounding box center [44, 27] width 47 height 22
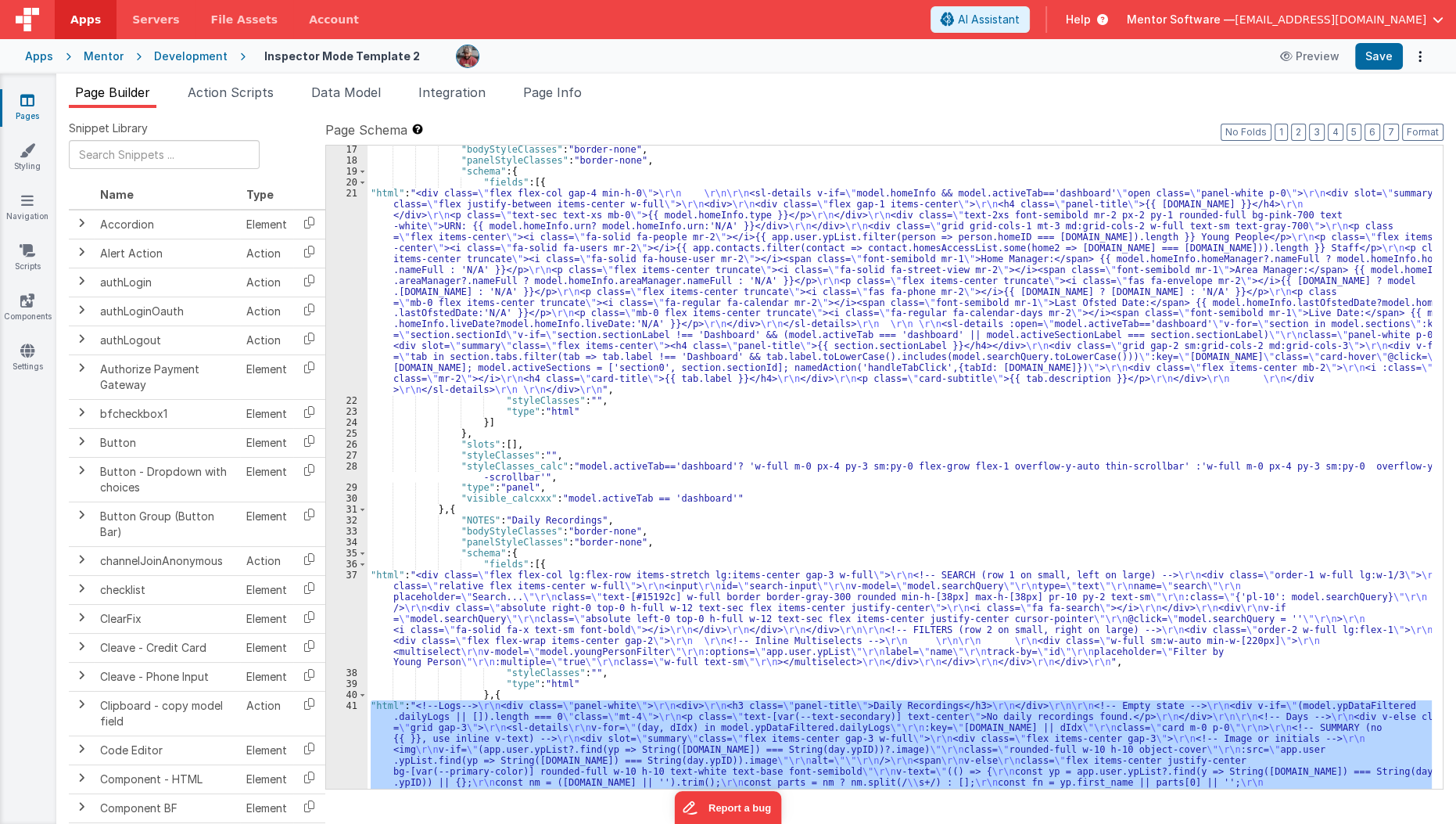
scroll to position [326, 0]
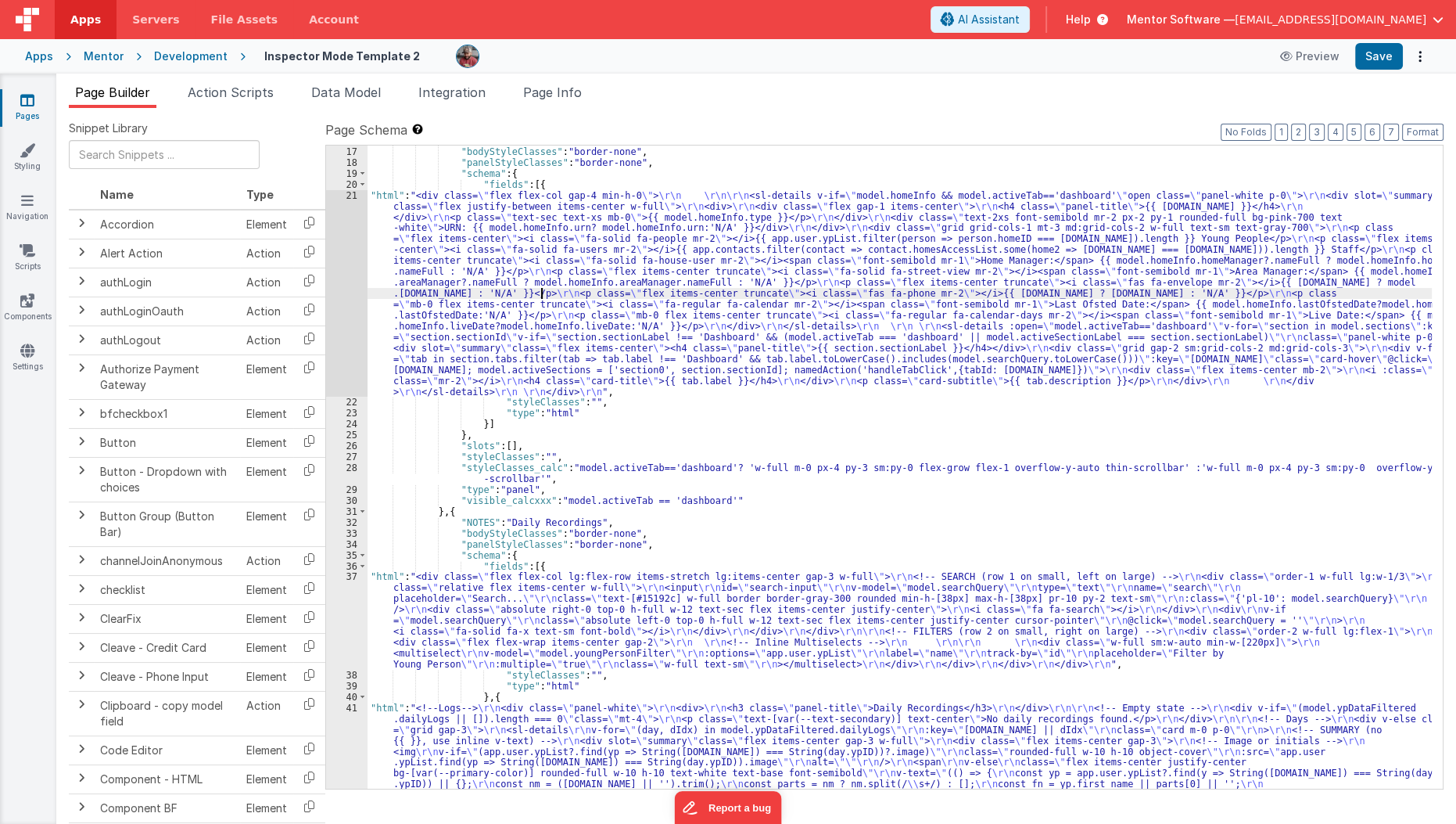
click at [540, 288] on div ""NOTES" : "DASHBOARD" , "bodyStyleClasses" : "border-none" , "panelStyleClasses…" at bounding box center [899, 702] width 1065 height 1133
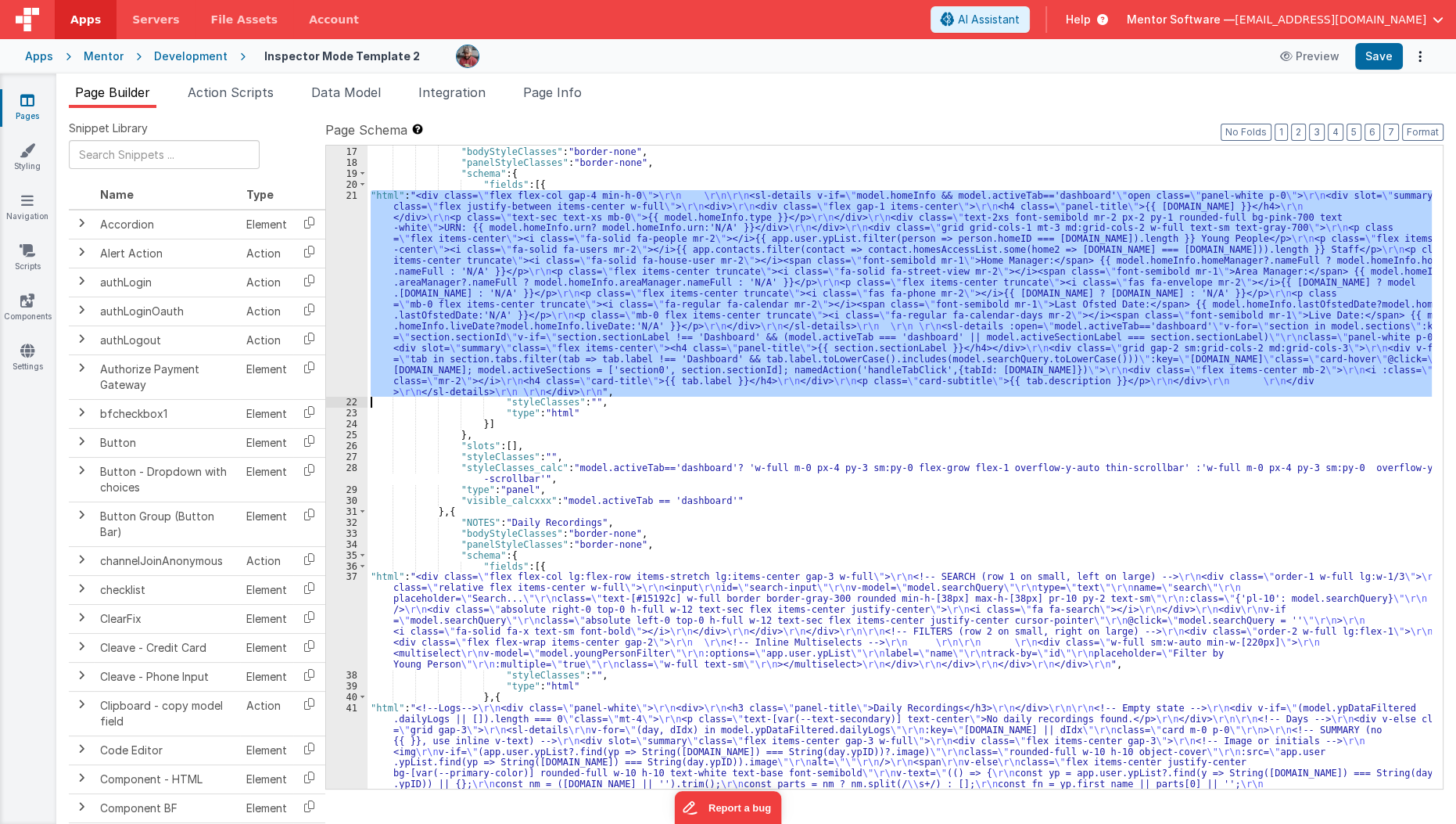
click at [343, 302] on div "21" at bounding box center [347, 294] width 41 height 207
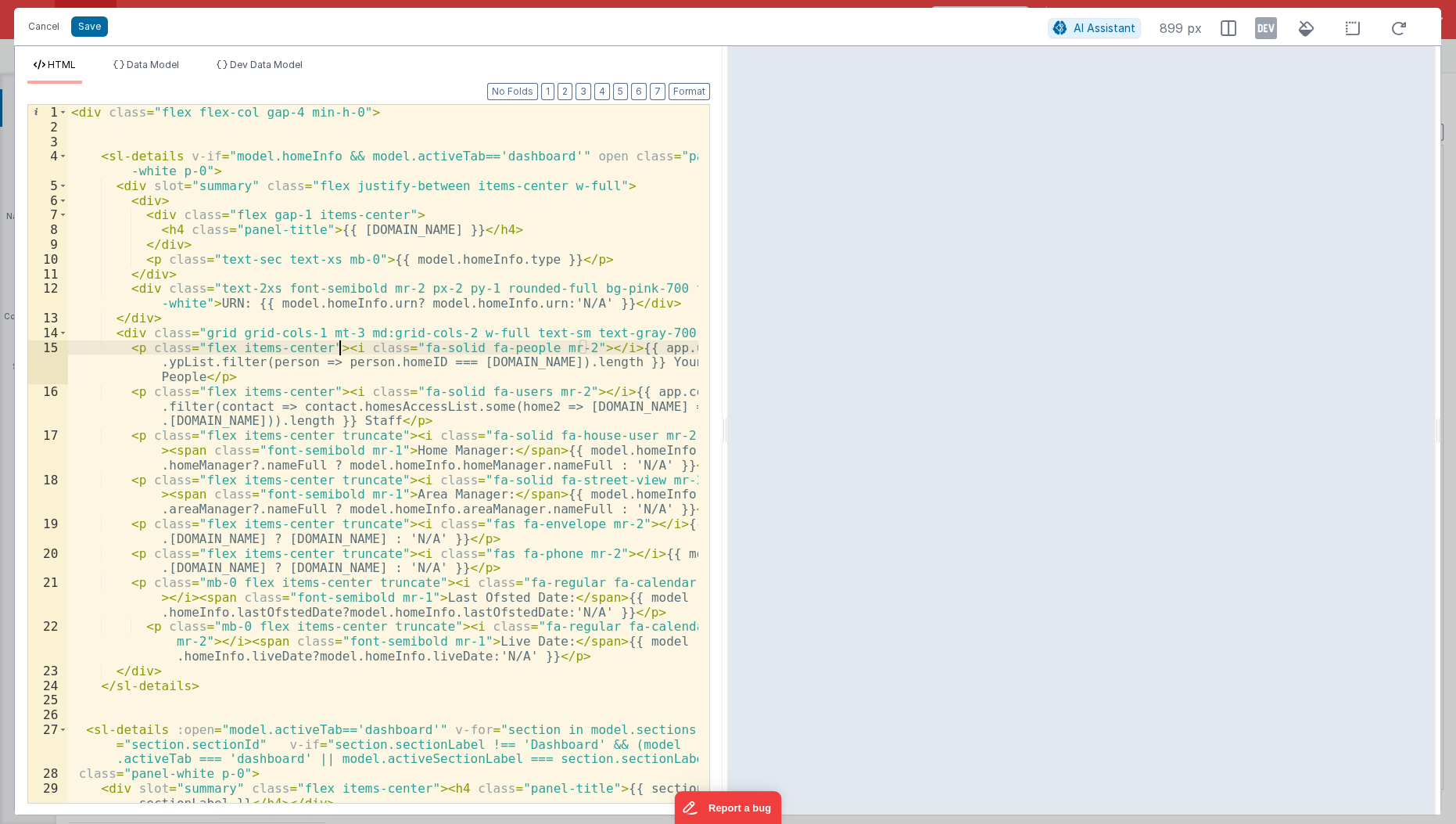
click at [341, 341] on div "< div class = "flex flex-col gap-4 min-h-0" > < sl-details v-if = "model.homeIn…" at bounding box center [383, 469] width 631 height 729
click at [340, 327] on div "< div class = "flex flex-col gap-4 min-h-0" > < sl-details v-if = "model.homeIn…" at bounding box center [383, 469] width 631 height 729
click at [99, 22] on button "Save" at bounding box center [89, 27] width 36 height 21
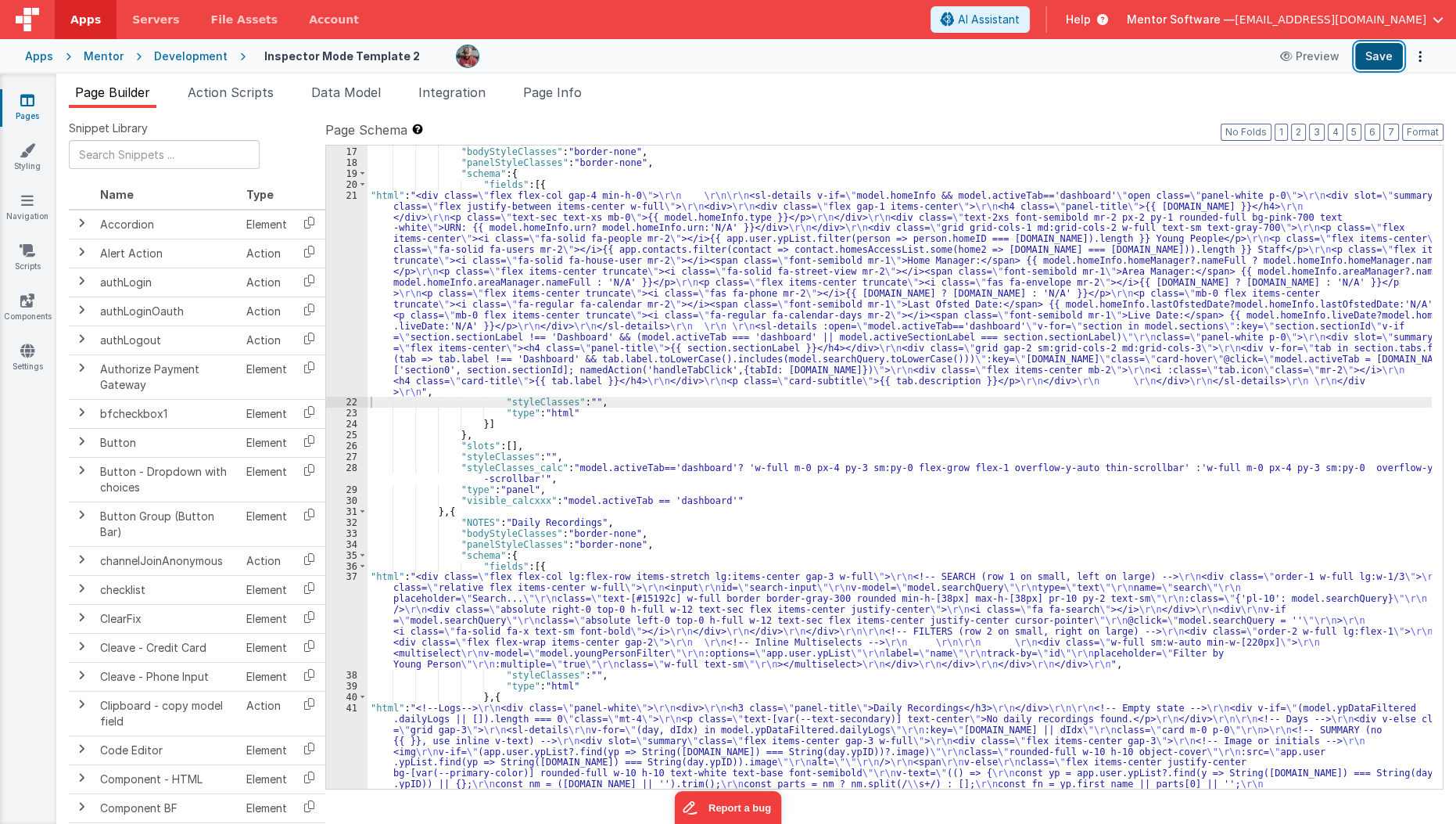
click at [1377, 59] on button "Save" at bounding box center [1378, 56] width 47 height 27
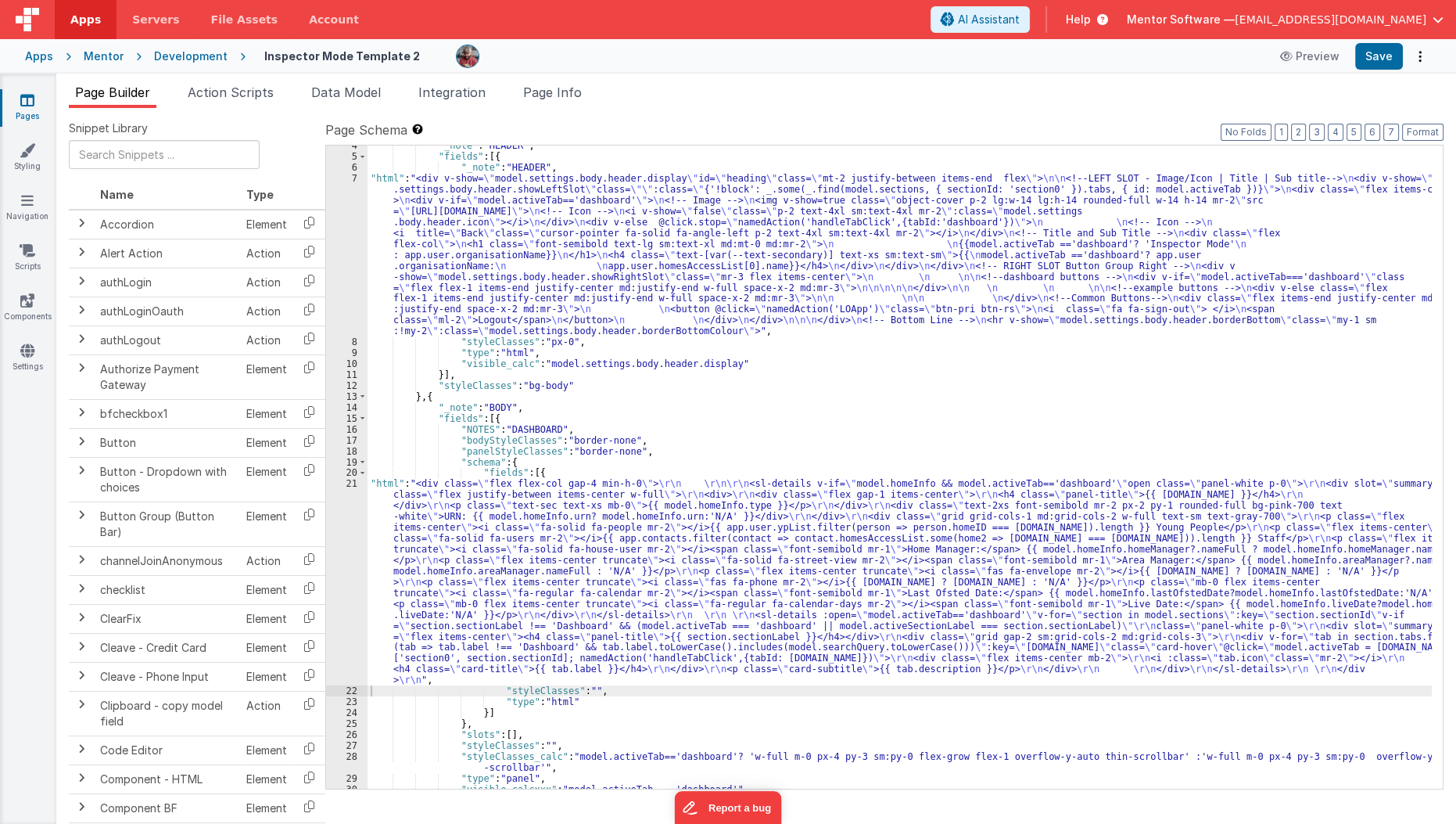
scroll to position [166, 0]
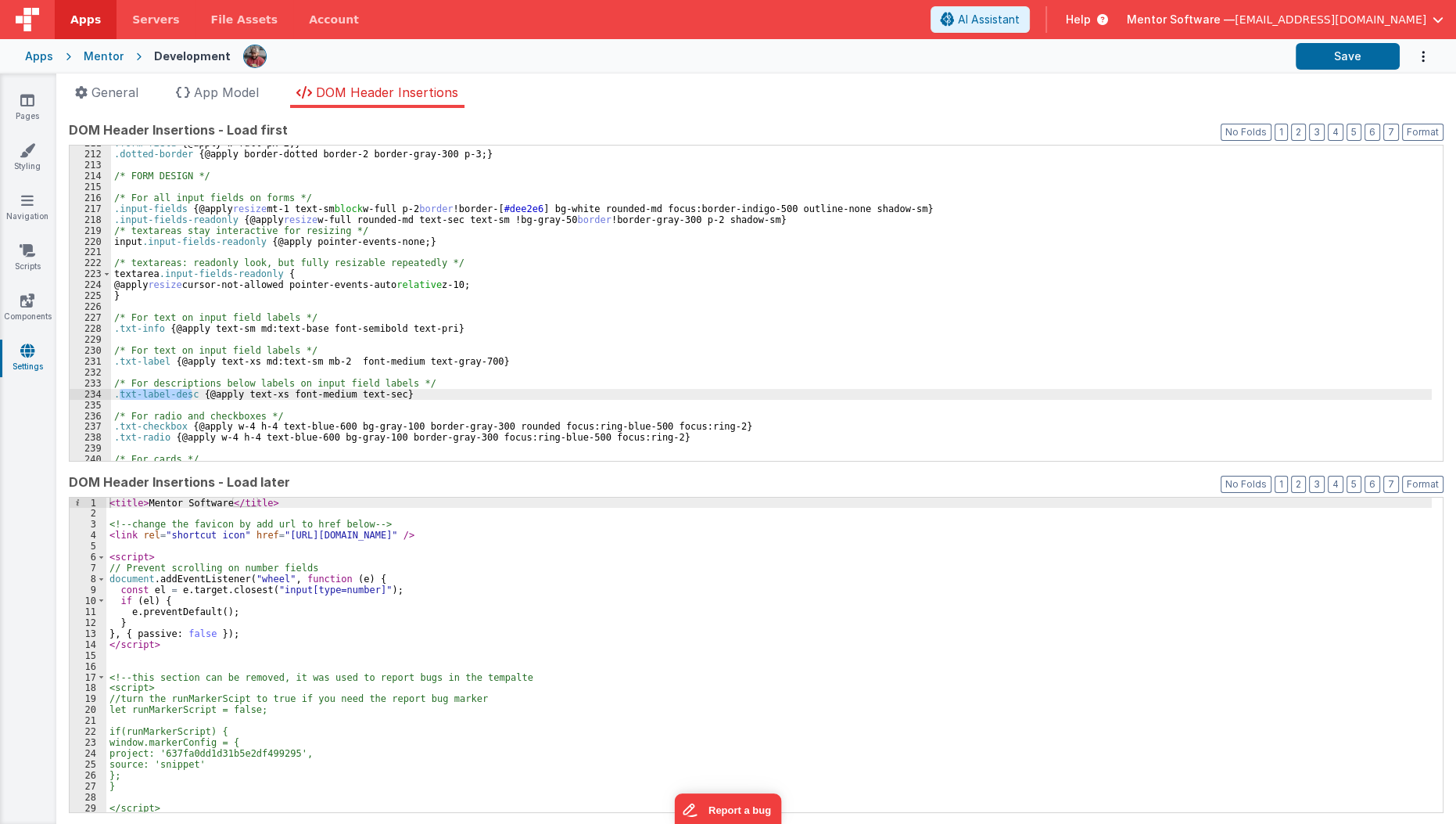
scroll to position [2330, 0]
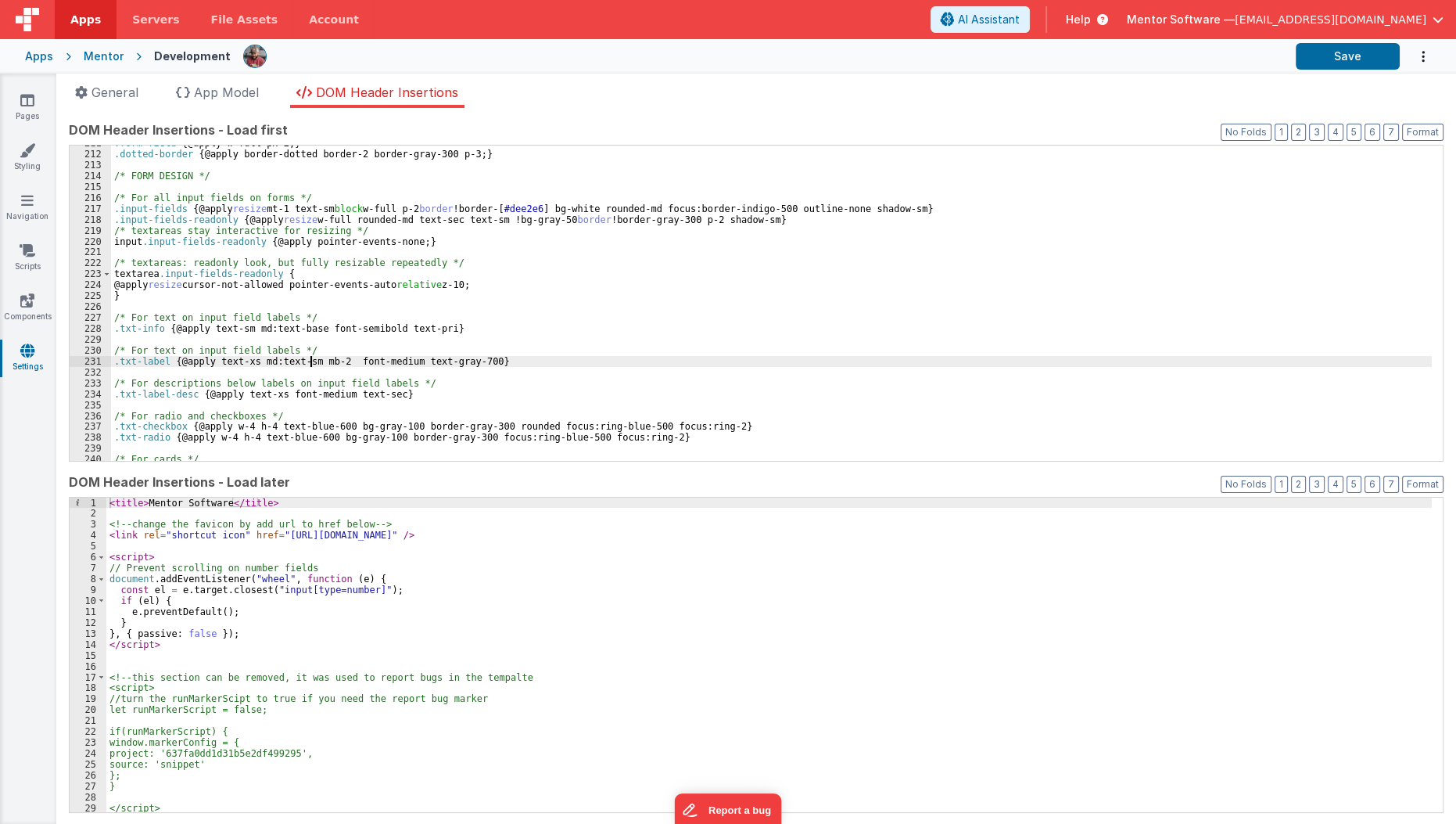
click at [311, 362] on div ".form-field { @apply w-full px-2; } .dotted-border { @apply border-dotted borde…" at bounding box center [771, 307] width 1321 height 337
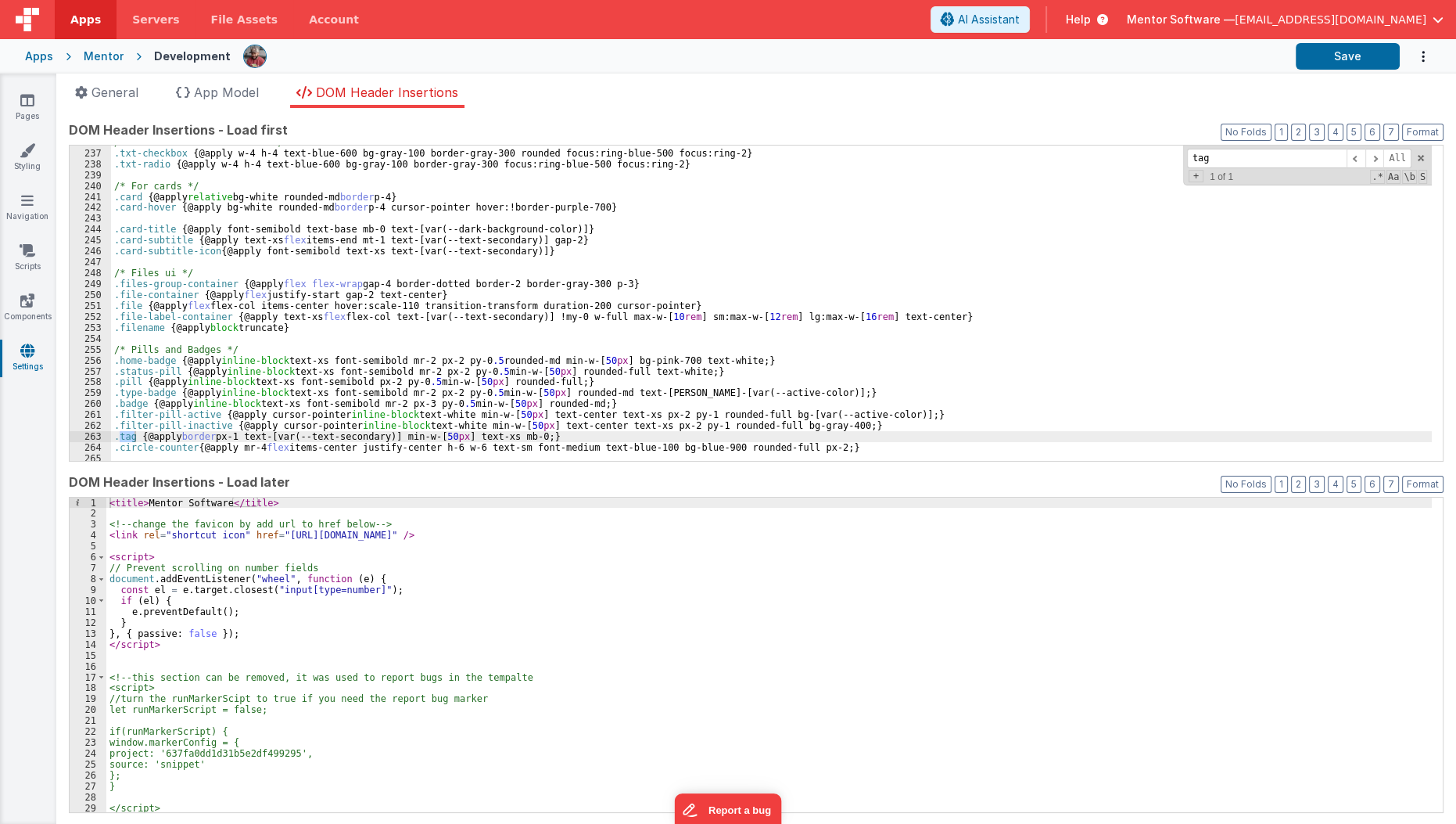
scroll to position [2615, 0]
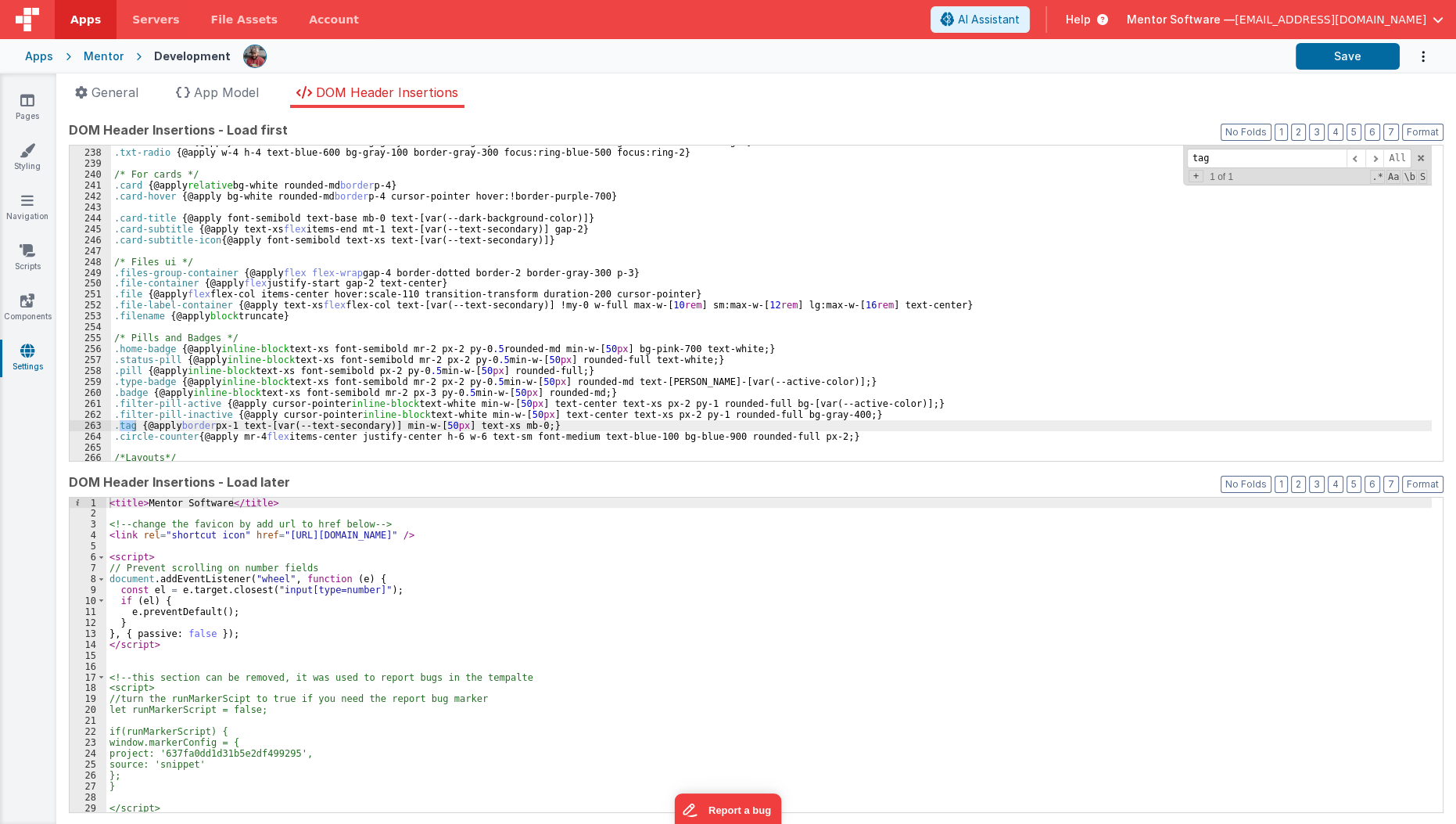
type input "tag"
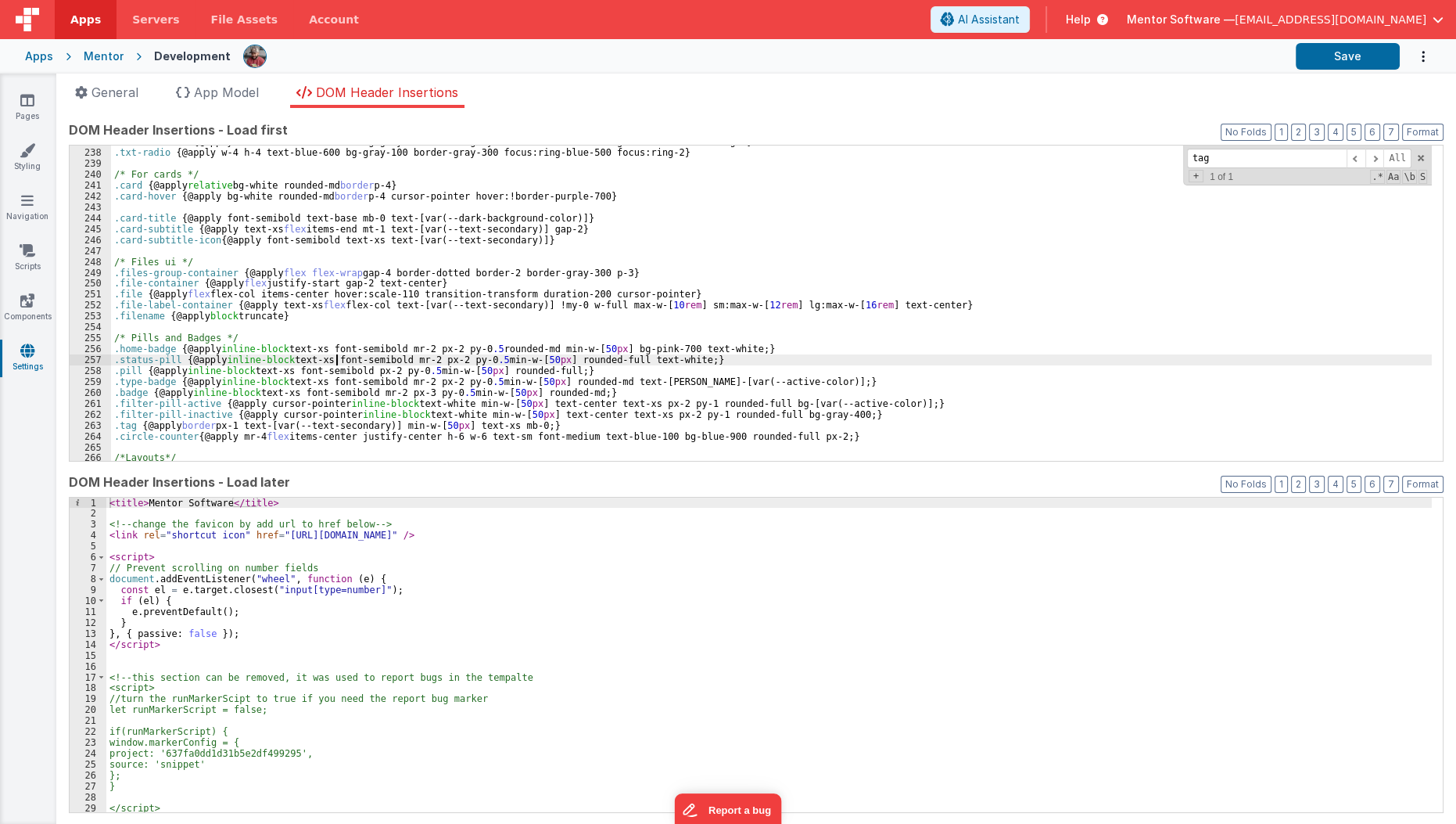
click at [335, 359] on div ".txt-checkbox { @apply w-4 h-4 text-blue-600 bg-gray-100 border-gray-300 rounde…" at bounding box center [771, 305] width 1321 height 337
click at [1354, 64] on button "Save" at bounding box center [1348, 56] width 104 height 27
click at [1351, 52] on button "Save" at bounding box center [1348, 56] width 104 height 27
click at [25, 297] on icon at bounding box center [28, 301] width 14 height 16
